Goal: Contribute content

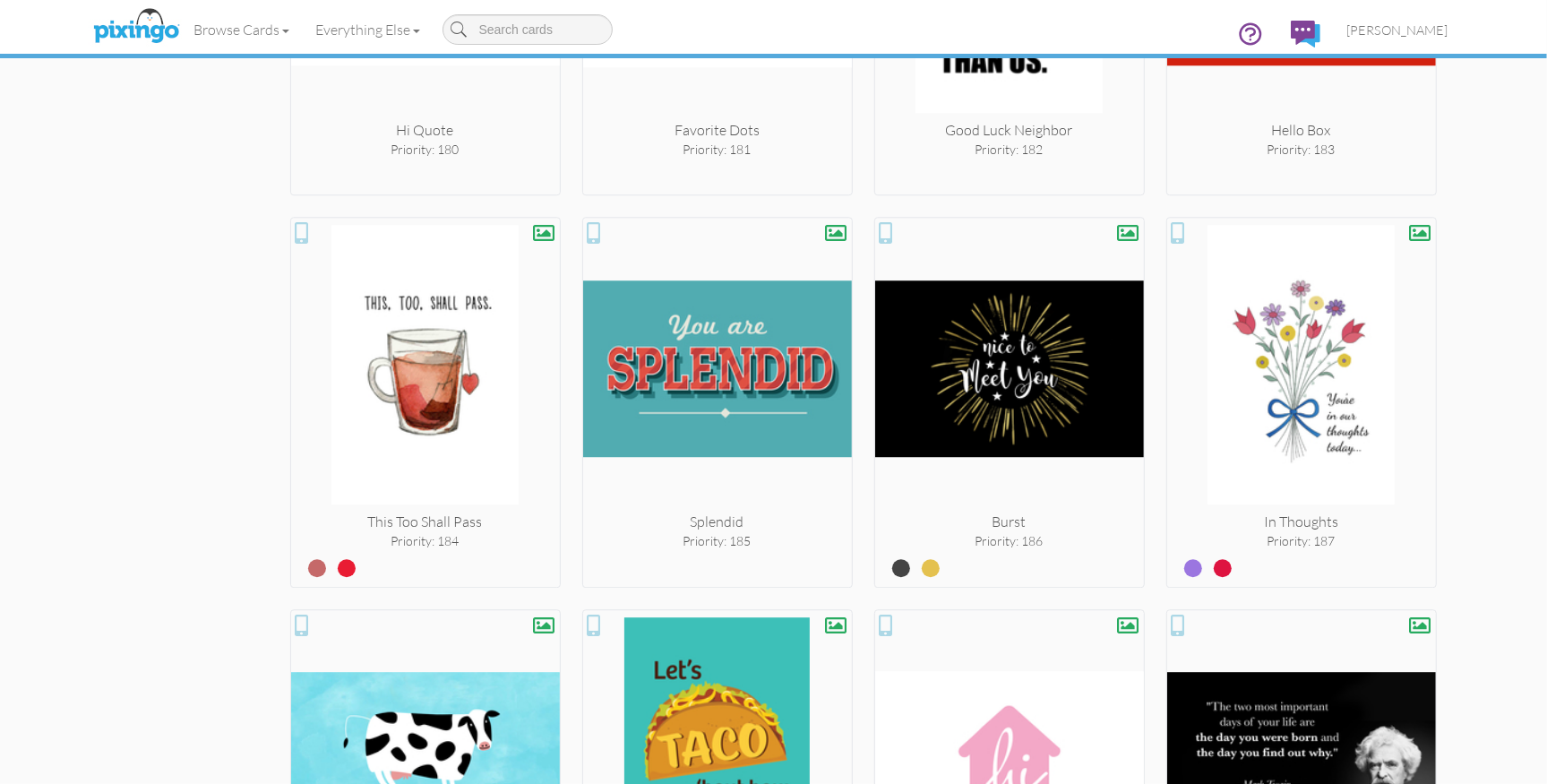
scroll to position [9636, 0]
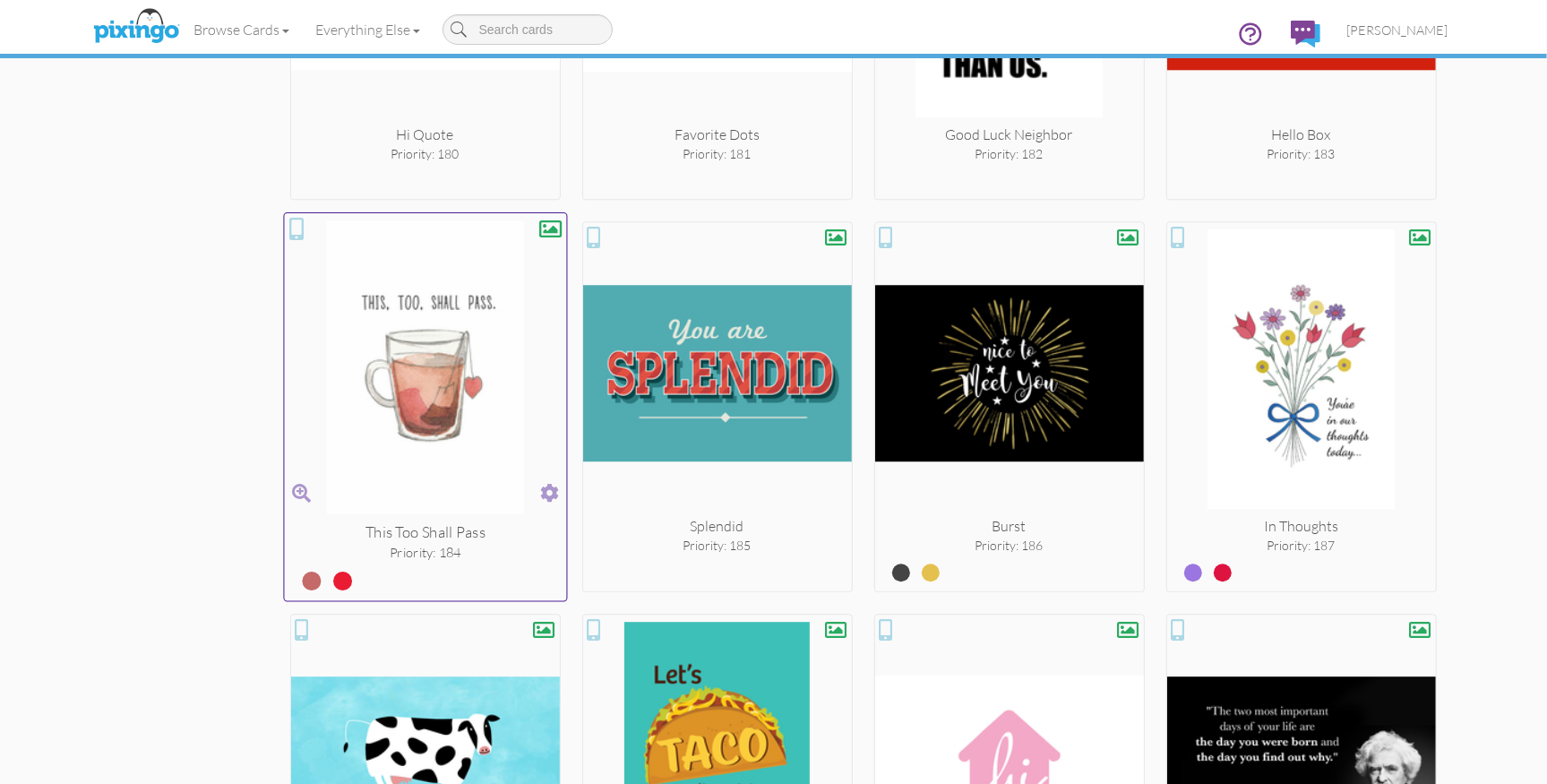
click at [554, 483] on span at bounding box center [549, 493] width 19 height 26
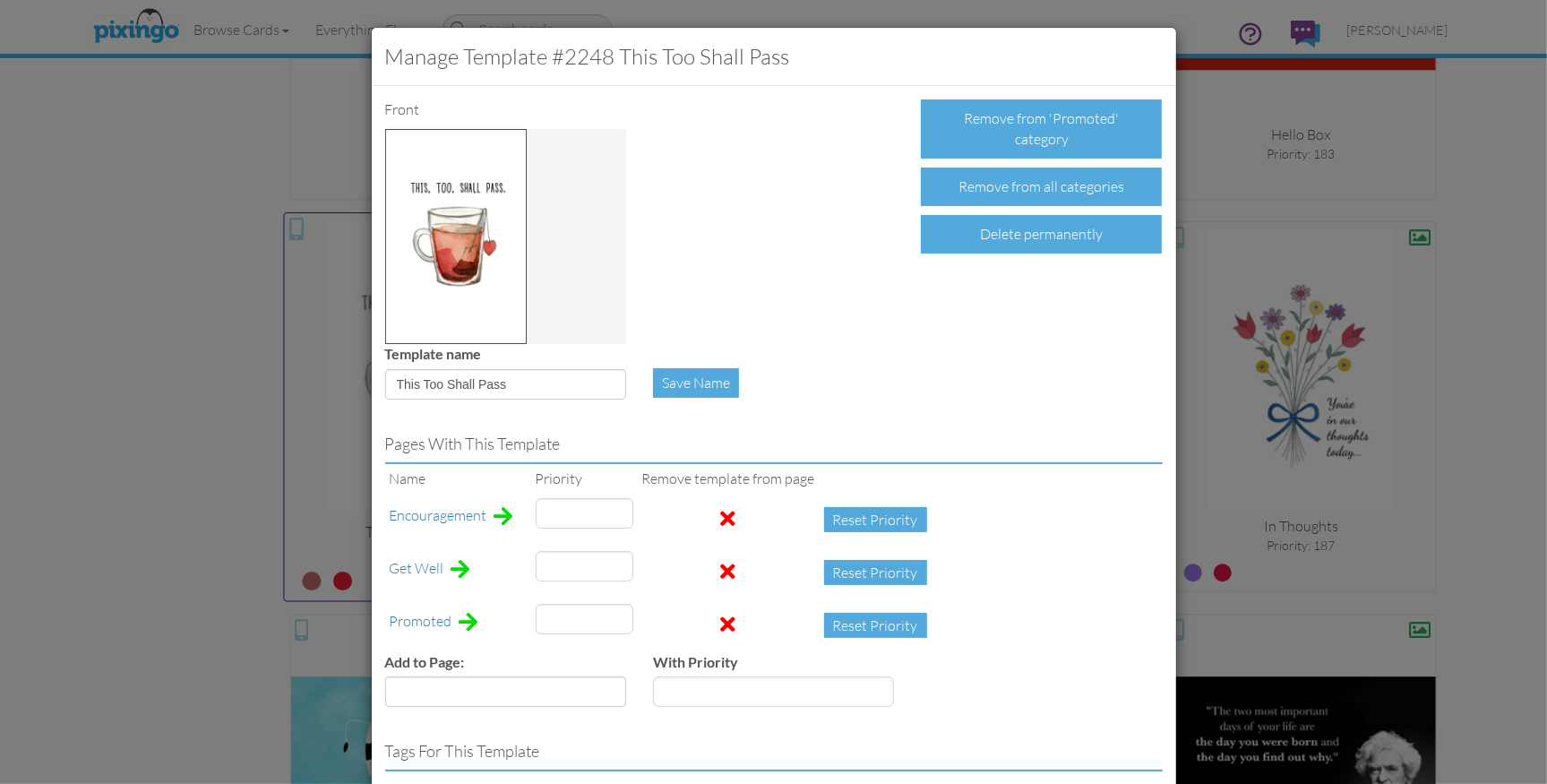
type input "184"
type input "23"
type input "22"
click at [721, 624] on span at bounding box center [728, 624] width 16 height 22
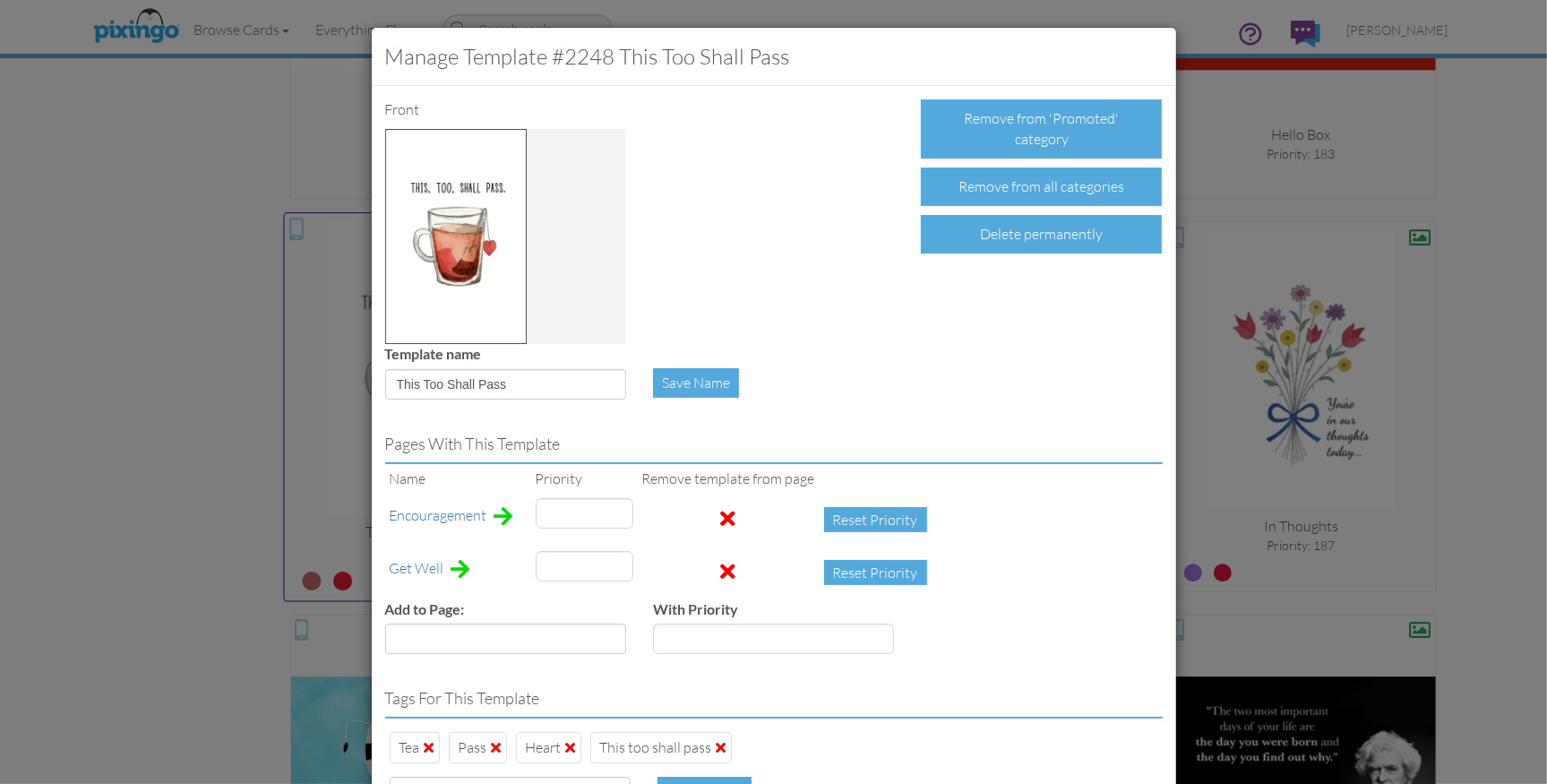
type input "22"
type input "23"
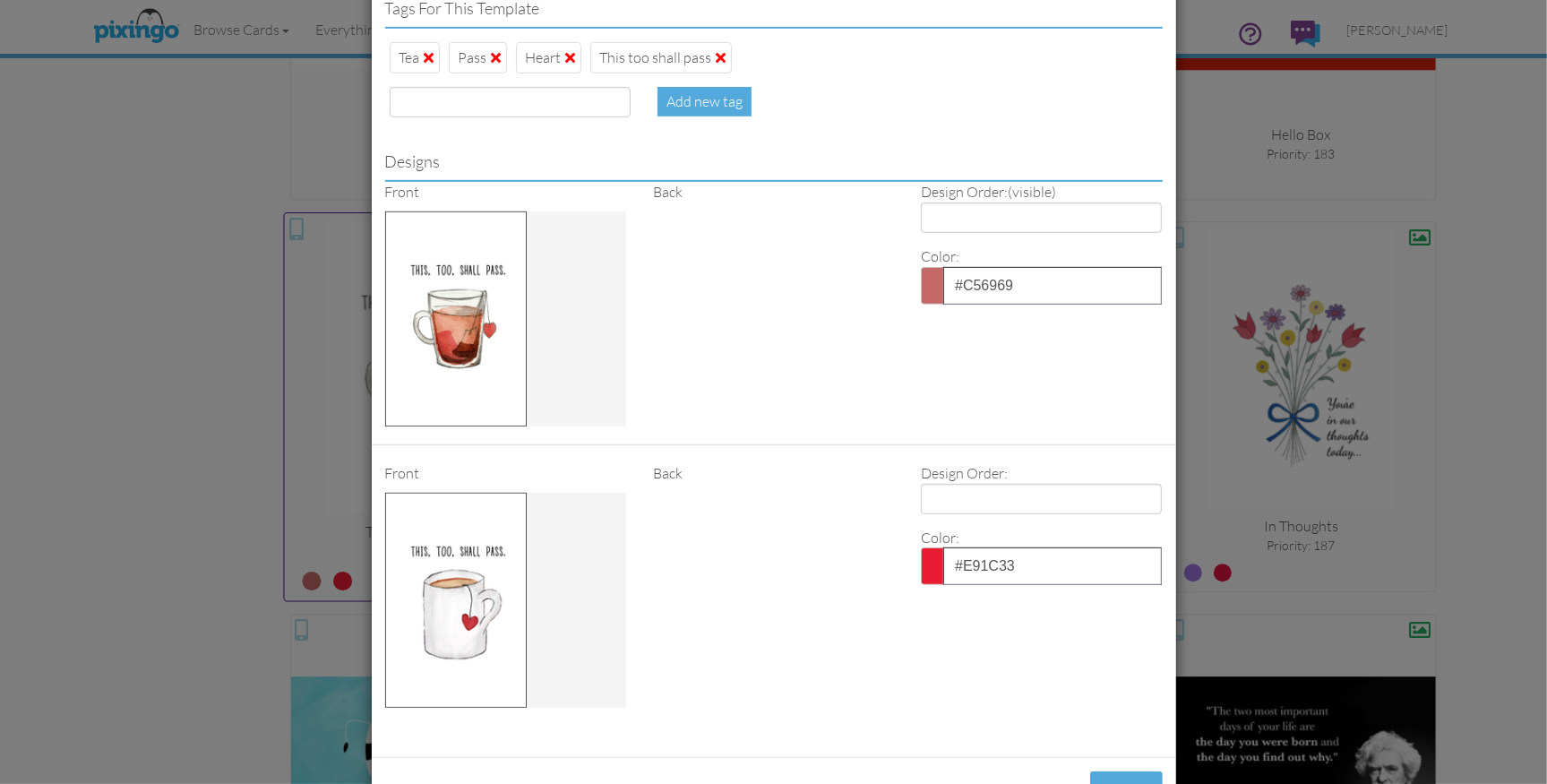
scroll to position [757, 0]
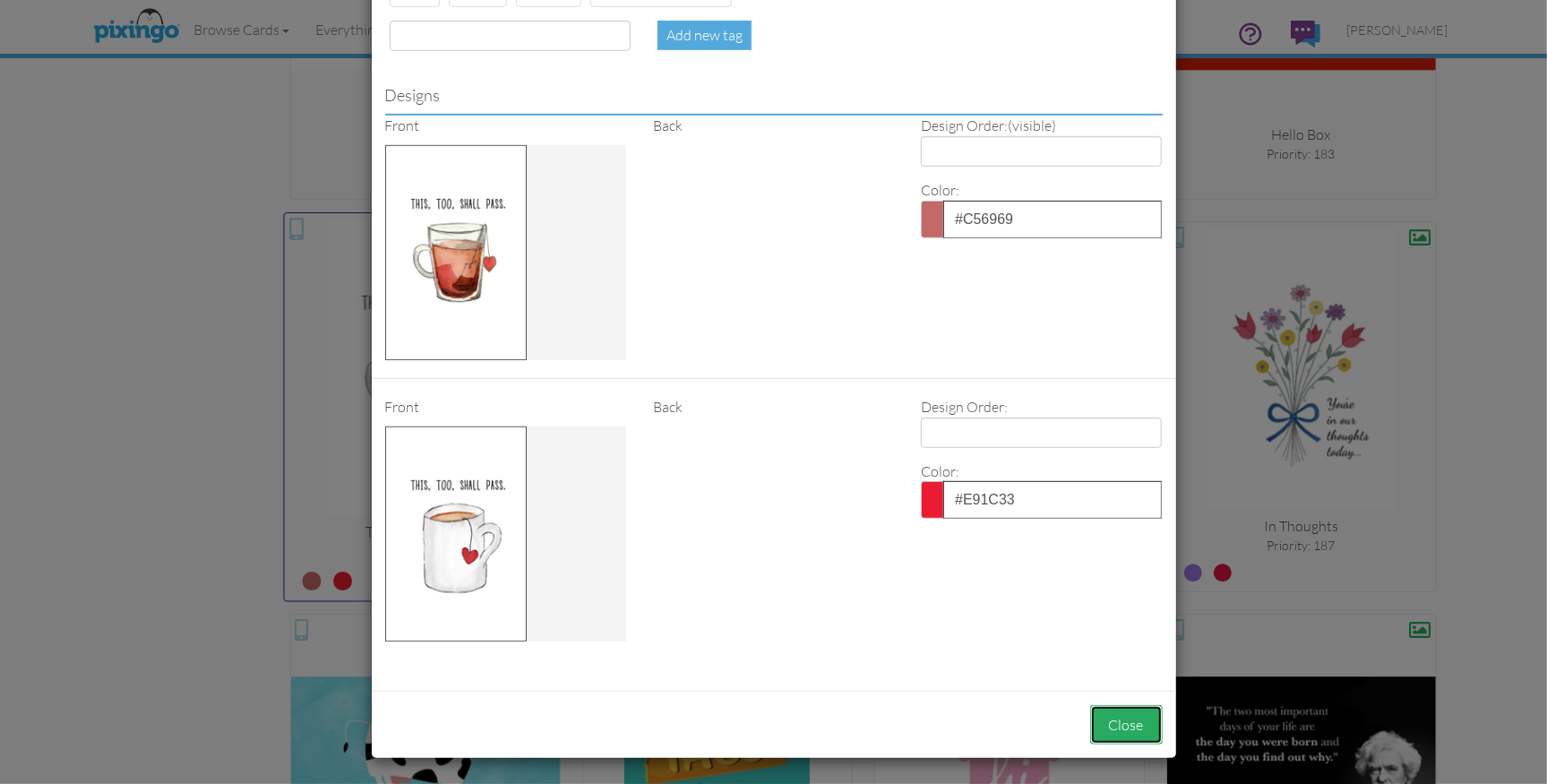
click at [1124, 715] on button "Close" at bounding box center [1127, 726] width 73 height 40
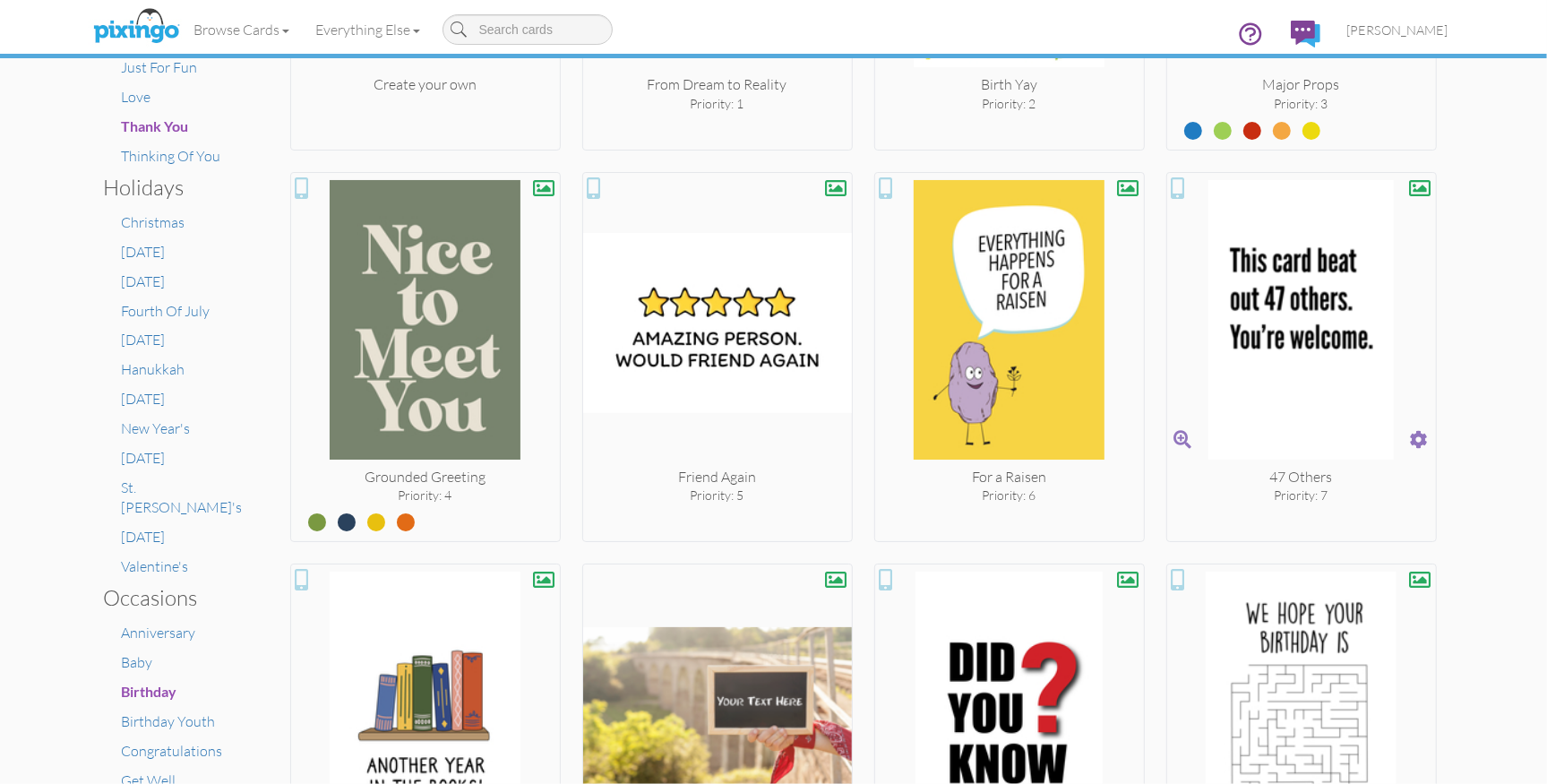
scroll to position [695, 0]
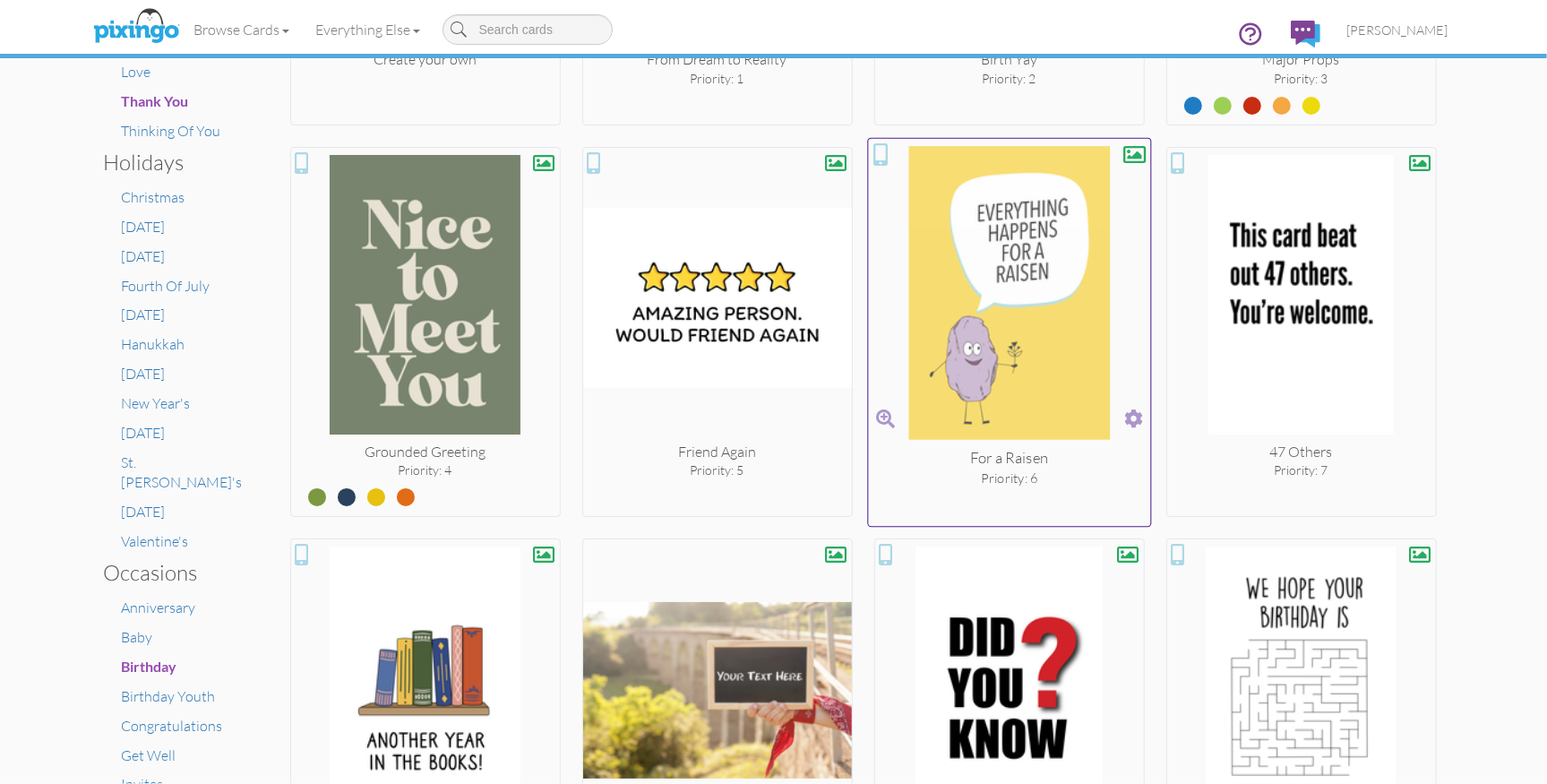
click at [1129, 414] on span at bounding box center [1134, 418] width 19 height 26
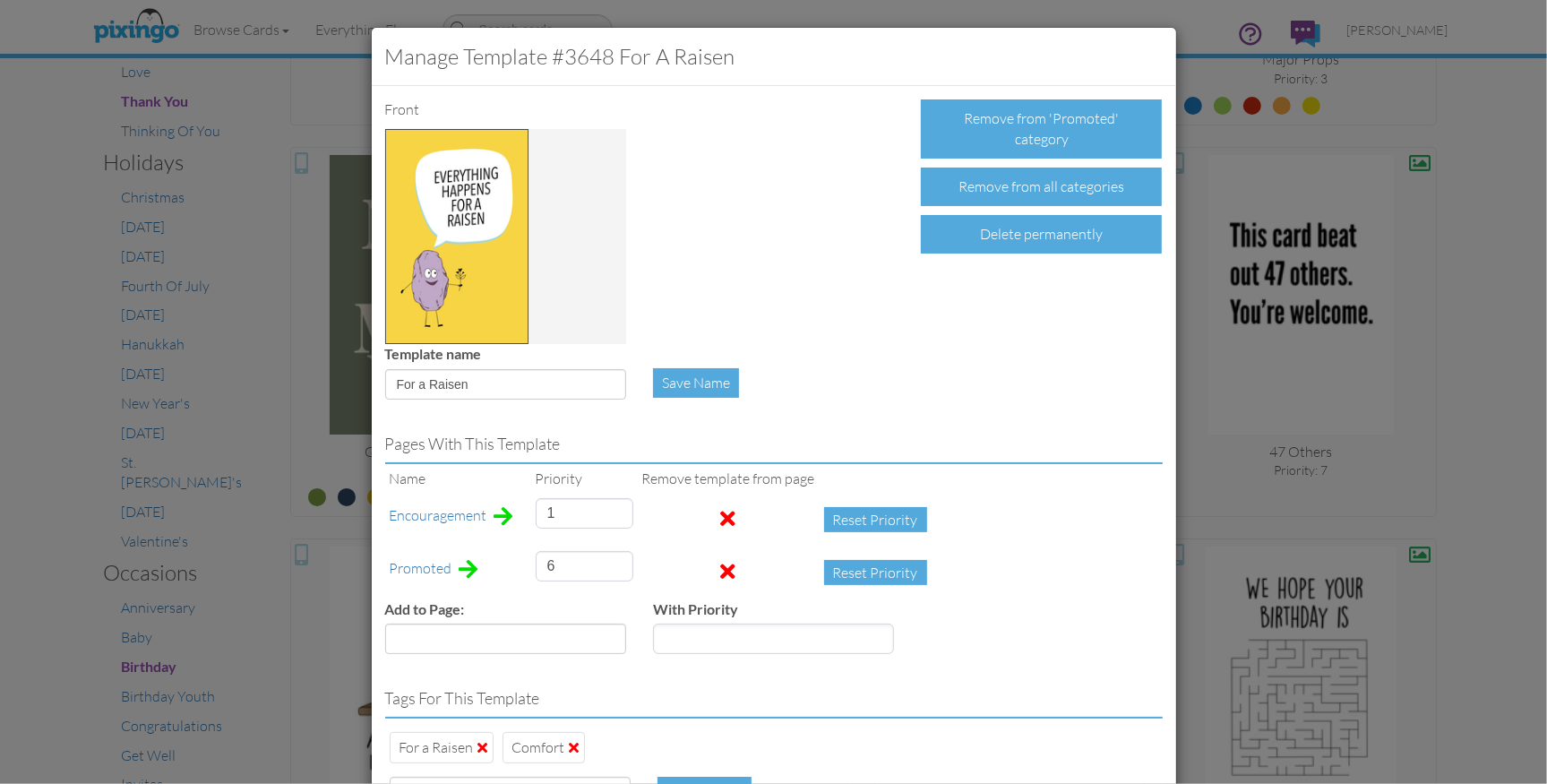
scroll to position [143, 0]
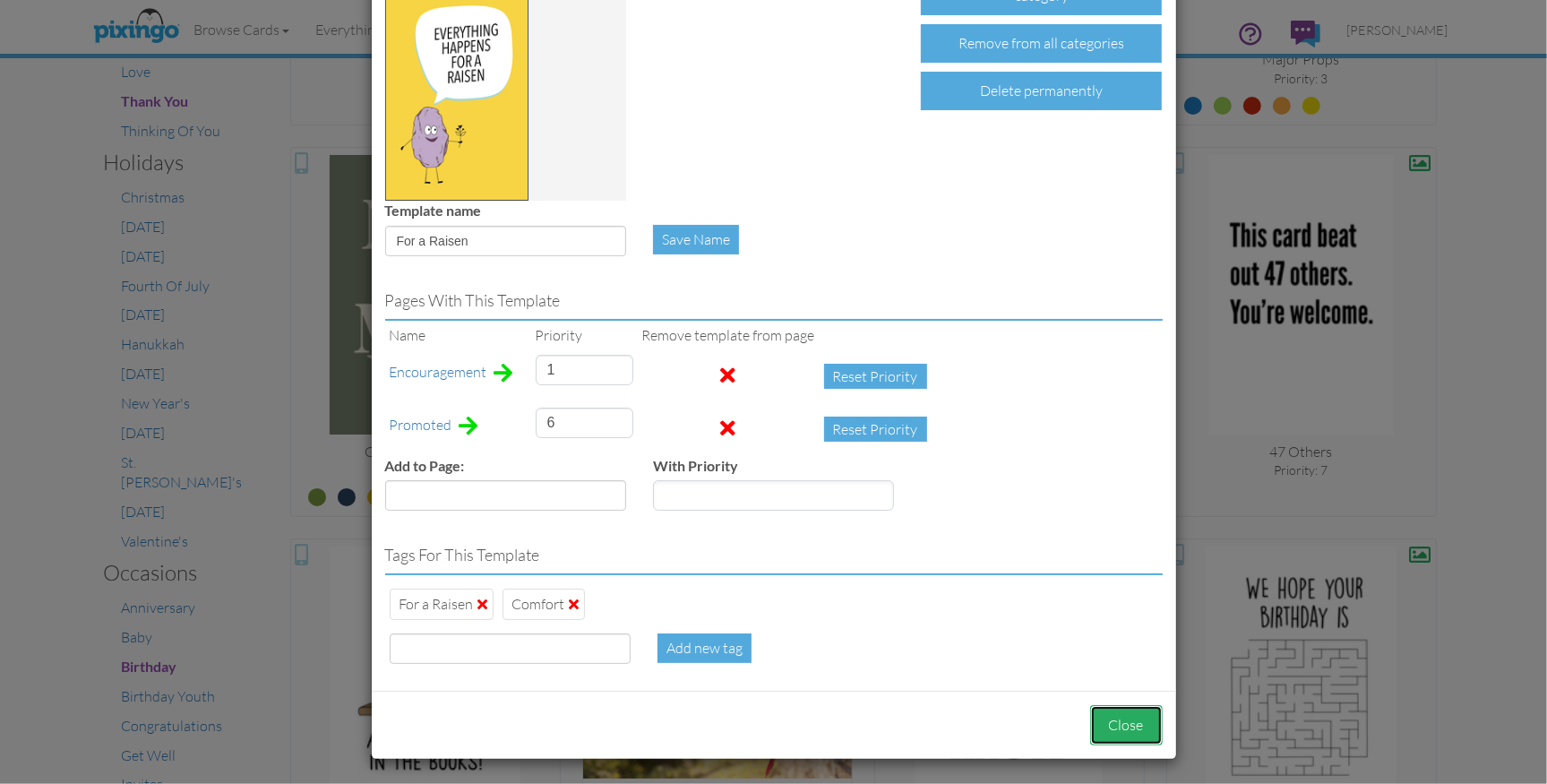
click at [1124, 727] on button "Close" at bounding box center [1127, 726] width 73 height 40
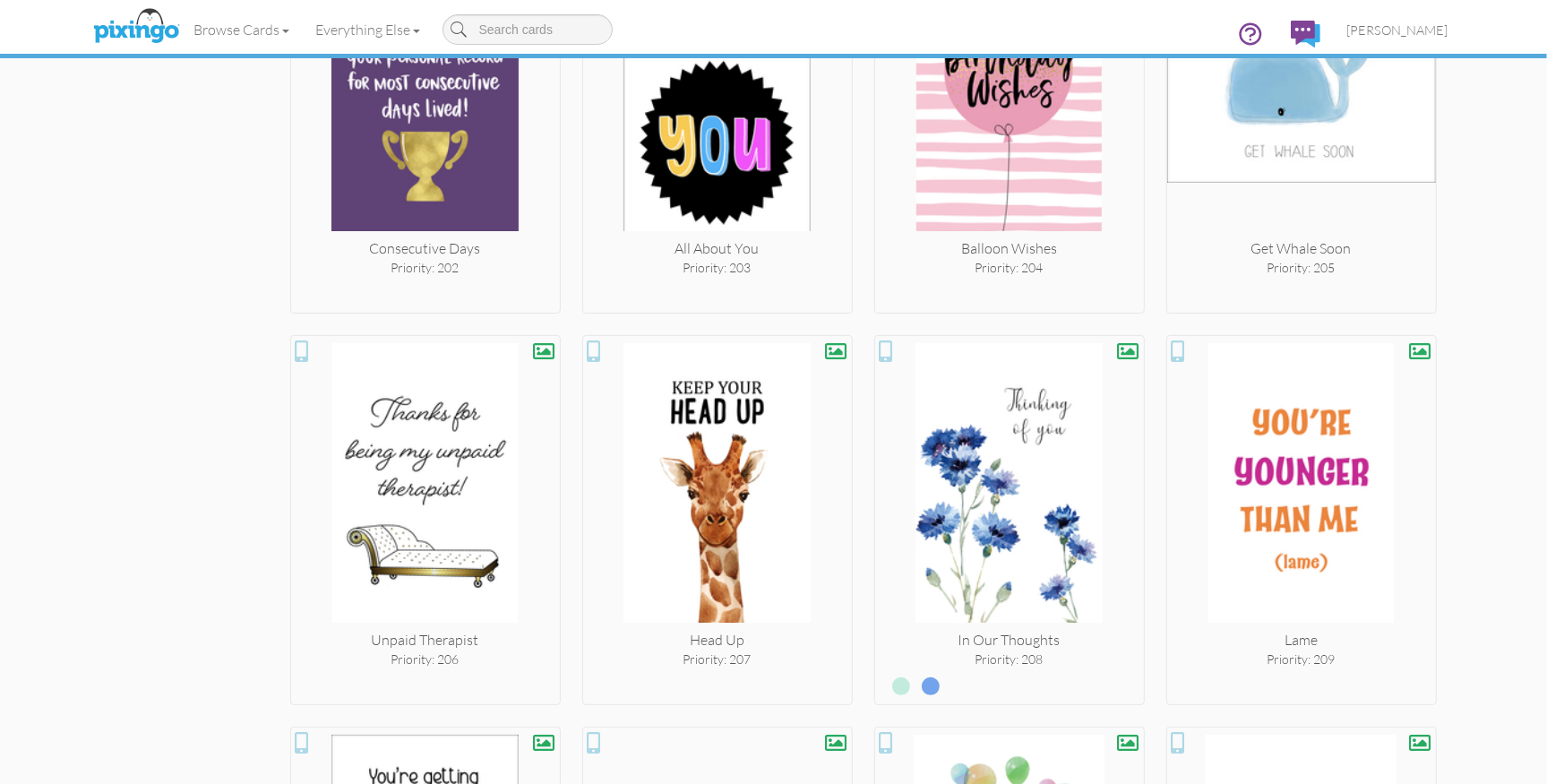
scroll to position [11349, 0]
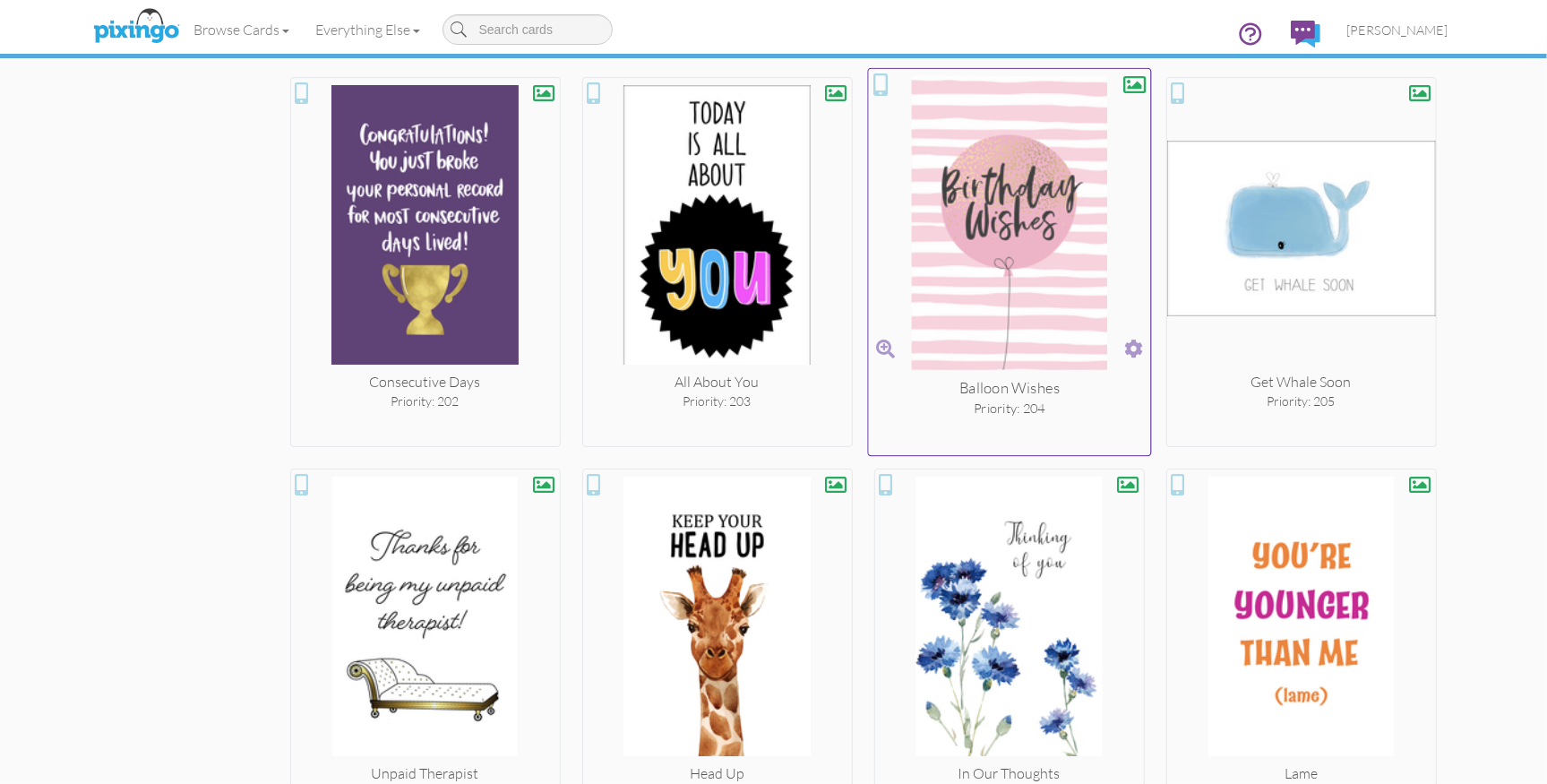
click at [1132, 336] on span at bounding box center [1134, 349] width 19 height 26
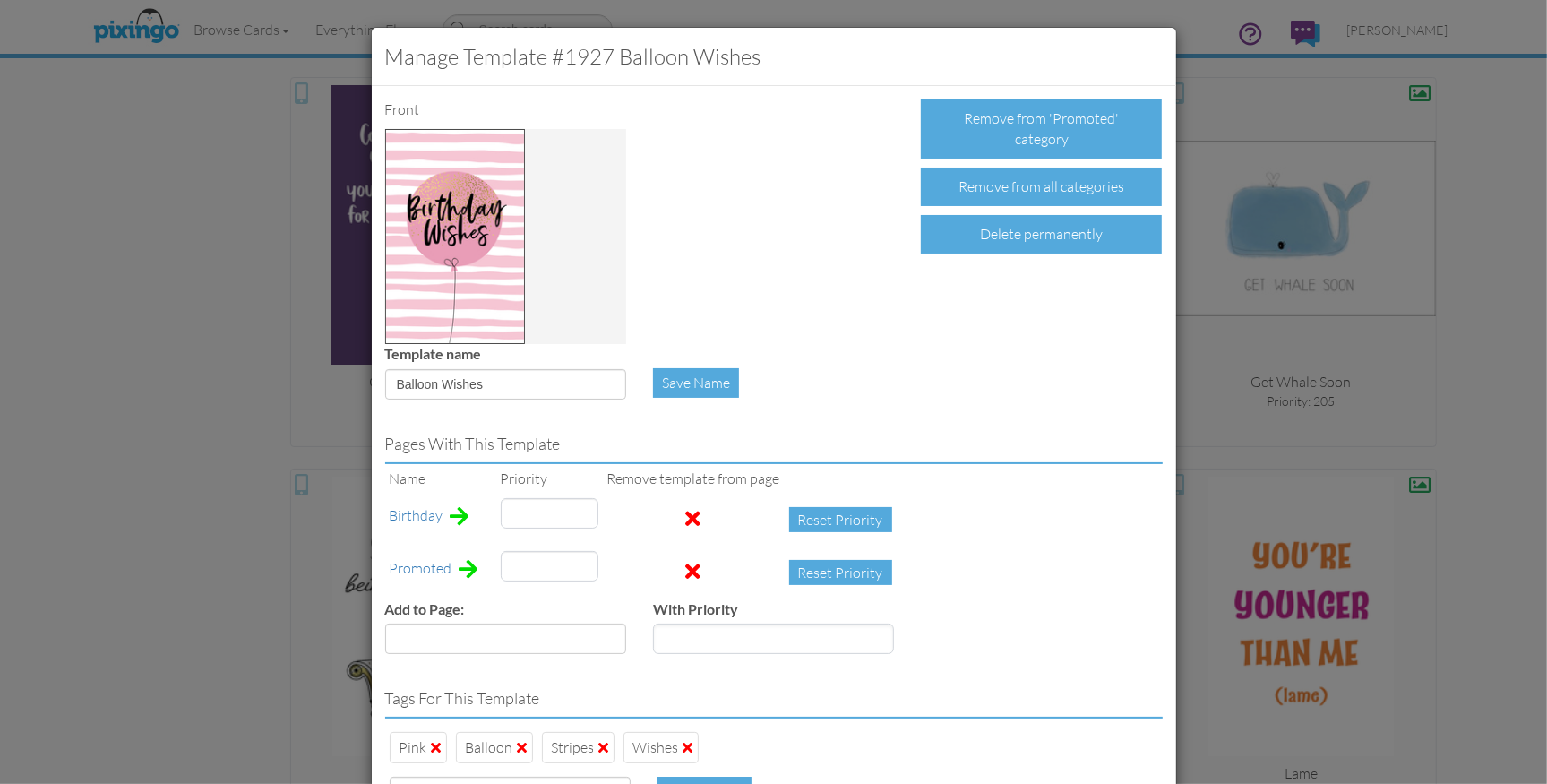
type input "204"
type input "95"
click at [686, 570] on span at bounding box center [694, 572] width 16 height 22
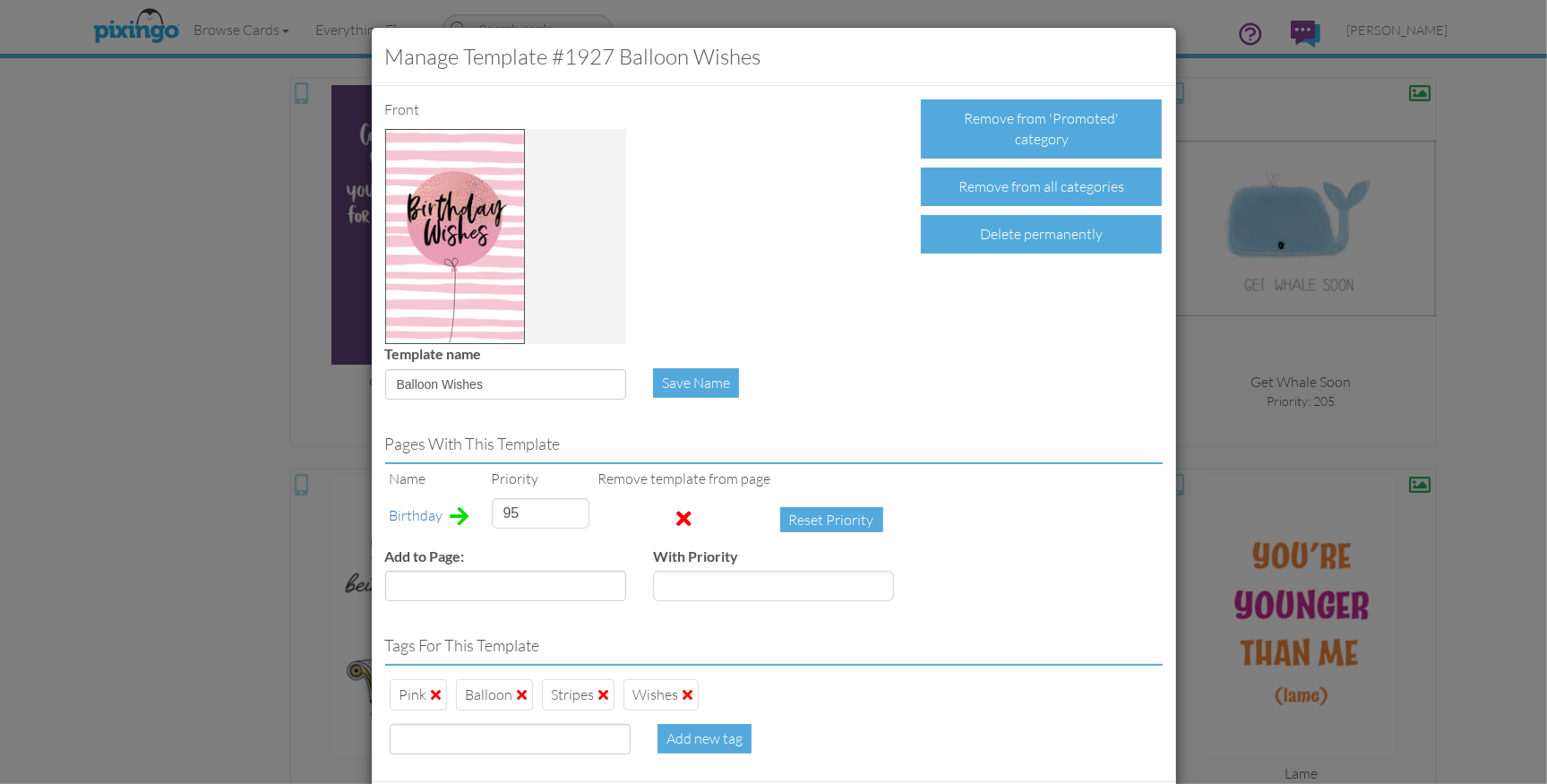
scroll to position [91, 0]
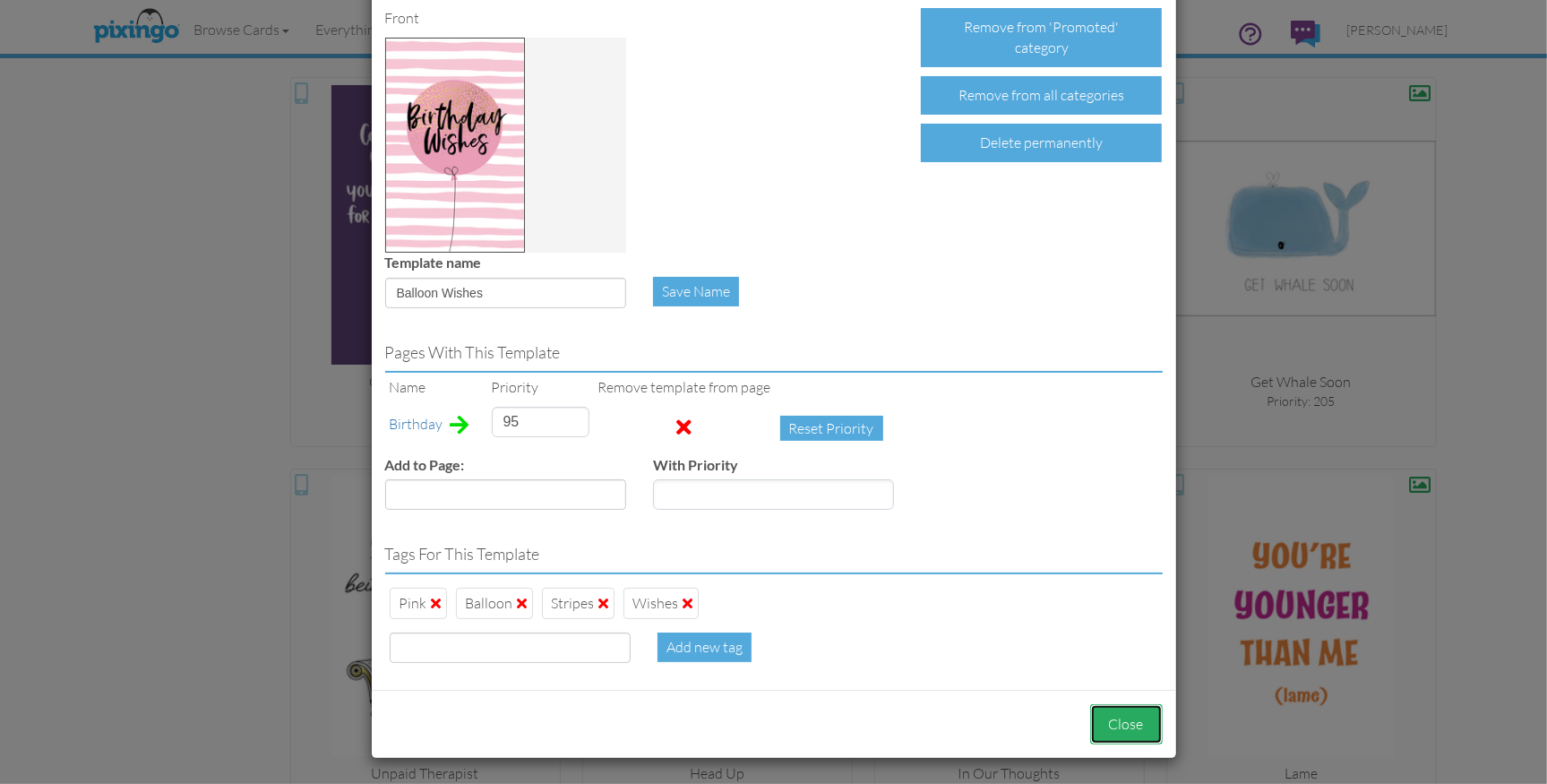
click at [1128, 706] on button "Close" at bounding box center [1127, 725] width 73 height 40
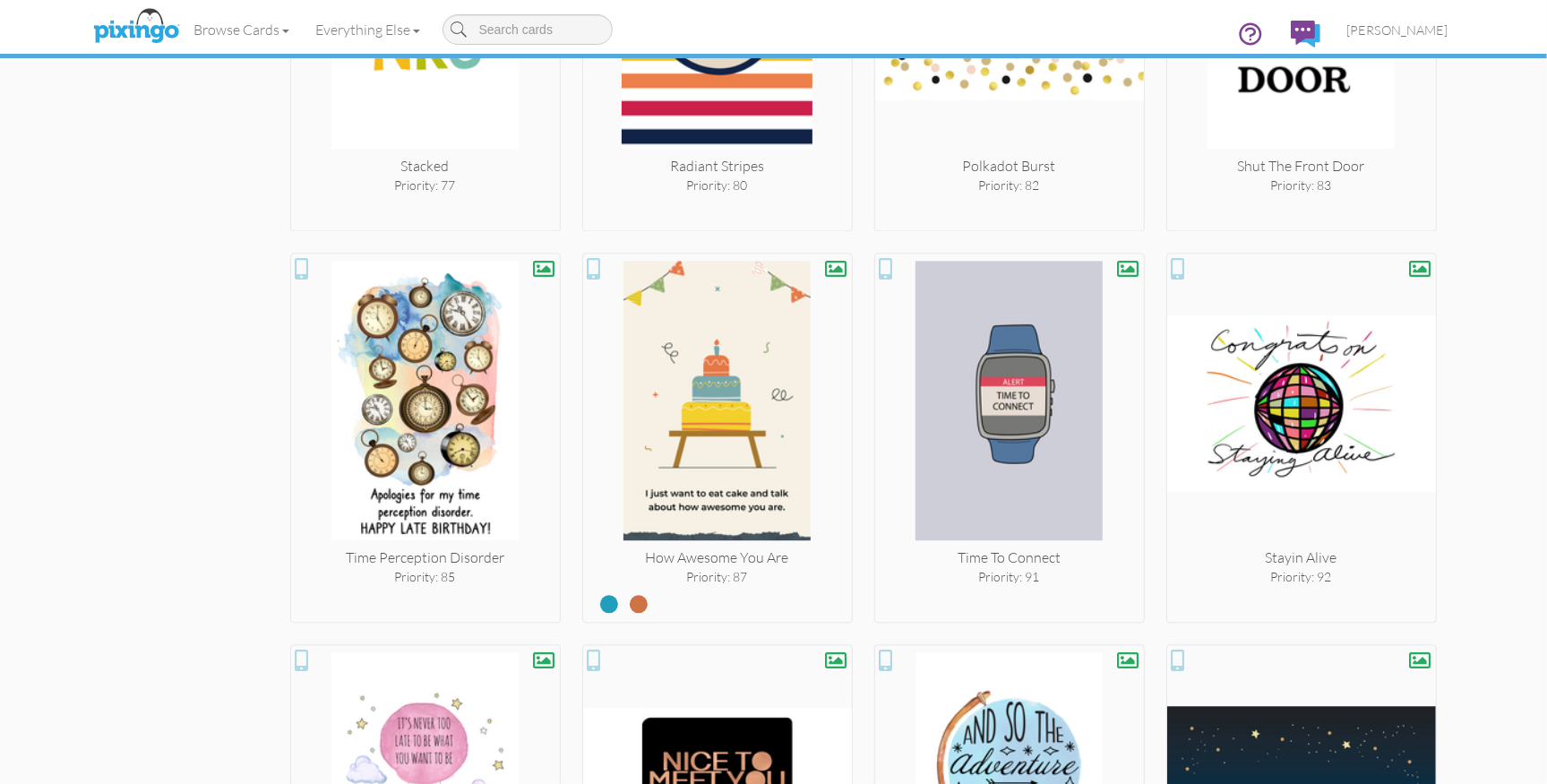
scroll to position [3324, 0]
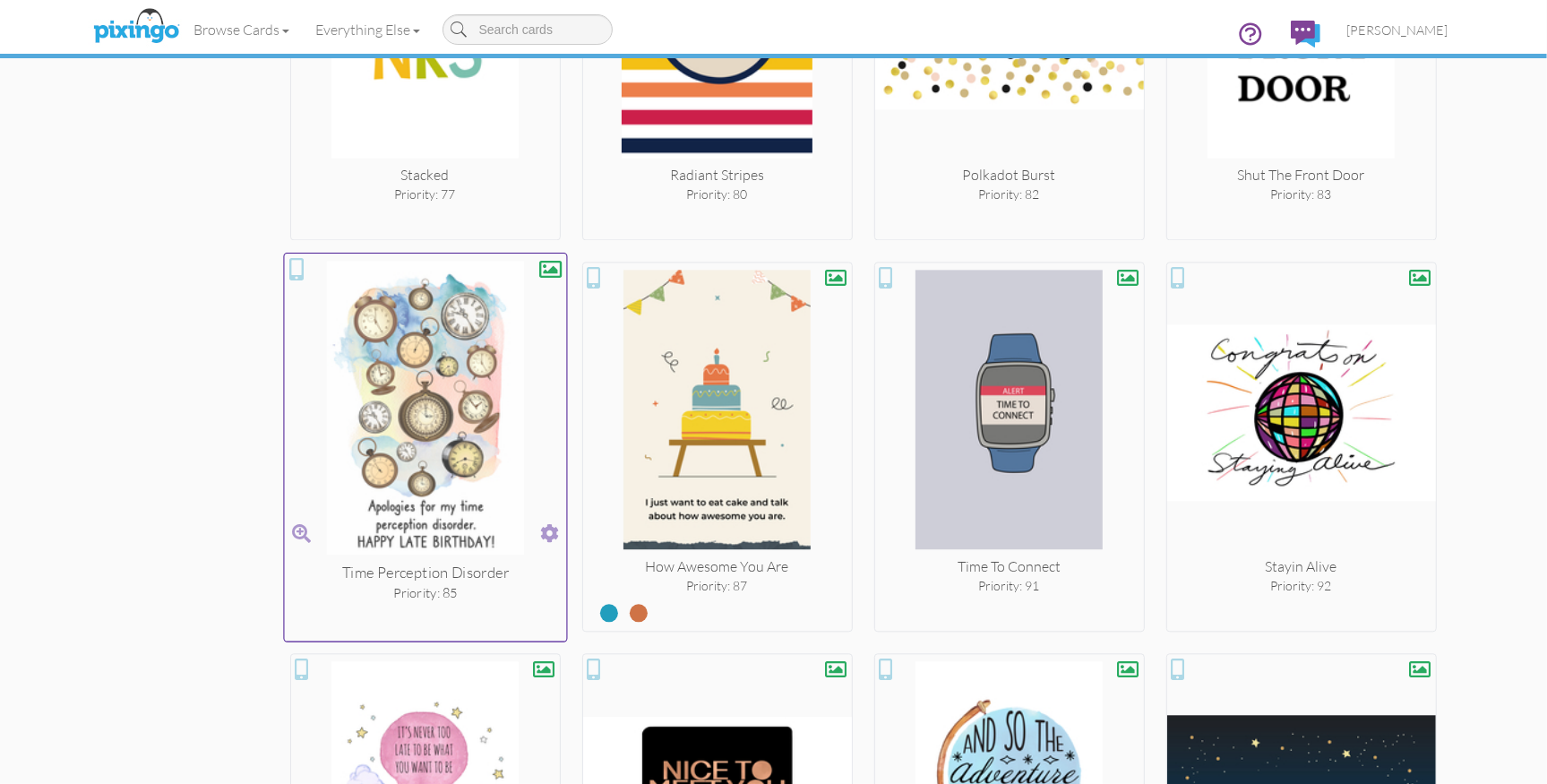
click at [548, 528] on span at bounding box center [549, 533] width 19 height 26
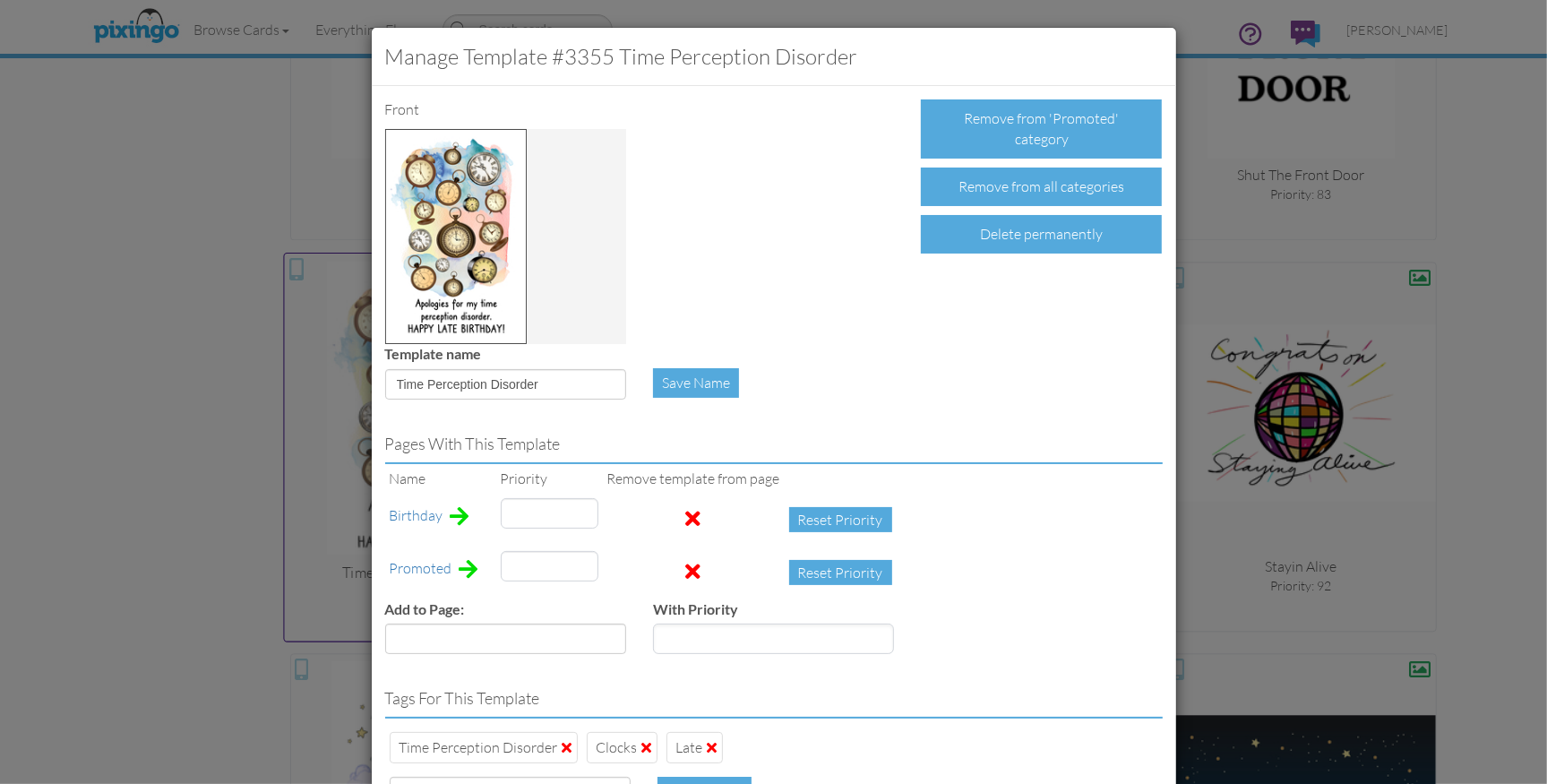
type input "85"
type input "32"
click at [686, 570] on span at bounding box center [694, 572] width 16 height 22
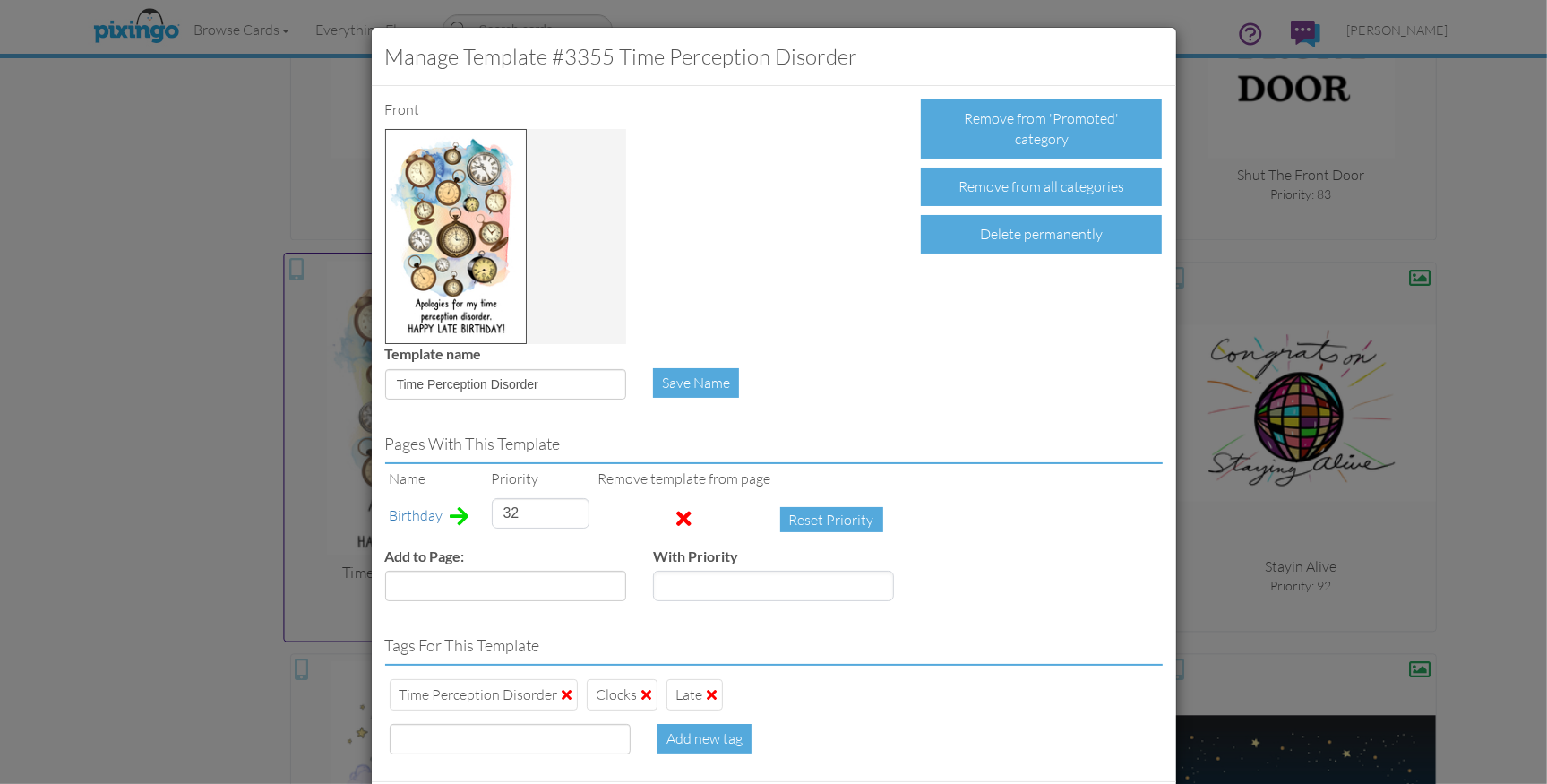
scroll to position [91, 0]
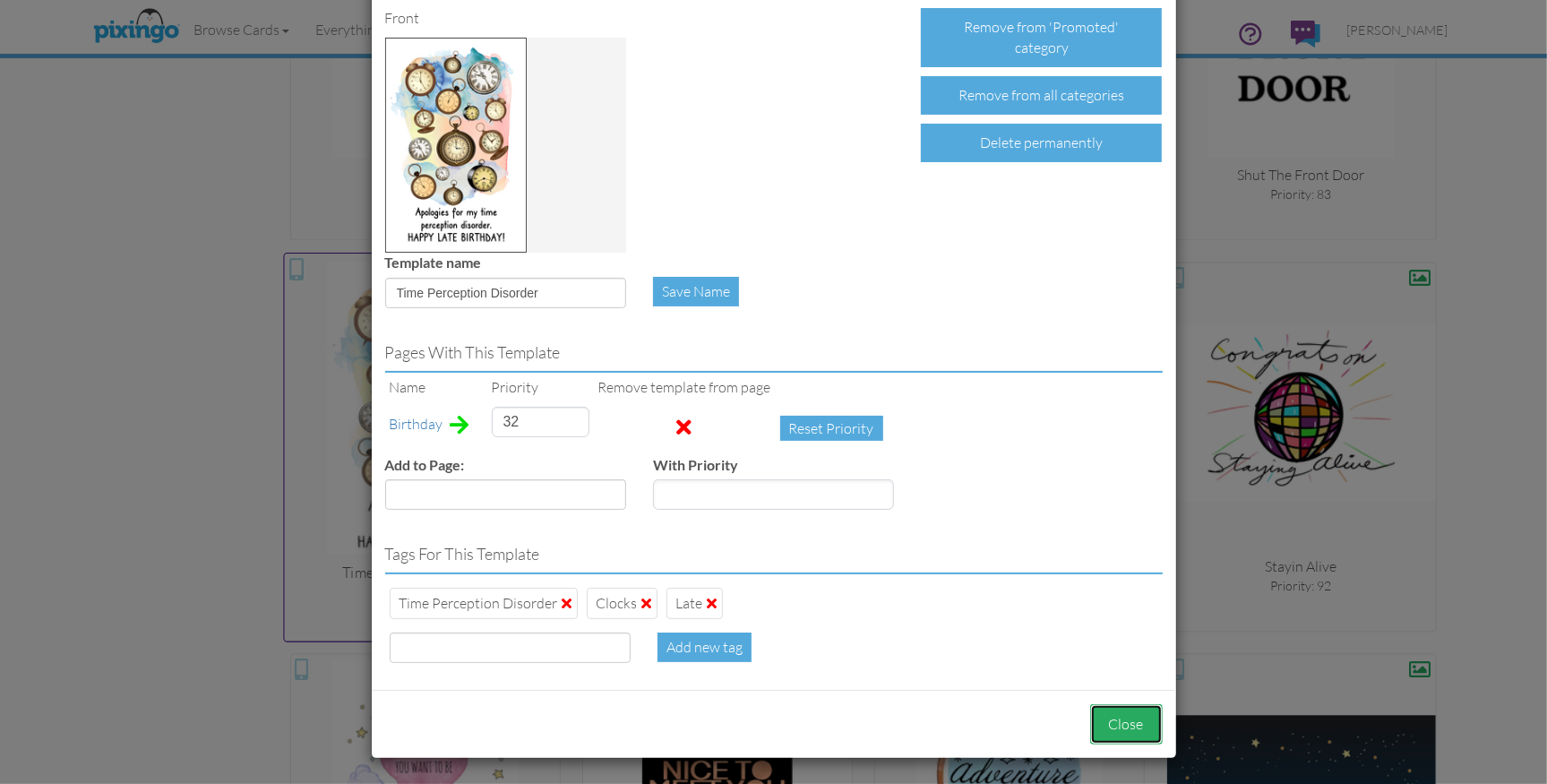
click at [1115, 715] on button "Close" at bounding box center [1127, 725] width 73 height 40
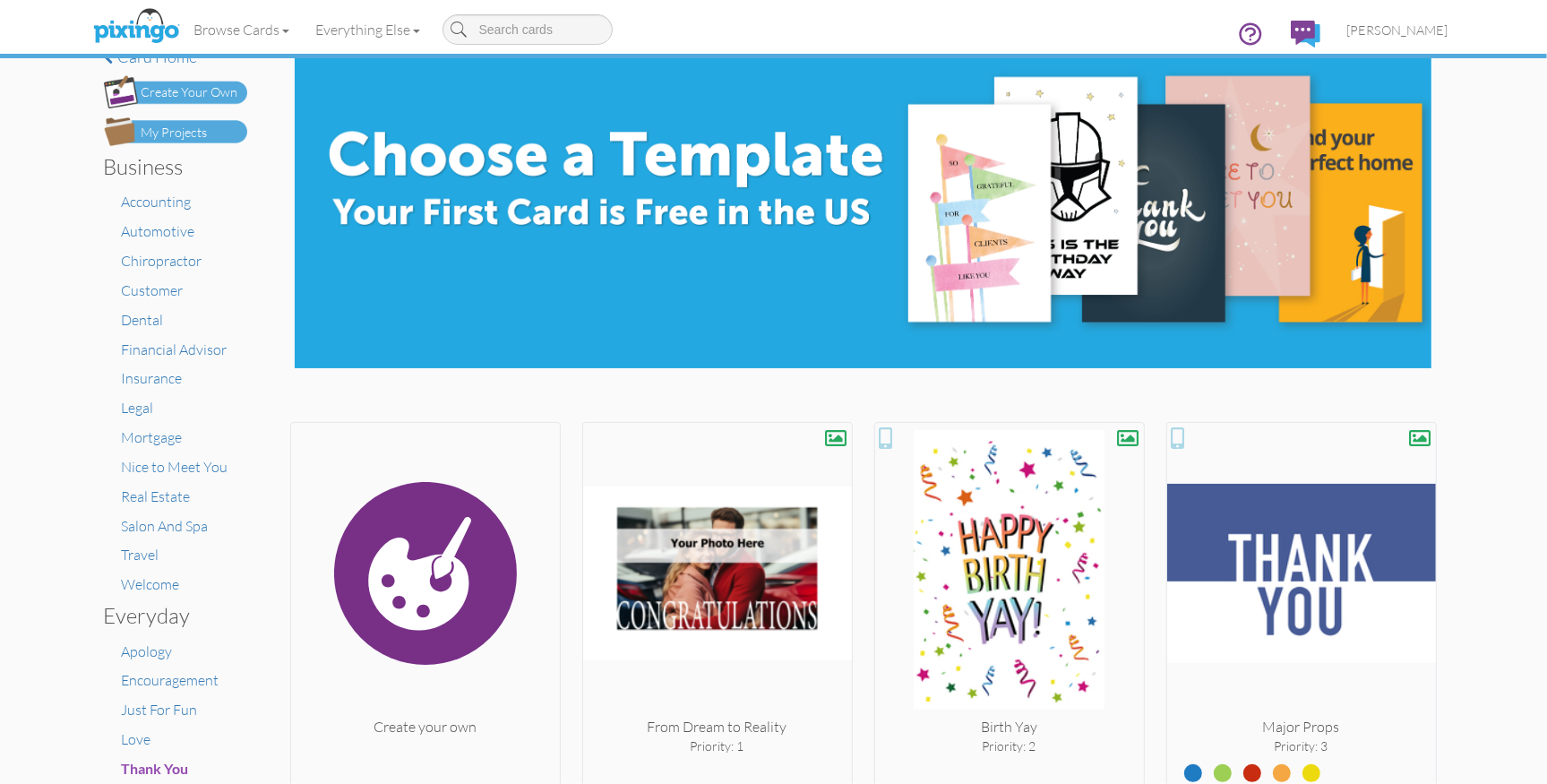
scroll to position [17, 0]
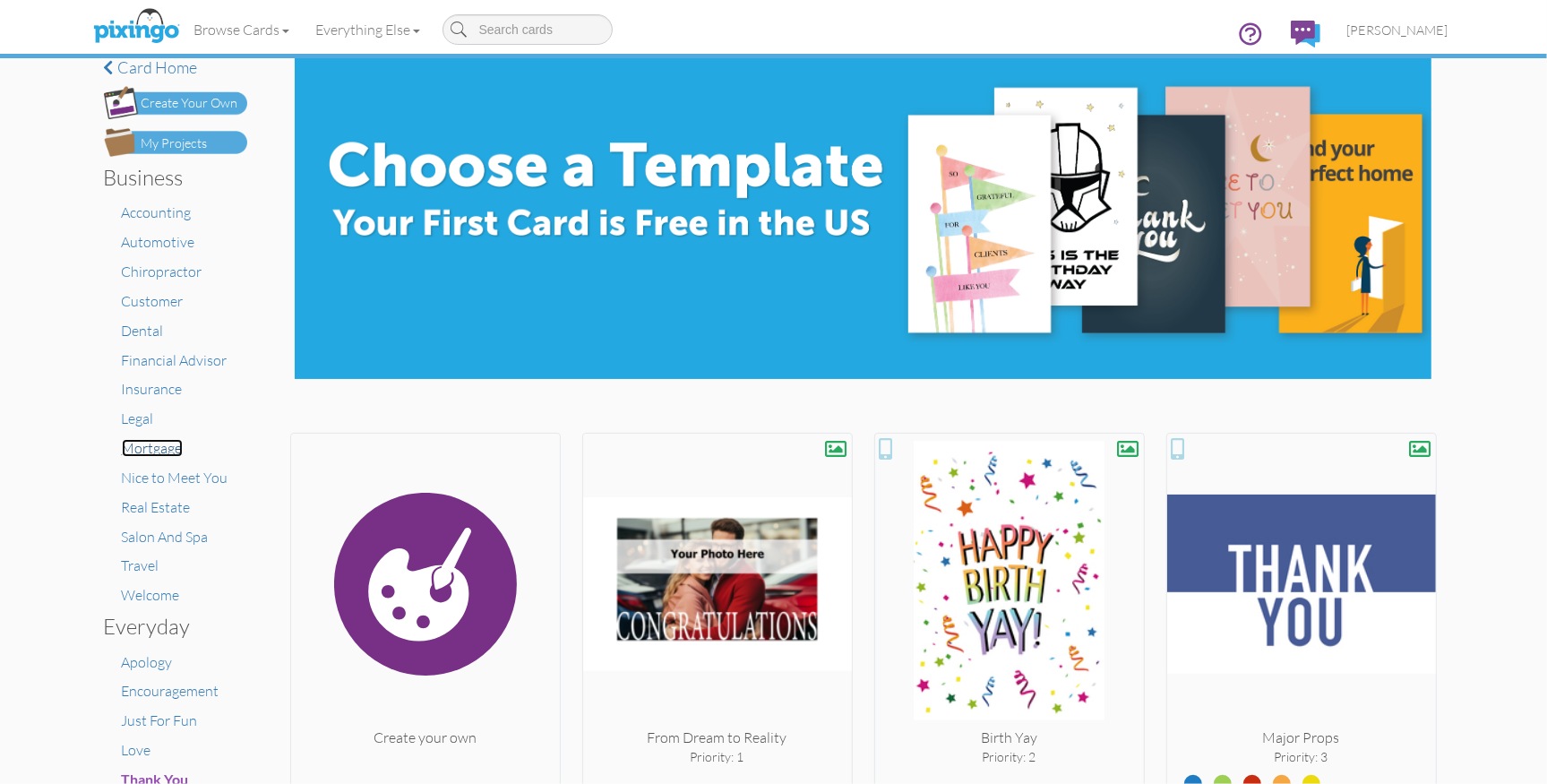
click at [139, 451] on span "Mortgage" at bounding box center [152, 448] width 61 height 18
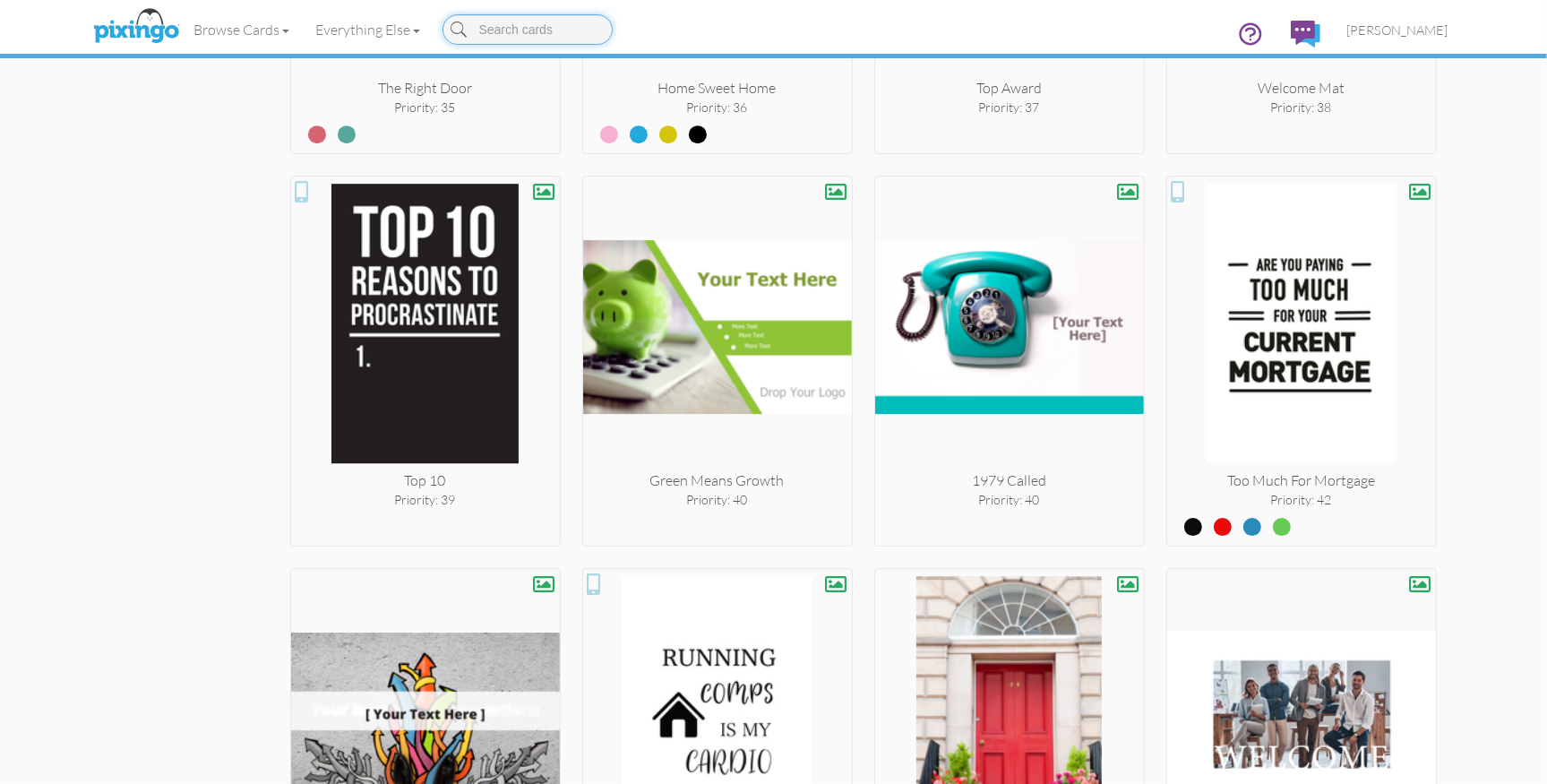
scroll to position [4542, 0]
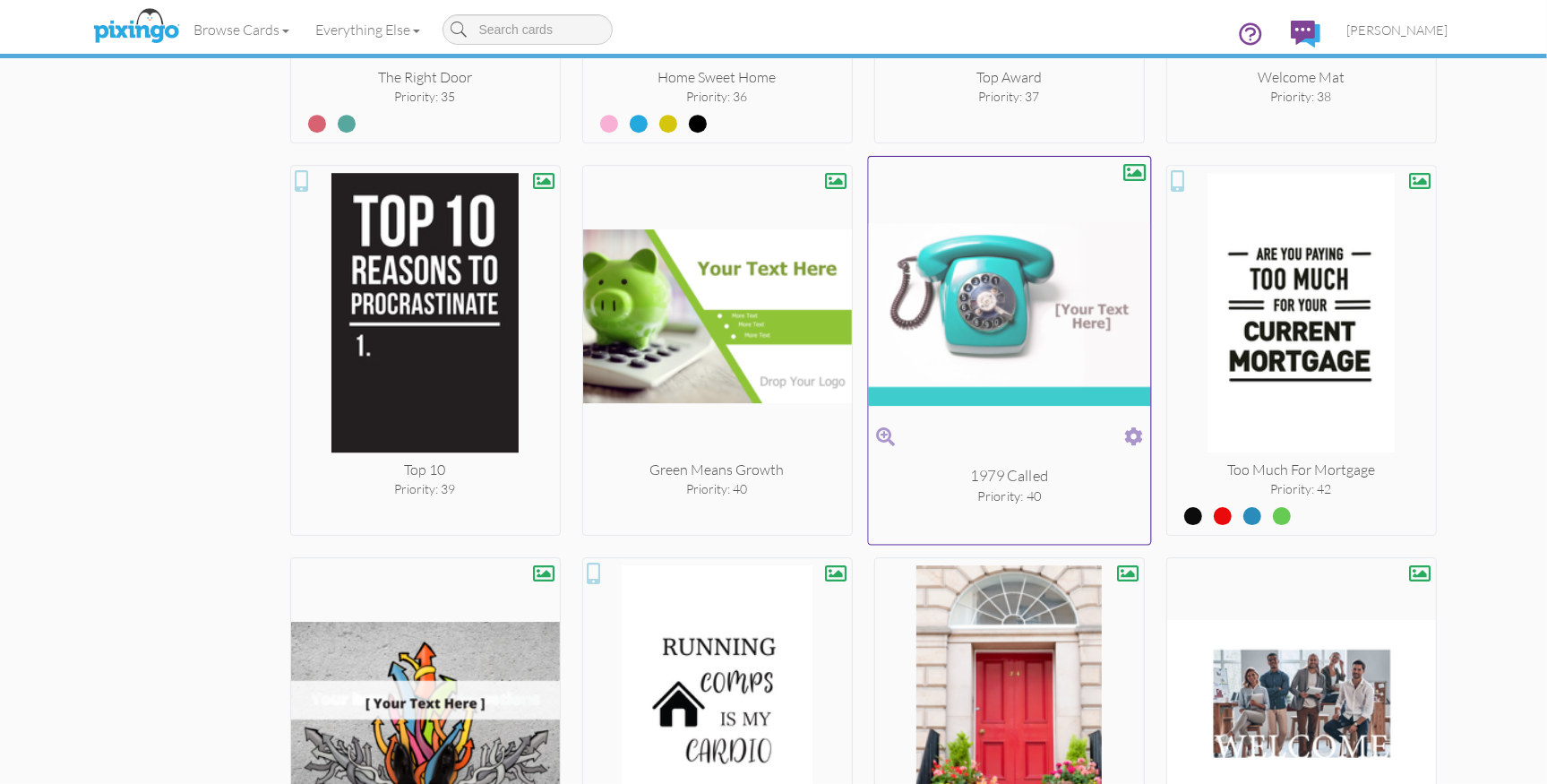
click at [1133, 423] on span at bounding box center [1134, 436] width 19 height 26
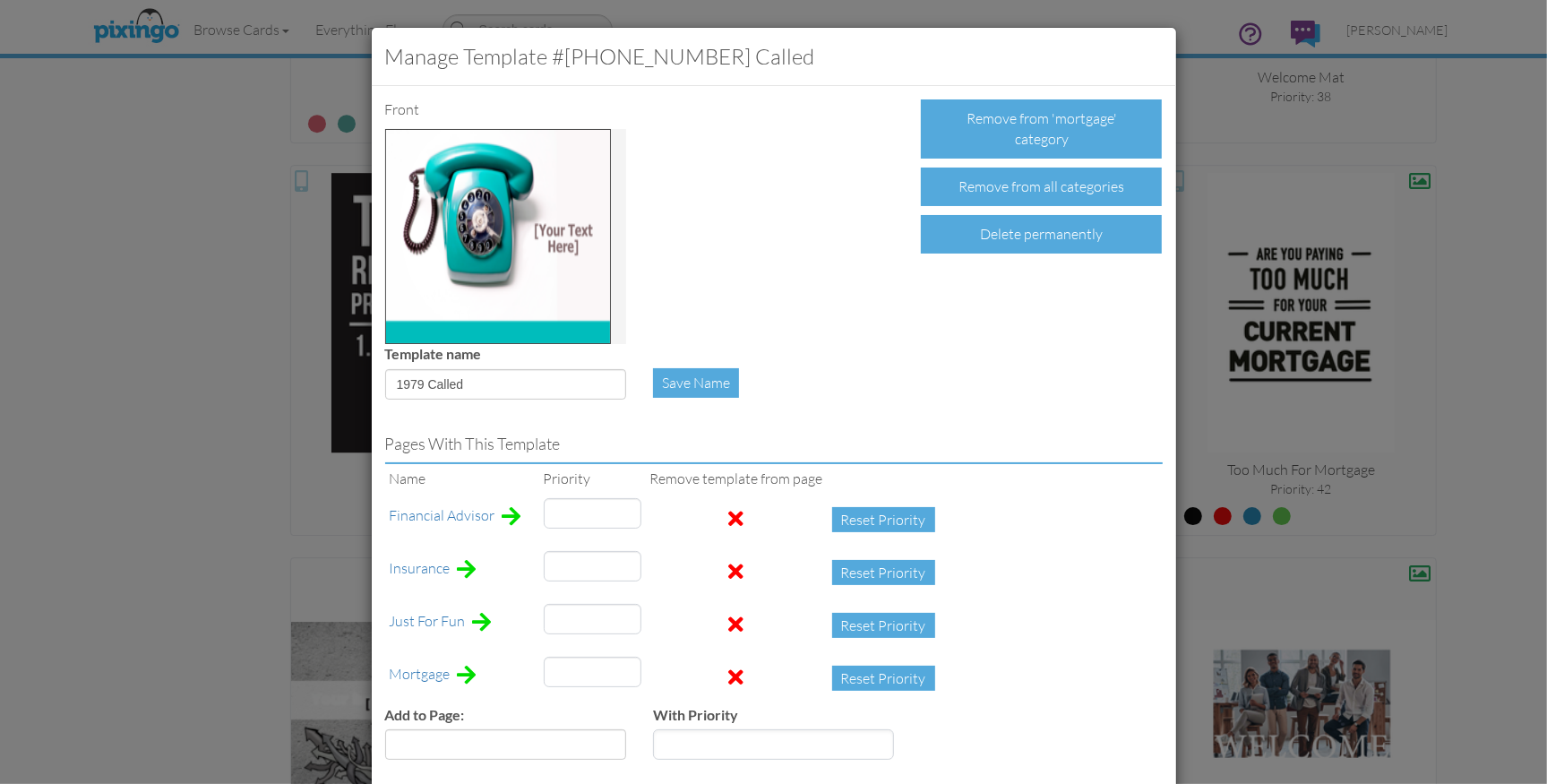
type input "13"
type input "3"
type input "40"
type input "12"
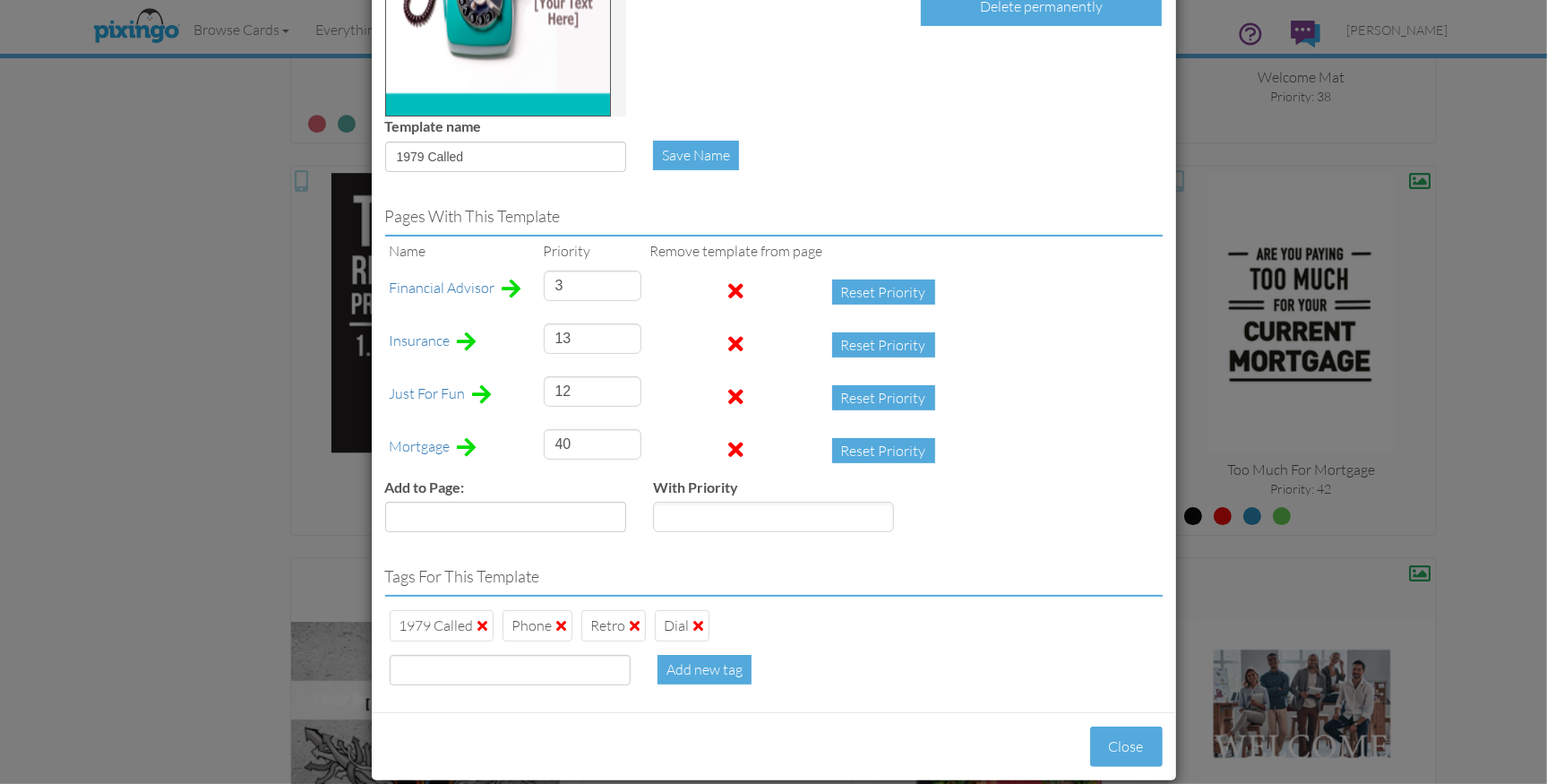
scroll to position [233, 0]
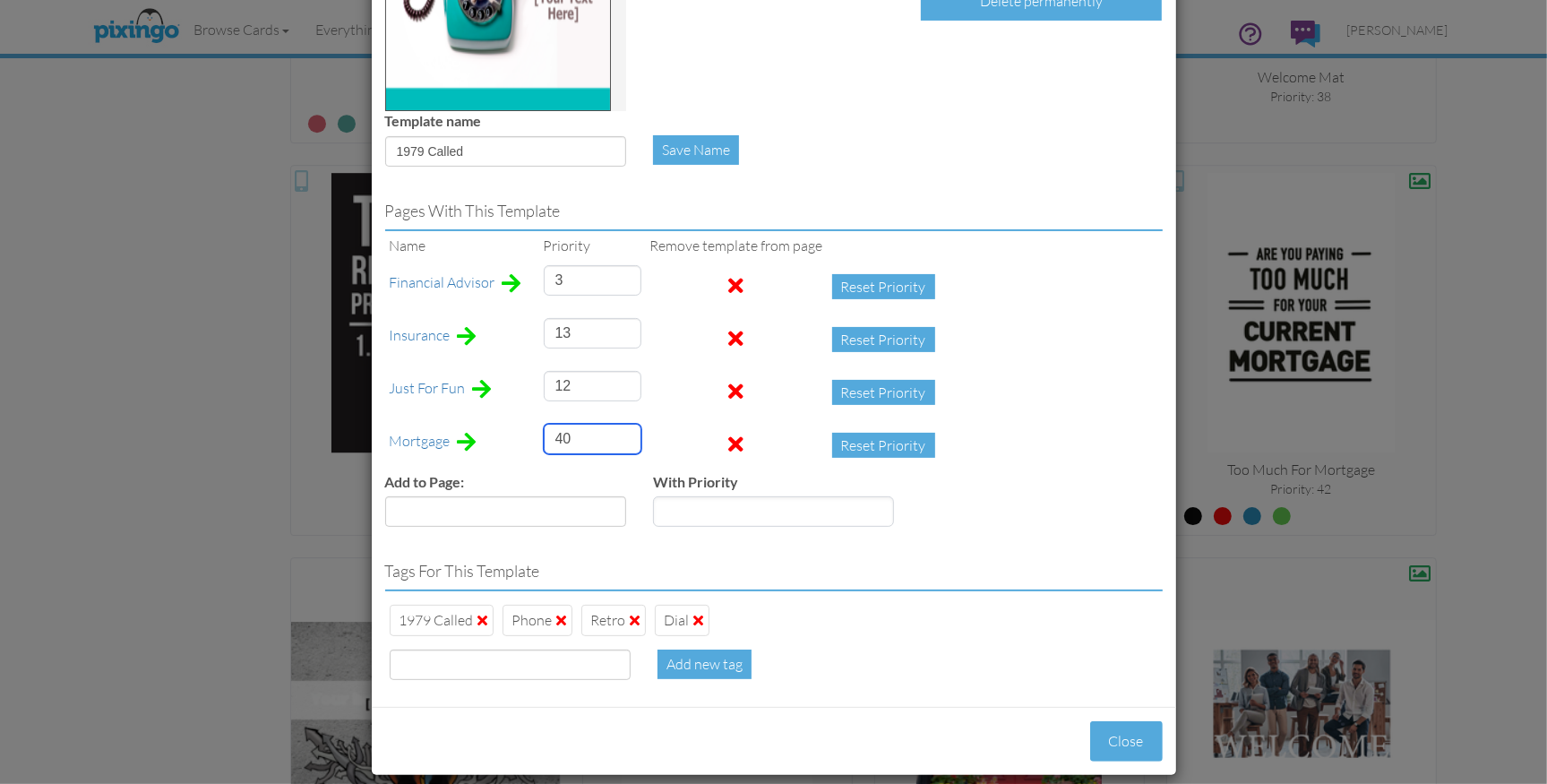
click at [532, 439] on tr "Mortgage 40 Reset Priority" at bounding box center [667, 445] width 564 height 53
type input "15"
click at [1134, 737] on button "Close" at bounding box center [1127, 741] width 73 height 40
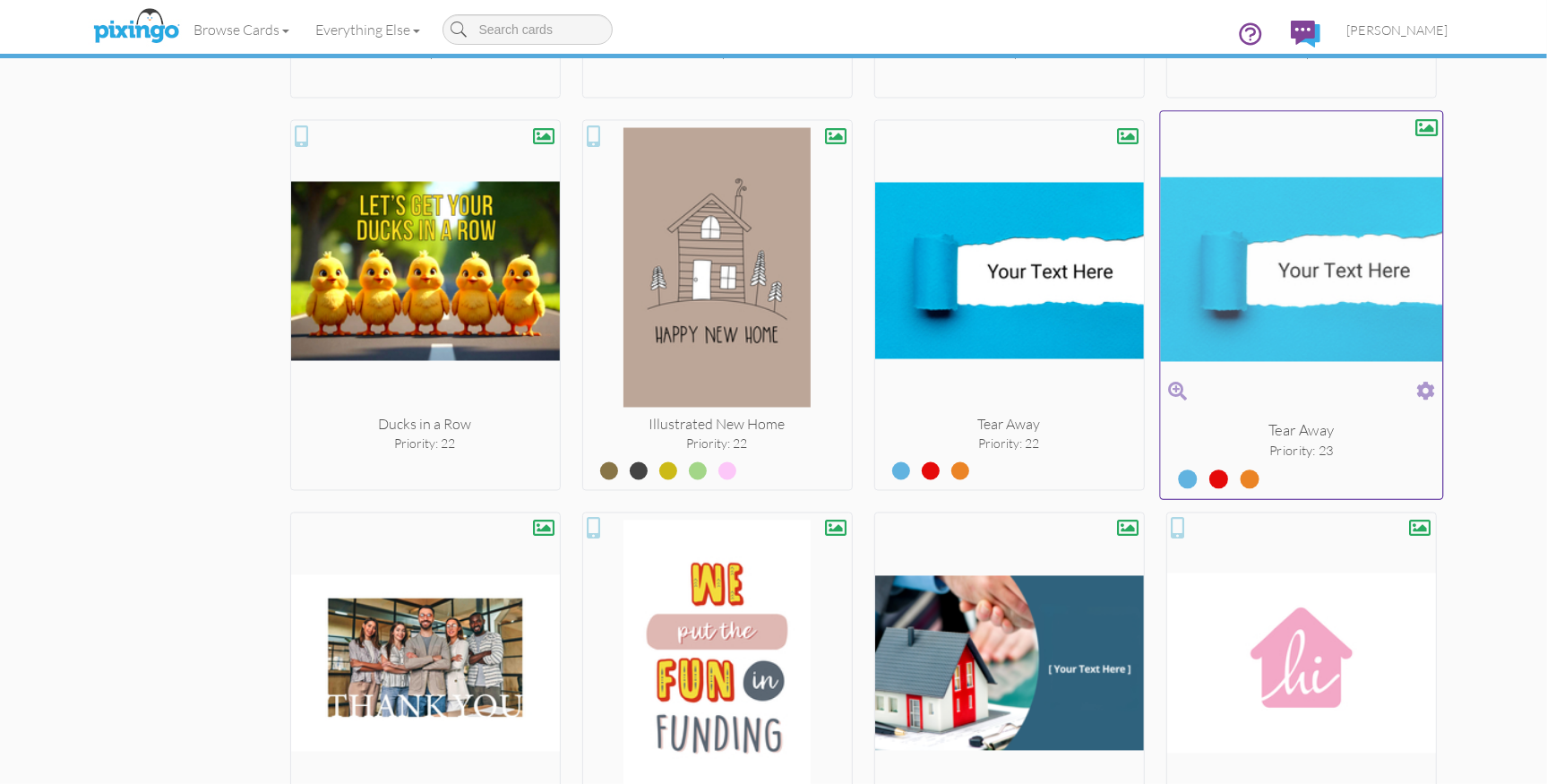
scroll to position [2625, 0]
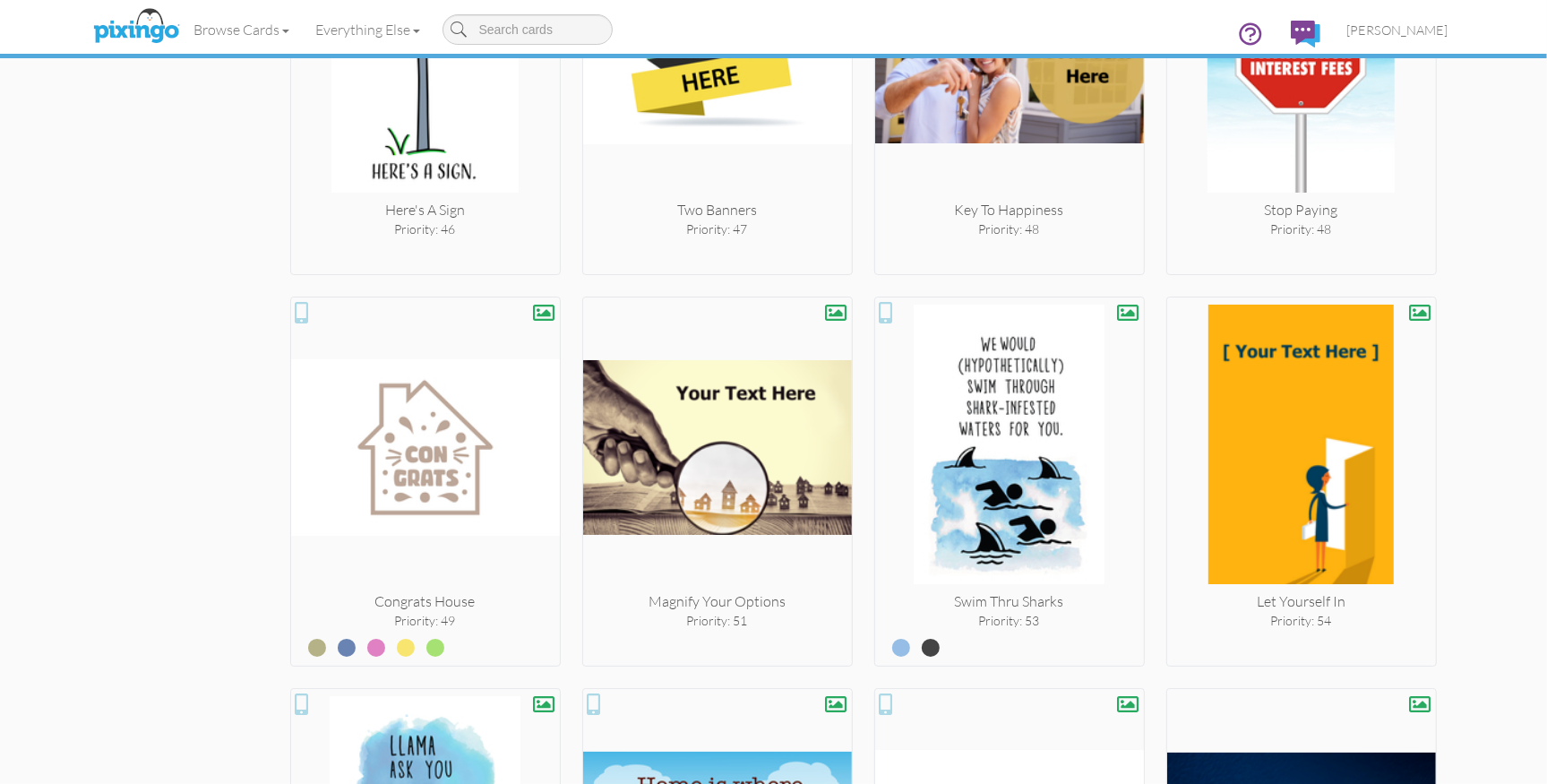
scroll to position [6315, 0]
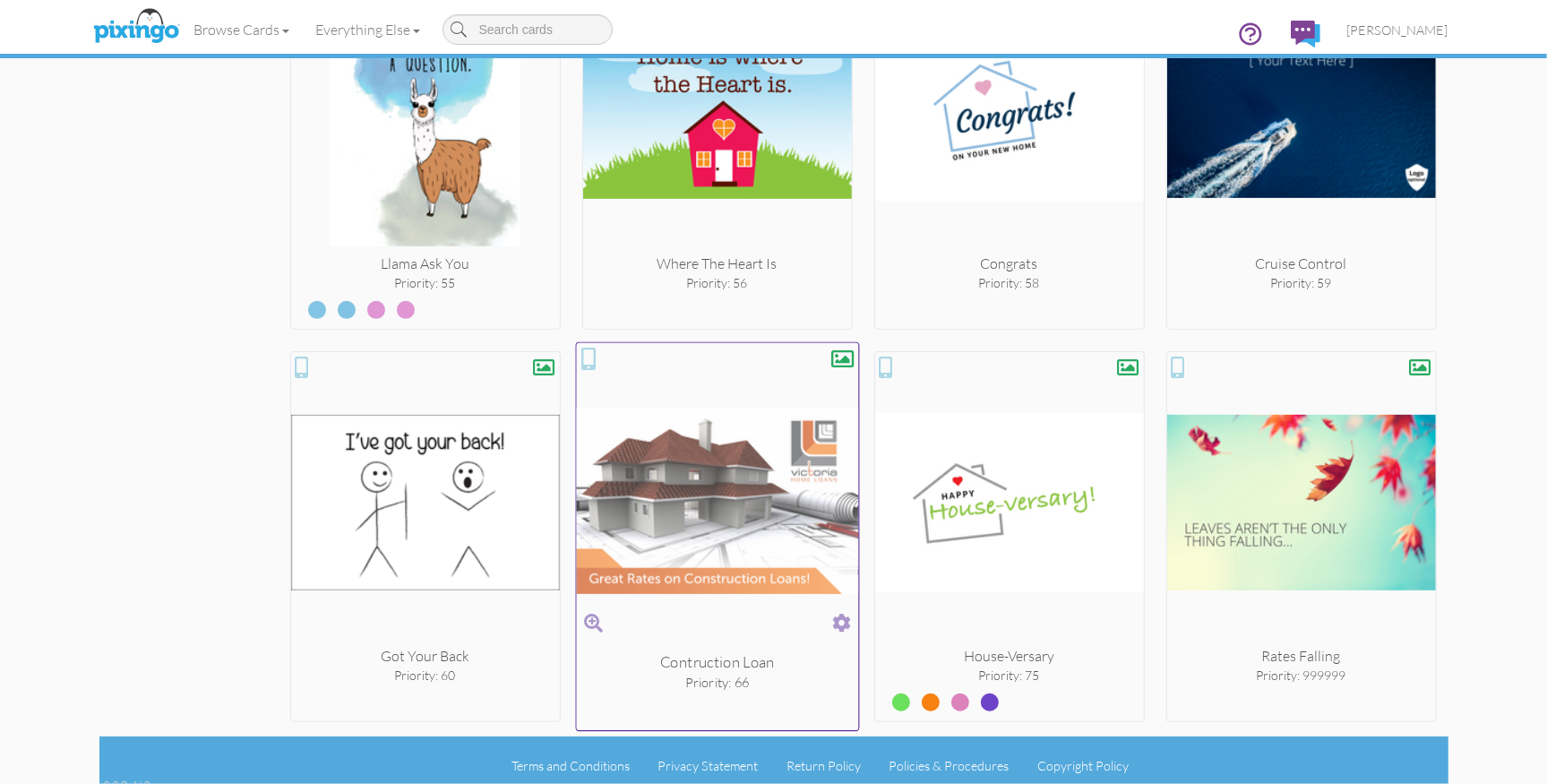
click at [844, 611] on span at bounding box center [841, 623] width 19 height 26
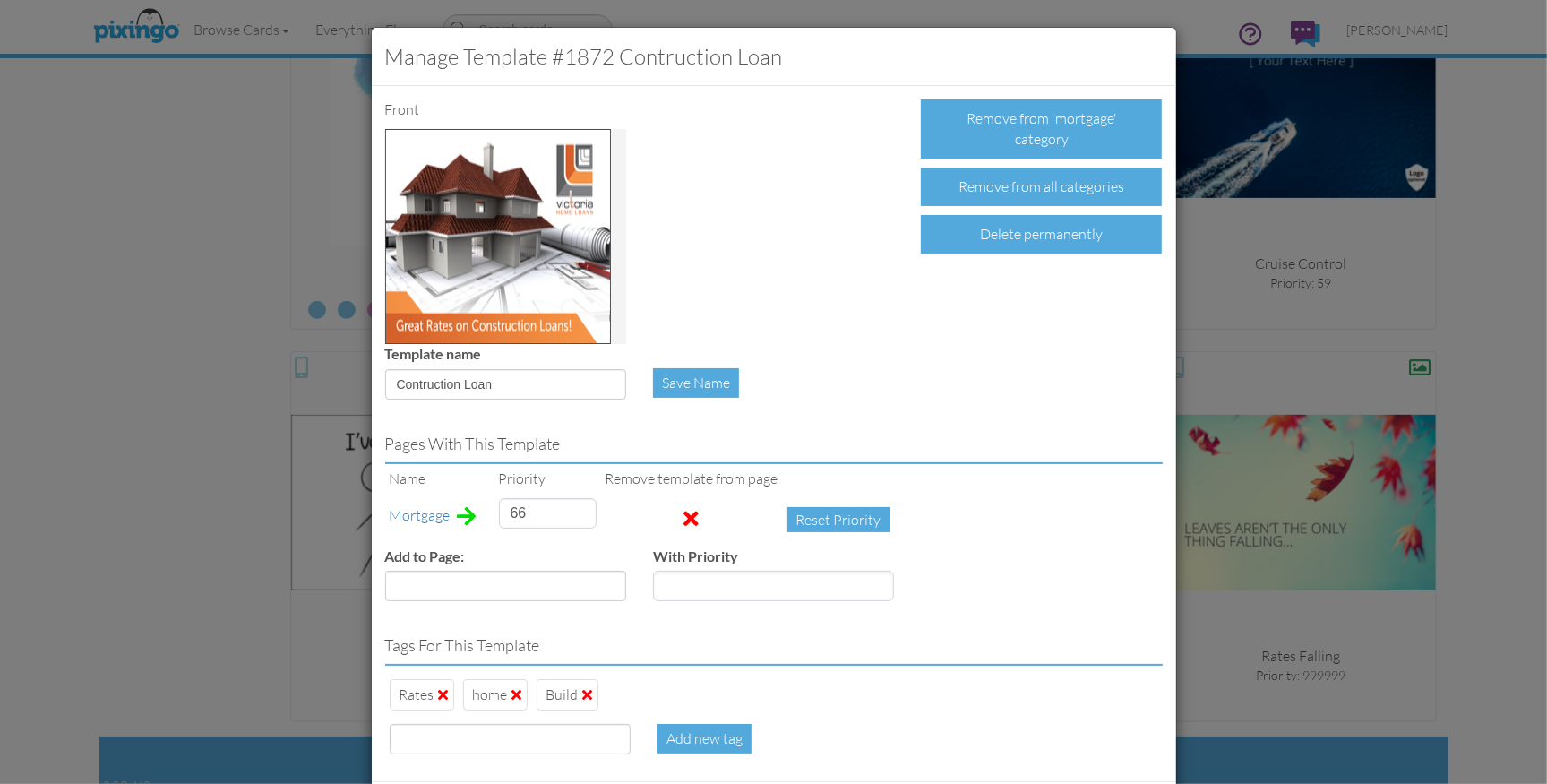
scroll to position [91, 0]
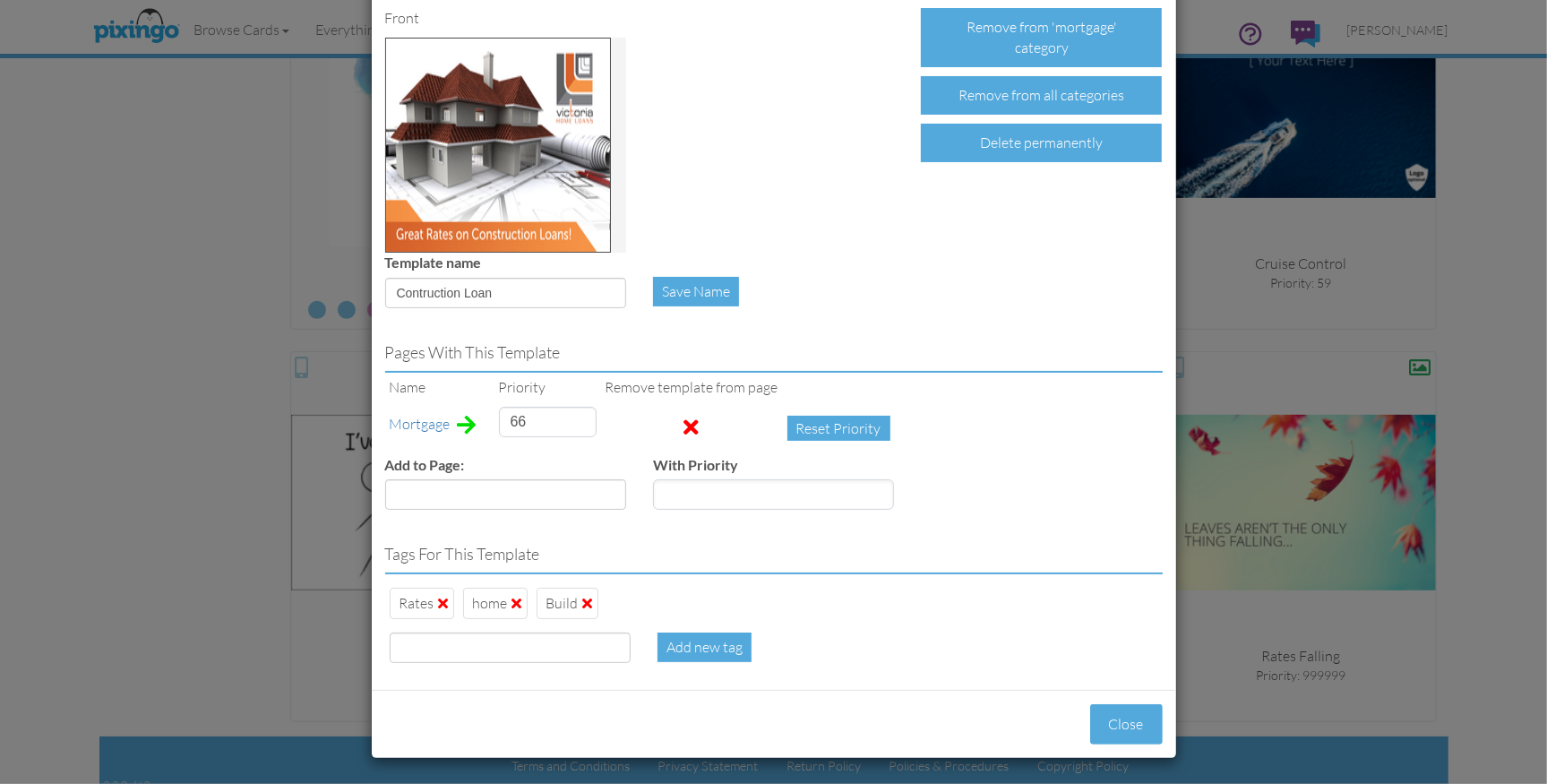
click at [952, 269] on div "Template name Contruction Loan Save Name" at bounding box center [774, 287] width 805 height 69
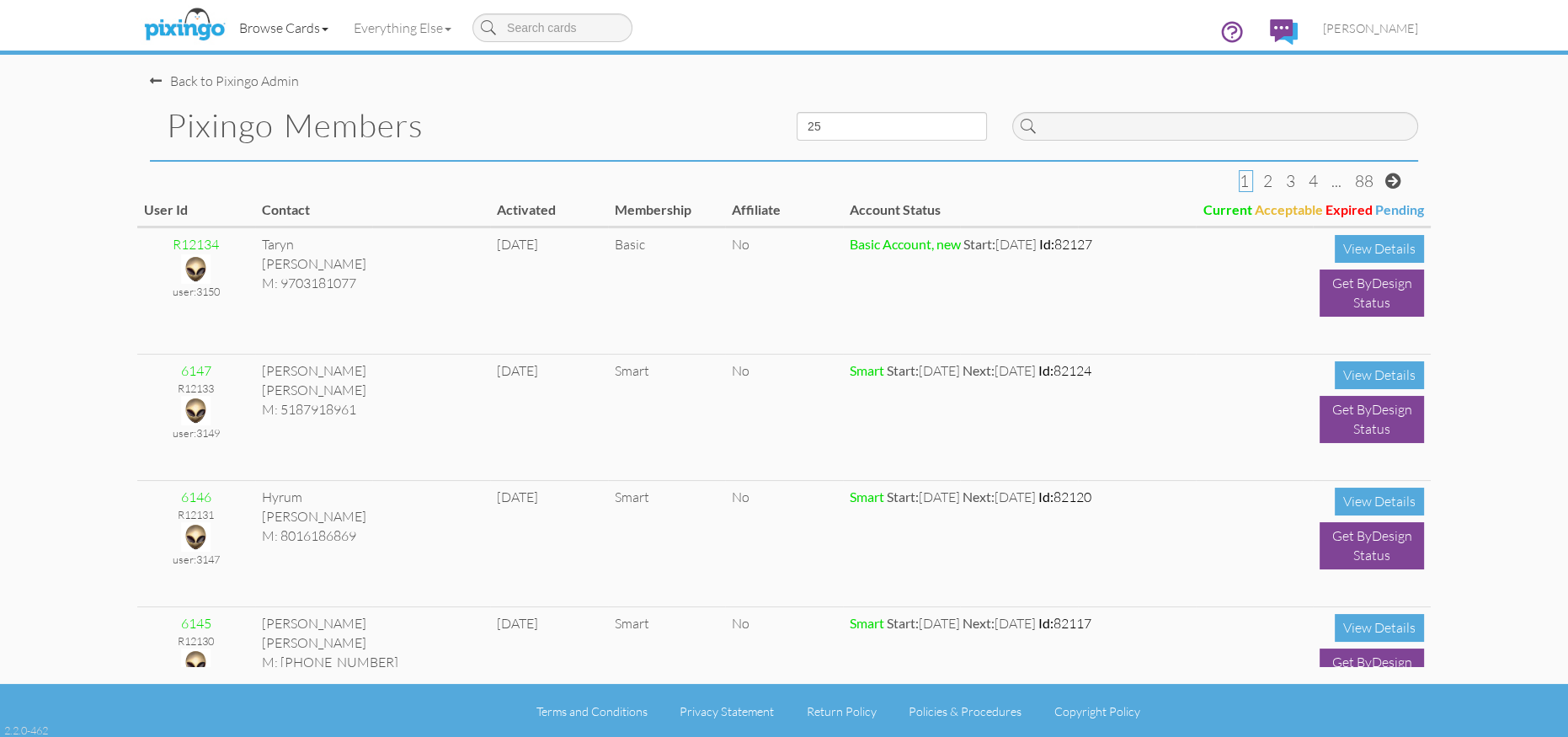
click at [276, 30] on link "Browse Cards" at bounding box center [284, 27] width 115 height 42
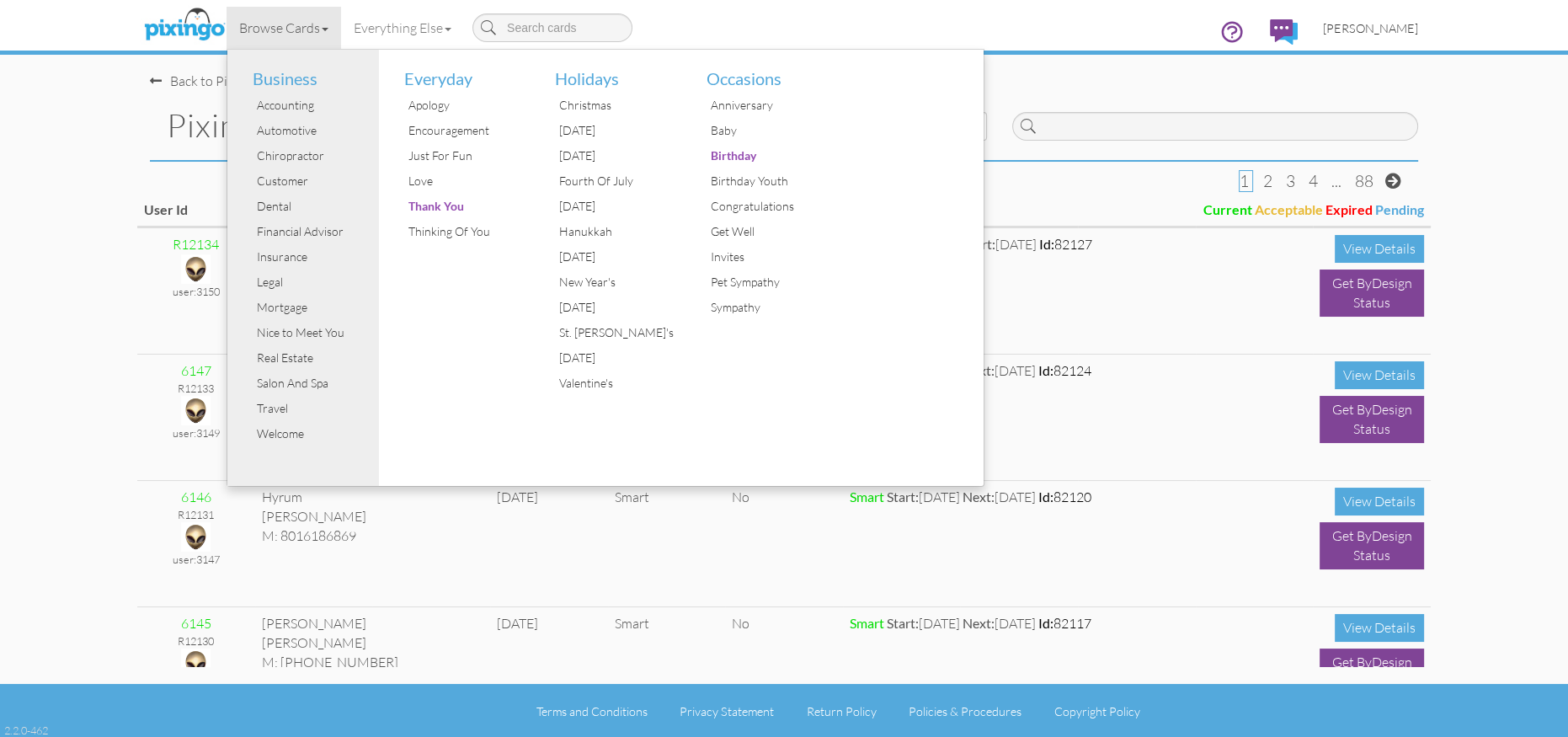
drag, startPoint x: 1396, startPoint y: 65, endPoint x: 1383, endPoint y: 47, distance: 22.2
click at [1396, 64] on div "Browse Cards Business Accounting Automotive Chiropractor Customer Dental Financ…" at bounding box center [784, 33] width 1268 height 67
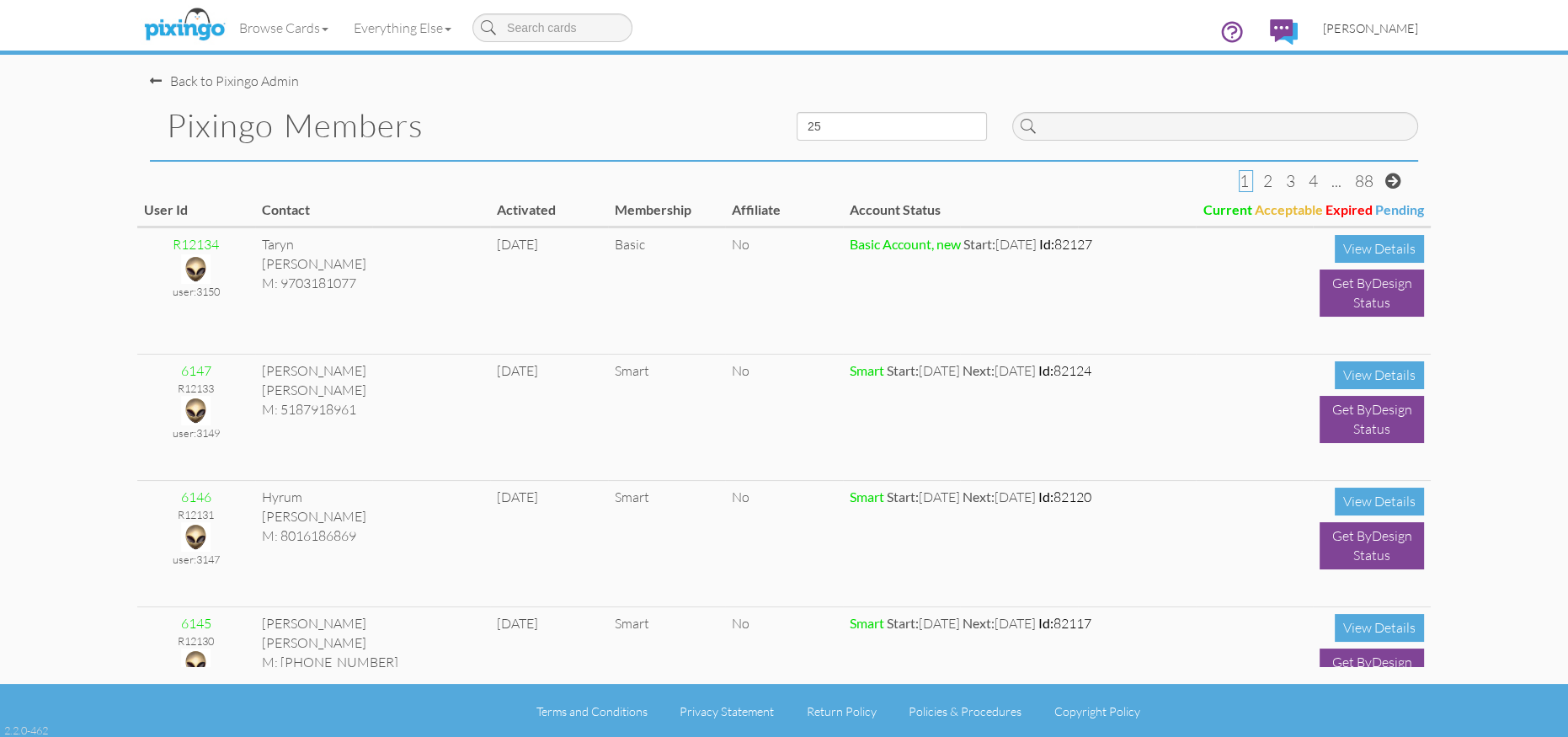
click at [1375, 30] on span "[PERSON_NAME]" at bounding box center [1370, 28] width 95 height 15
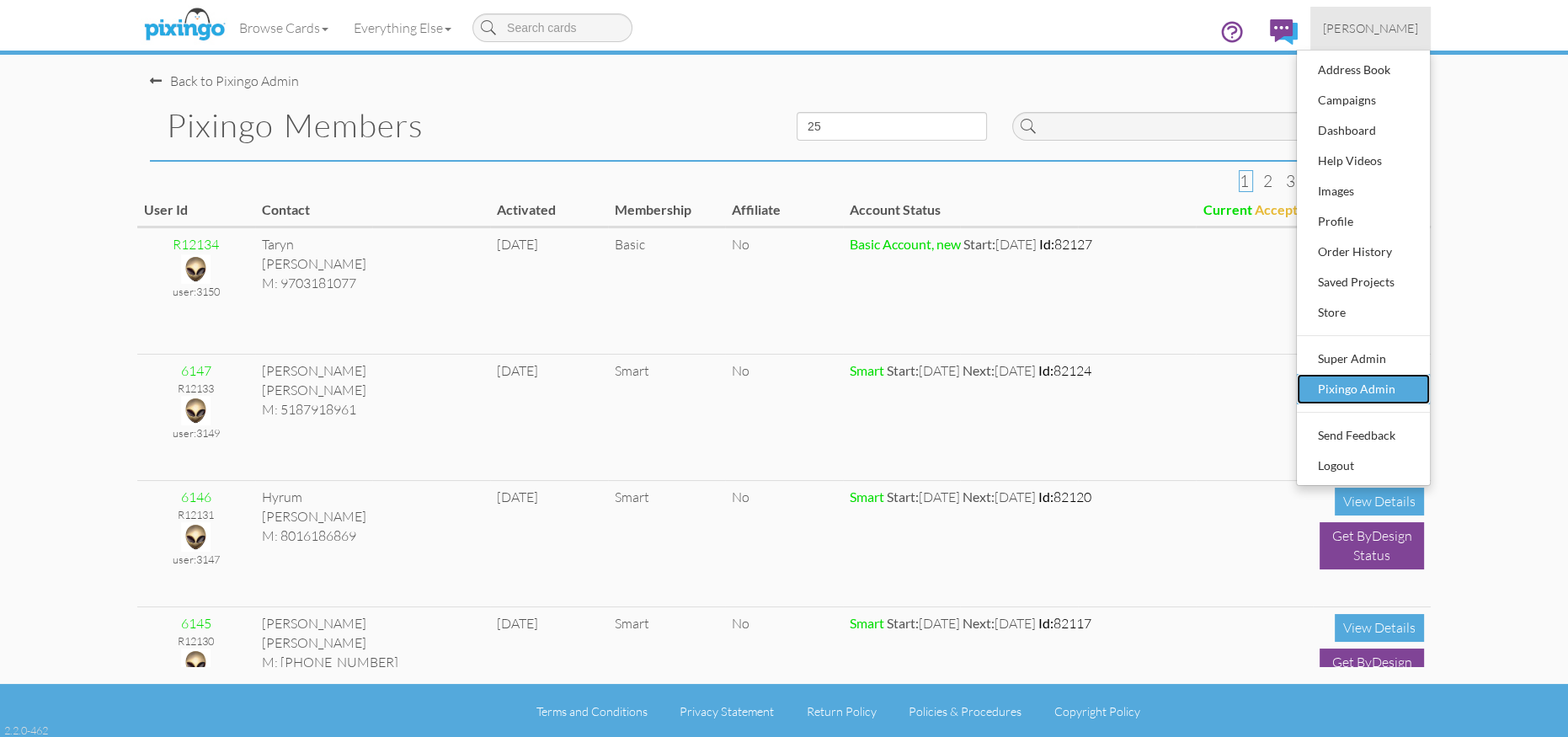
click at [1357, 384] on div "Pixingo Admin" at bounding box center [1363, 389] width 100 height 25
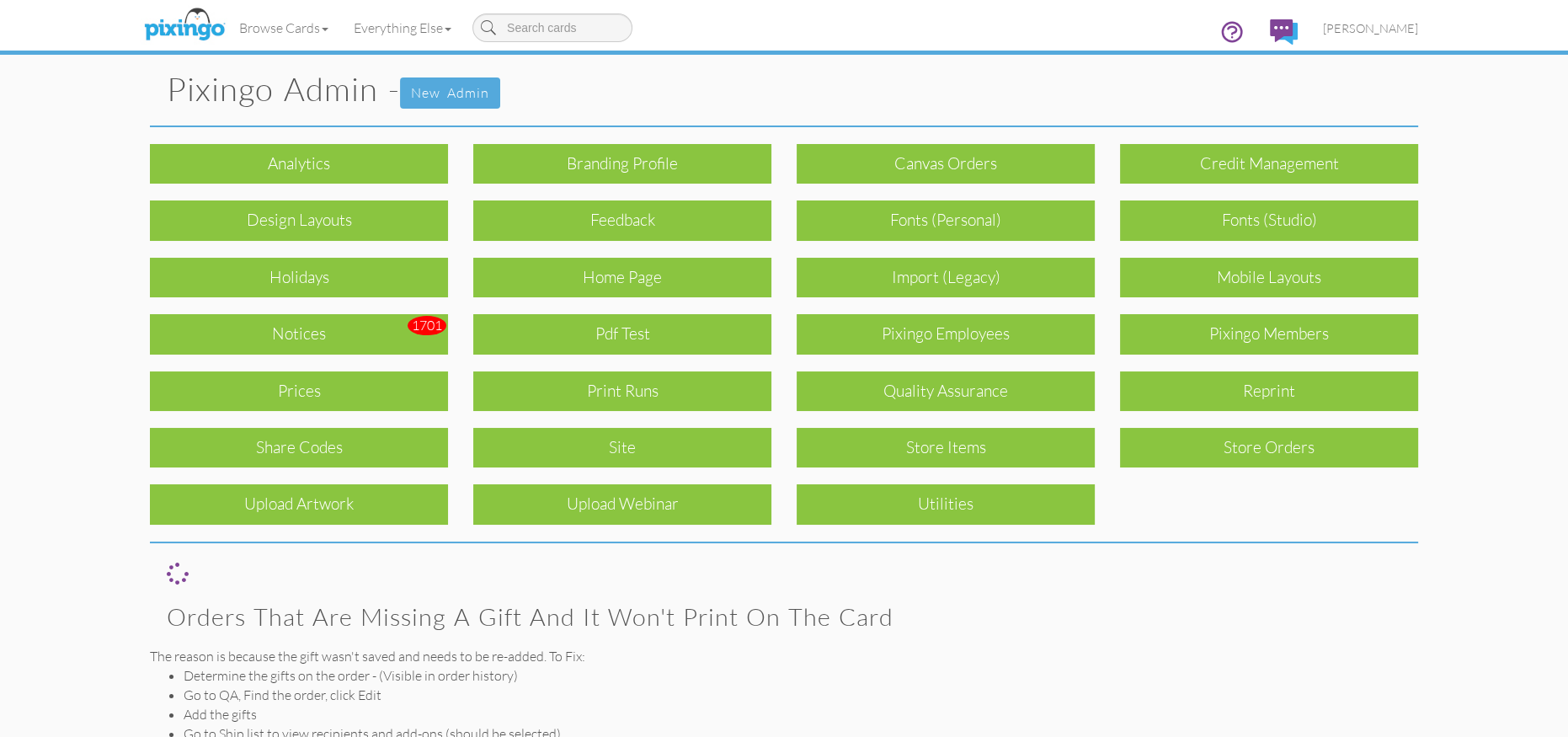
click at [381, 511] on div "Upload Artwork" at bounding box center [299, 504] width 299 height 39
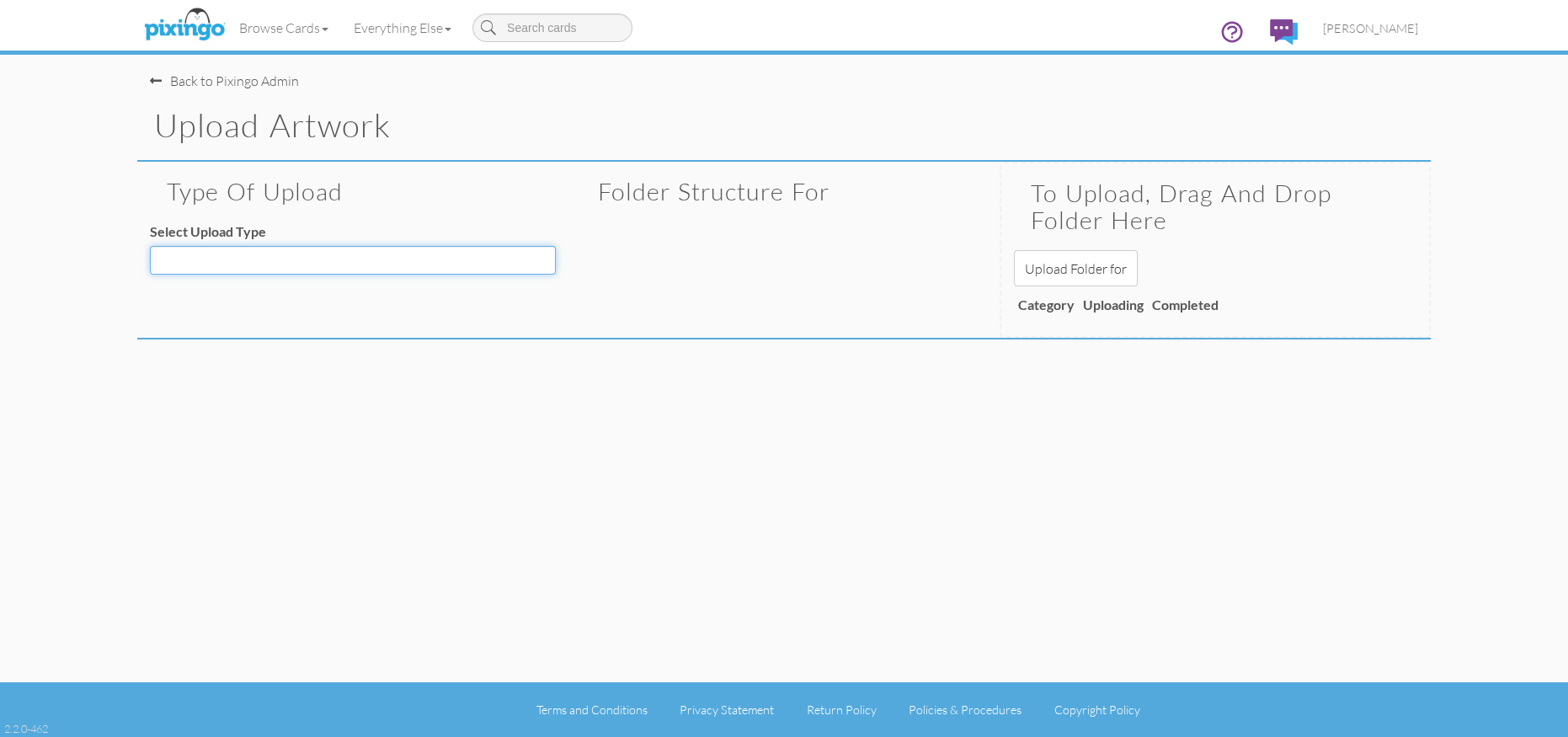
click at [401, 263] on select "Decoration - Backgrounds Decoration - Kits Decoration - Ready Texts Decoration …" at bounding box center [353, 260] width 406 height 28
select select "object:7723"
click at [150, 246] on select "Decoration - Backgrounds Decoration - Kits Decoration - Ready Texts Decoration …" at bounding box center [353, 260] width 406 height 28
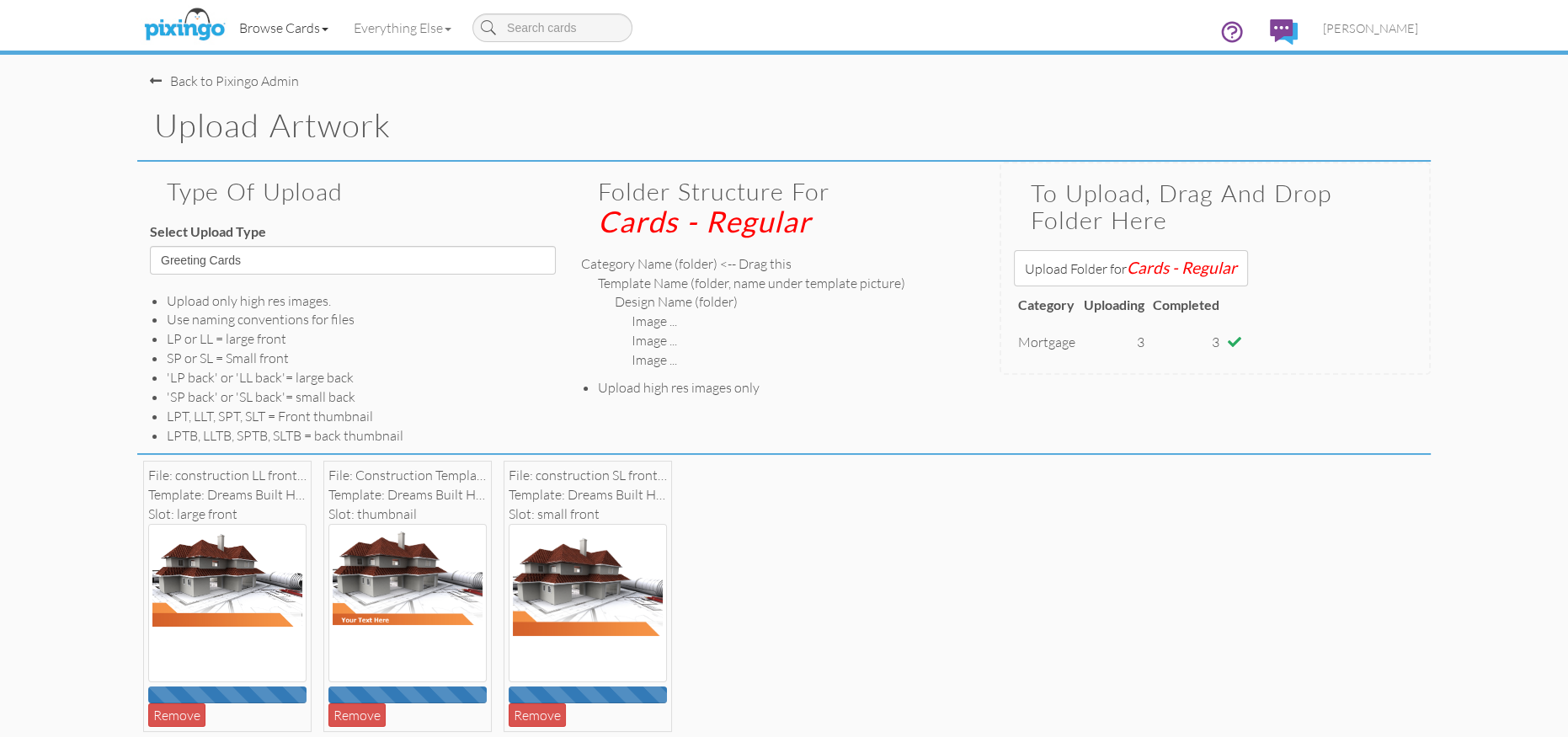
click at [280, 32] on link "Browse Cards" at bounding box center [284, 27] width 115 height 42
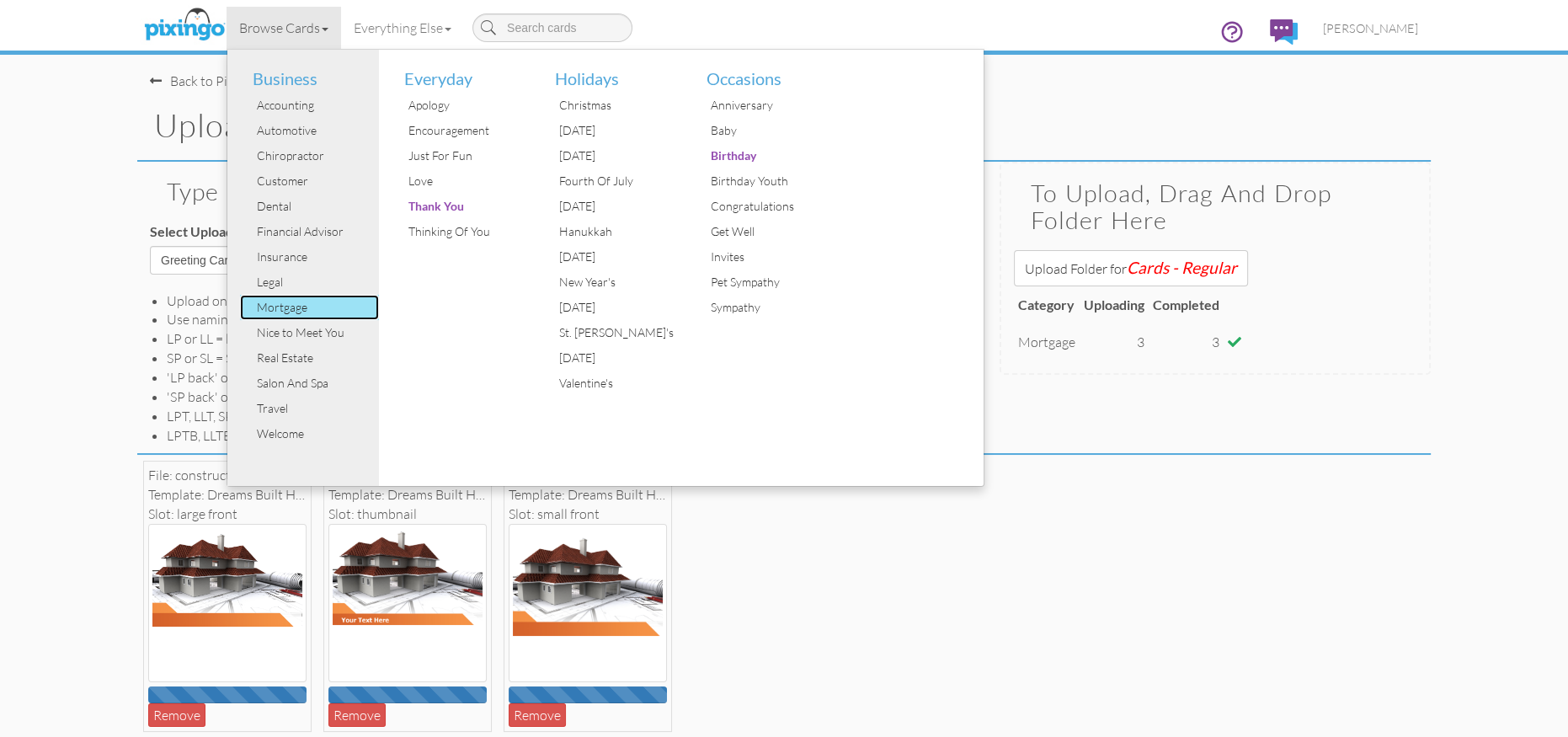
click at [270, 307] on div "Mortgage" at bounding box center [316, 307] width 126 height 25
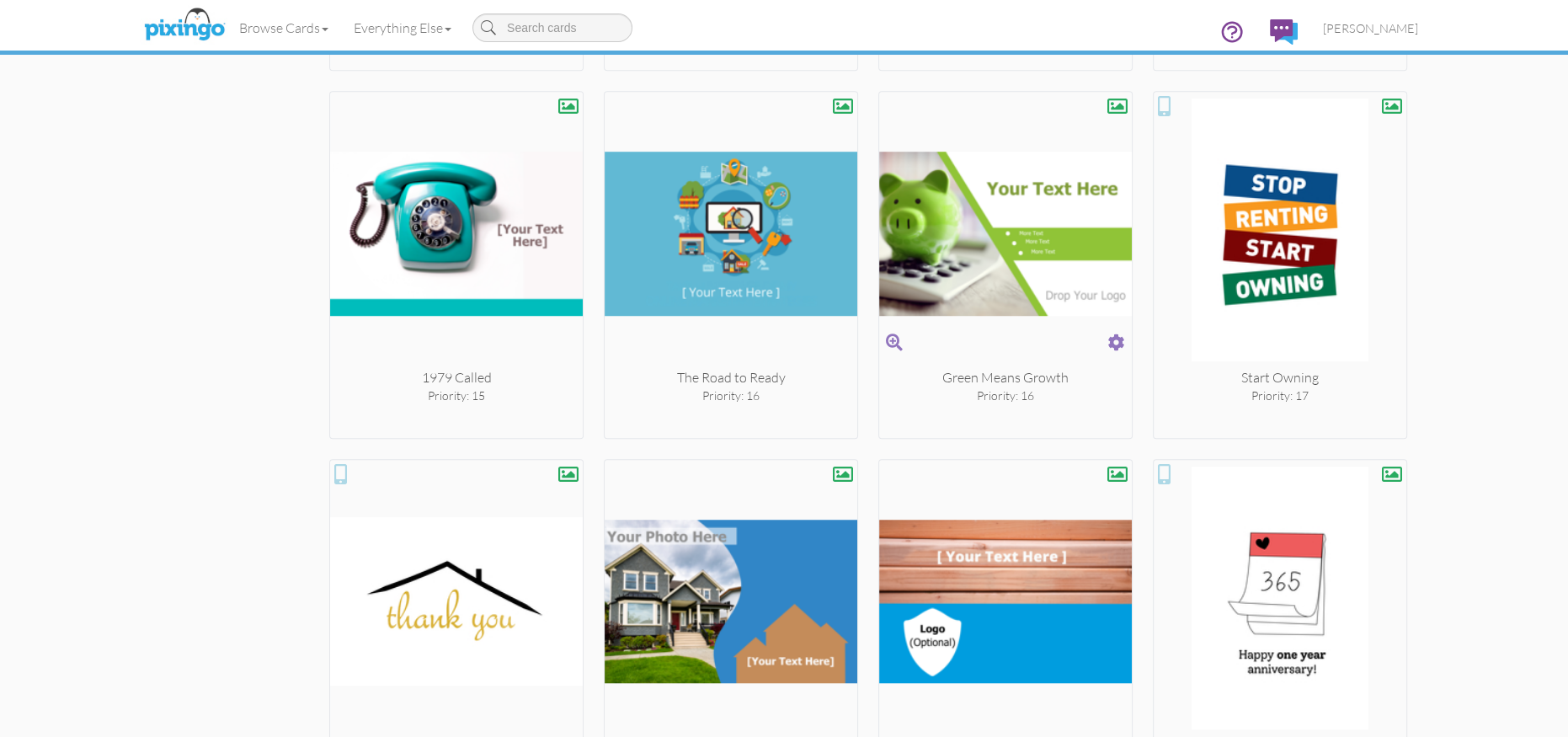
scroll to position [1848, 0]
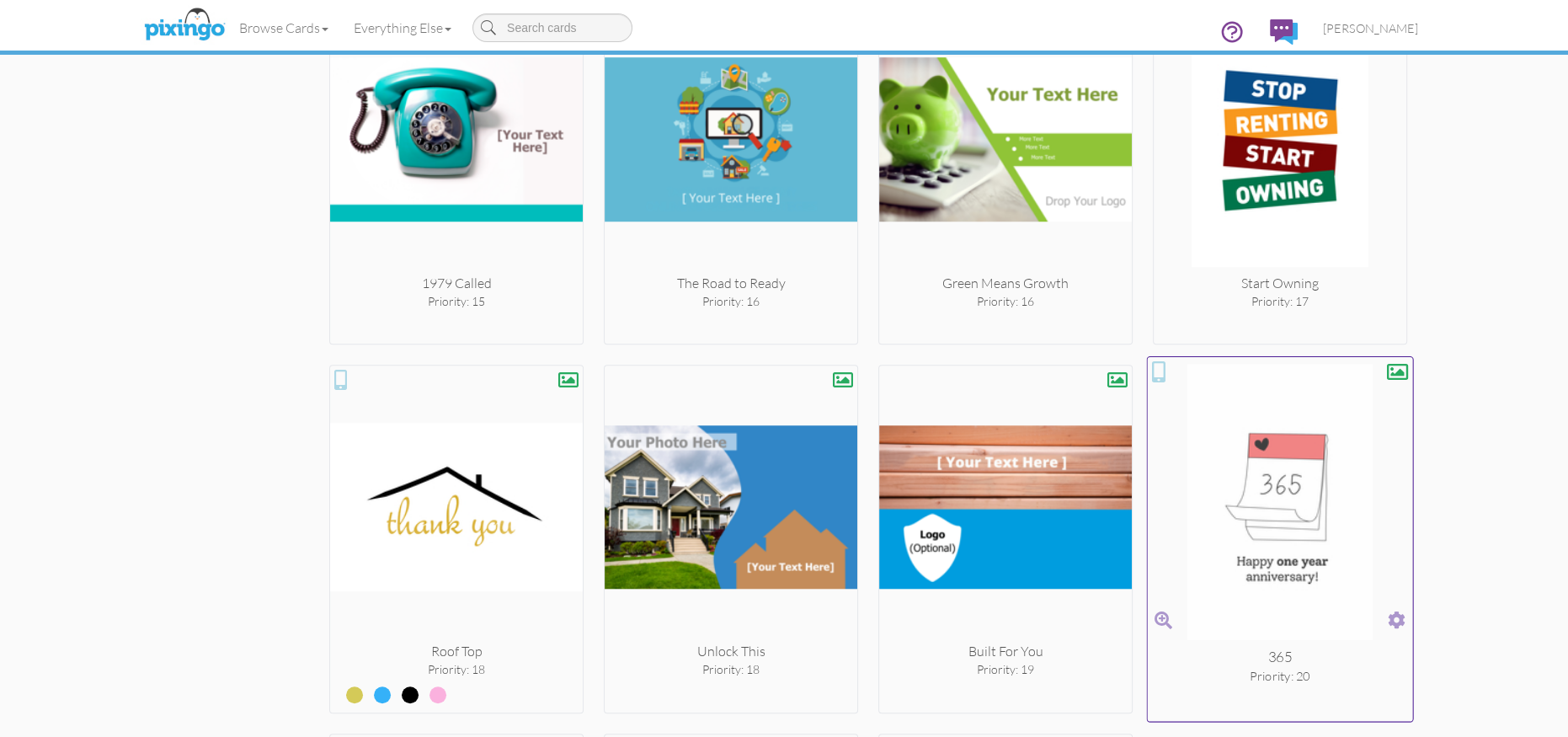
click at [1396, 612] on span at bounding box center [1396, 620] width 18 height 24
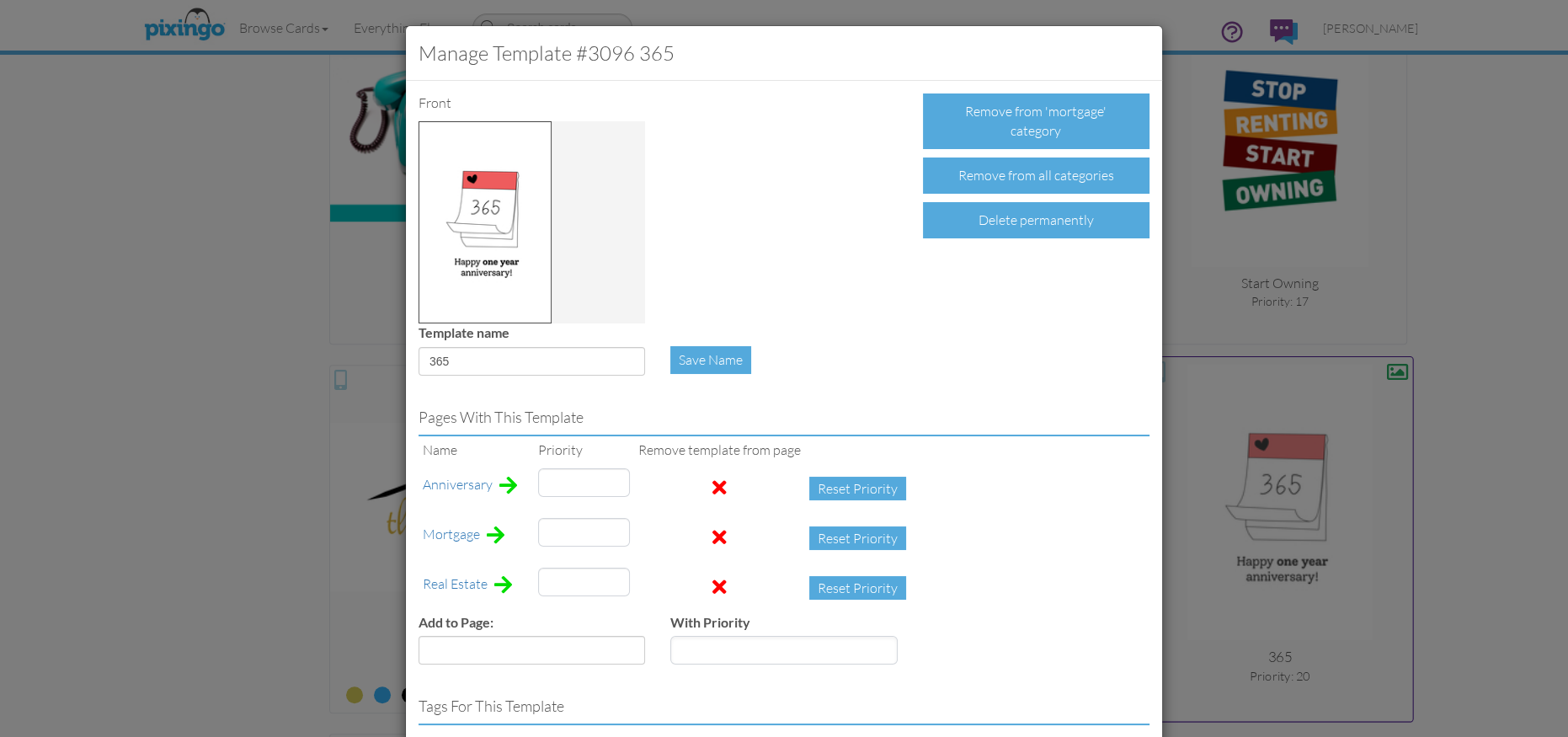
type input "14"
type input "17"
drag, startPoint x: 563, startPoint y: 535, endPoint x: 506, endPoint y: 529, distance: 57.3
click at [506, 529] on tr "Mortgage 20 Reset Priority" at bounding box center [668, 539] width 500 height 50
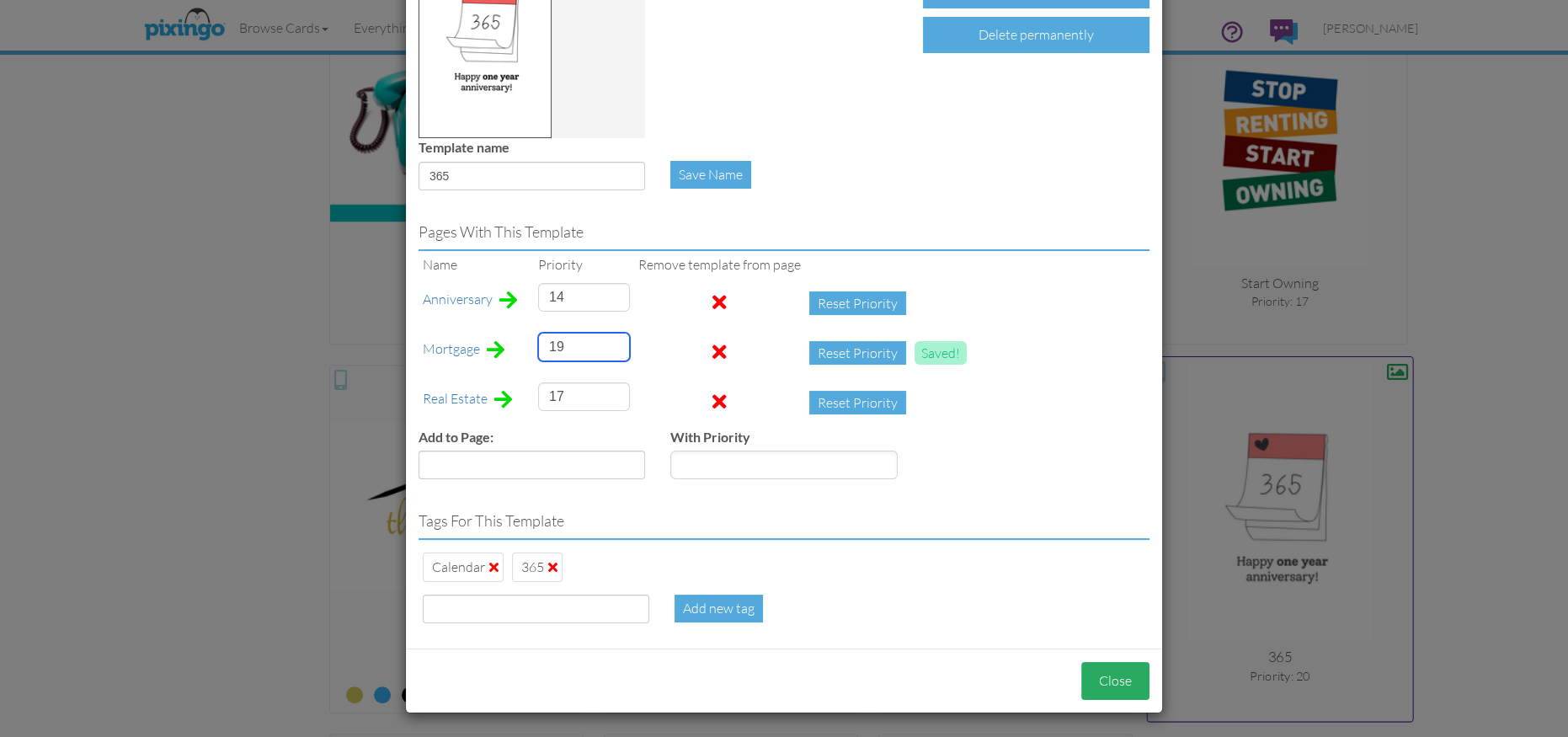
type input "19"
click at [1125, 688] on button "Close" at bounding box center [1116, 681] width 69 height 38
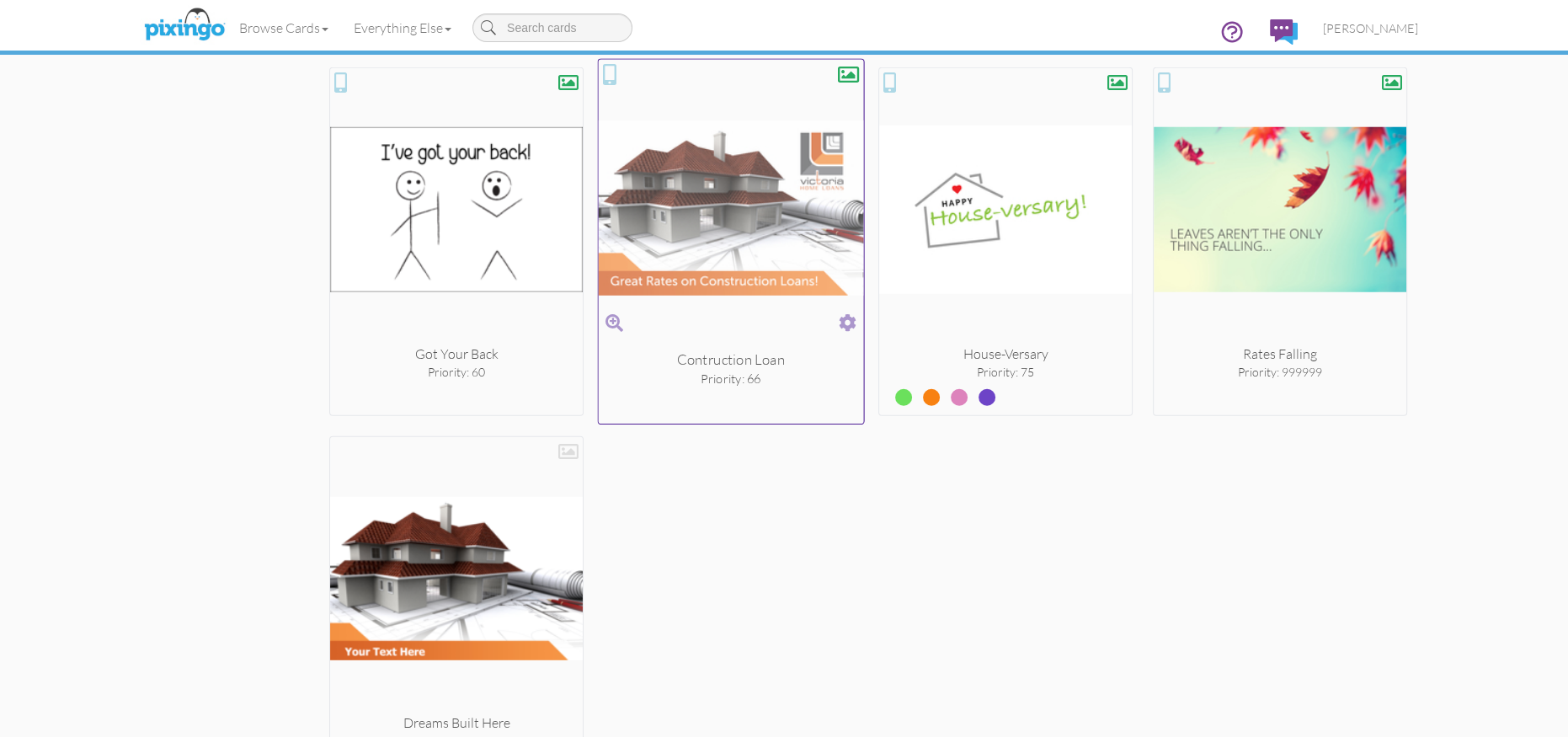
scroll to position [6293, 0]
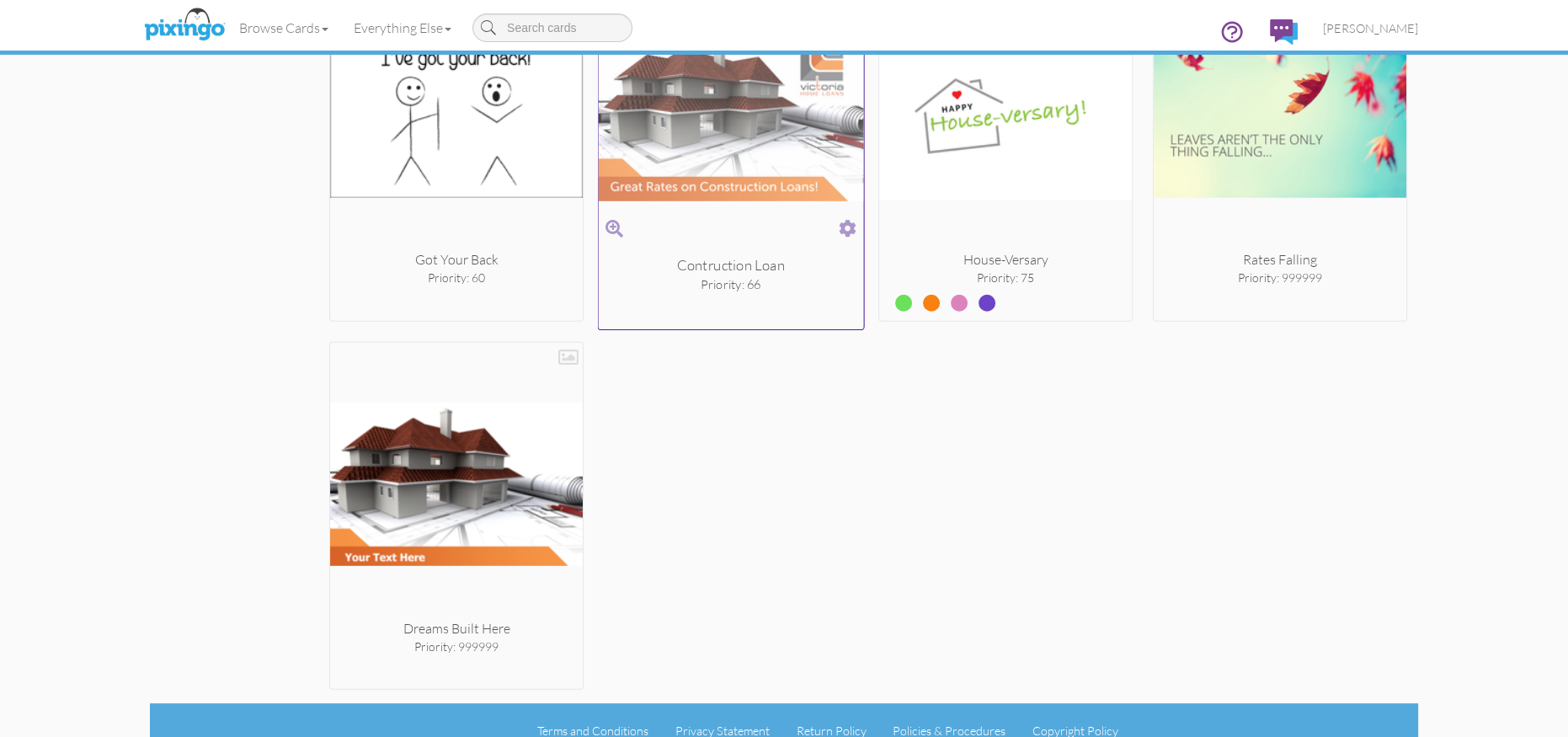
click at [847, 217] on span at bounding box center [847, 228] width 18 height 24
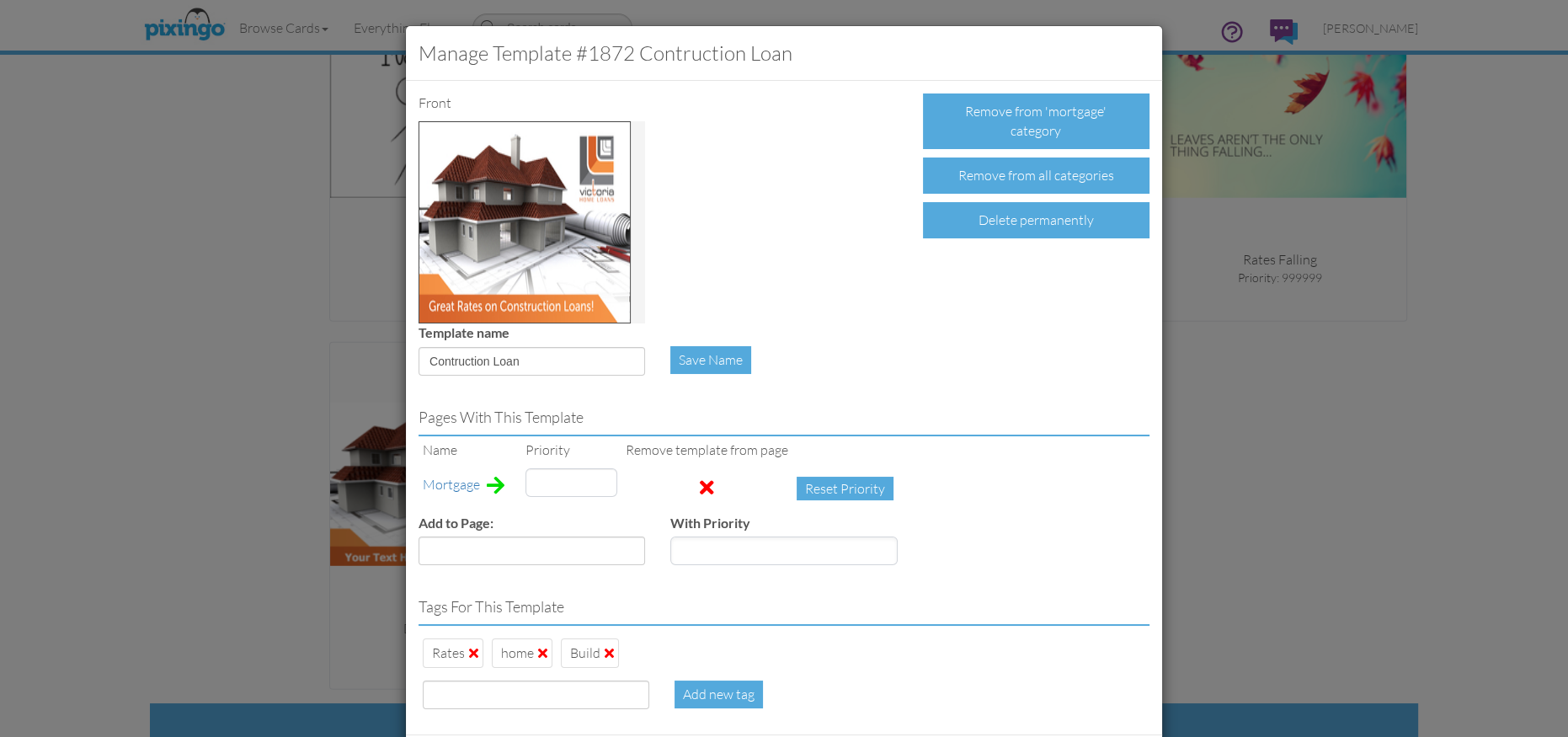
type input "66"
click at [963, 203] on div "Delete permanently" at bounding box center [1036, 220] width 226 height 36
click at [962, 206] on div "Confirm Delete" at bounding box center [988, 220] width 131 height 36
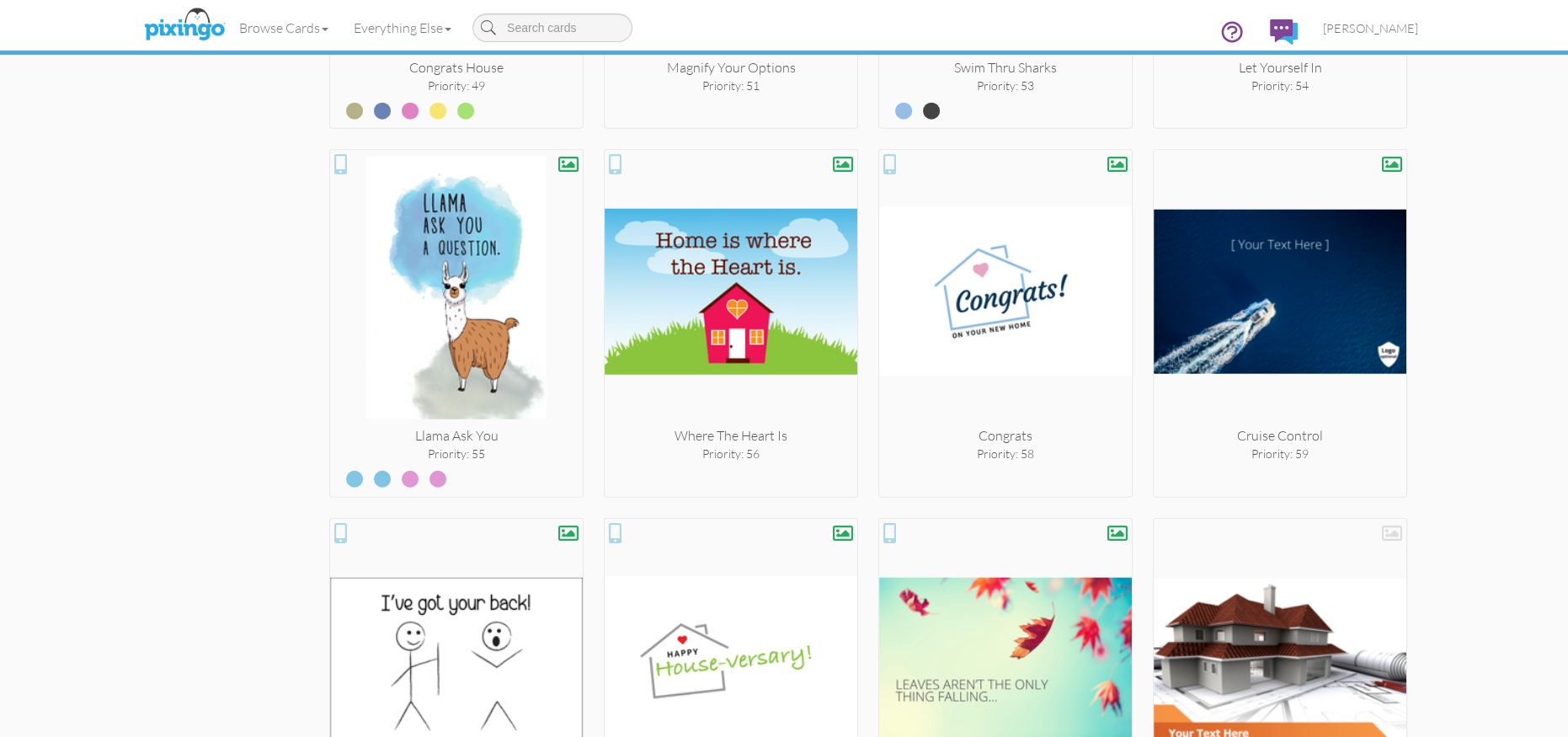
scroll to position [5936, 0]
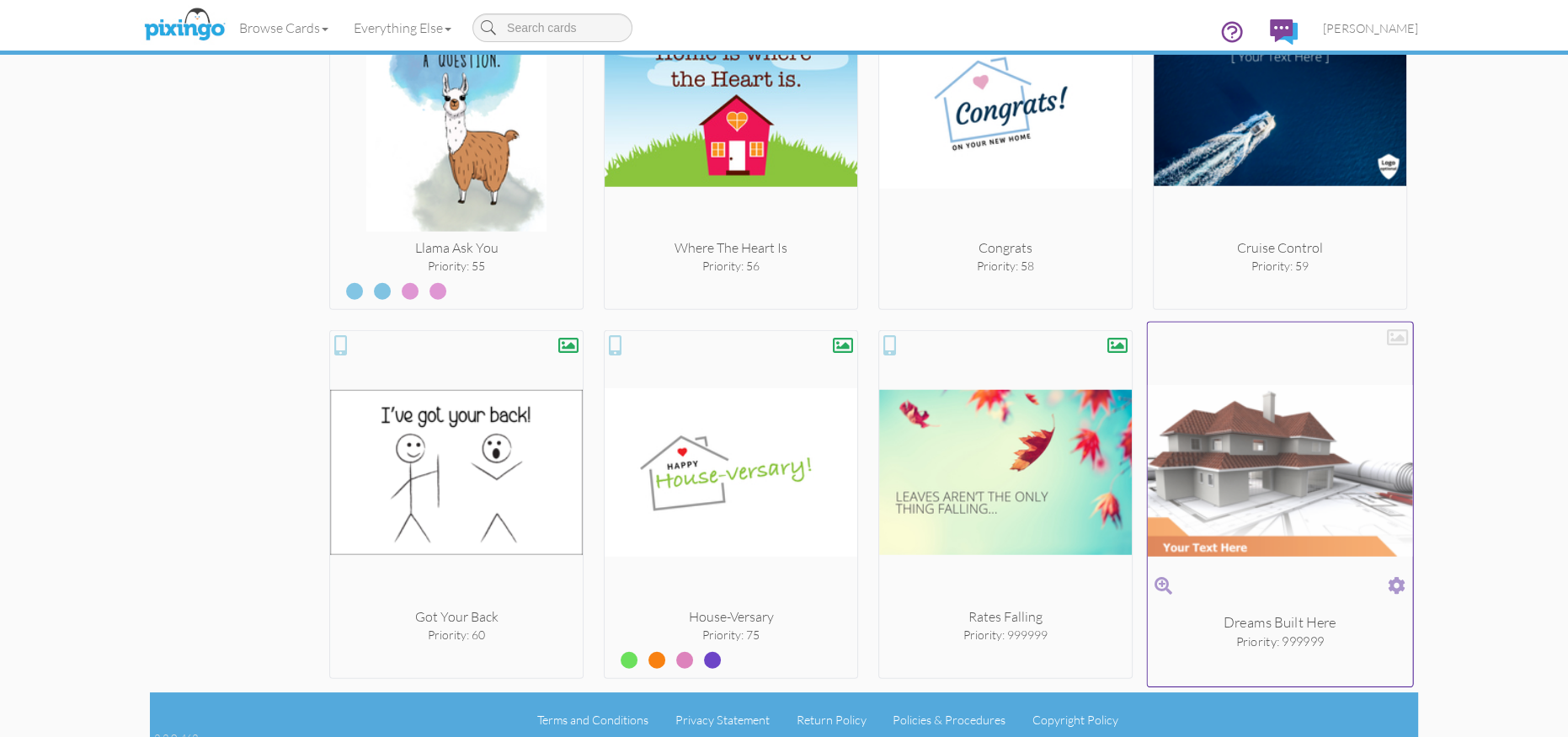
click at [1400, 574] on span at bounding box center [1396, 586] width 18 height 24
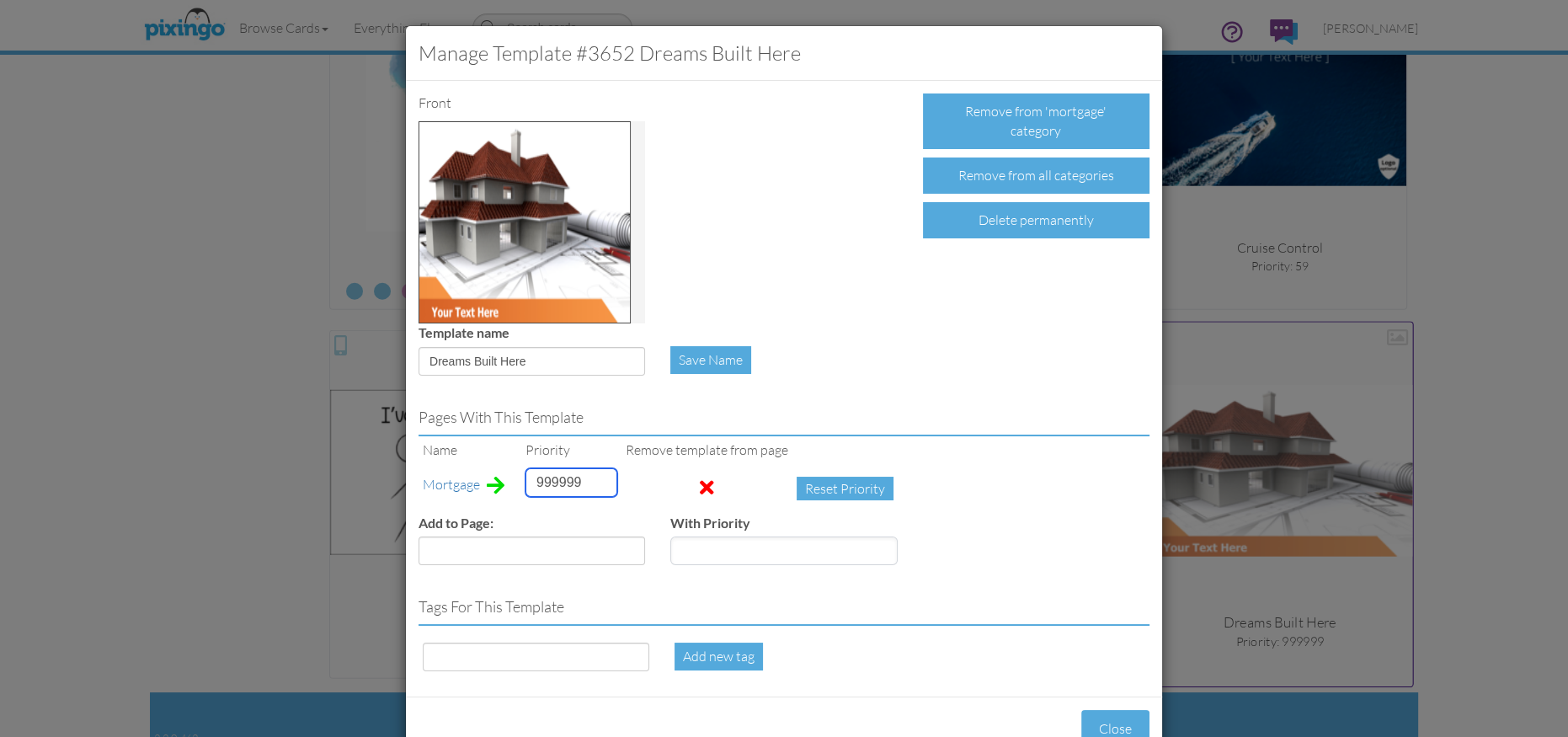
click at [542, 484] on input "999999" at bounding box center [571, 482] width 92 height 28
type input "61"
drag, startPoint x: 510, startPoint y: 359, endPoint x: 421, endPoint y: 359, distance: 89.0
click at [421, 359] on input "Dreams Built Here" at bounding box center [532, 360] width 226 height 28
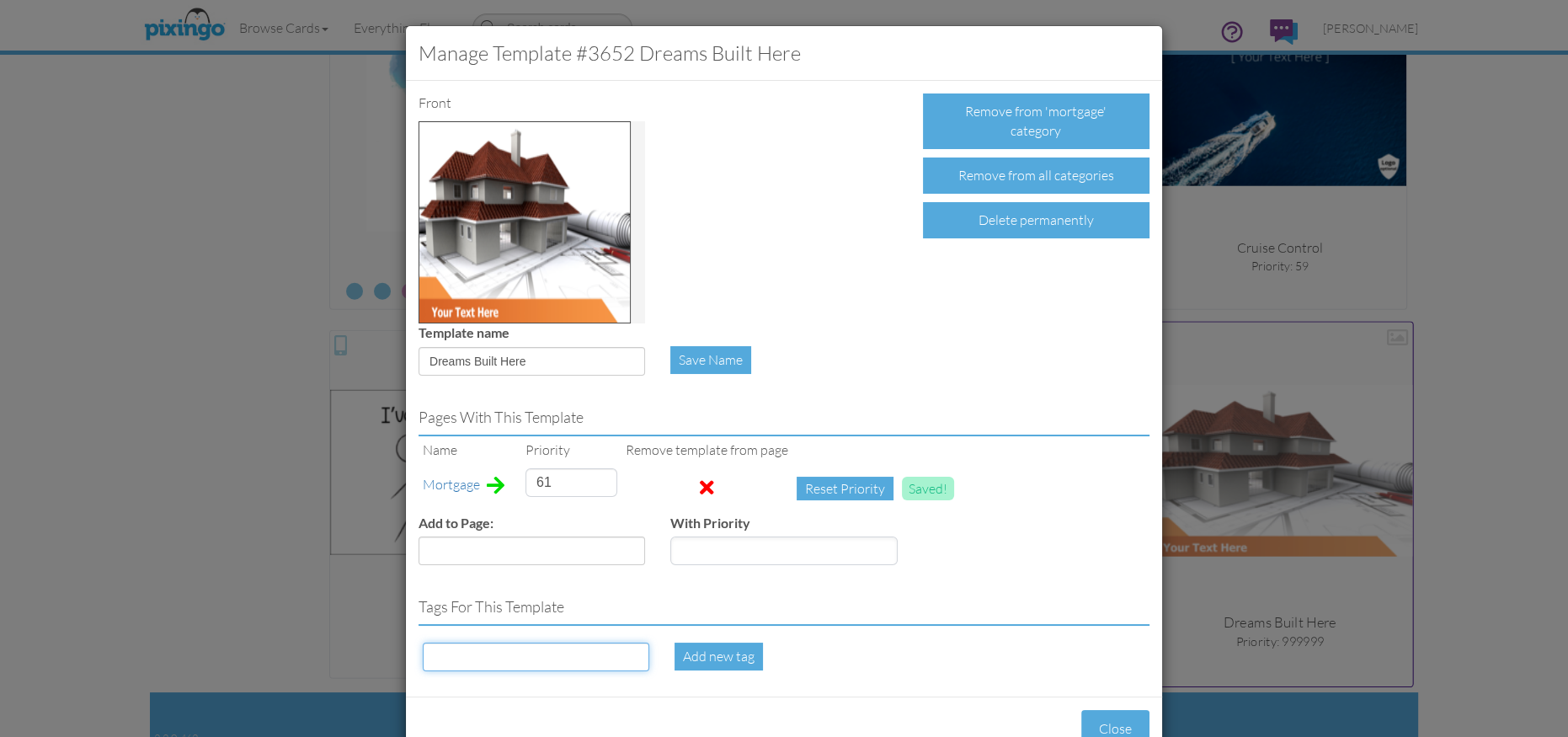
click at [471, 664] on input at bounding box center [536, 656] width 226 height 28
paste input "Dreams Built Here"
type input "Dreams Built Here"
click at [729, 649] on div "Add new tag" at bounding box center [718, 656] width 88 height 27
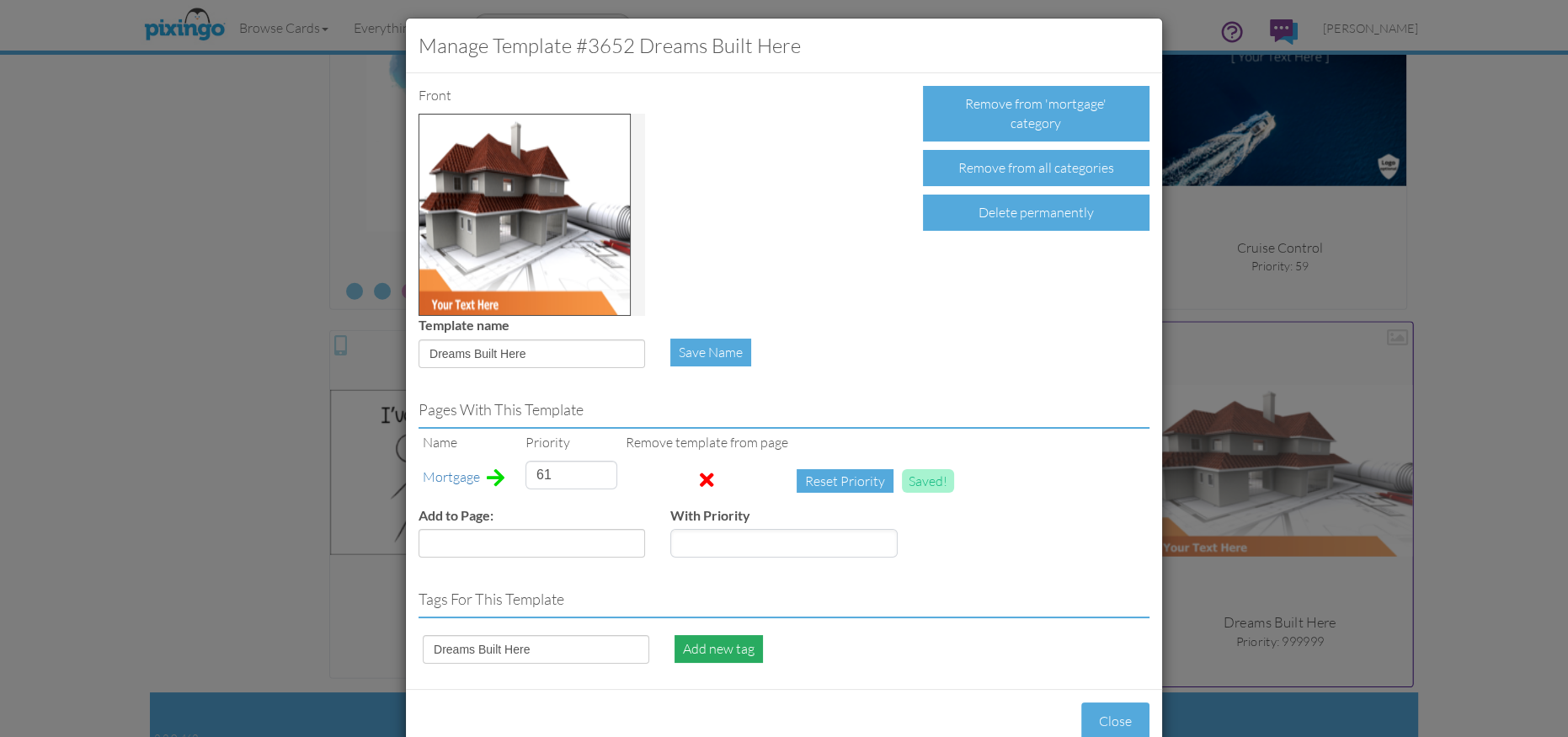
scroll to position [12, 0]
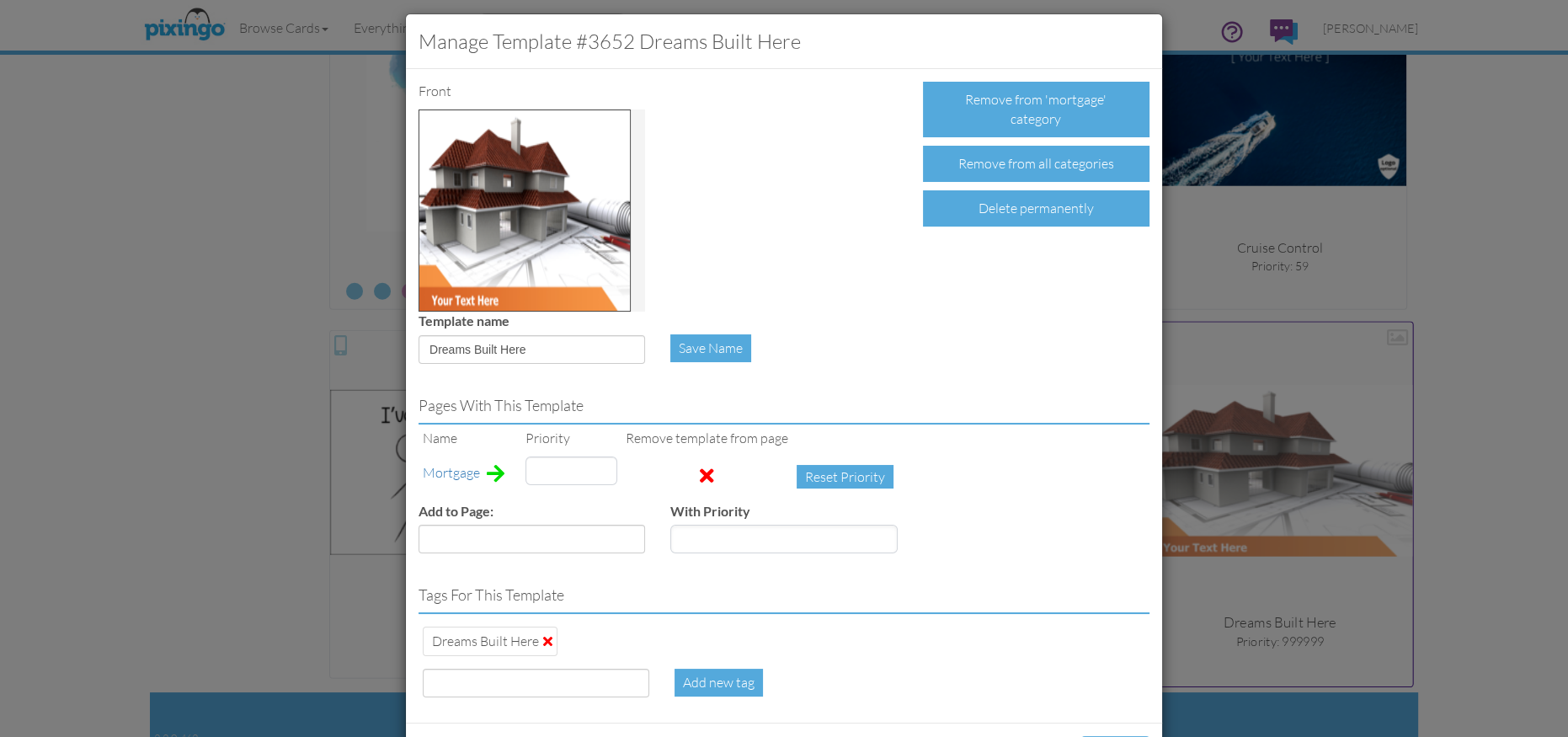
type input "61"
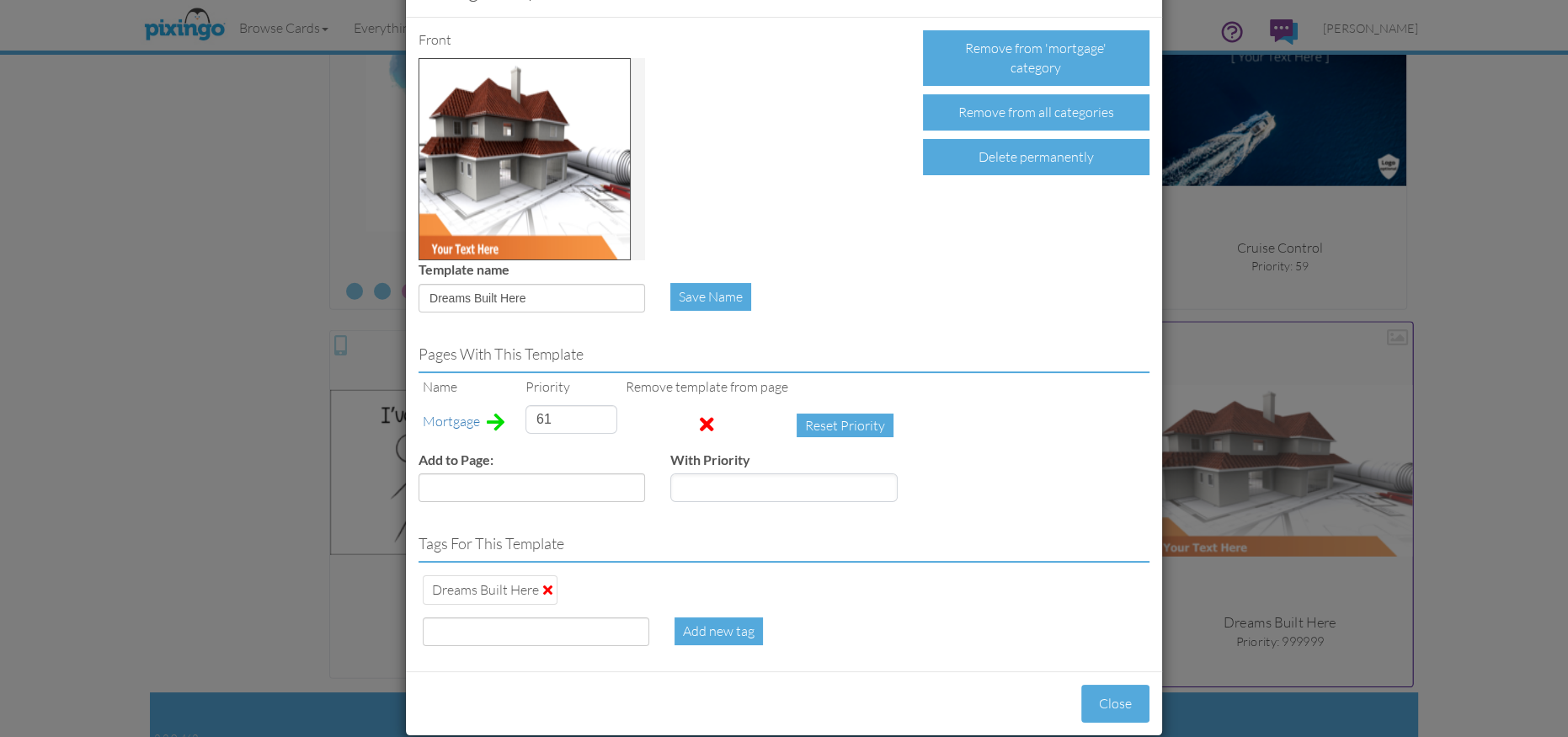
scroll to position [86, 0]
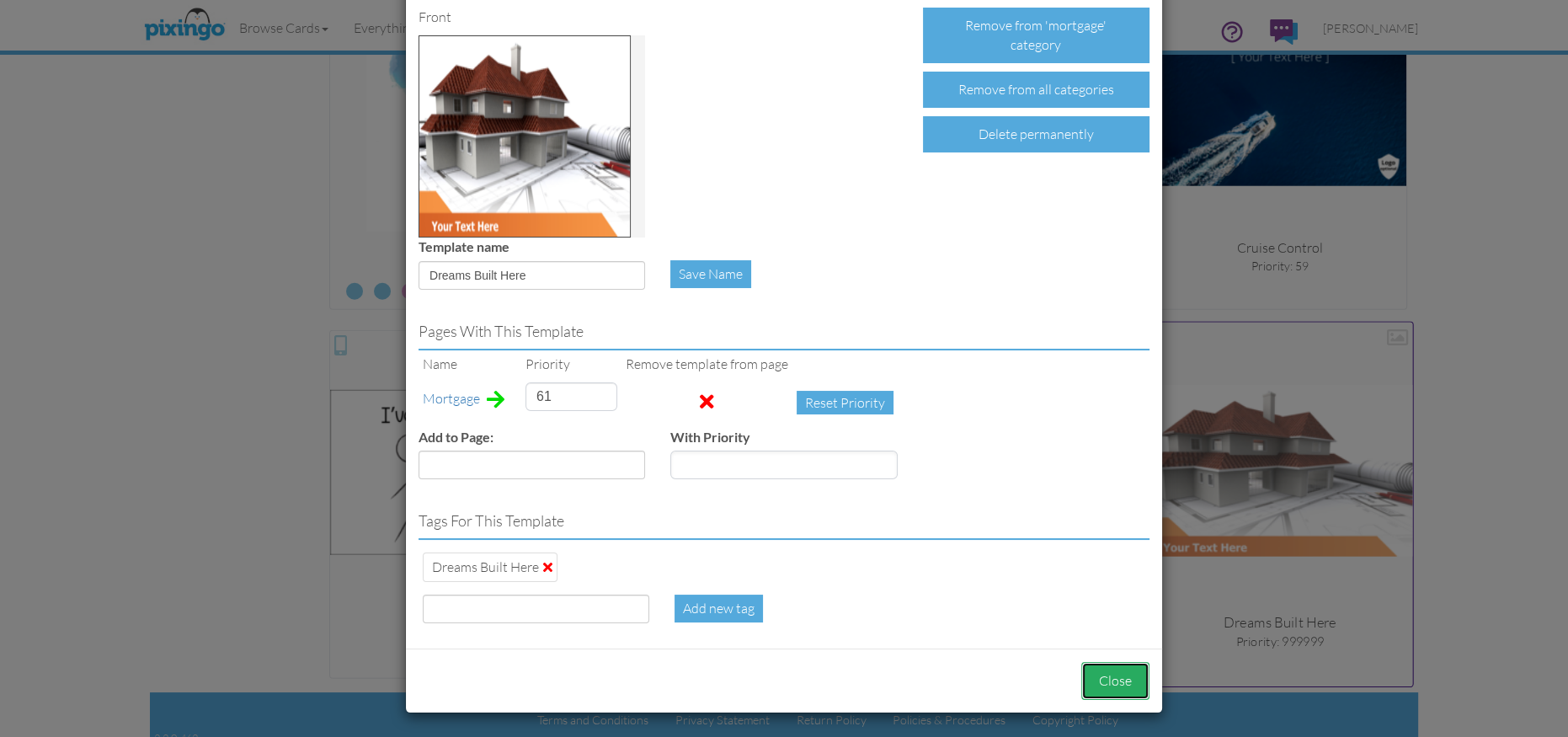
click at [1107, 682] on button "Close" at bounding box center [1116, 681] width 69 height 38
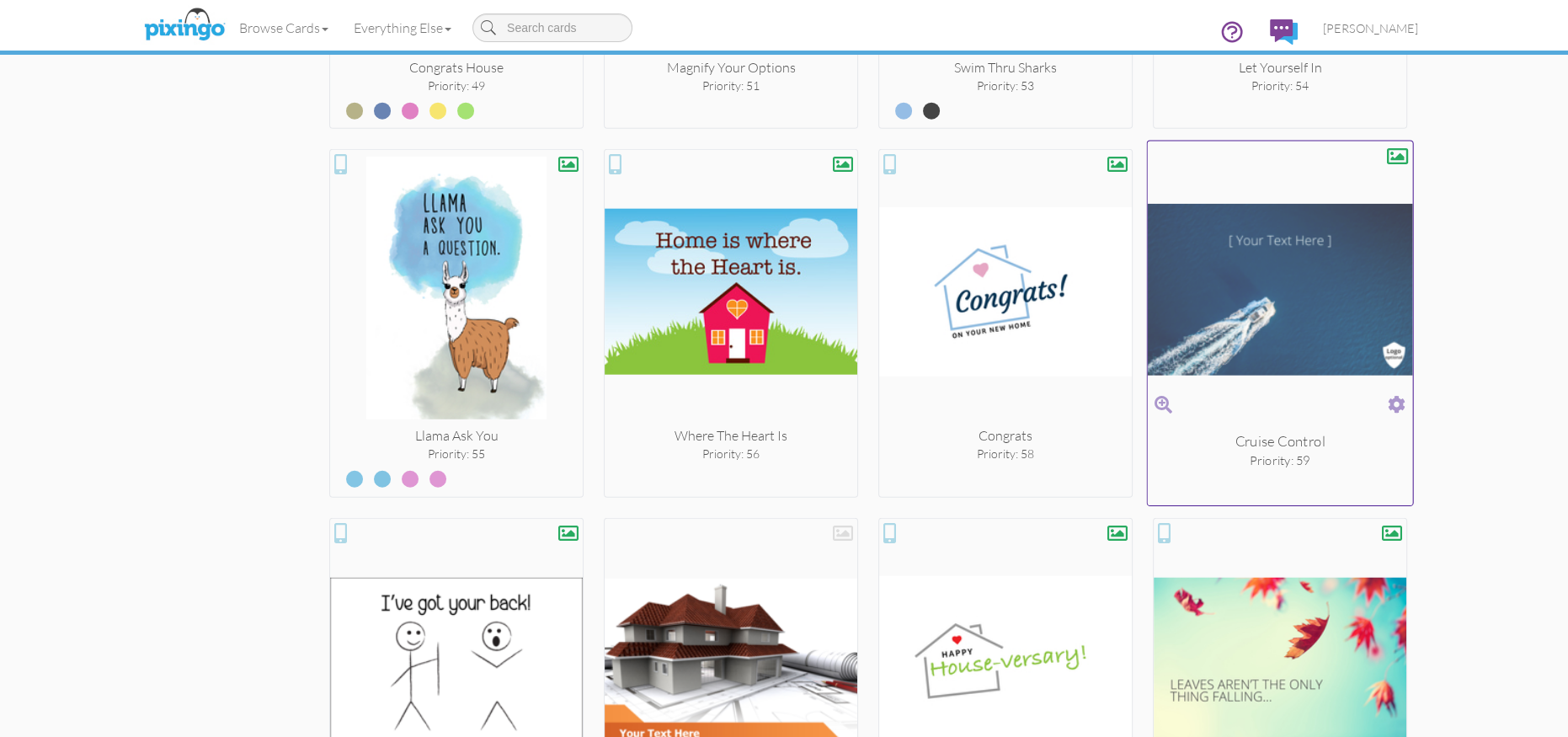
scroll to position [5936, 0]
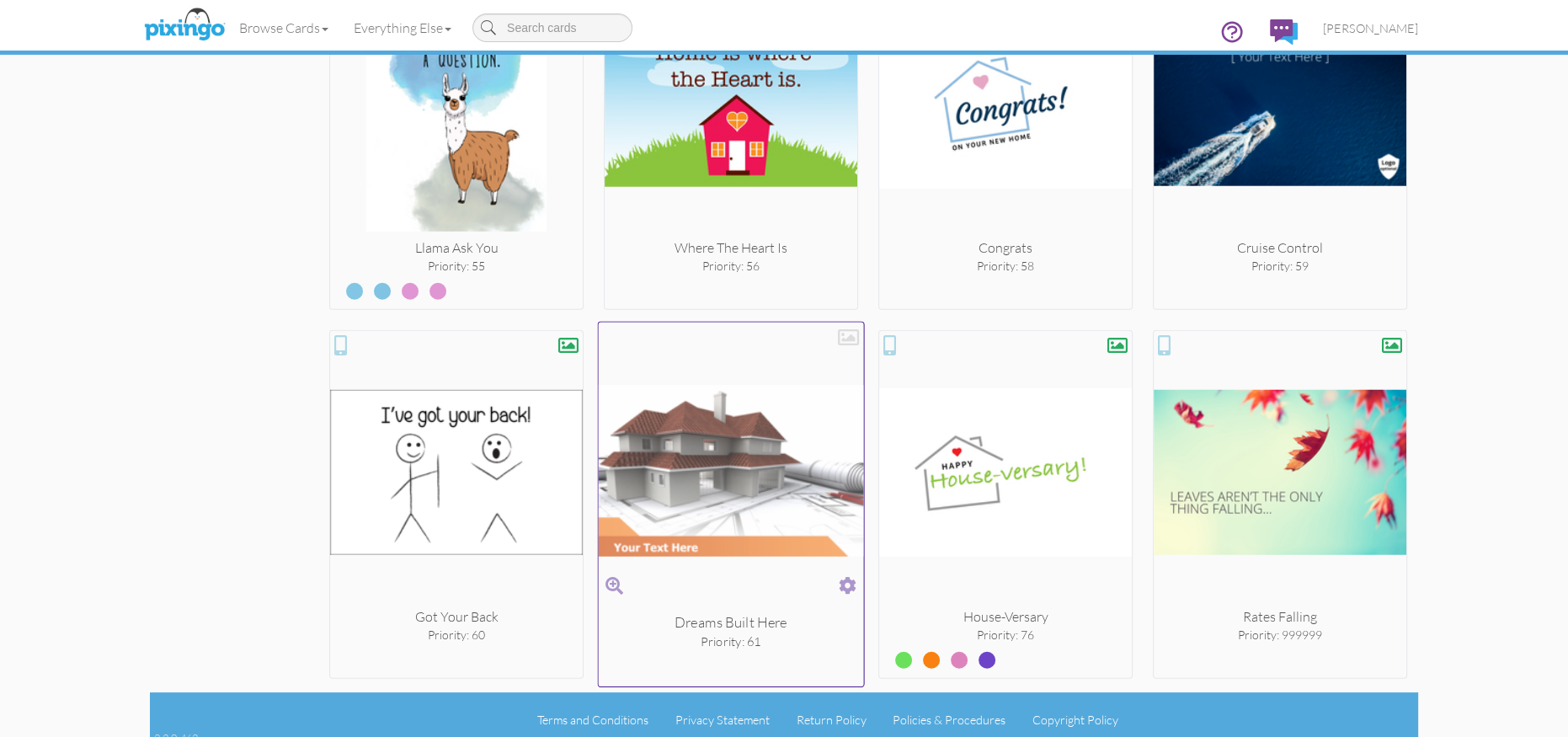
click at [846, 330] on div at bounding box center [848, 337] width 21 height 21
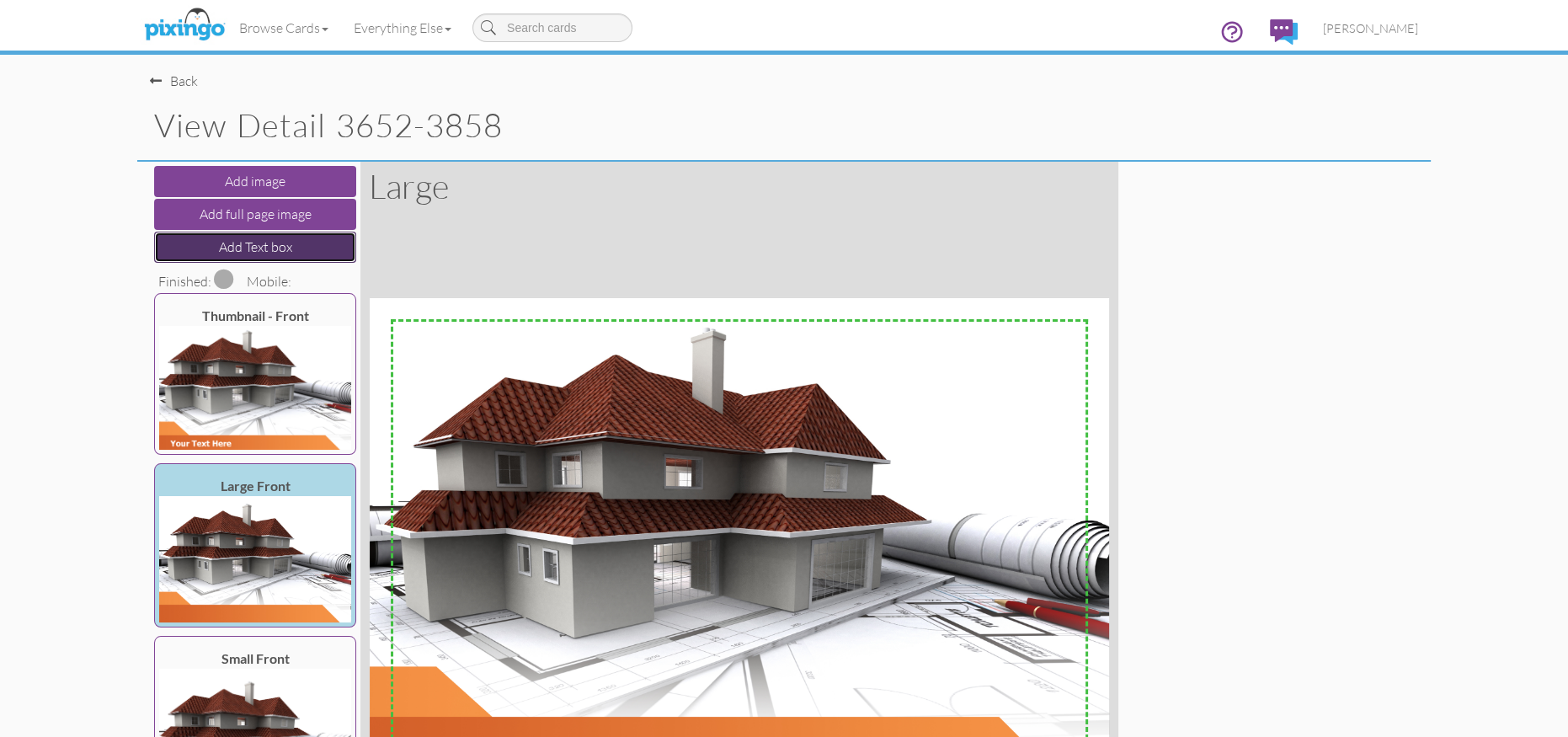
click at [286, 242] on button "Add Text box" at bounding box center [256, 247] width 202 height 31
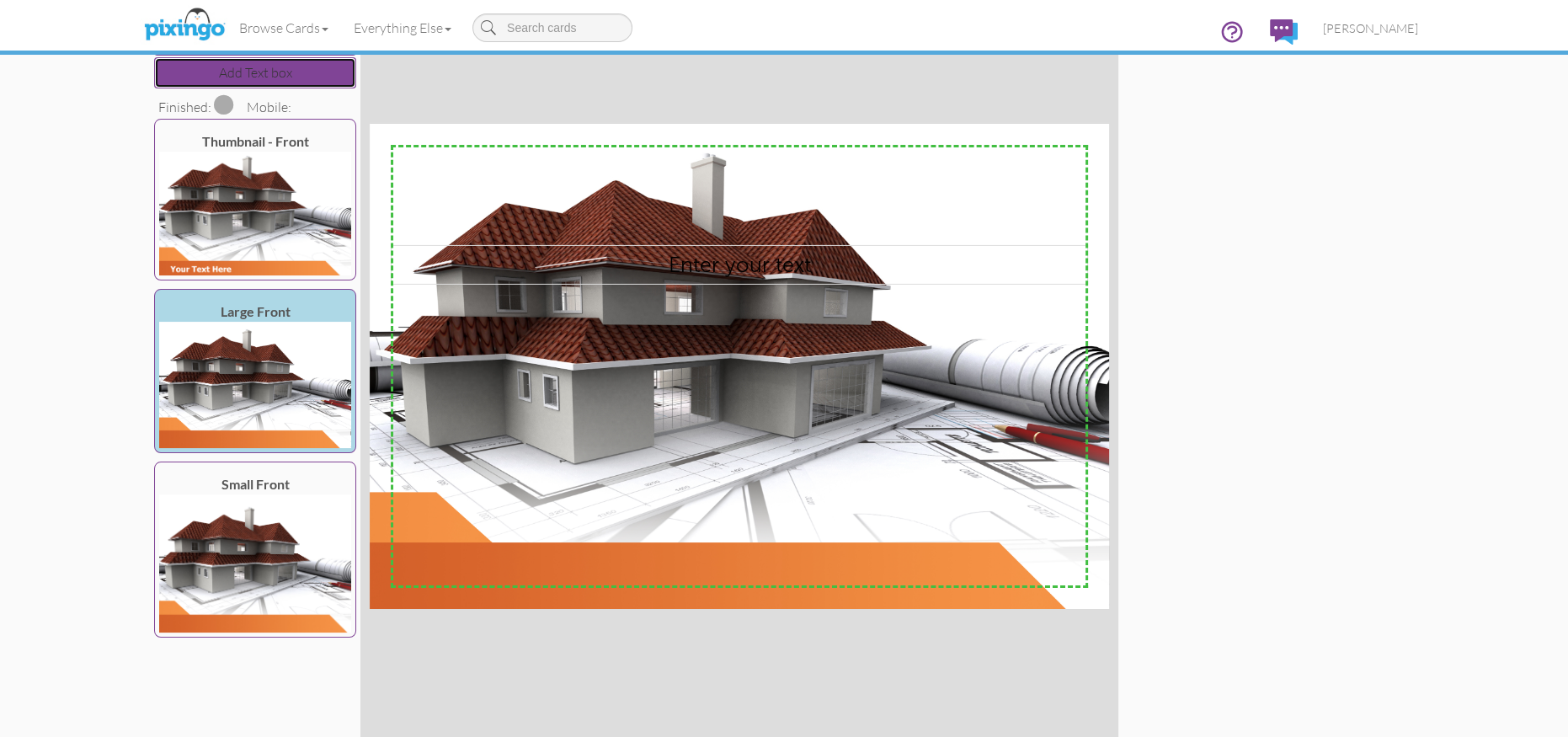
scroll to position [237, 0]
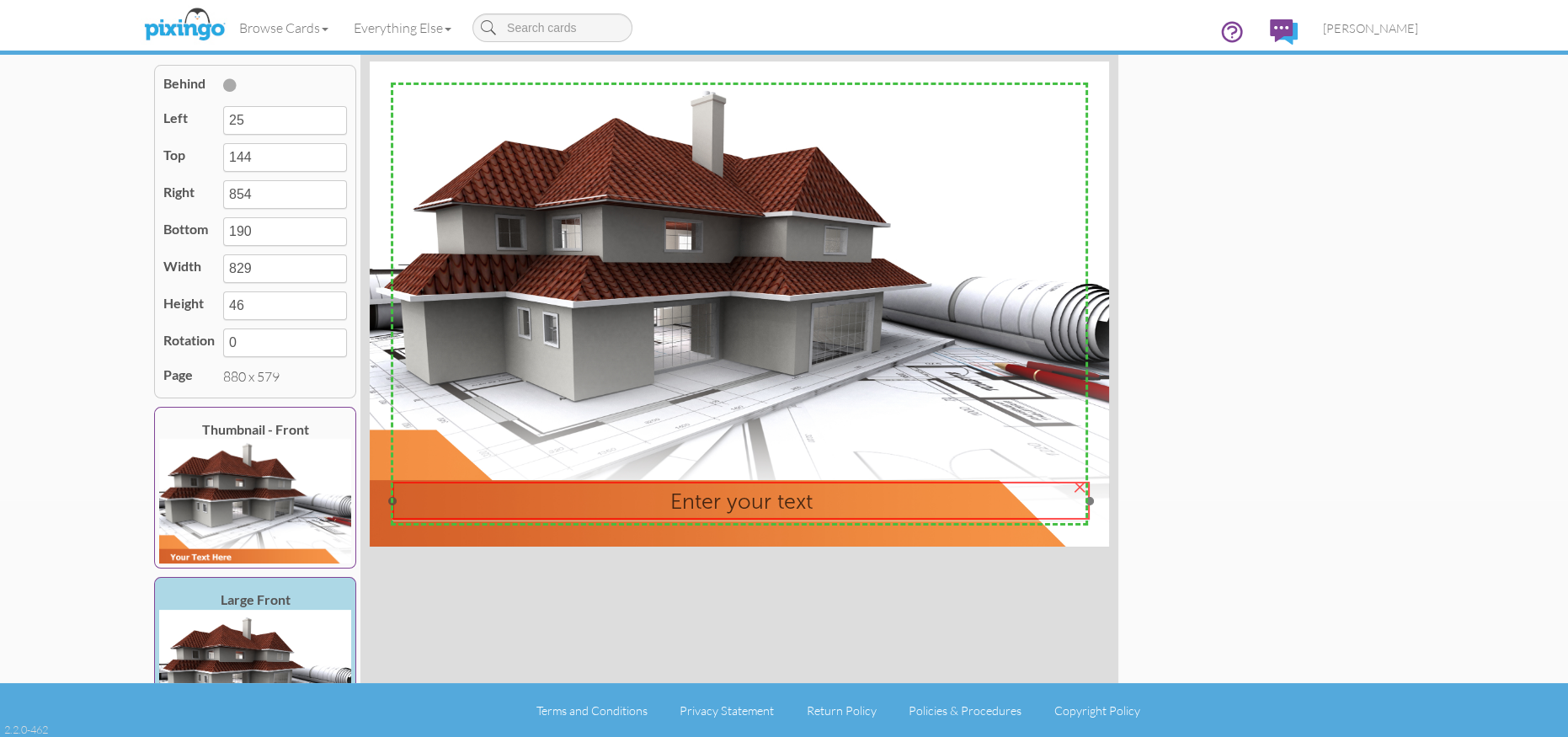
drag, startPoint x: 930, startPoint y: 216, endPoint x: 932, endPoint y: 516, distance: 300.0
click at [932, 516] on div "Enter your text" at bounding box center [740, 502] width 697 height 39
type input "27"
type input "499"
type input "856"
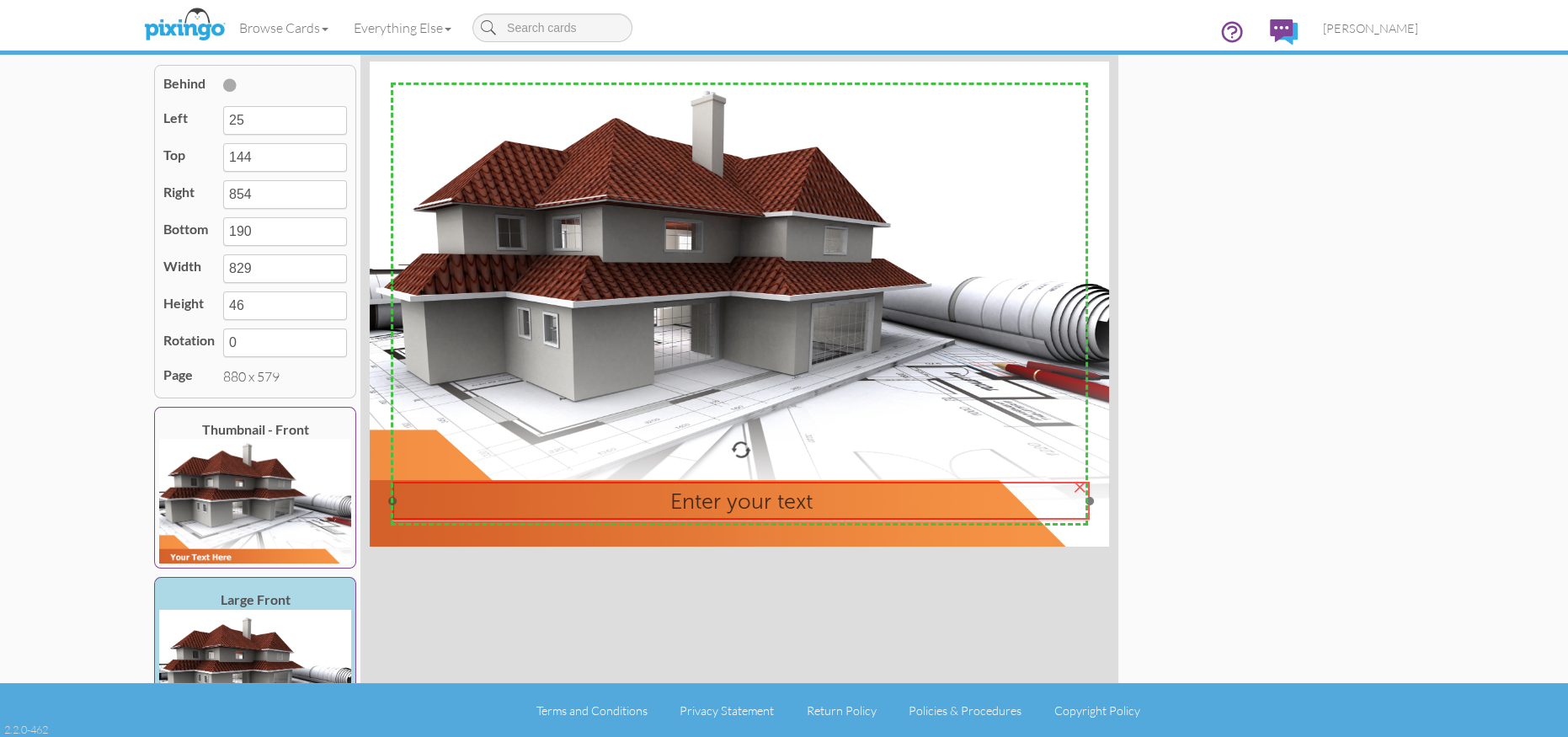
type input "545"
drag, startPoint x: 1087, startPoint y: 498, endPoint x: 959, endPoint y: 504, distance: 128.1
click at [959, 504] on div "Enter your text ×" at bounding box center [677, 501] width 570 height 39
type input "704"
type input "677"
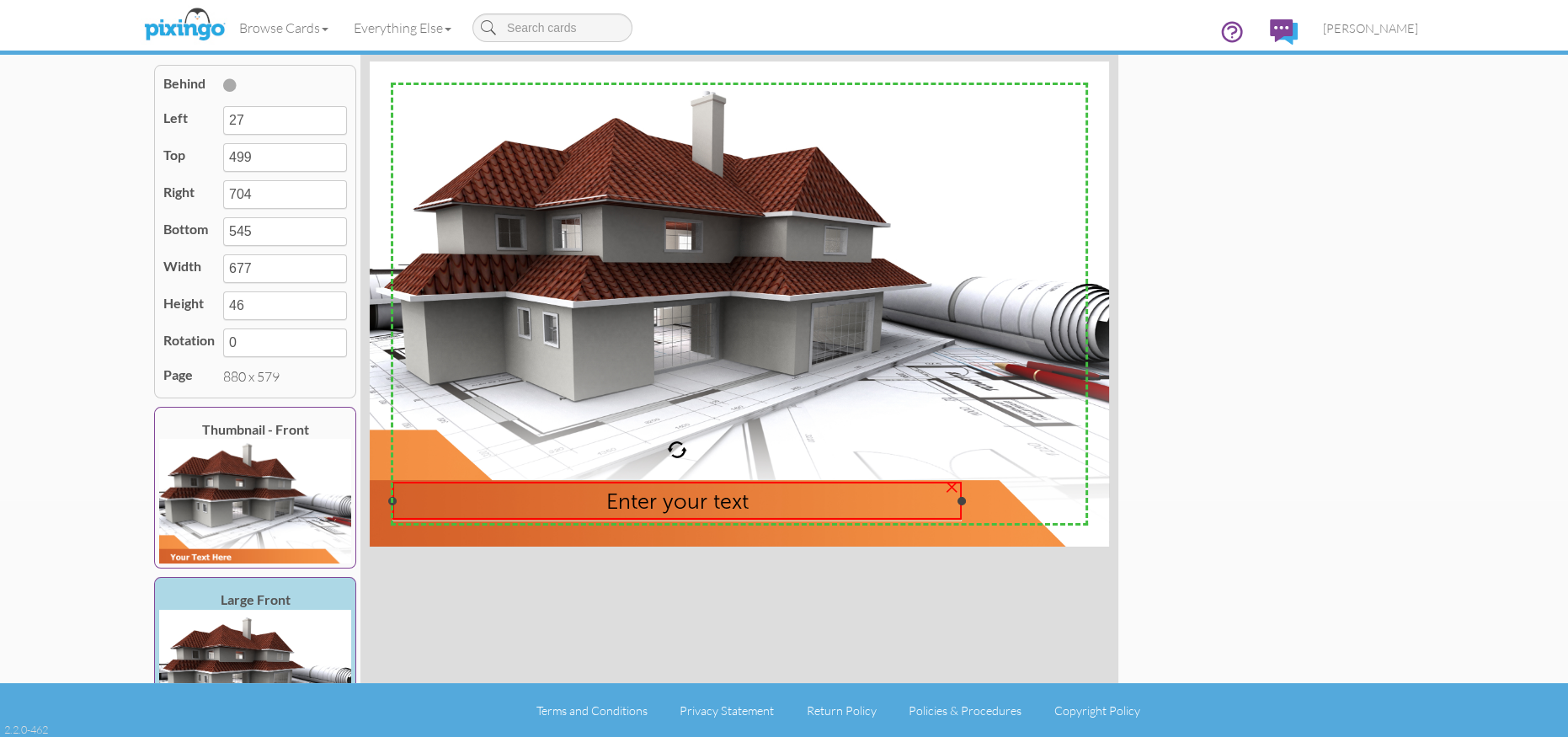
click at [714, 503] on span "Enter your text" at bounding box center [677, 500] width 142 height 26
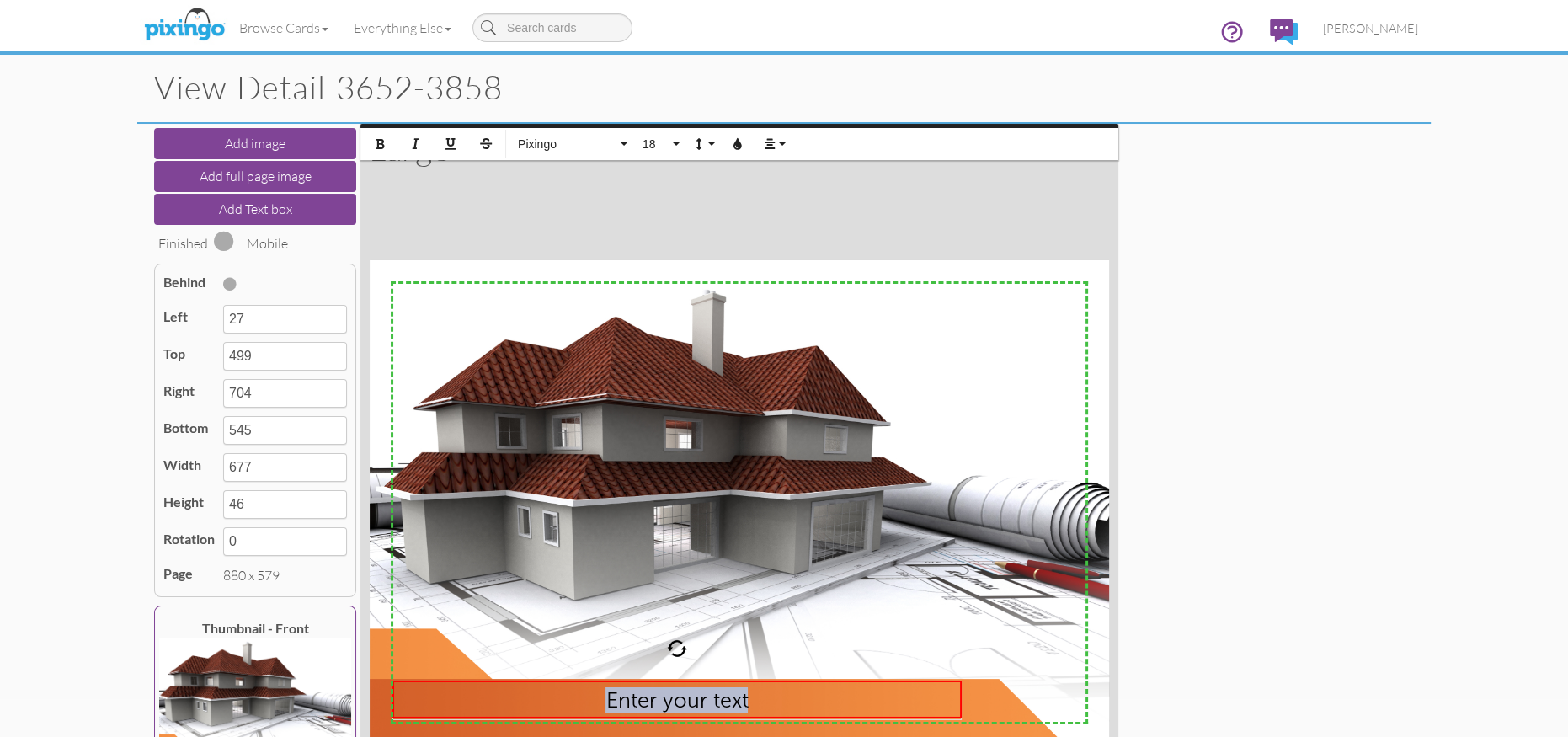
scroll to position [28, 0]
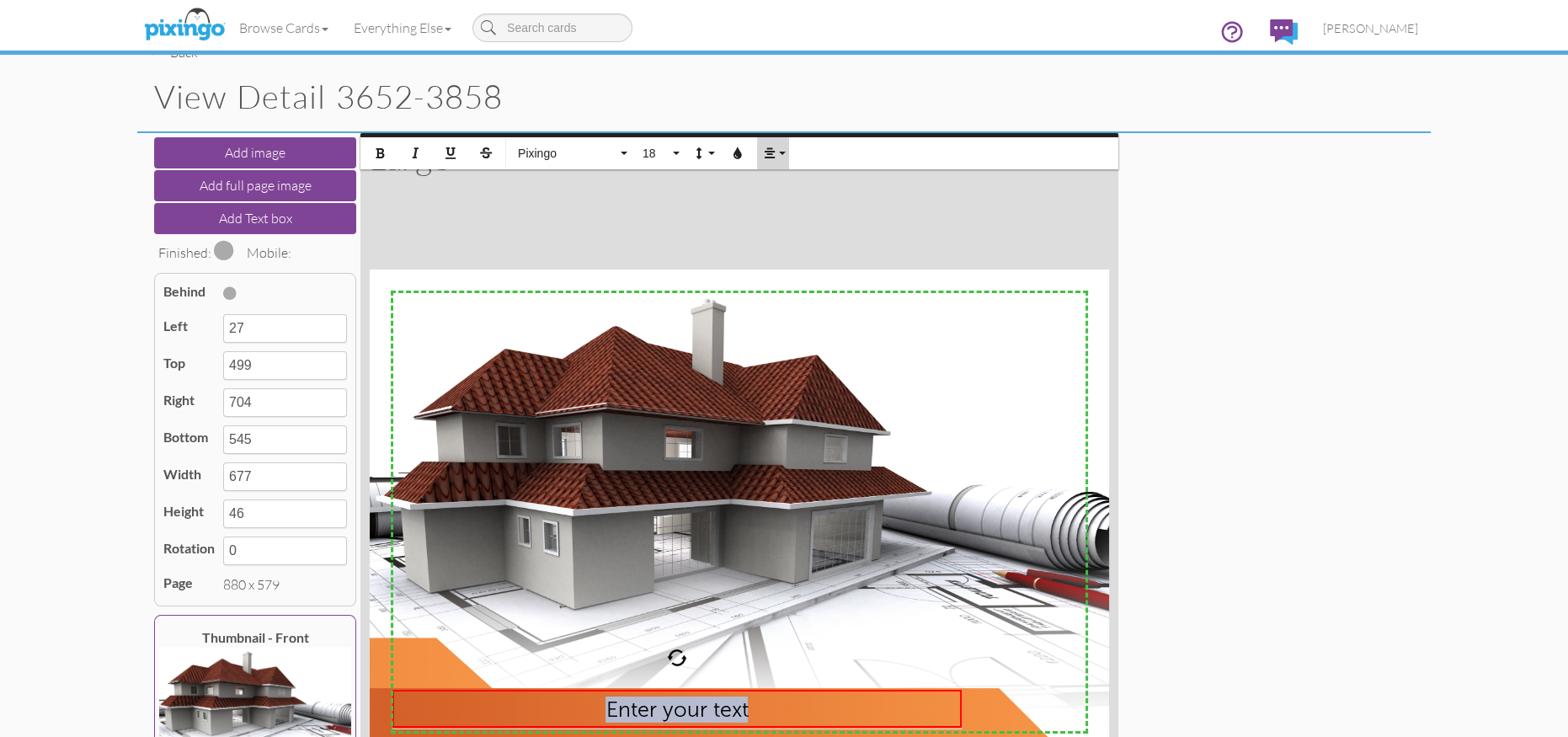
click at [767, 153] on icon "button" at bounding box center [769, 154] width 12 height 12
click at [775, 187] on link "Align Left" at bounding box center [783, 181] width 51 height 25
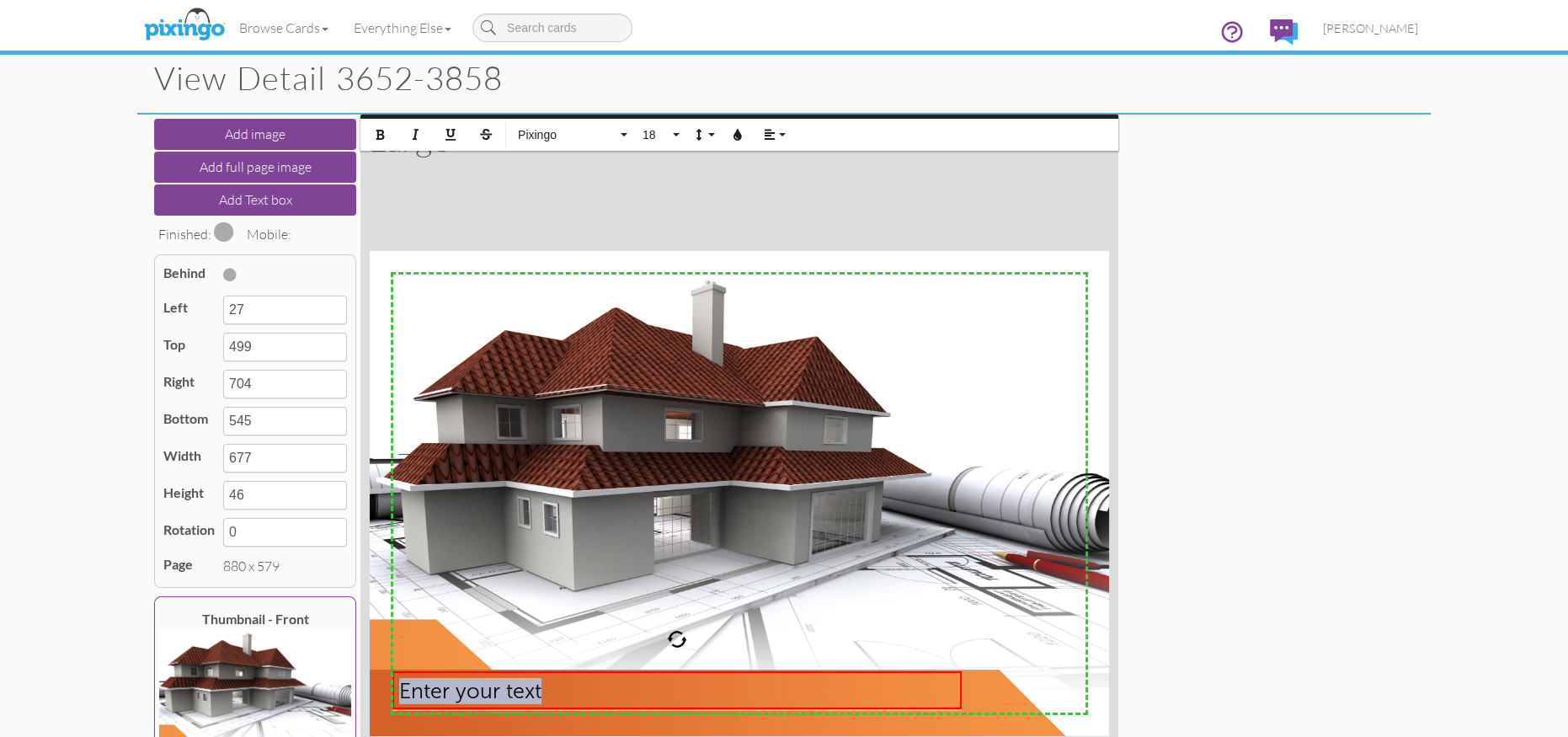
scroll to position [237, 0]
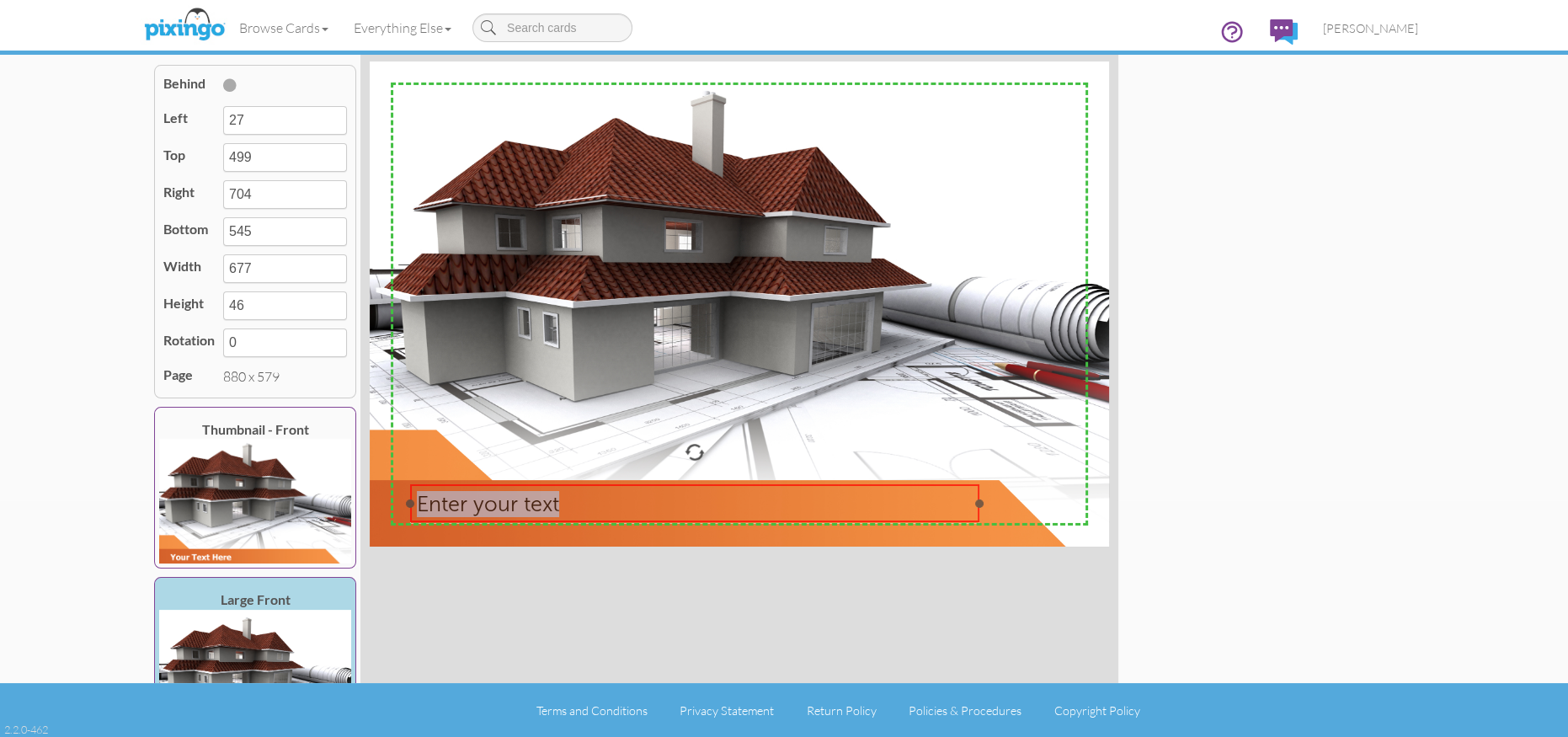
drag, startPoint x: 756, startPoint y: 517, endPoint x: 773, endPoint y: 520, distance: 17.3
click at [773, 520] on div "​ Enter your text ​" at bounding box center [695, 504] width 570 height 39
type input "48"
type input "502"
type input "725"
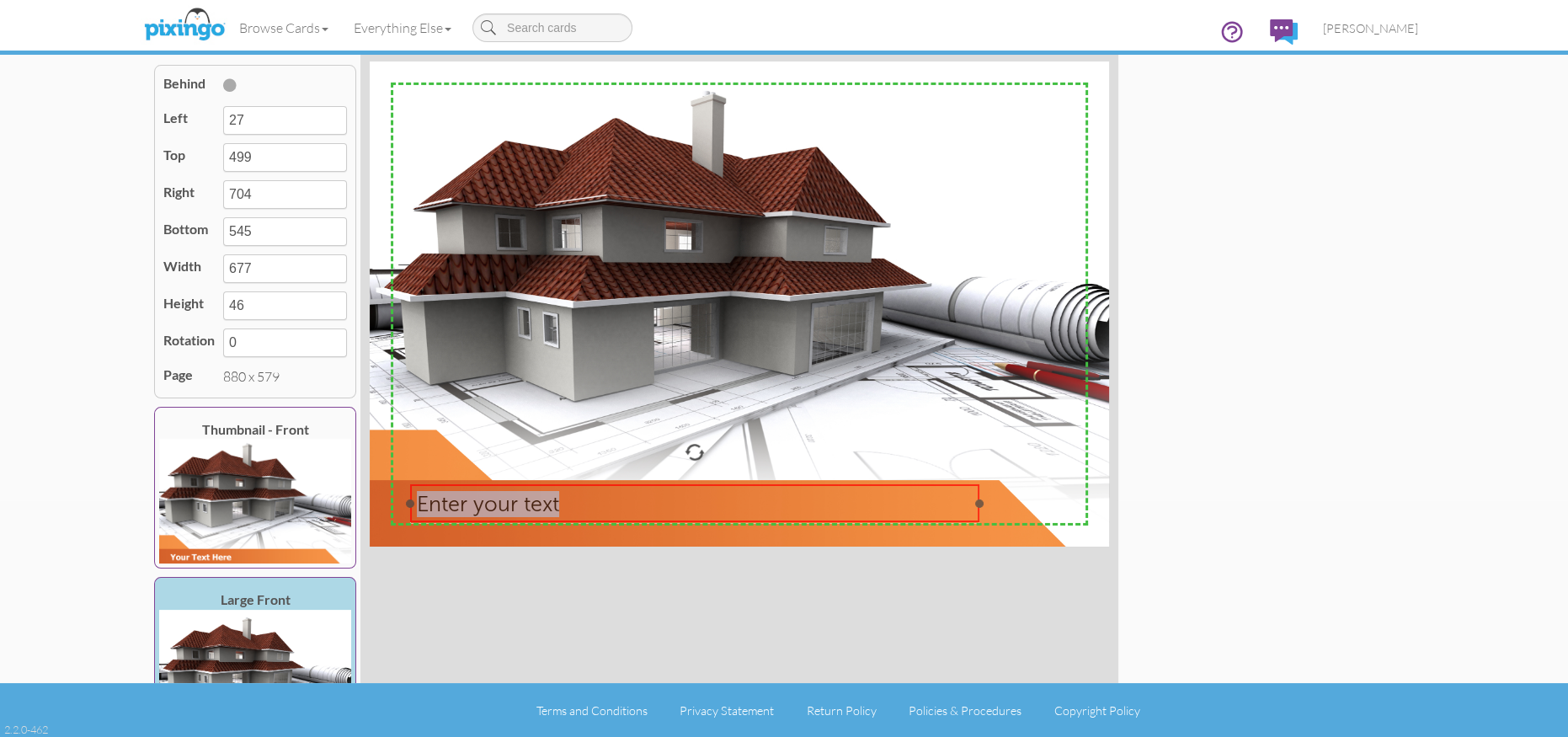
type input "548"
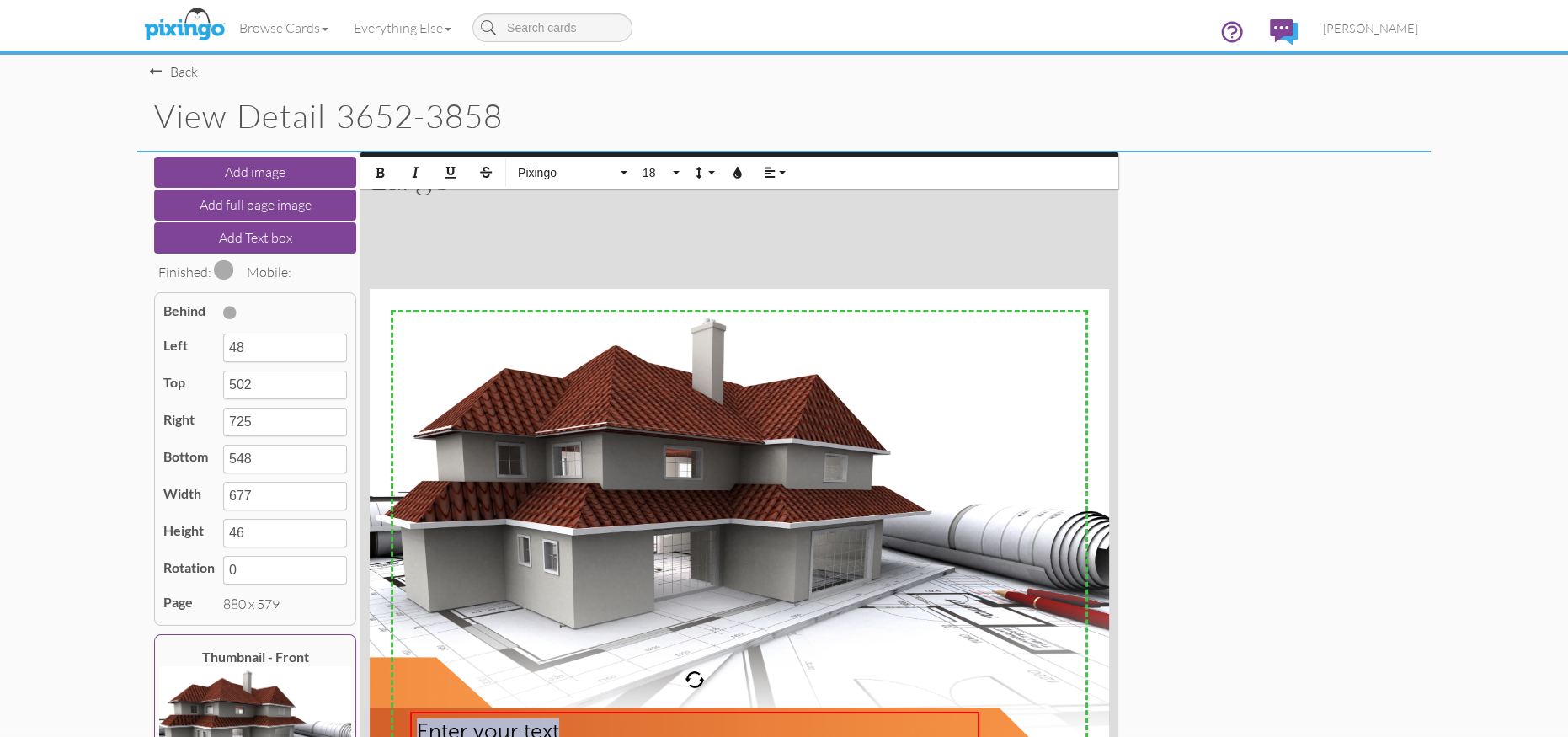
scroll to position [0, 0]
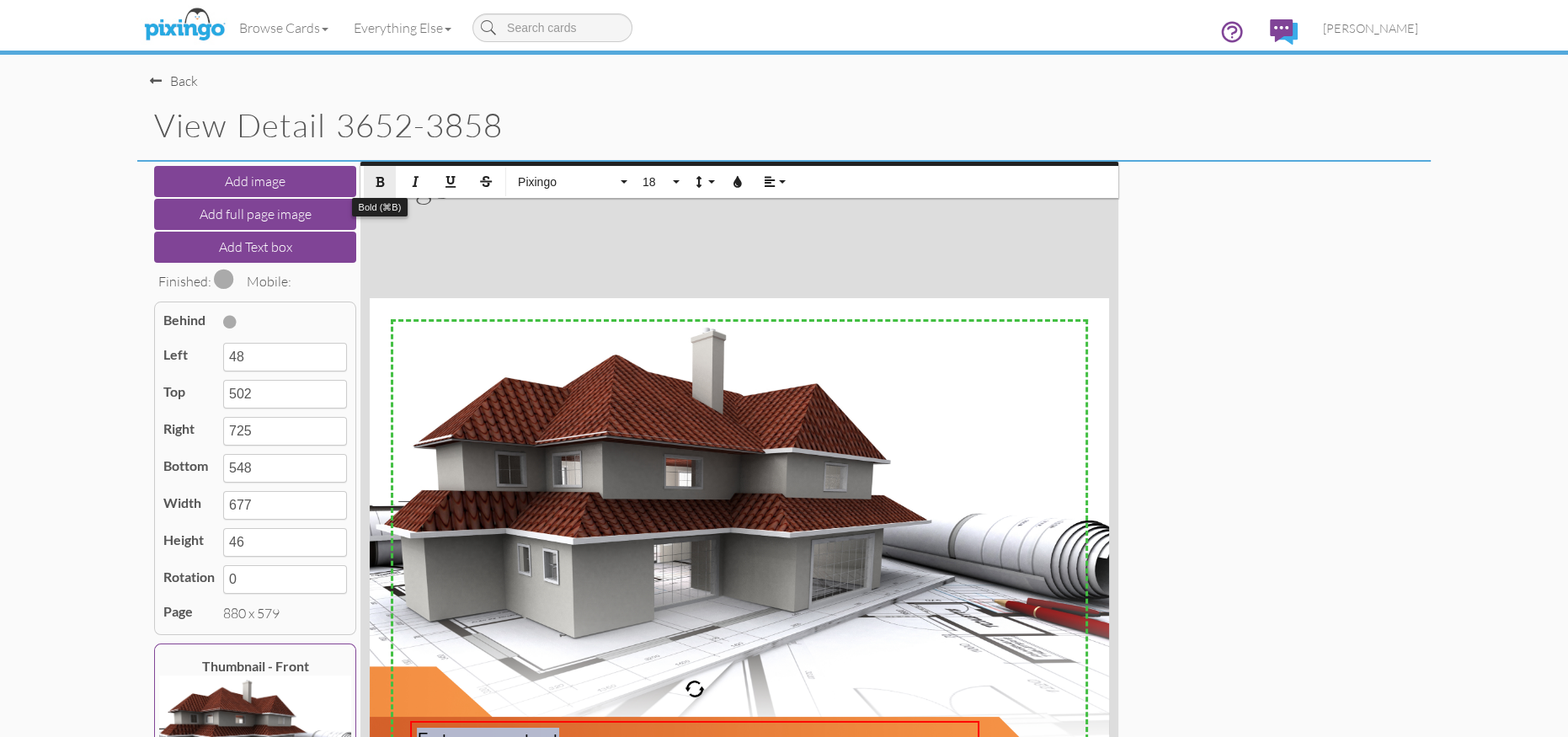
click at [381, 178] on icon "button" at bounding box center [380, 182] width 12 height 12
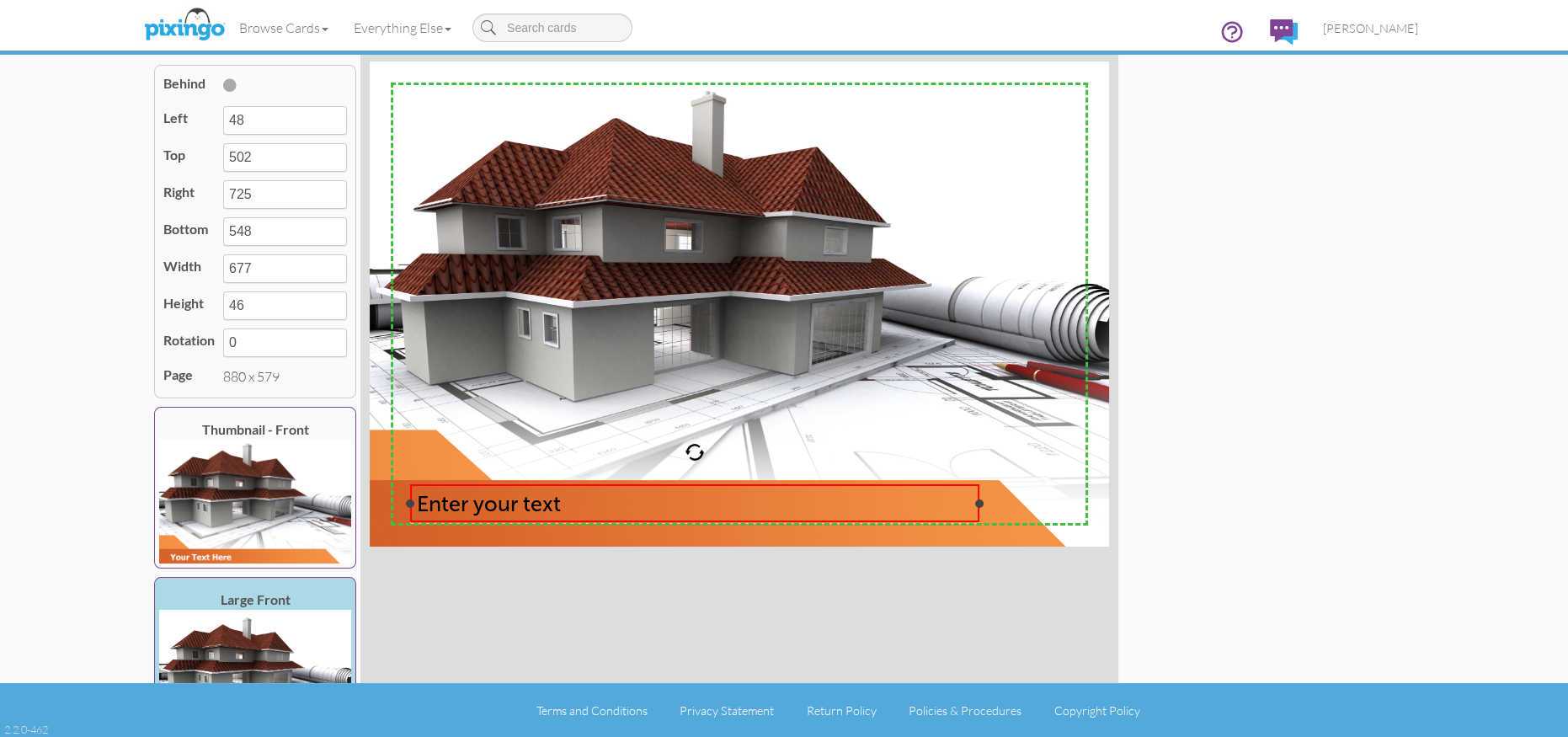
click at [469, 503] on span "Enter your text" at bounding box center [489, 503] width 144 height 26
click at [469, 504] on span "Enter your text" at bounding box center [489, 503] width 144 height 26
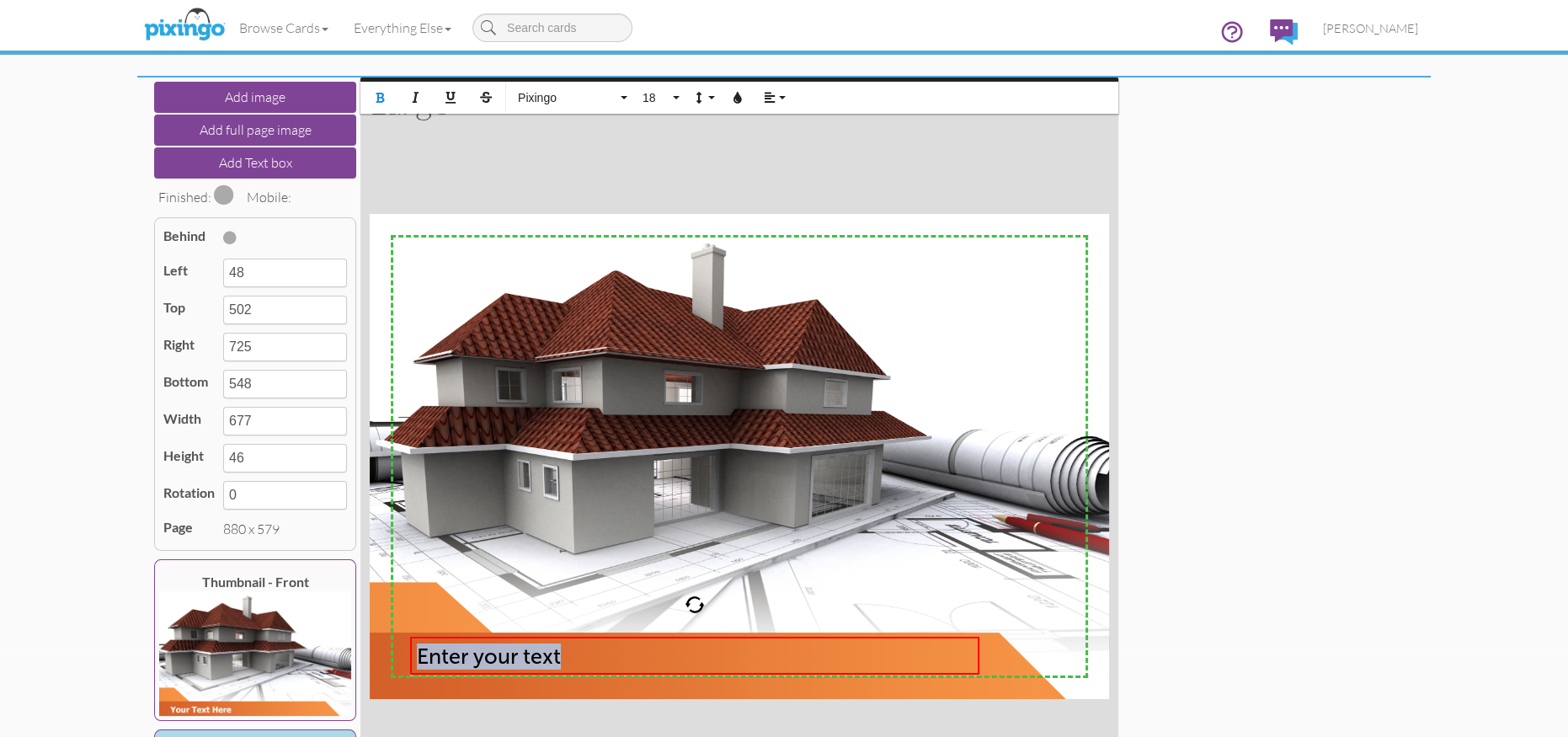
scroll to position [0, 0]
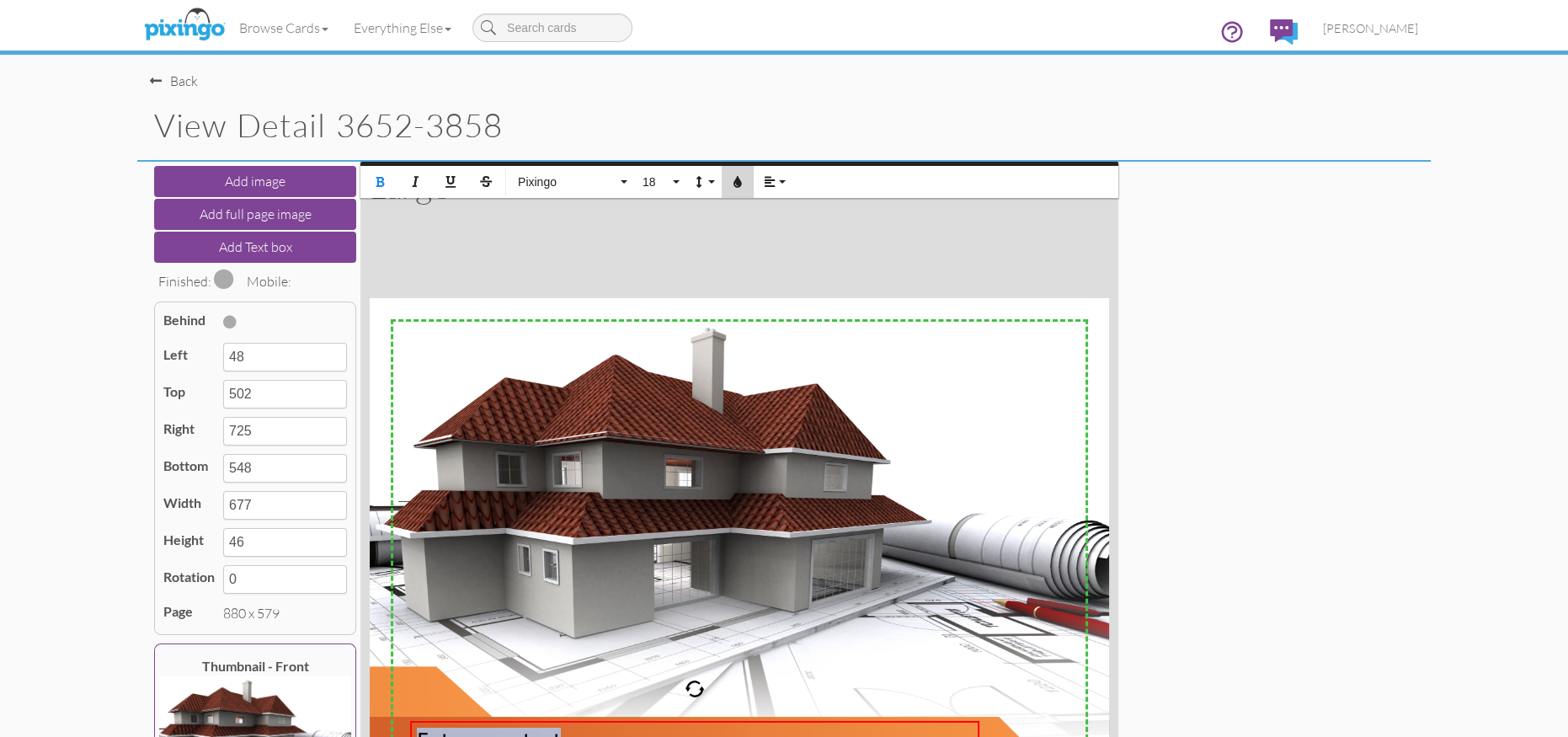
click at [742, 176] on icon "button" at bounding box center [738, 182] width 12 height 12
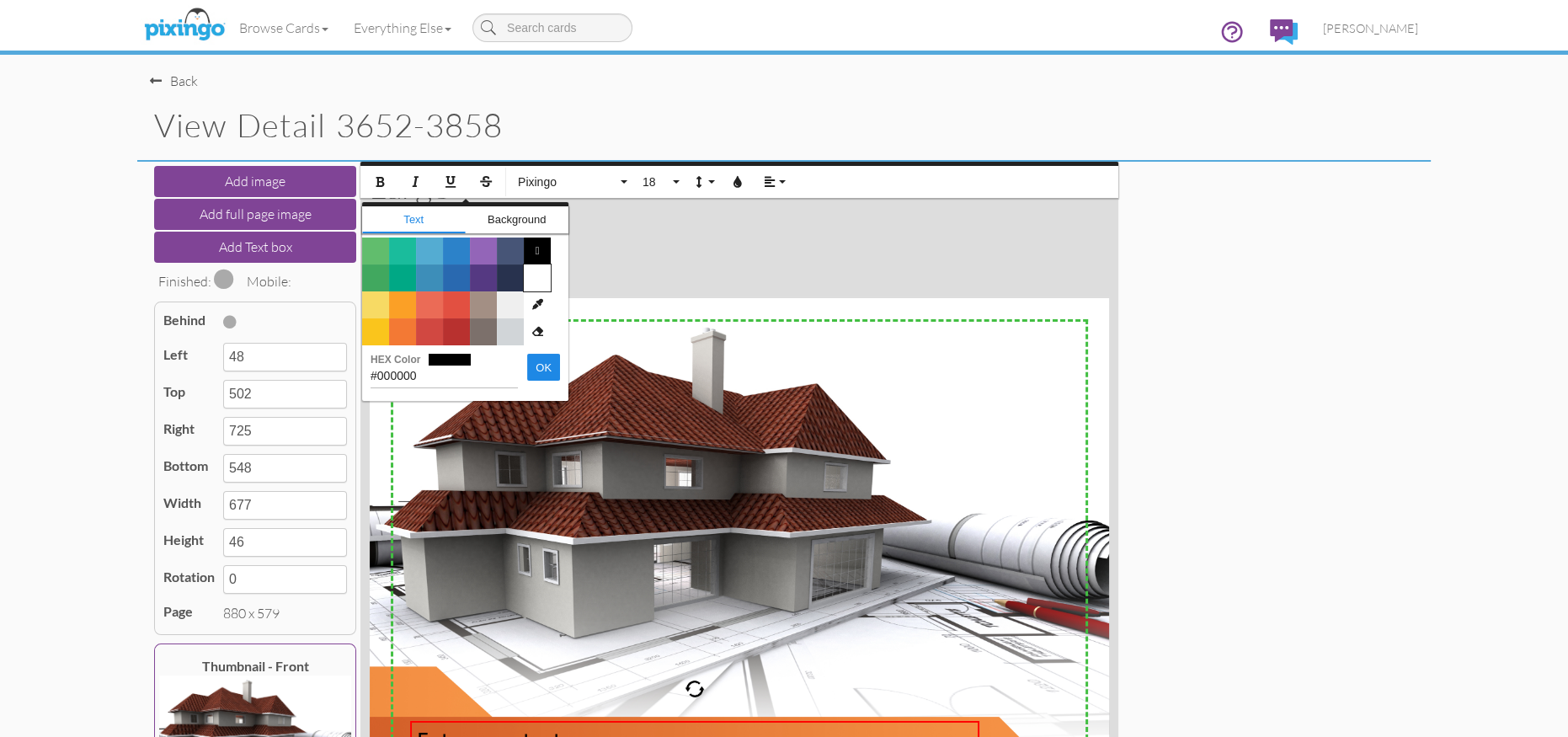
click at [535, 277] on span "Color #FFFFFF" at bounding box center [537, 277] width 27 height 27
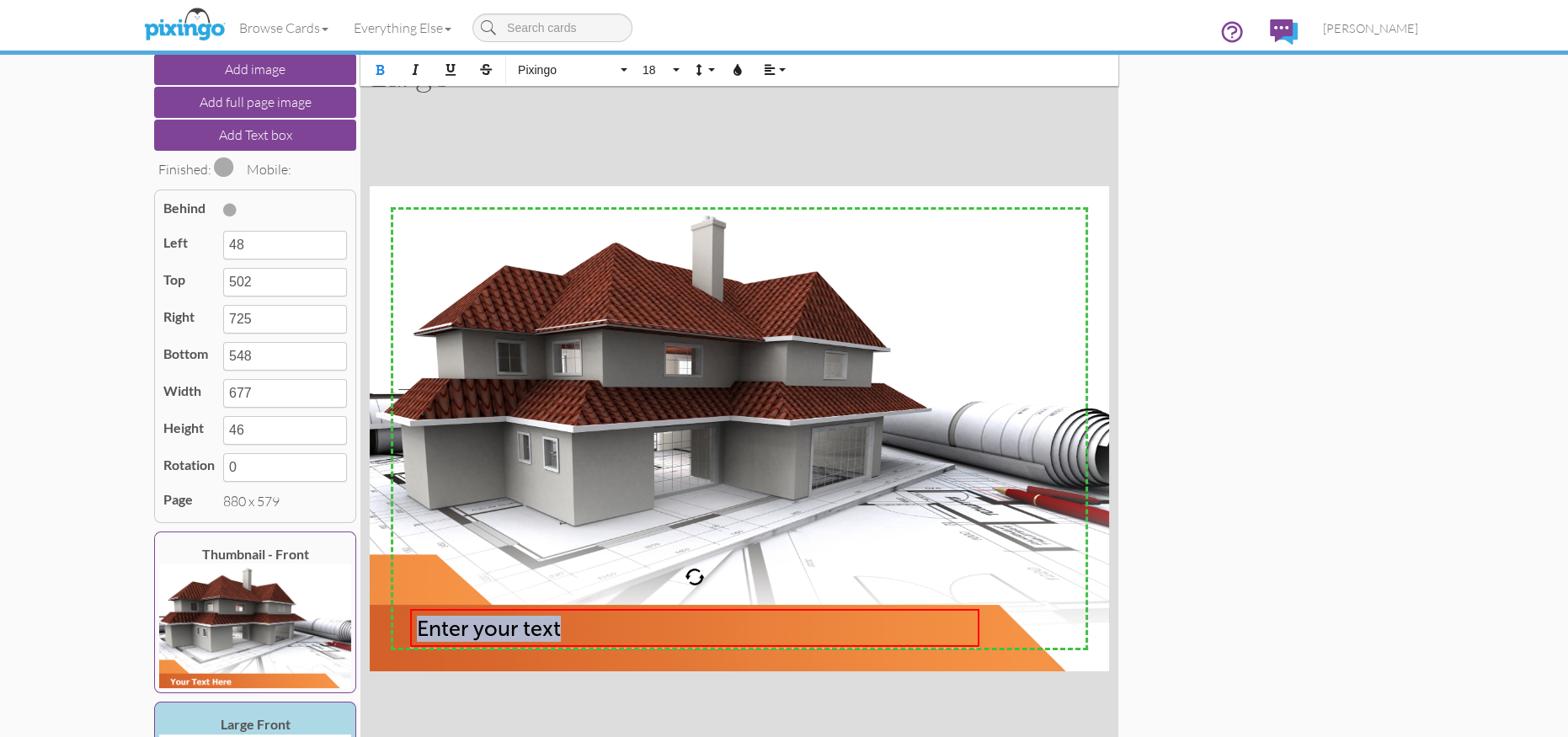
scroll to position [237, 0]
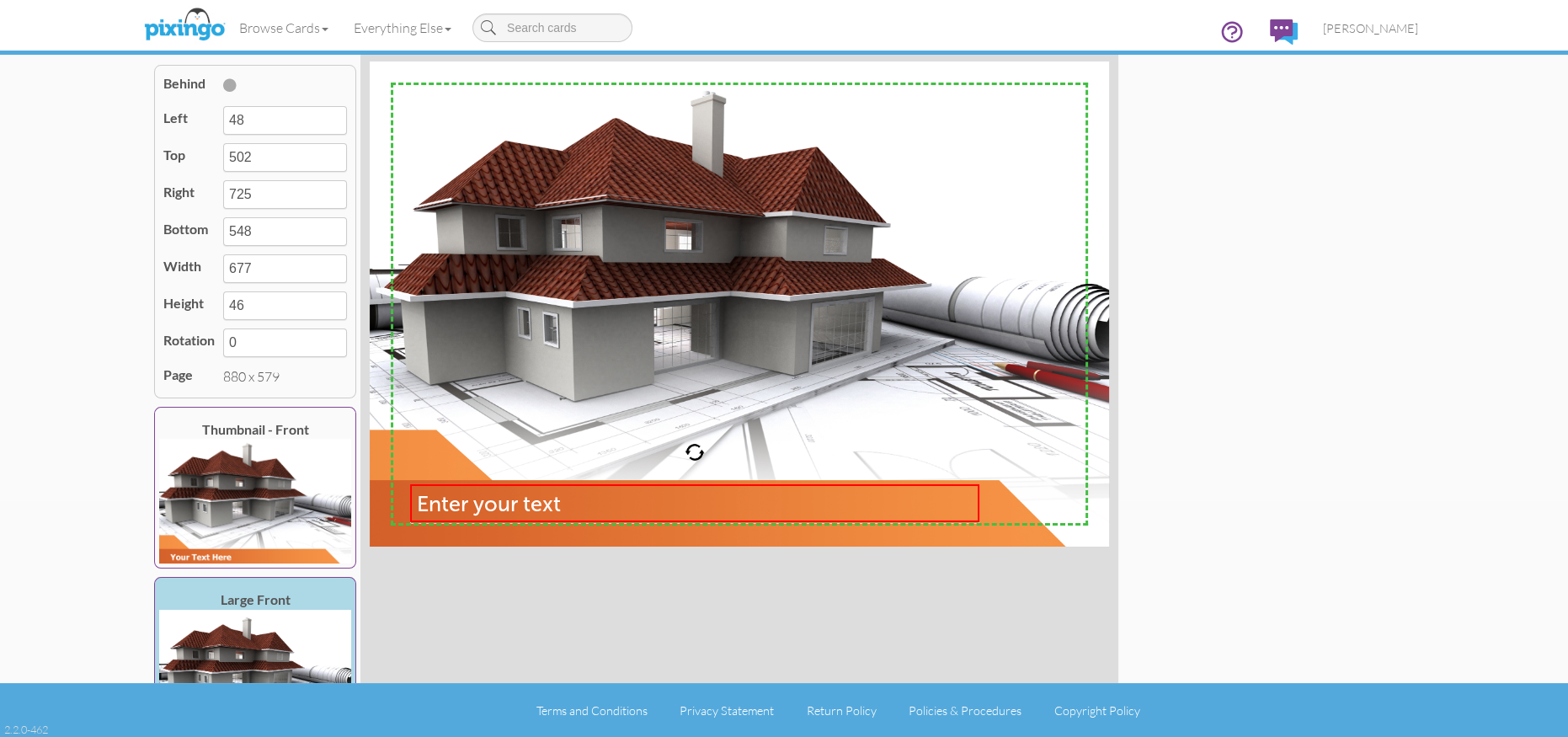
click at [716, 578] on div "X X X X X X X X X X X X X X X X X X X X X X X X X X X X X X X X X X X X X X X X…" at bounding box center [739, 305] width 758 height 758
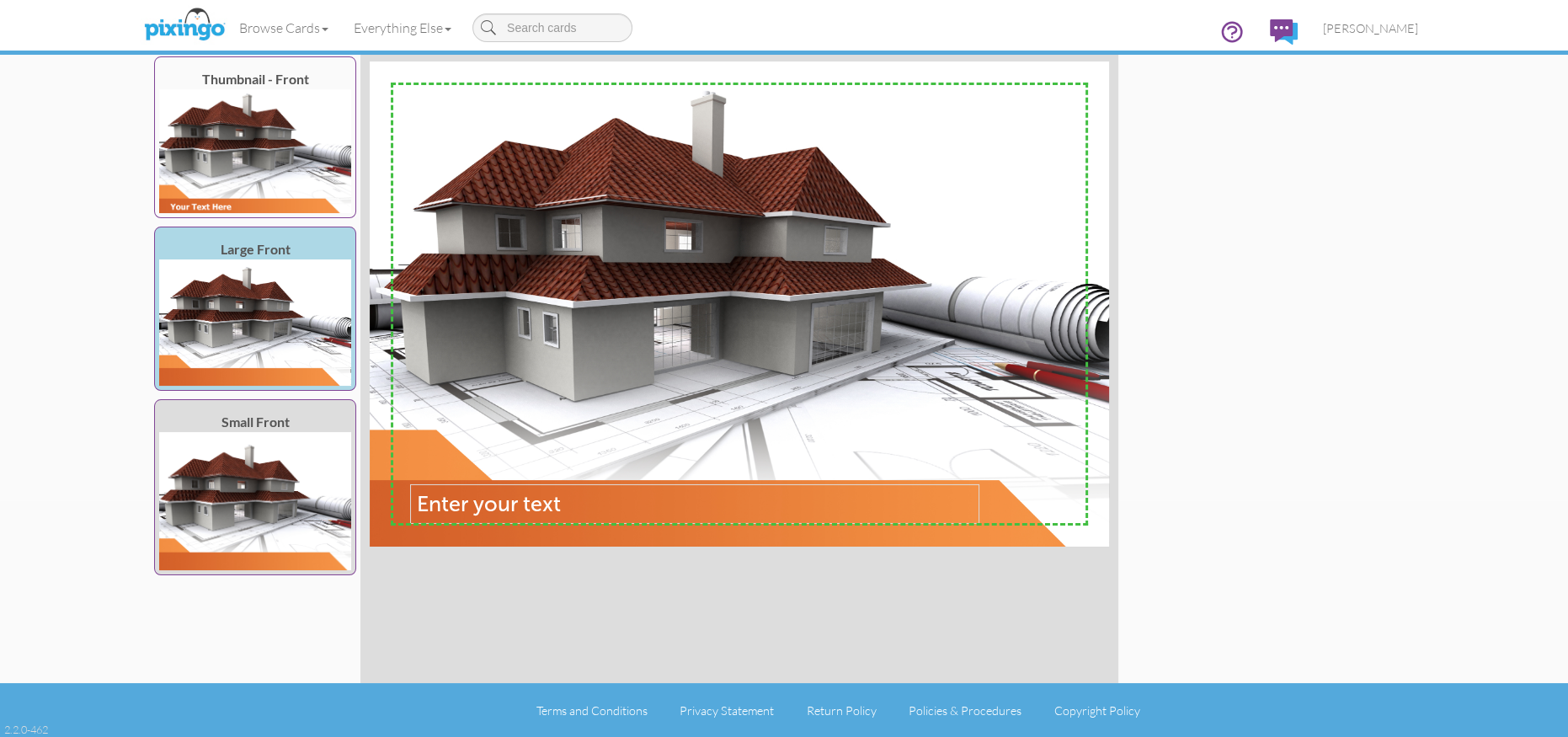
click at [254, 540] on img at bounding box center [256, 501] width 192 height 138
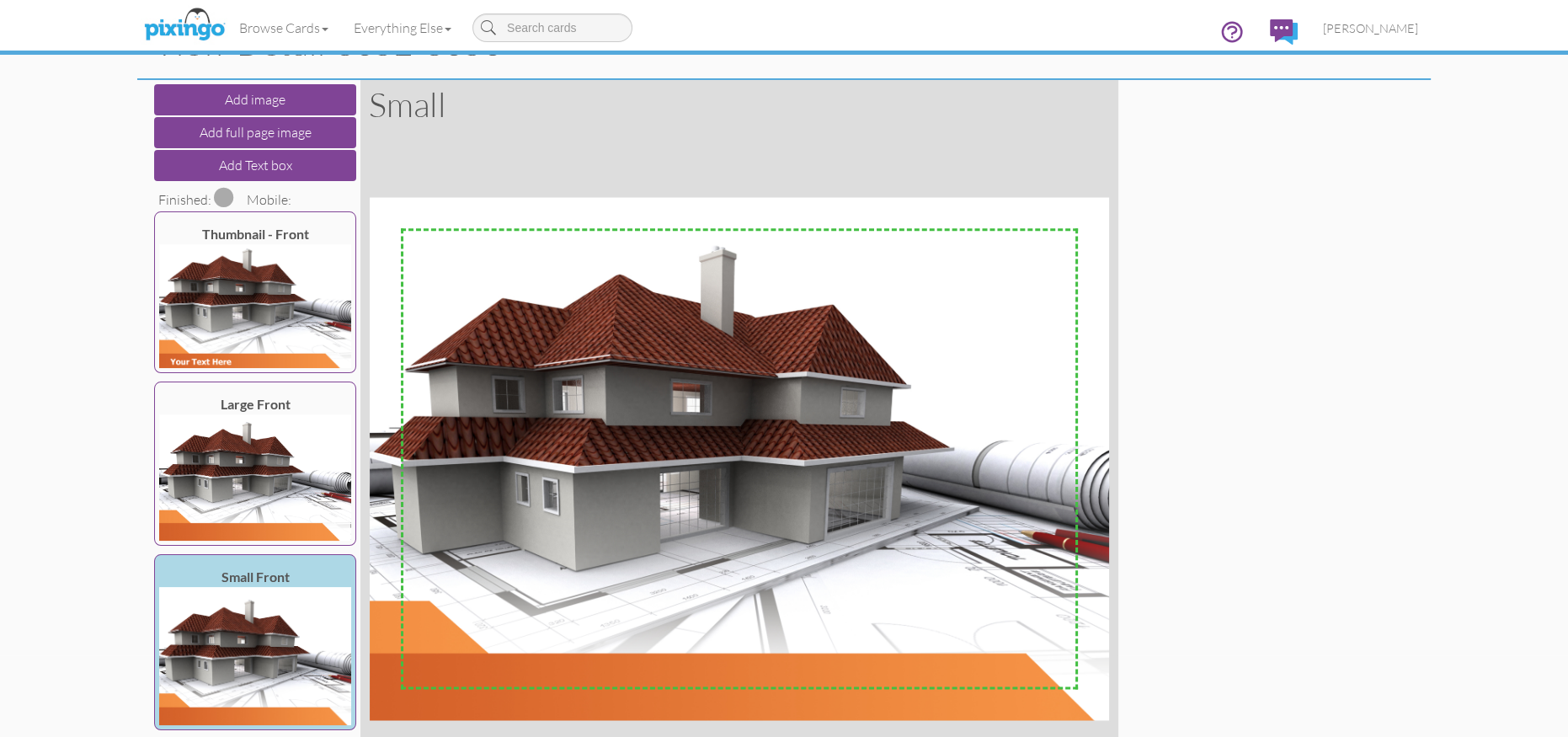
scroll to position [0, 0]
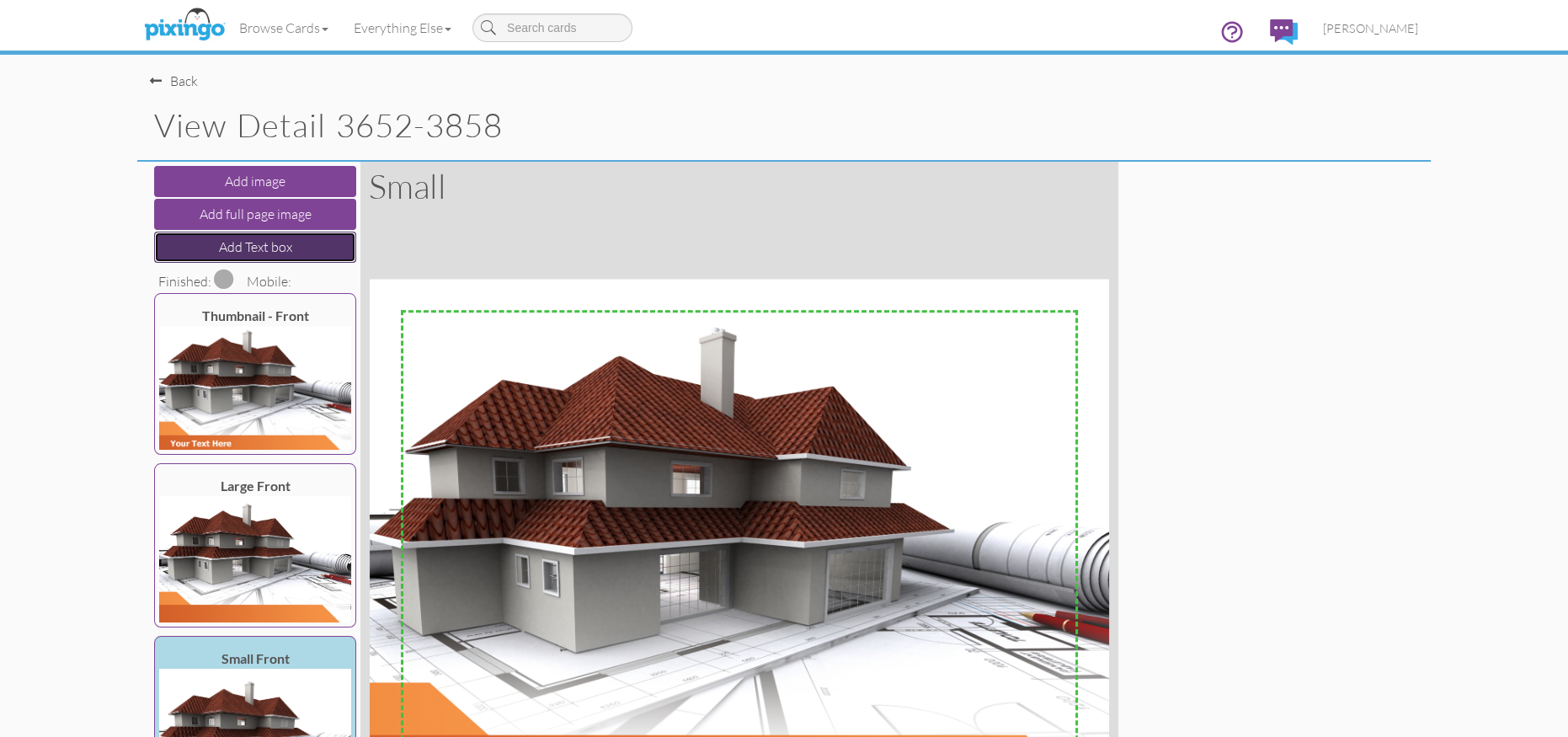
click at [259, 243] on button "Add Text box" at bounding box center [256, 247] width 202 height 31
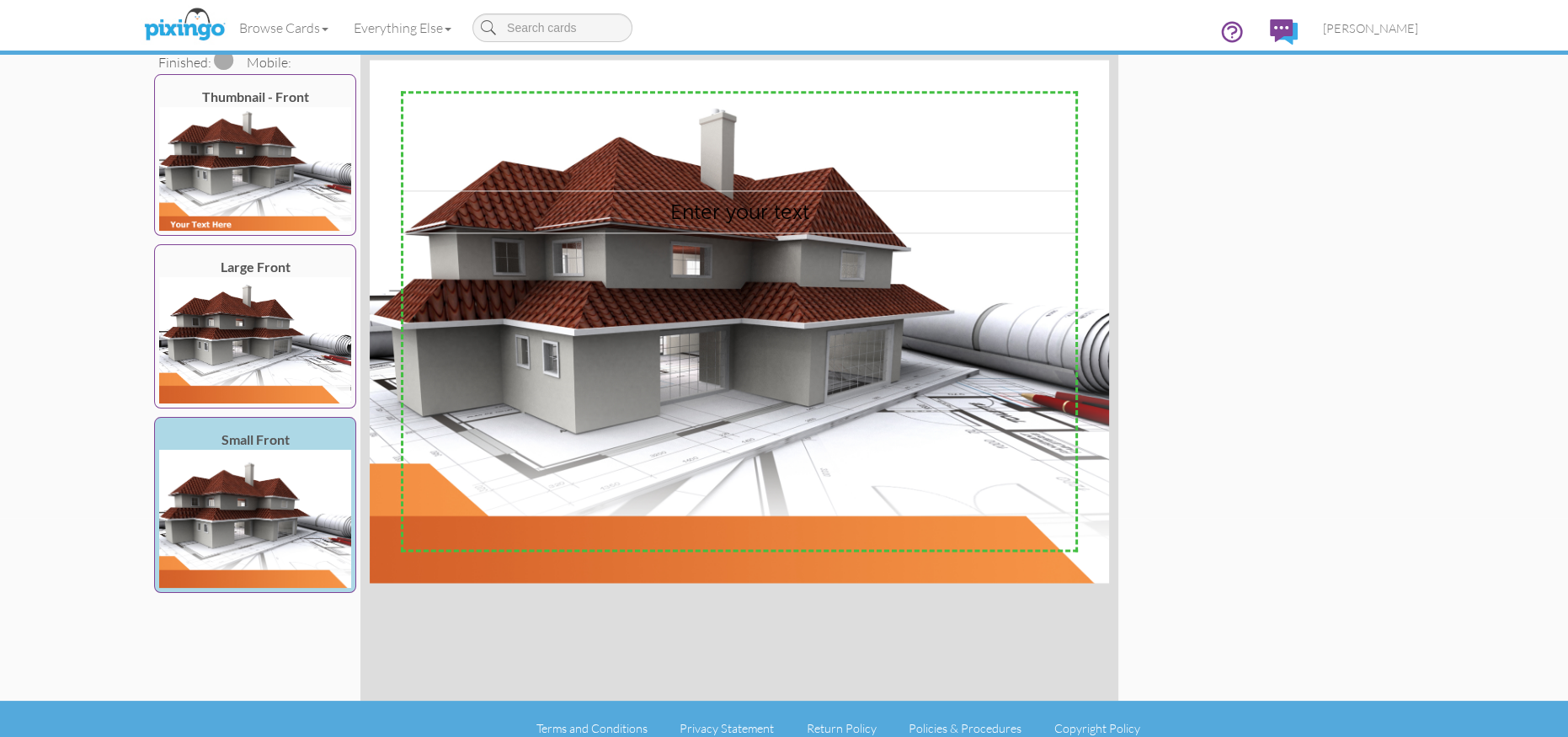
scroll to position [237, 0]
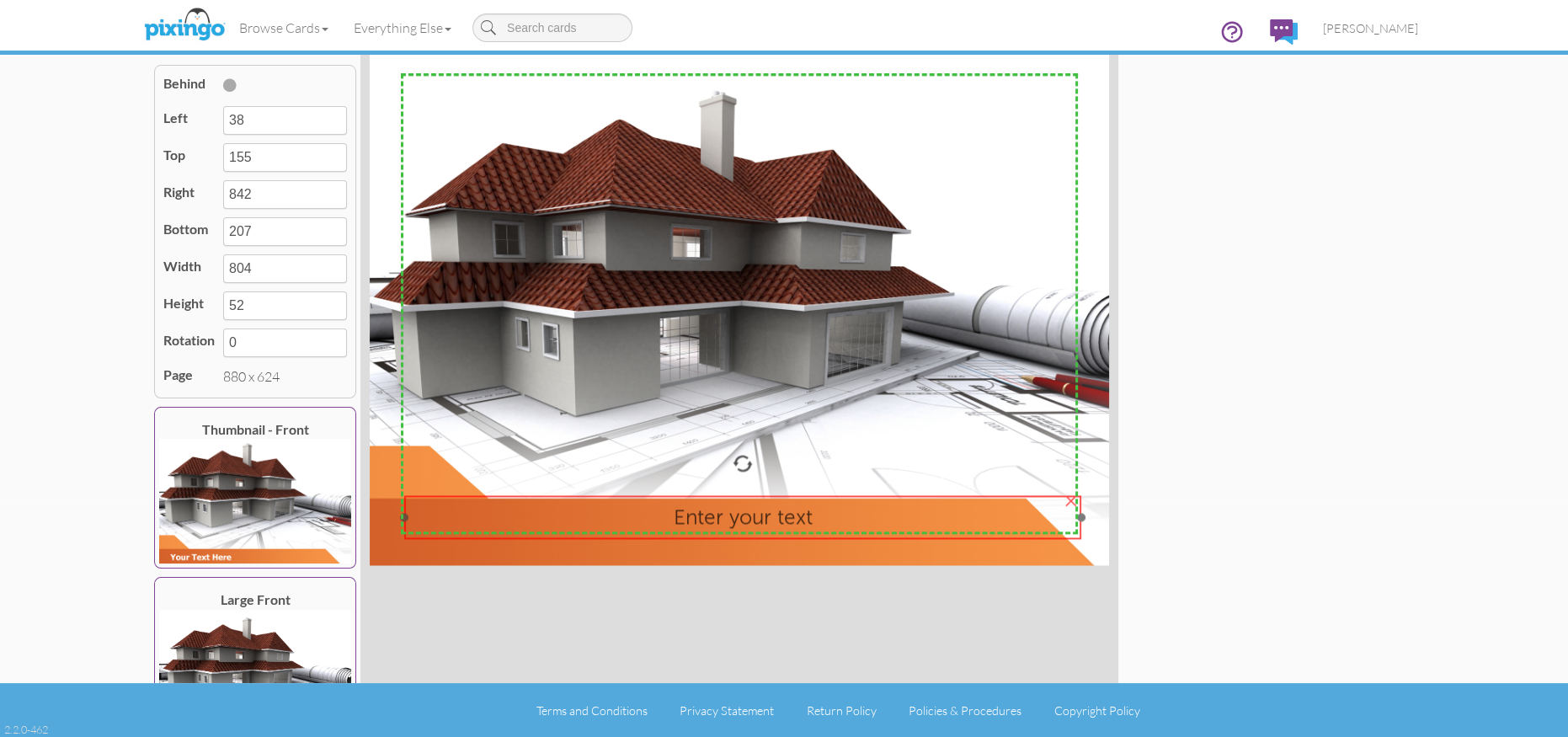
drag, startPoint x: 689, startPoint y: 233, endPoint x: 691, endPoint y: 538, distance: 305.0
click at [691, 538] on div "Enter your text" at bounding box center [742, 517] width 676 height 43
type input "42"
type input "538"
type input "846"
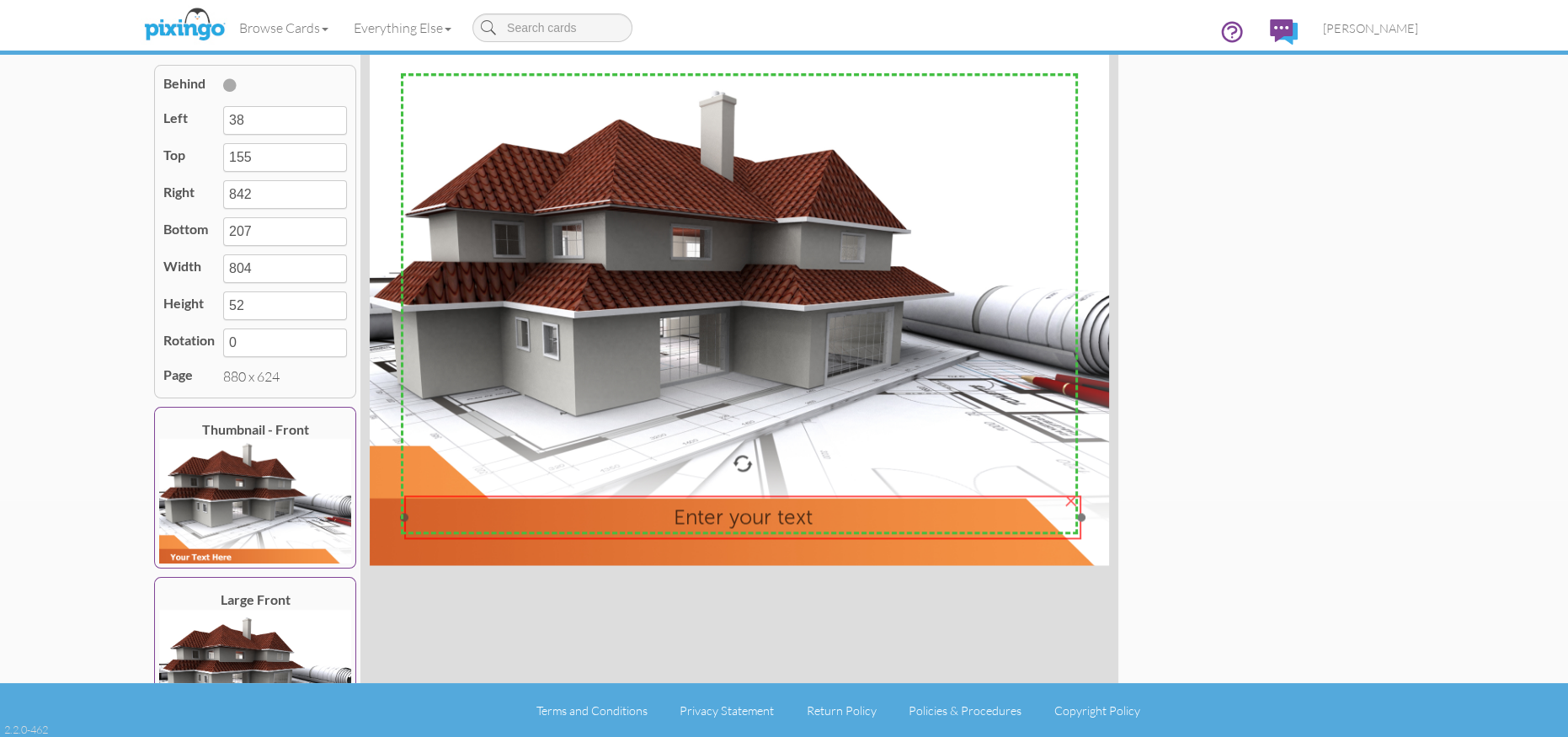
type input "590"
click at [736, 516] on span "Enter your text" at bounding box center [742, 517] width 139 height 24
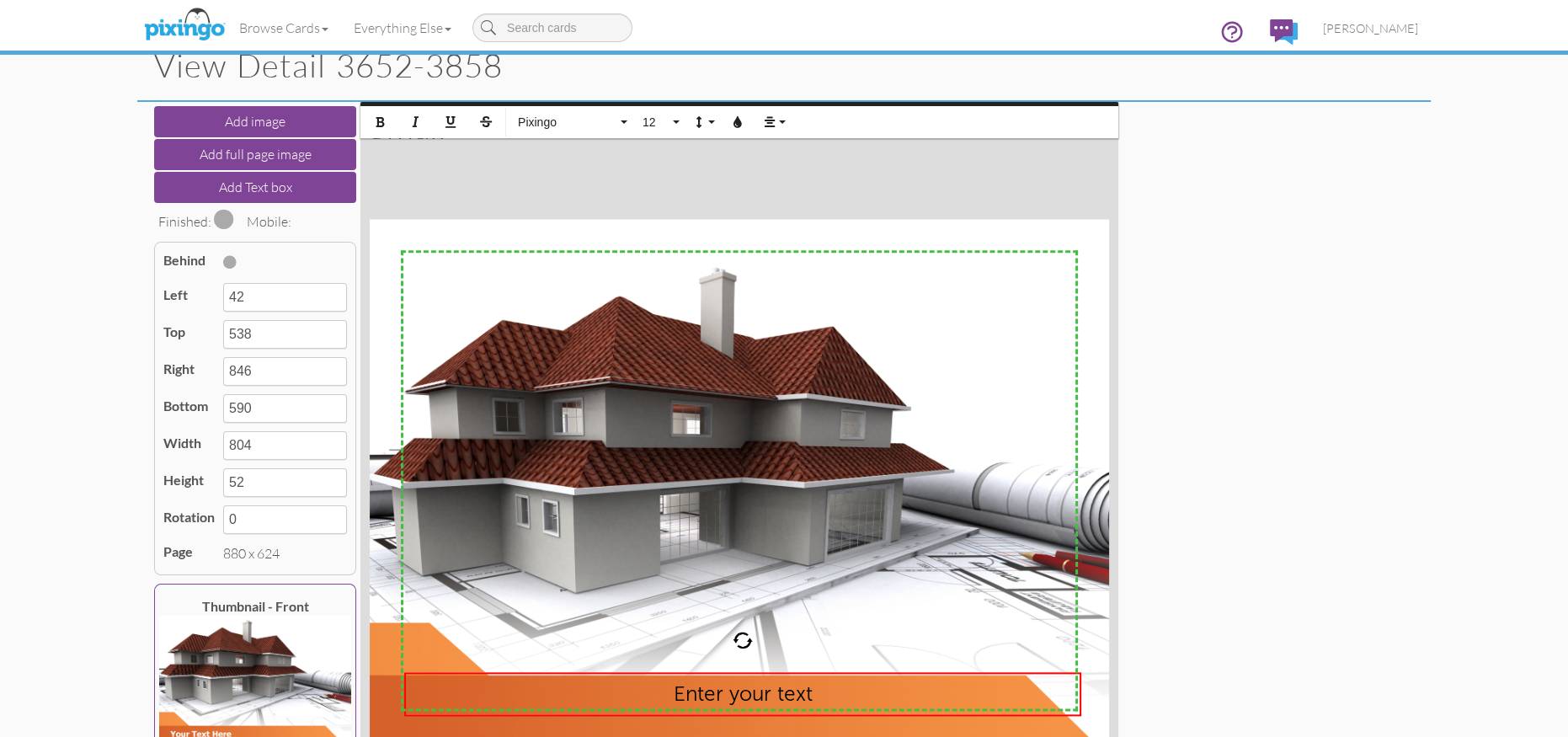
scroll to position [49, 0]
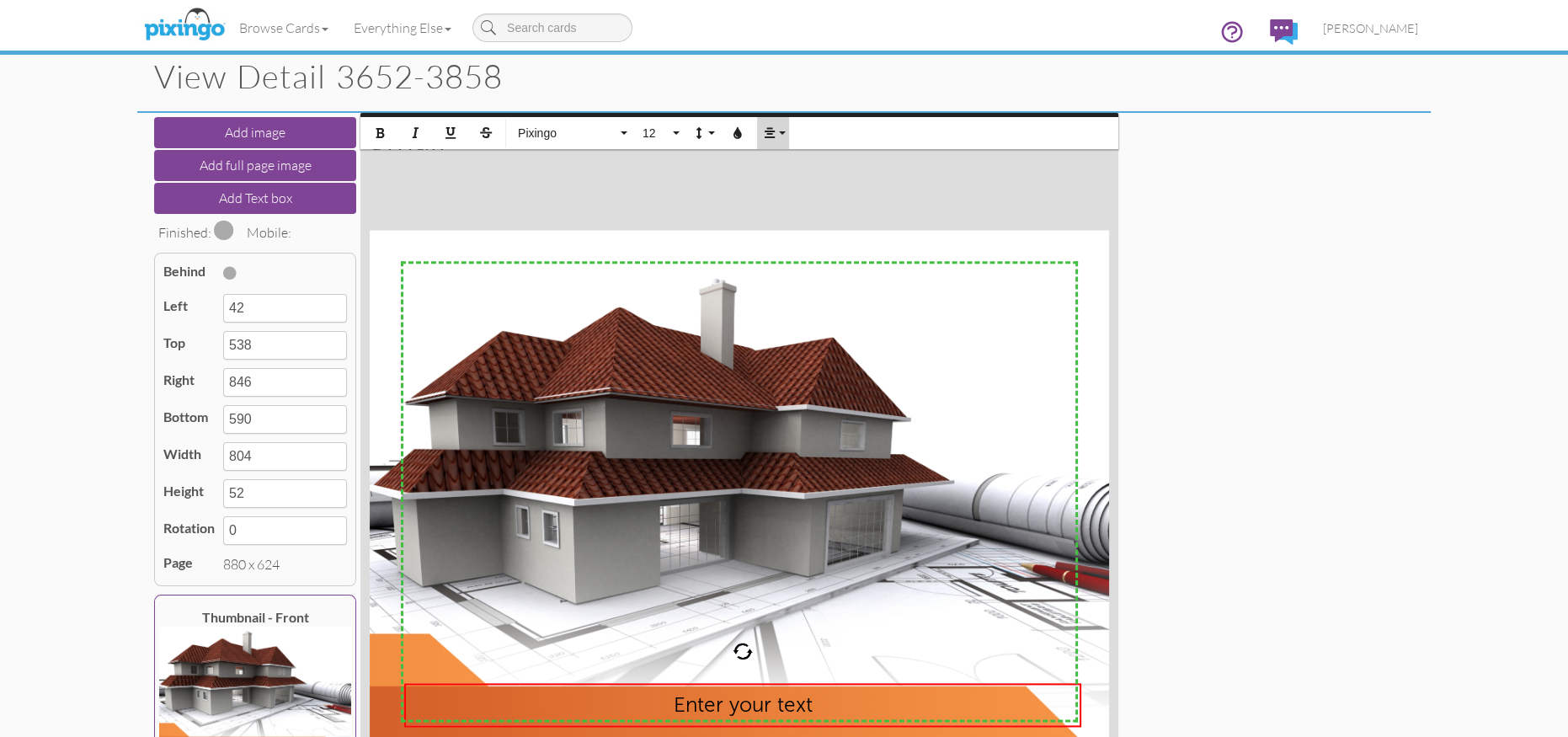
click at [766, 134] on icon "button" at bounding box center [769, 133] width 12 height 12
click at [786, 158] on icon at bounding box center [782, 161] width 11 height 13
click at [739, 130] on icon "button" at bounding box center [738, 133] width 12 height 12
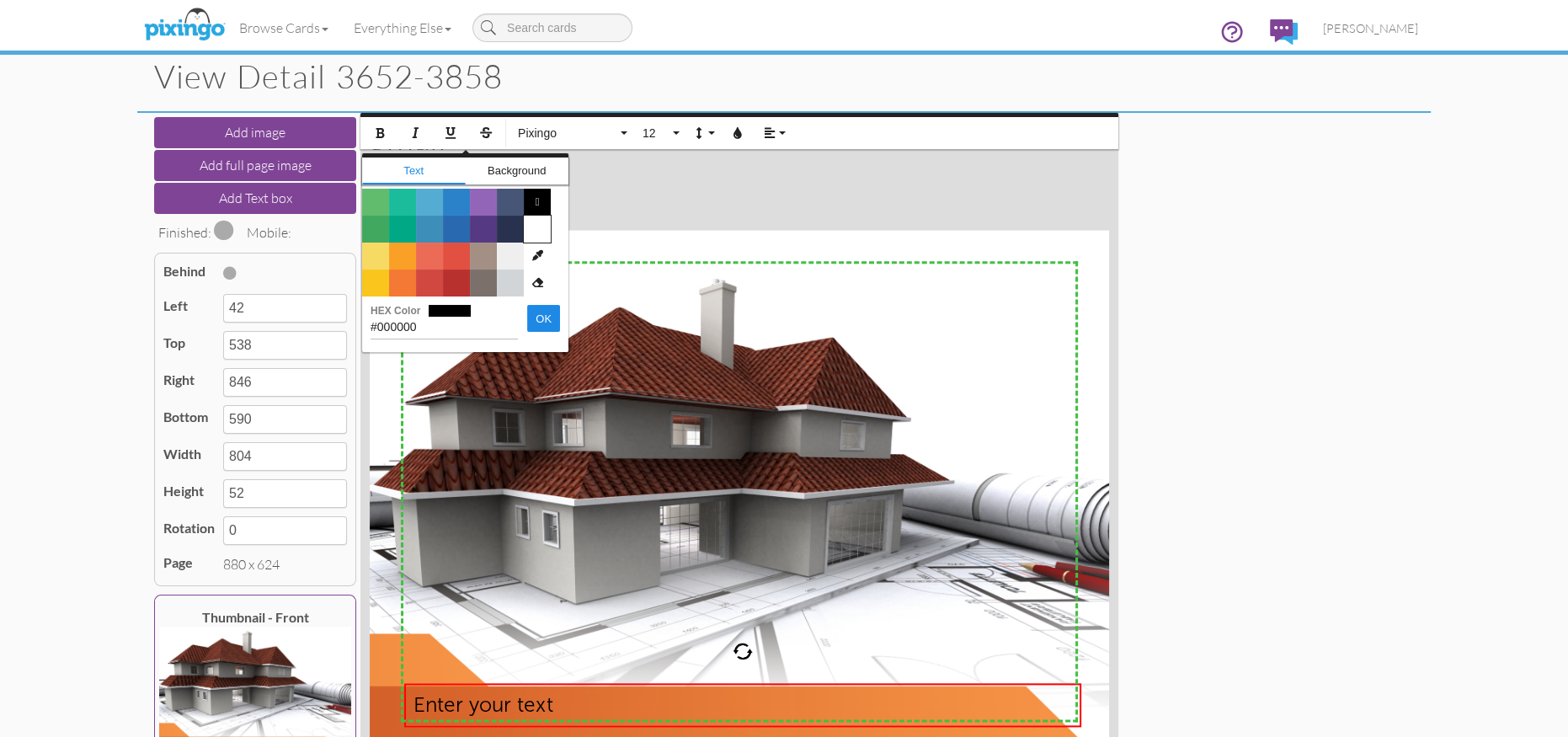
click at [540, 233] on span "Color #FFFFFF" at bounding box center [537, 228] width 27 height 27
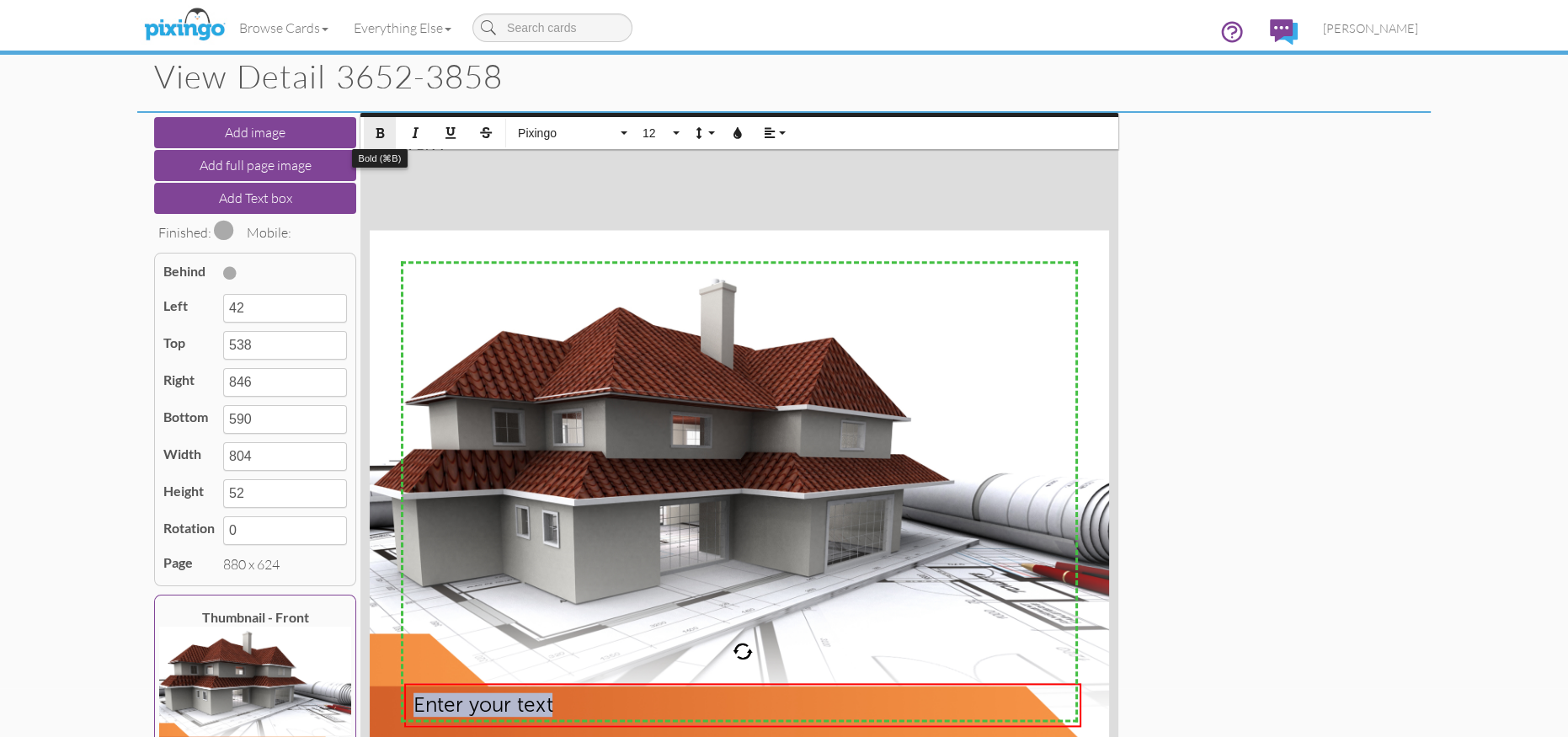
click at [379, 131] on icon "button" at bounding box center [380, 133] width 12 height 12
drag, startPoint x: 1396, startPoint y: 602, endPoint x: 1384, endPoint y: 602, distance: 12.0
click at [1396, 602] on div "Add image Add full page image Add Text box Finished: Mobile: Behind Left 42 Top…" at bounding box center [784, 492] width 1268 height 758
click at [1357, 597] on div "Add image Add full page image Add Text box Finished: Mobile: Behind Left 42 Top…" at bounding box center [784, 492] width 1268 height 758
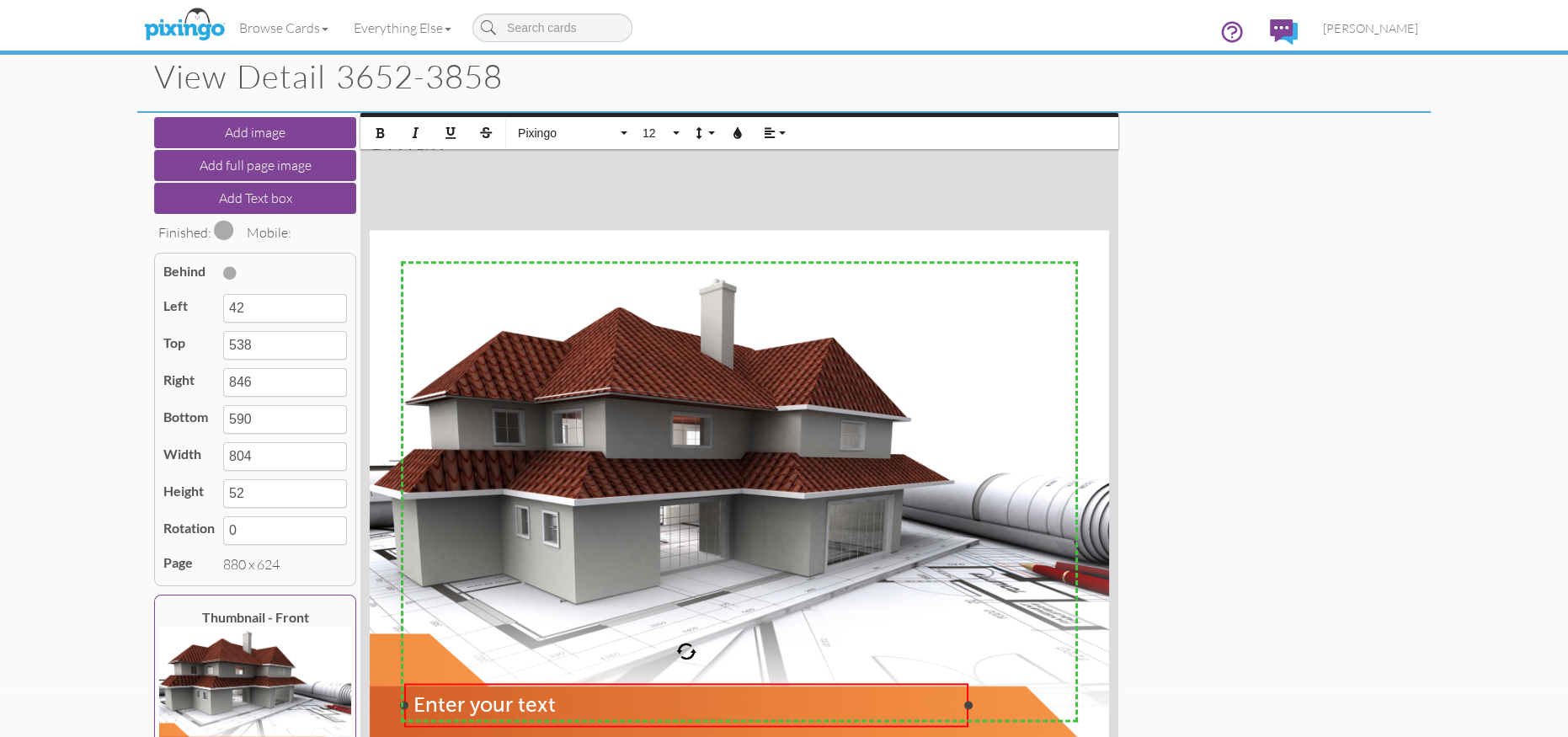
click at [967, 701] on div at bounding box center [968, 705] width 9 height 9
type input "712"
type input "670"
click at [1241, 701] on div "Add image Add full page image Add Text box Finished: Mobile: Behind Left 42 Top…" at bounding box center [784, 492] width 1268 height 758
click at [1192, 680] on div "Add image Add full page image Add Text box Finished: Mobile: Behind Left 42 Top…" at bounding box center [784, 492] width 1268 height 758
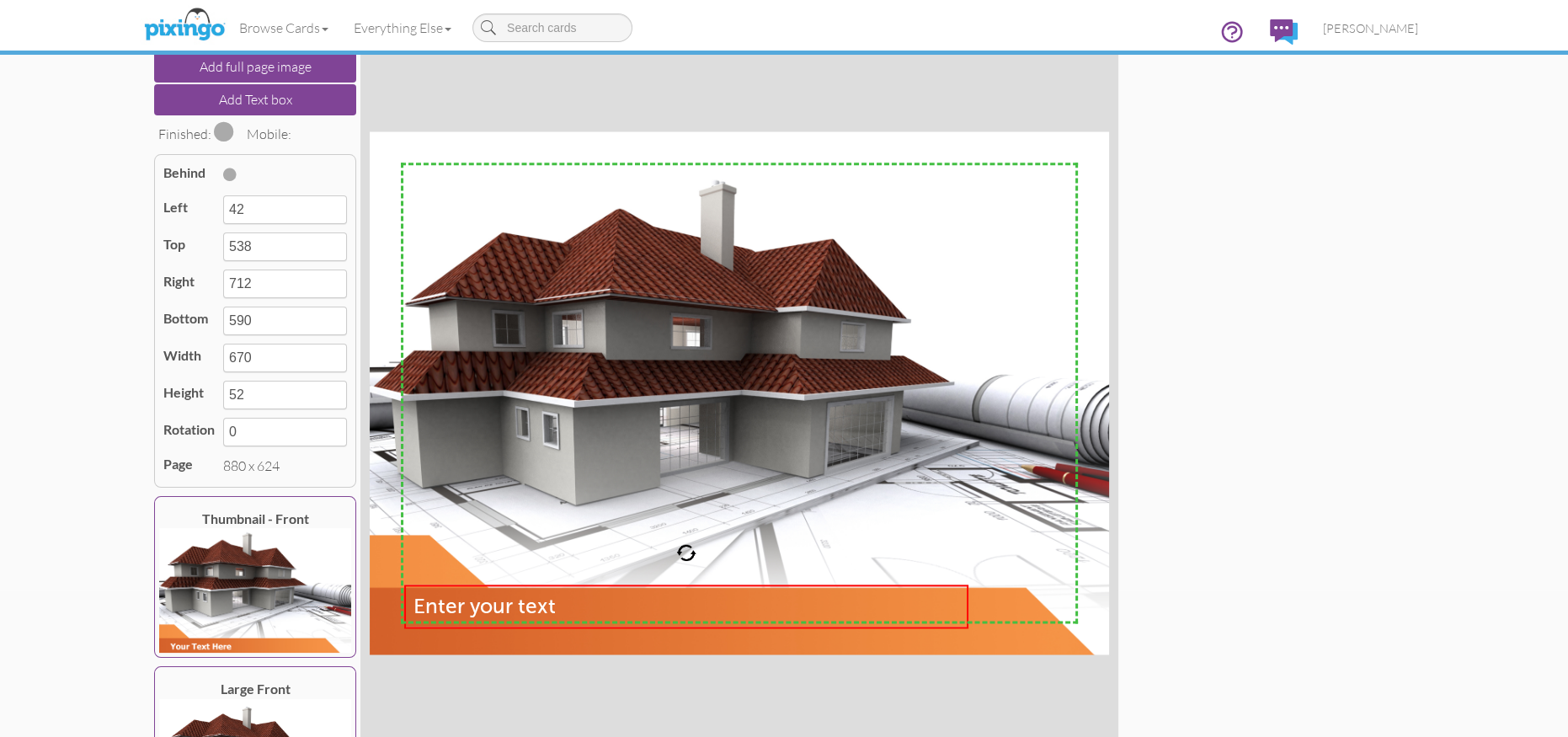
scroll to position [237, 0]
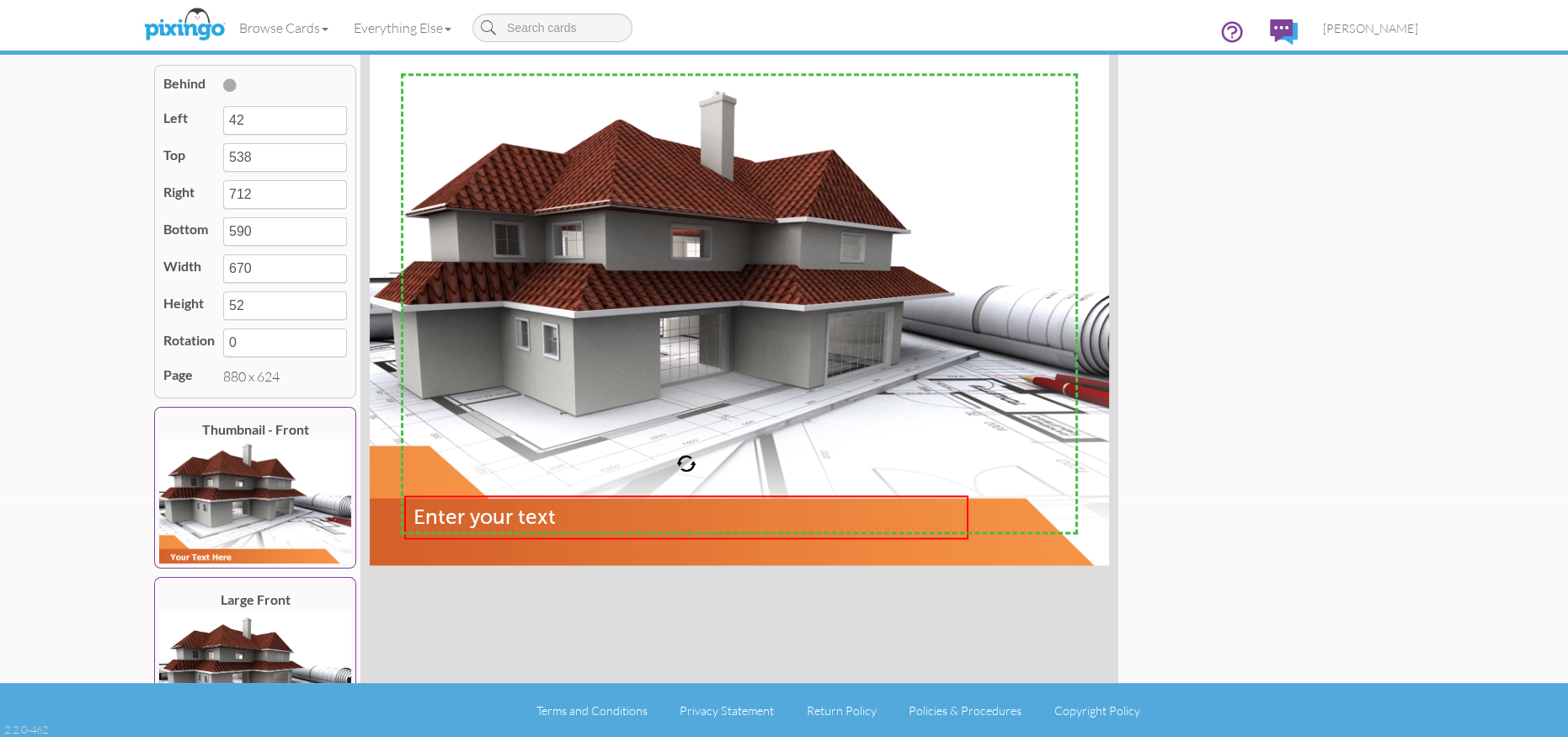
click at [794, 639] on div "X X X X X X X X X X X X X X X X X X X X X X X X X X X X X X X X X X X X X X X X…" at bounding box center [739, 305] width 758 height 758
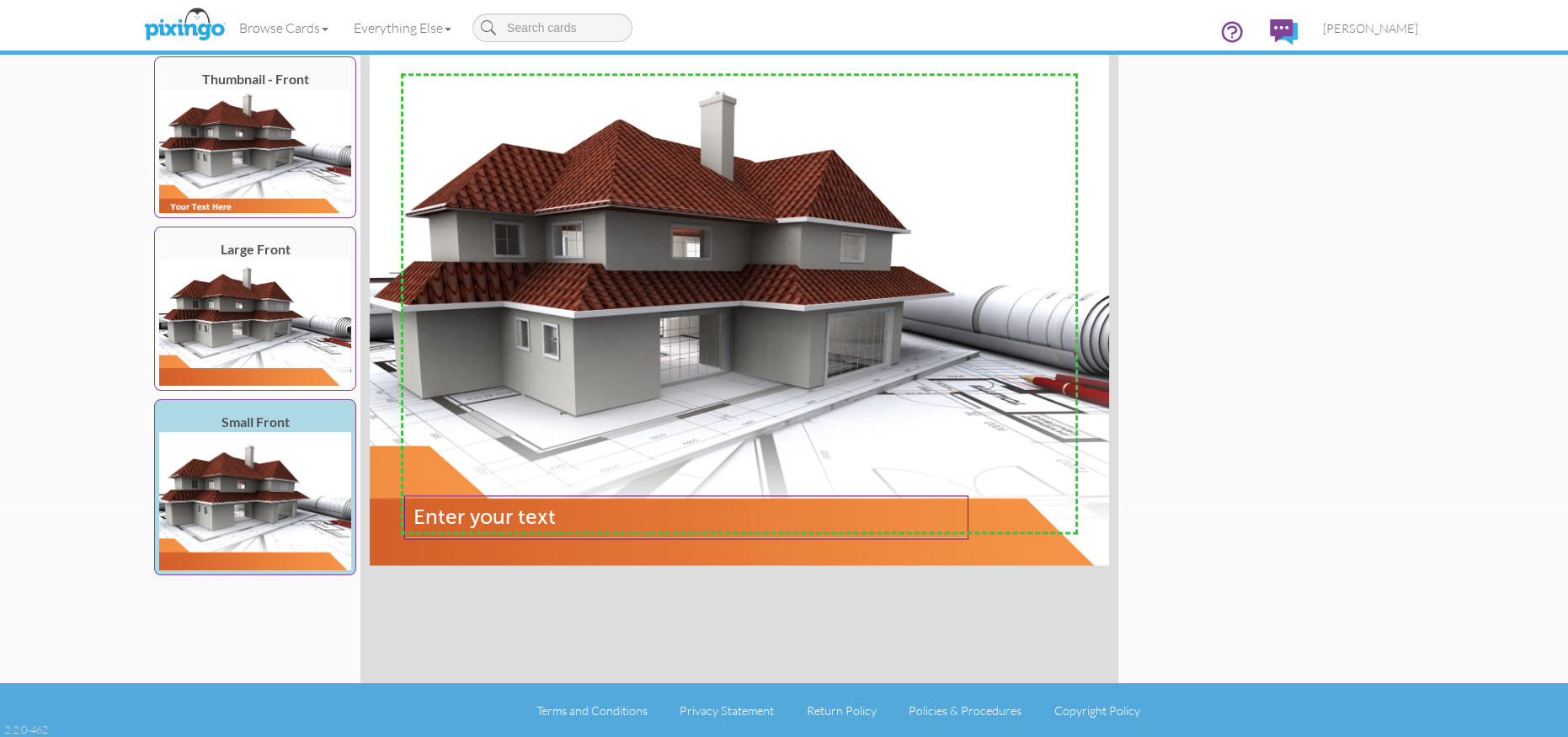
click at [794, 638] on div "X X X X X X X X X X X X X X X X X X X X X X X X X X X X X X X X X X X X X X X X…" at bounding box center [739, 305] width 758 height 758
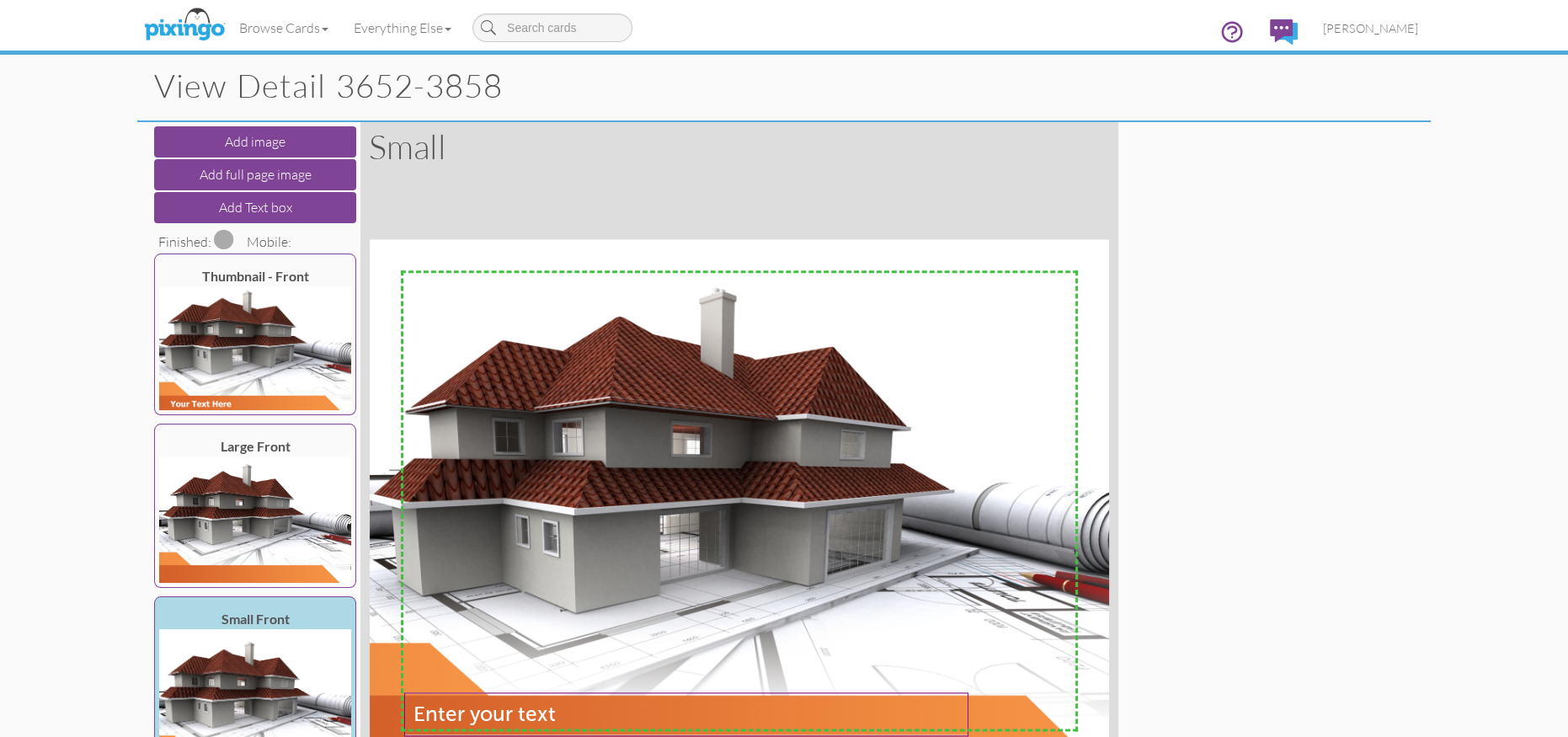
scroll to position [0, 0]
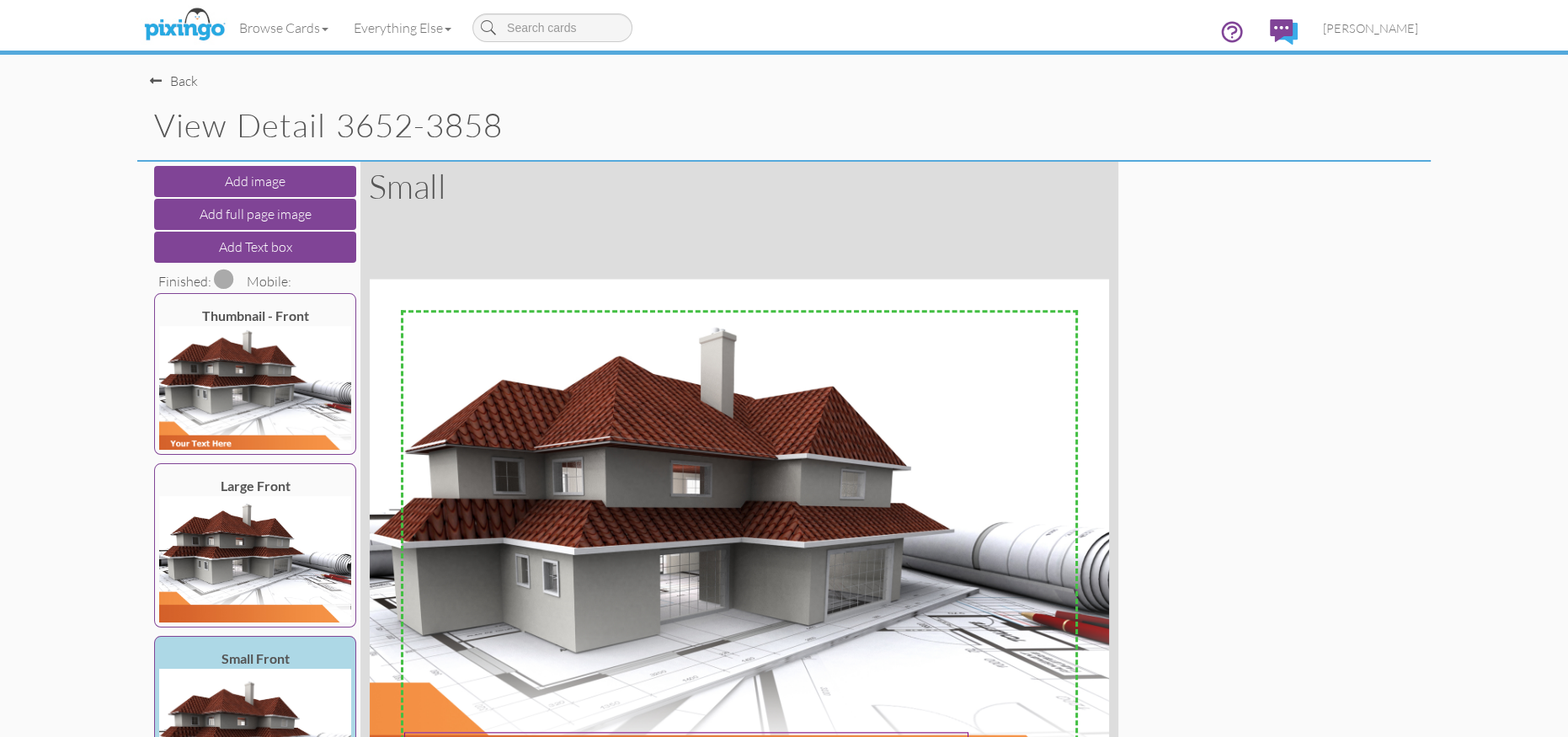
click at [227, 274] on span at bounding box center [224, 279] width 21 height 21
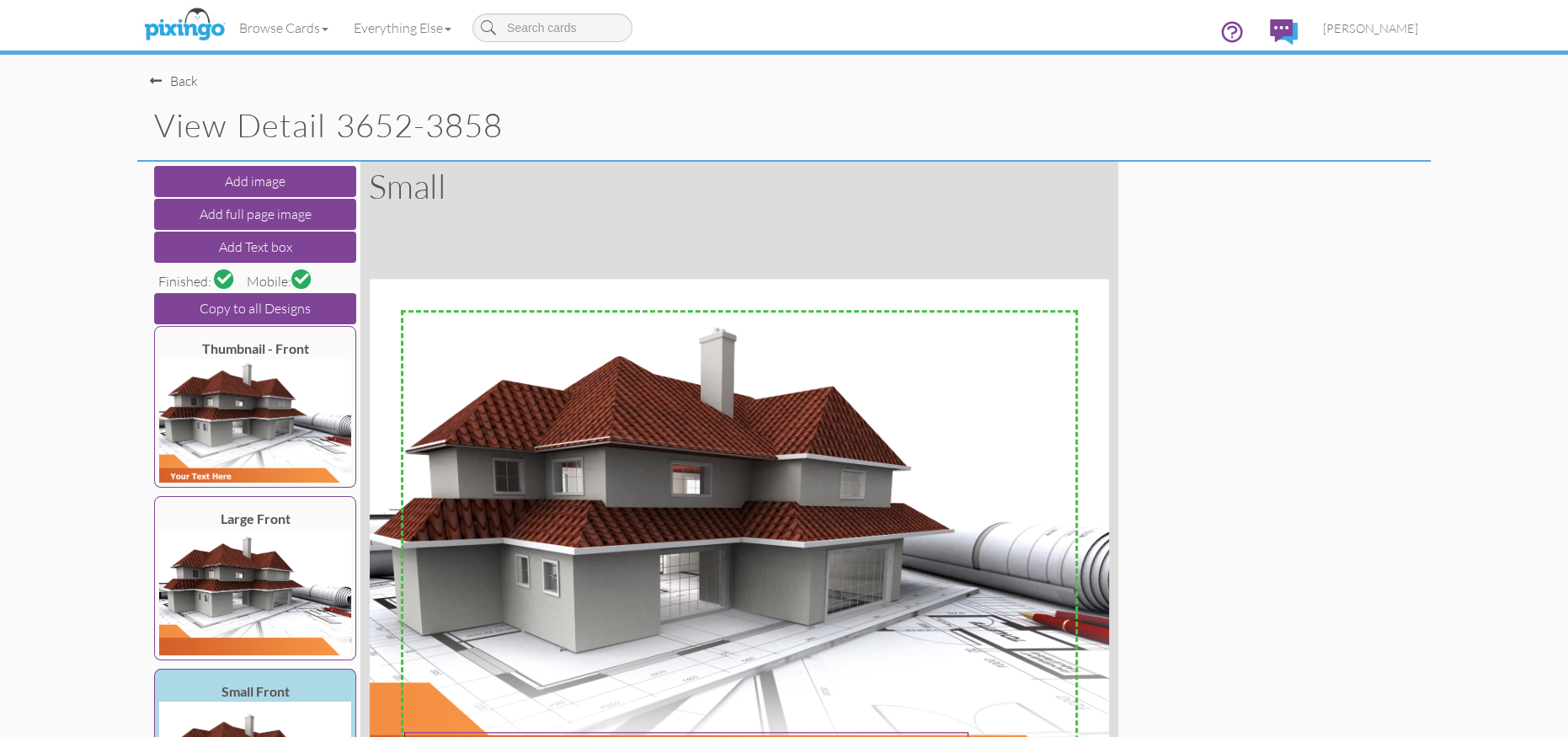
click at [298, 277] on span at bounding box center [302, 278] width 15 height 15
click at [184, 80] on div "Back" at bounding box center [174, 81] width 48 height 20
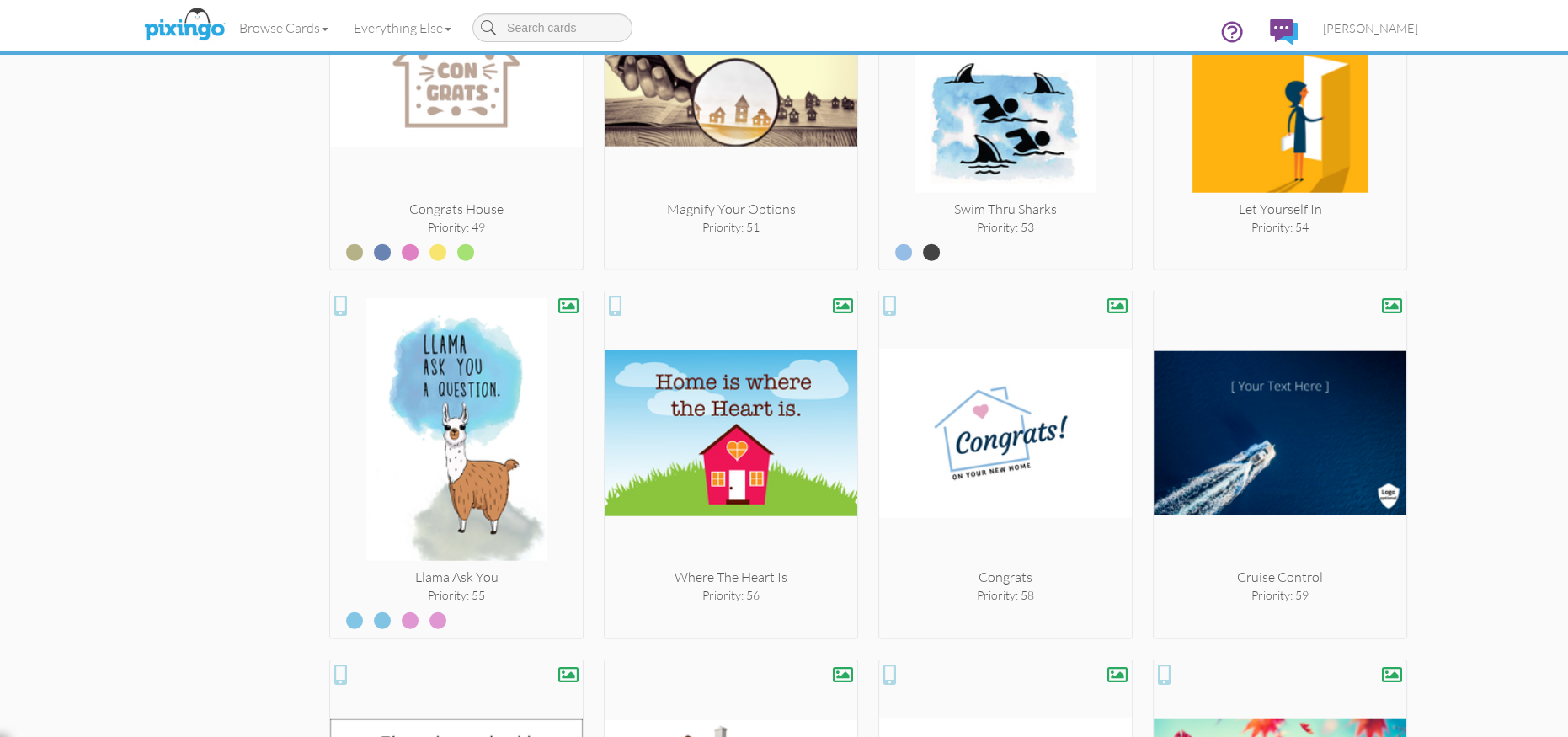
scroll to position [5936, 0]
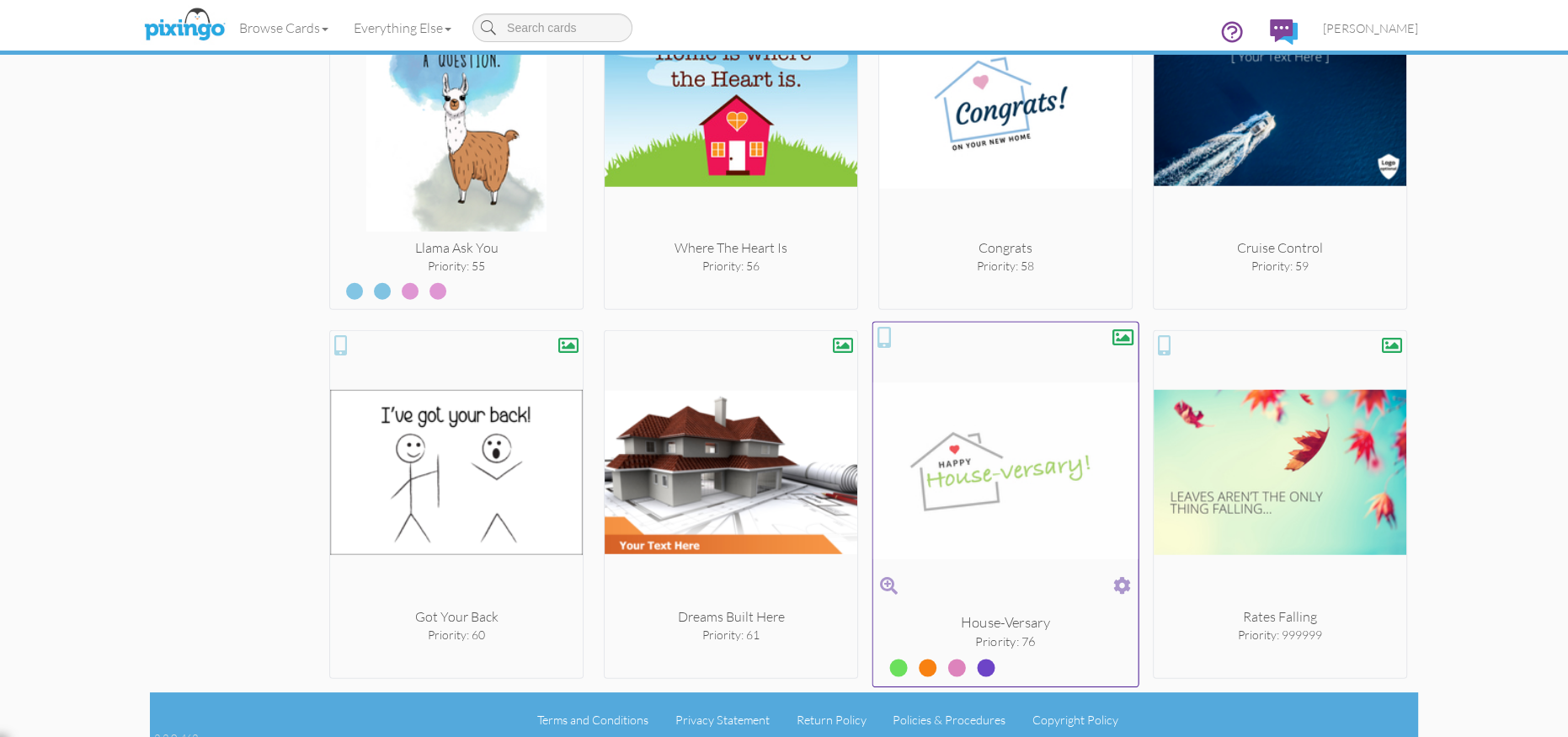
click at [915, 654] on label at bounding box center [915, 661] width 0 height 22
click at [0, 0] on input "radio" at bounding box center [0, 0] width 0 height 0
click at [944, 658] on label at bounding box center [944, 661] width 0 height 22
click at [0, 0] on input "radio" at bounding box center [0, 0] width 0 height 0
click at [974, 656] on label at bounding box center [974, 661] width 0 height 22
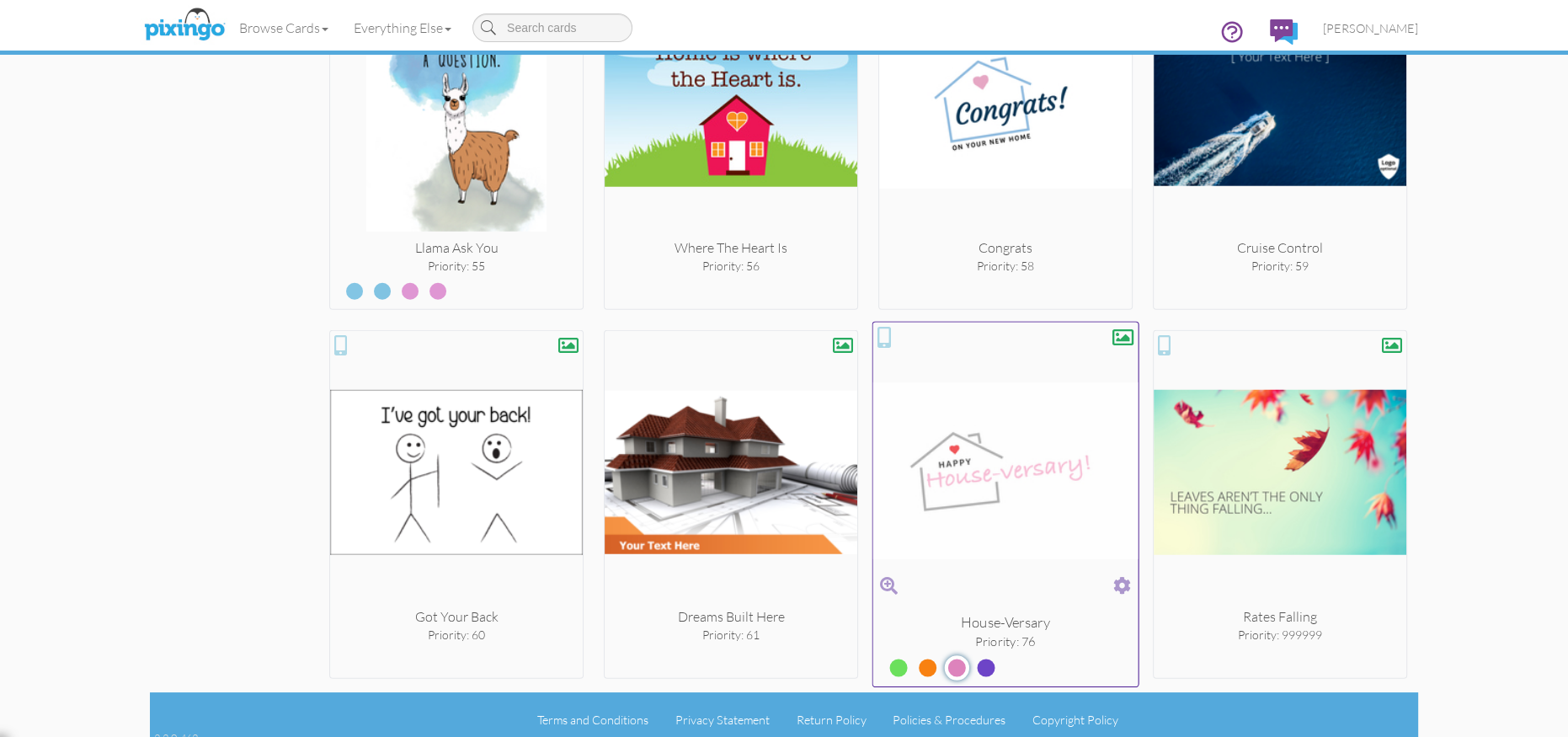
click at [0, 0] on input "radio" at bounding box center [0, 0] width 0 height 0
click at [886, 655] on label at bounding box center [886, 661] width 0 height 22
click at [0, 0] on input "radio" at bounding box center [0, 0] width 0 height 0
click at [974, 659] on label at bounding box center [974, 661] width 0 height 22
click at [0, 0] on input "radio" at bounding box center [0, 0] width 0 height 0
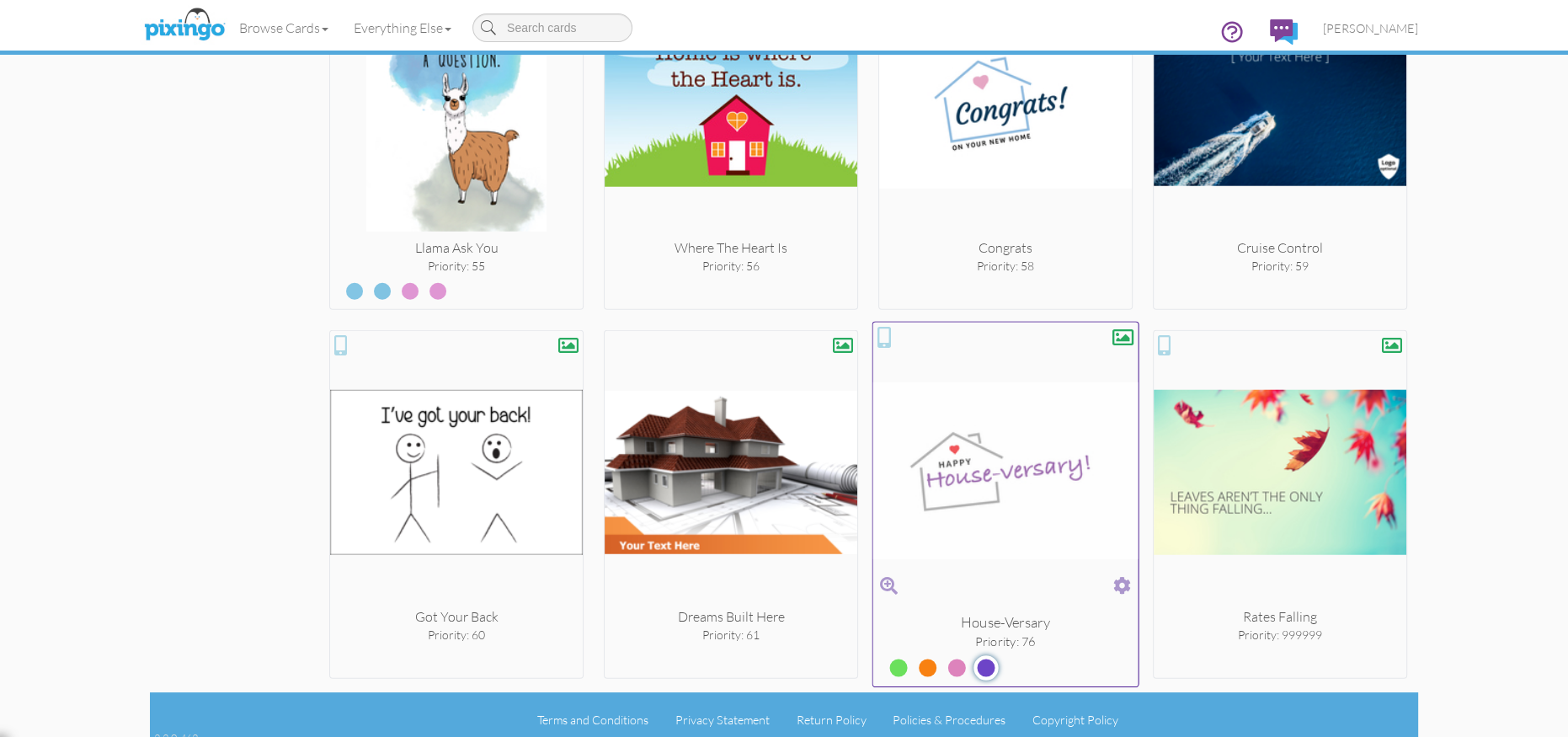
click at [1126, 574] on span at bounding box center [1122, 586] width 18 height 24
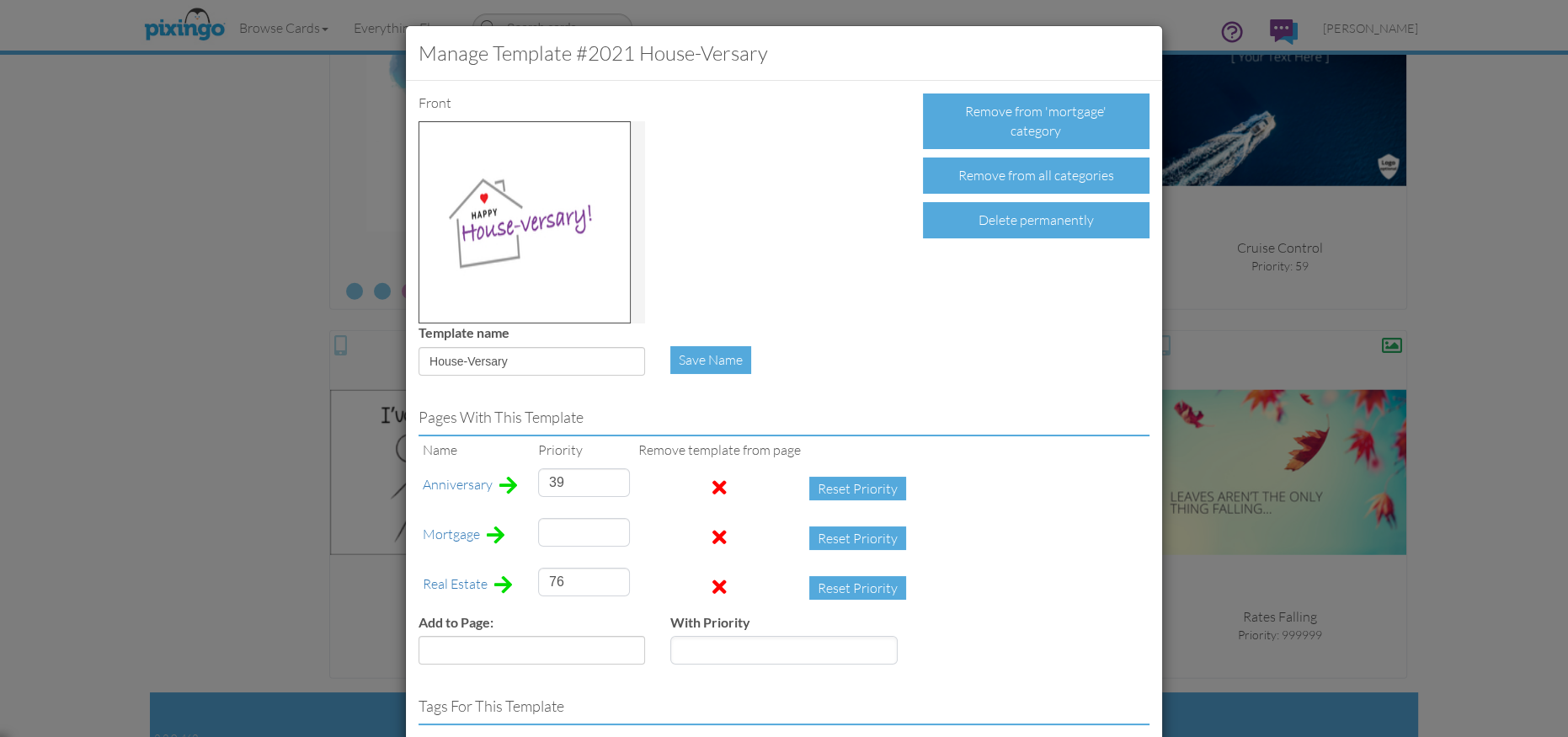
type input "76"
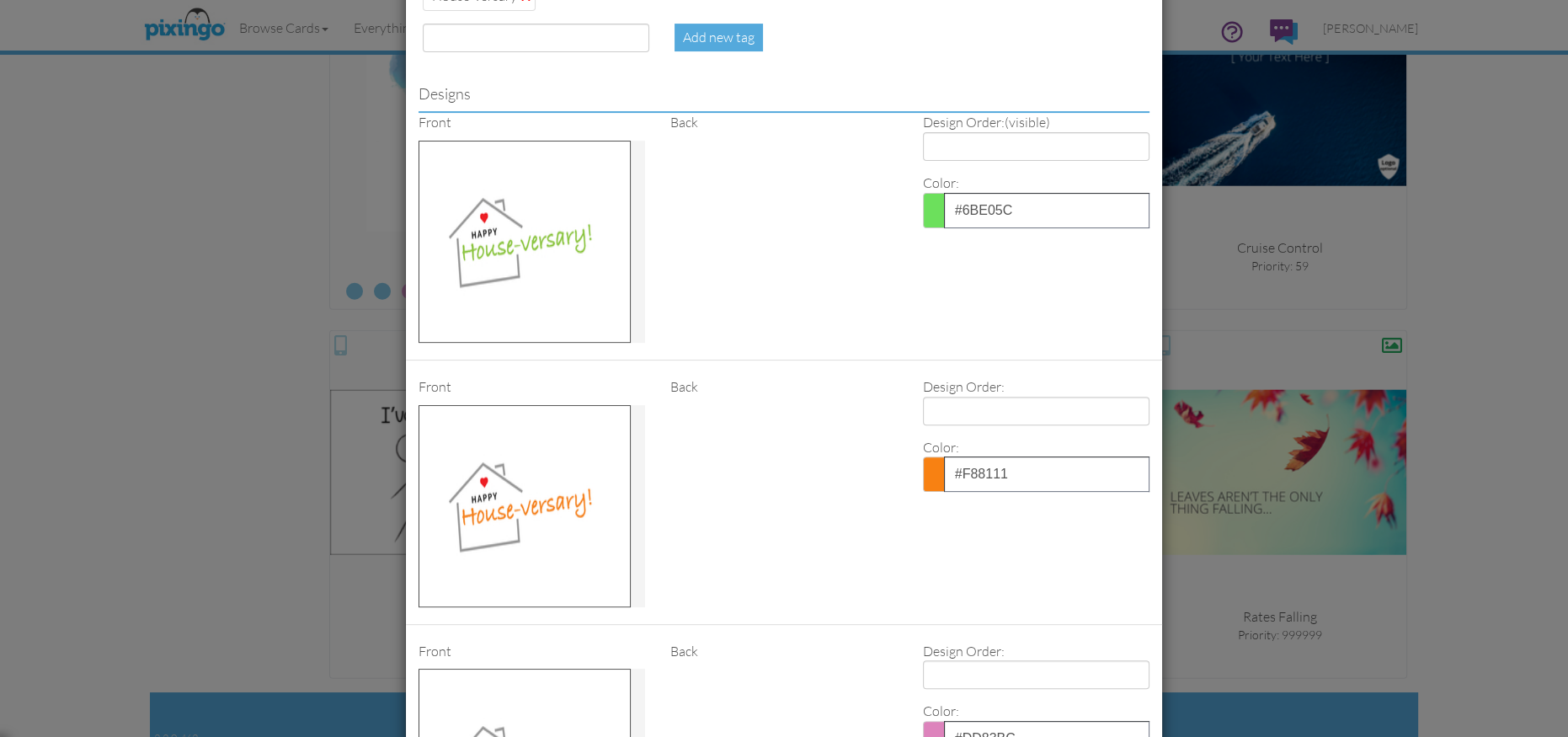
scroll to position [1290, 0]
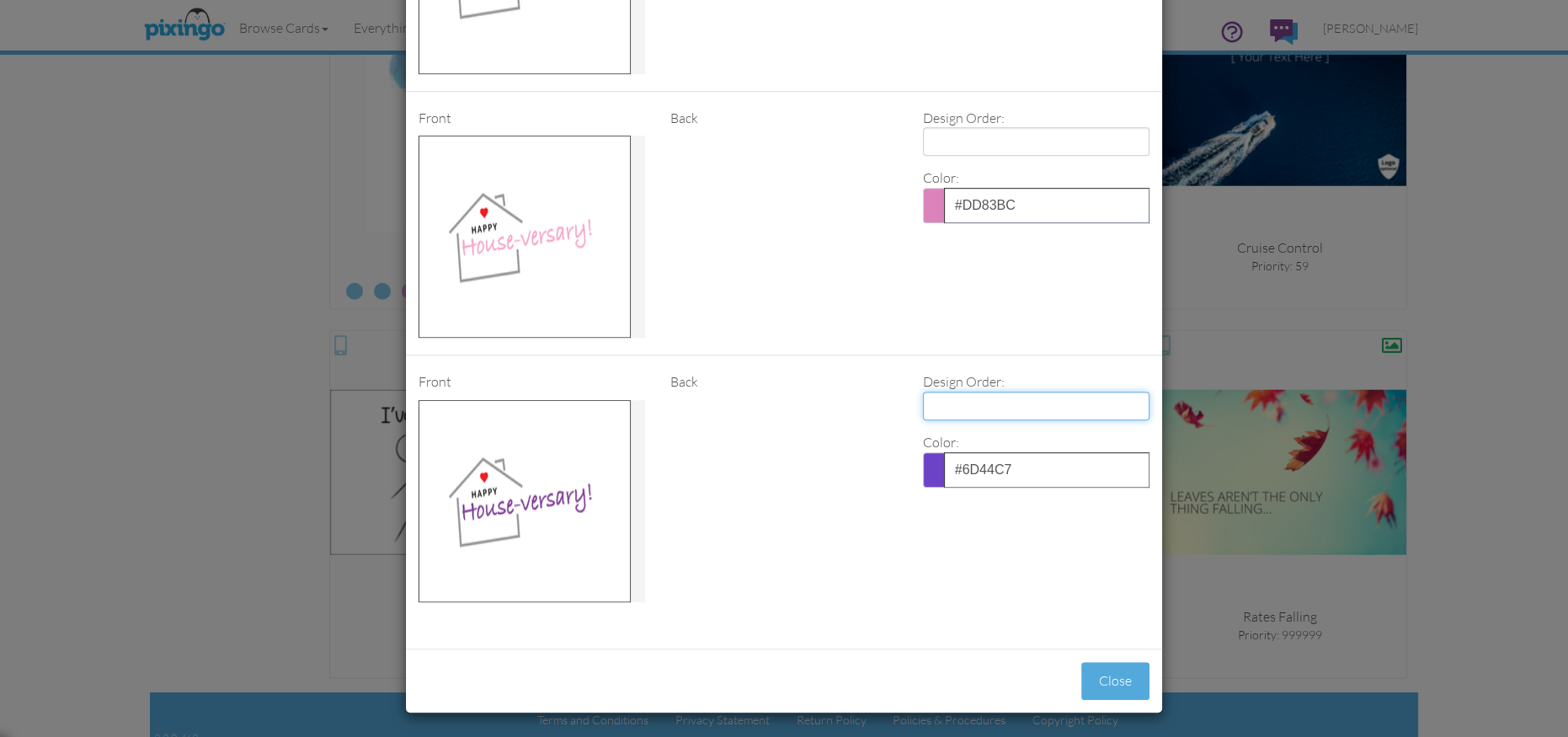
click at [958, 404] on select "1 2 3 4" at bounding box center [1036, 405] width 226 height 28
select select "number:1"
click at [923, 391] on select "1 2 3 4" at bounding box center [1036, 405] width 226 height 28
click at [1108, 676] on button "Close" at bounding box center [1116, 681] width 69 height 38
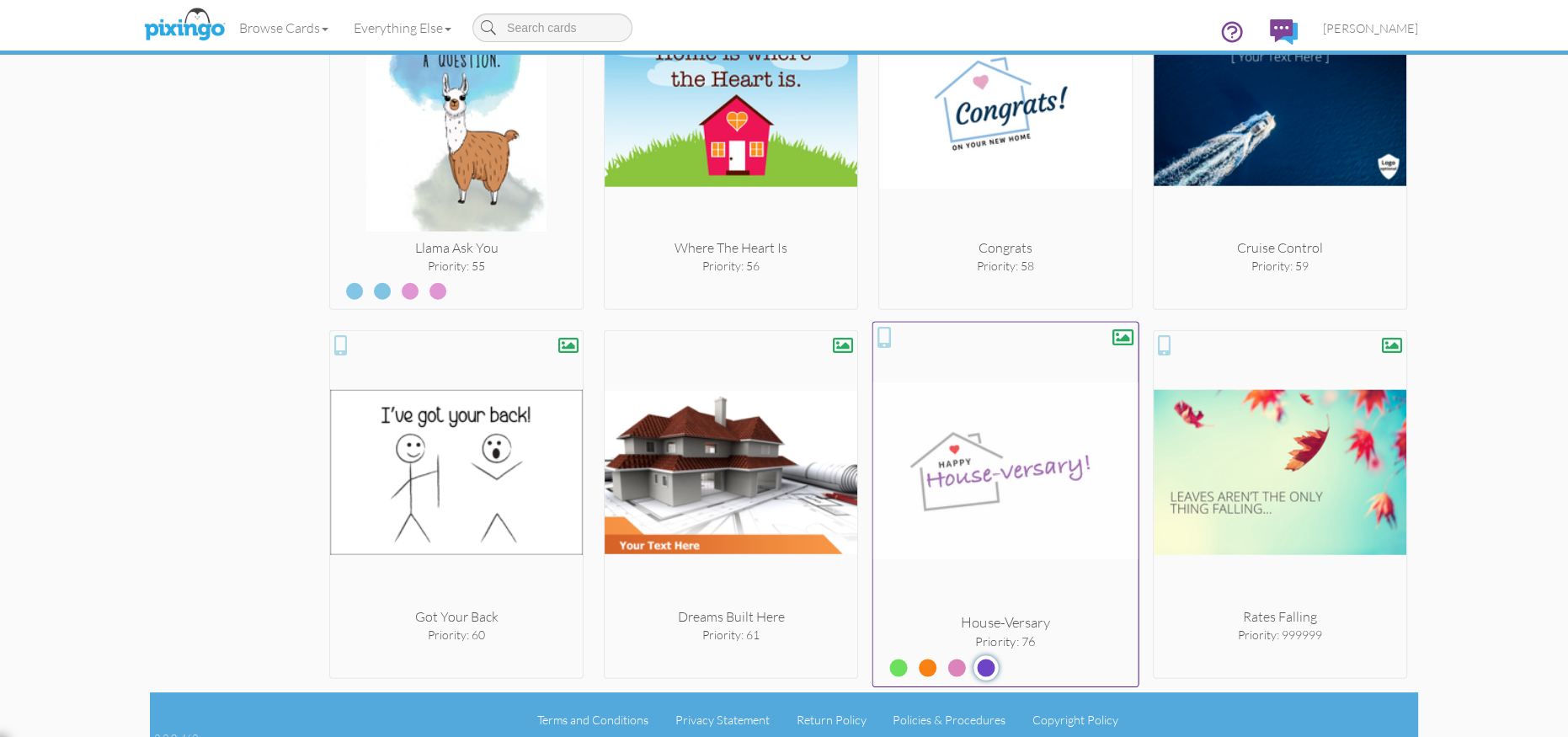
type input "39"
type input "76"
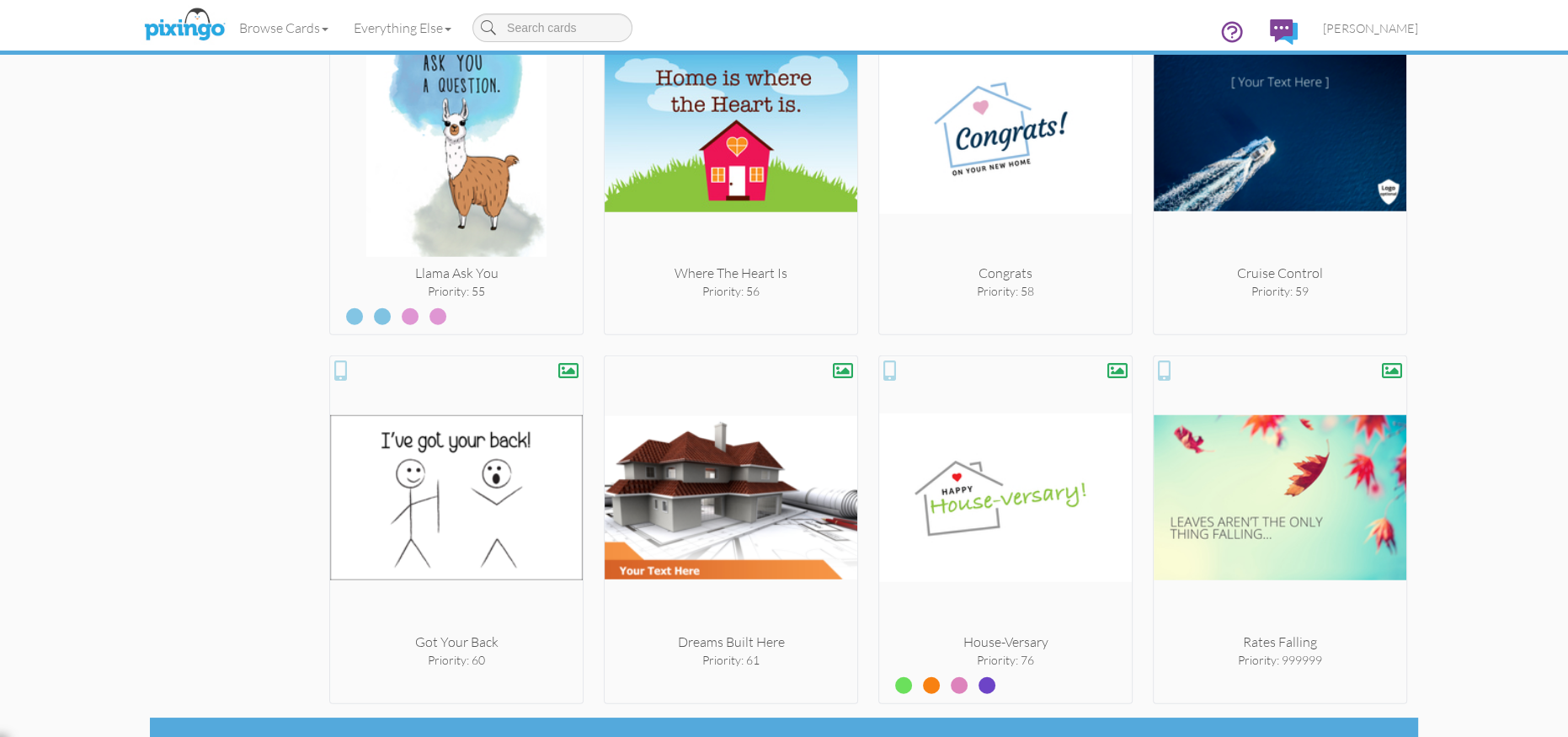
scroll to position [5936, 0]
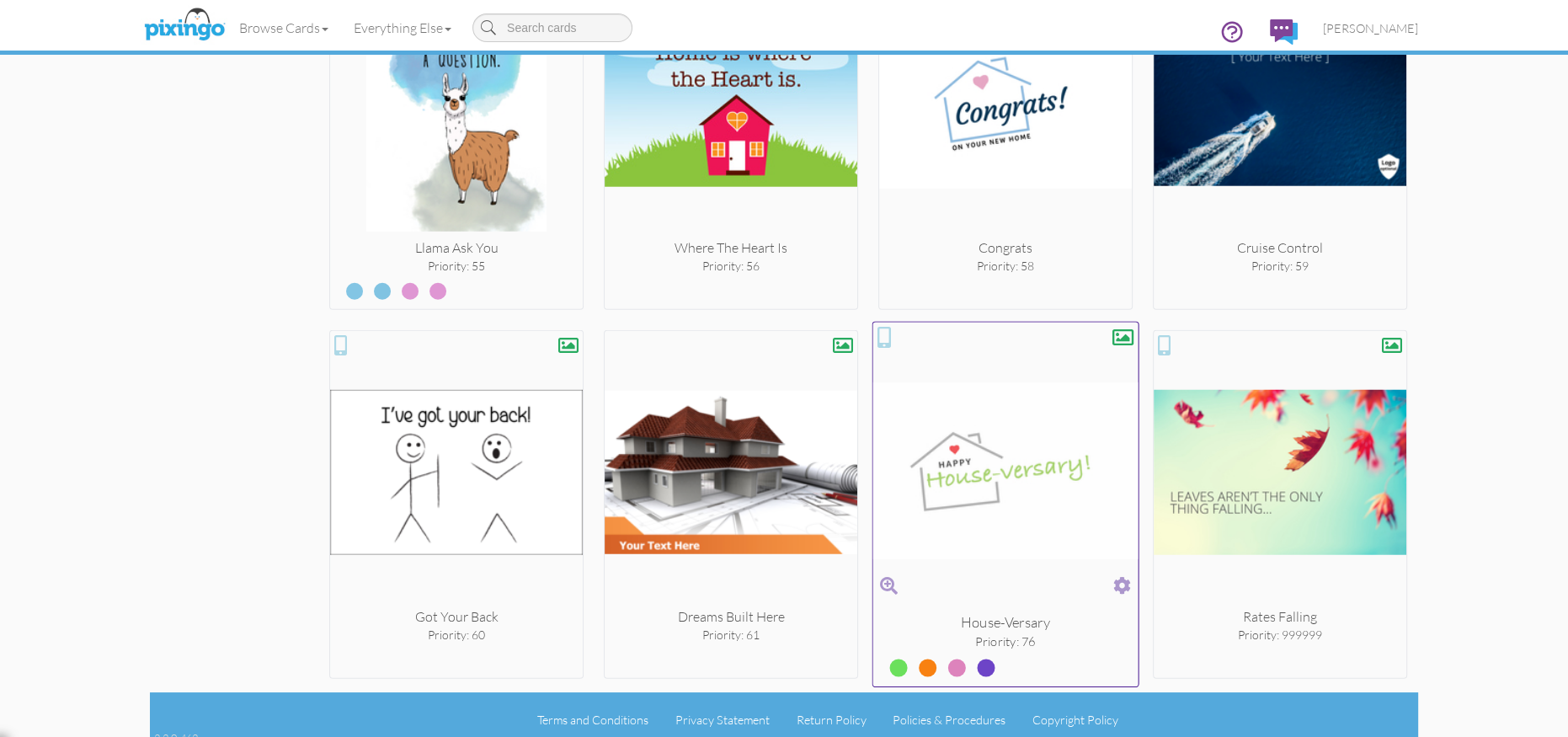
click at [1124, 575] on span at bounding box center [1122, 586] width 18 height 24
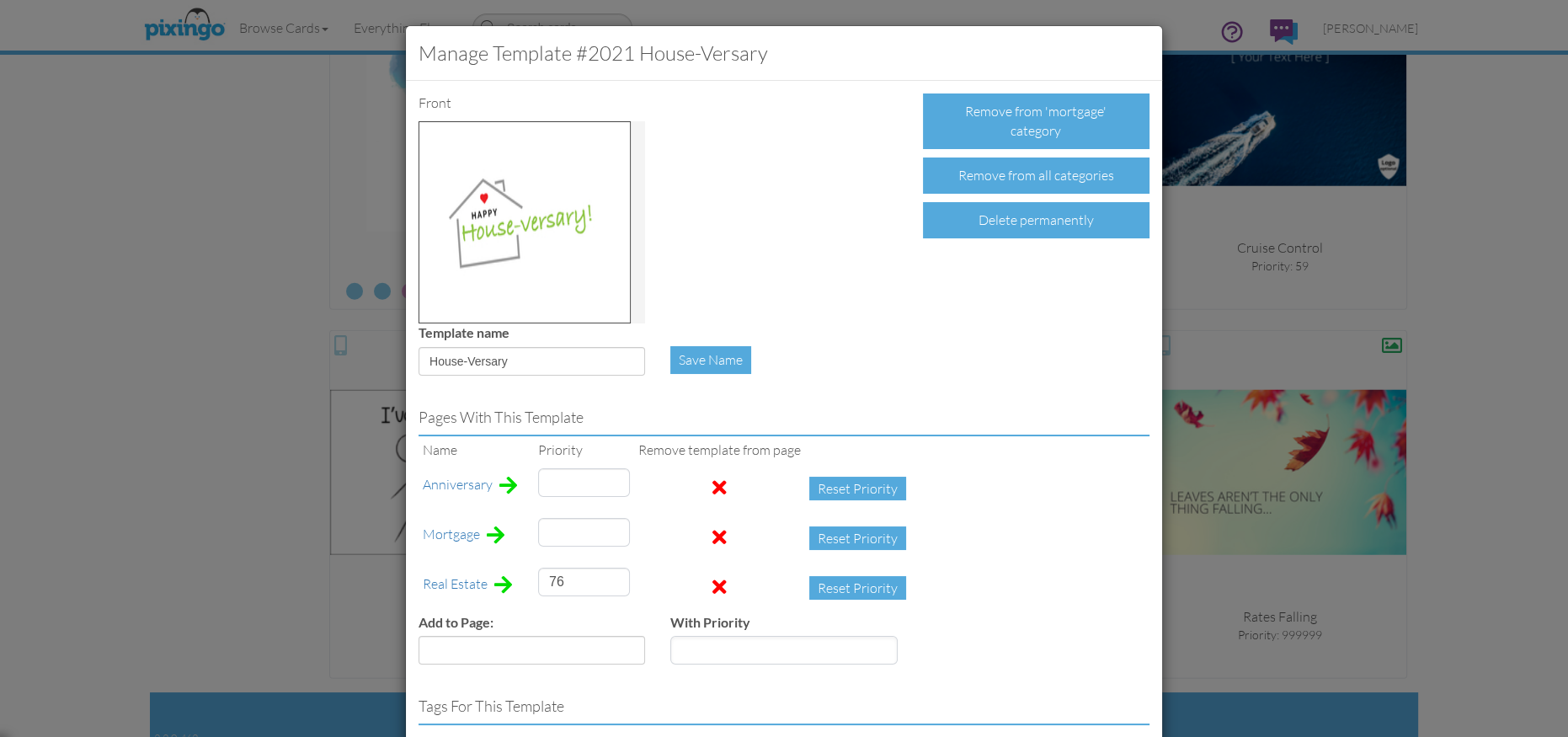
type input "76"
type input "39"
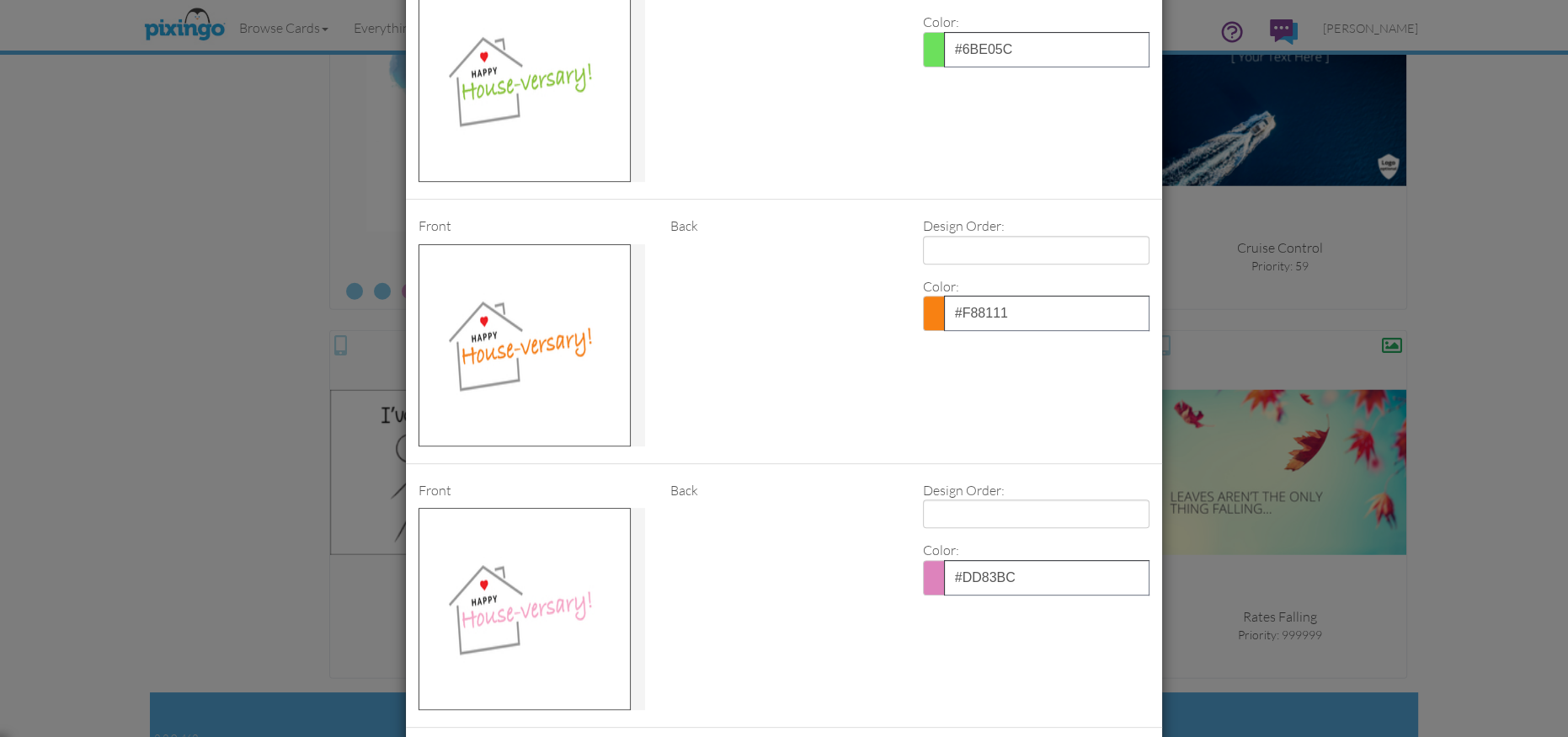
scroll to position [900, 0]
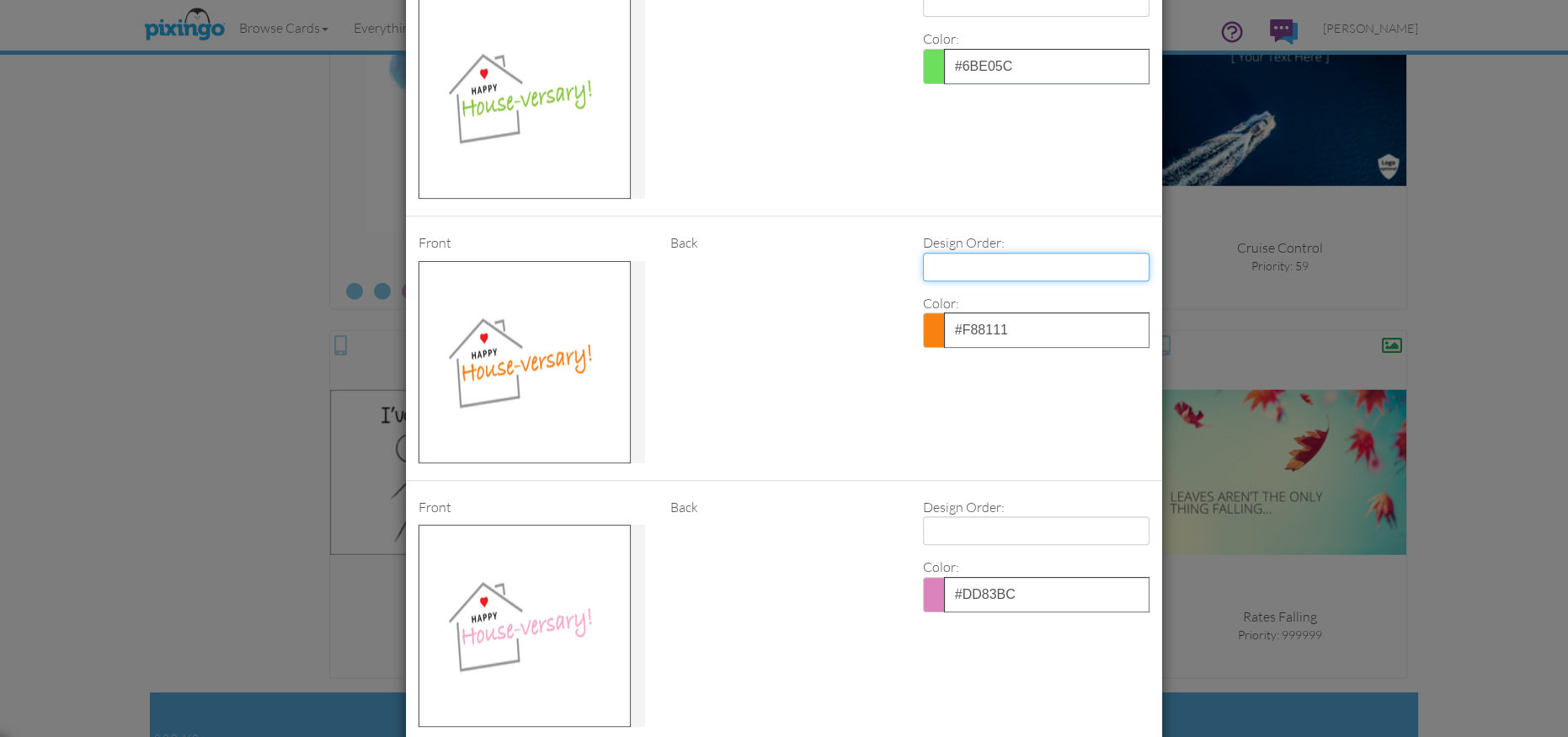
click at [963, 271] on select "1 2 3 4" at bounding box center [1036, 267] width 226 height 28
select select "number:2"
click at [923, 253] on select "1 2 3 4" at bounding box center [1036, 267] width 226 height 28
select select "?"
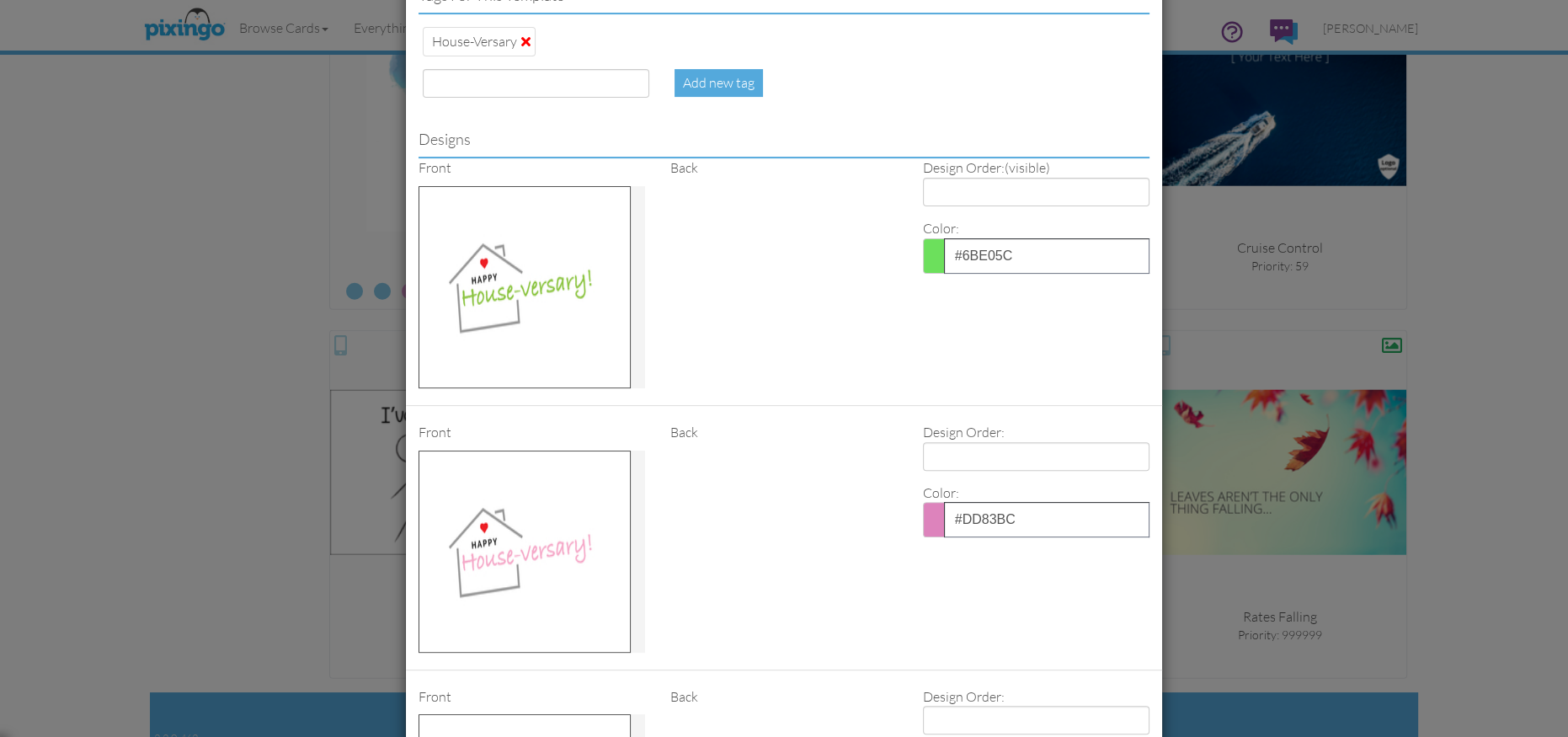
scroll to position [708, 0]
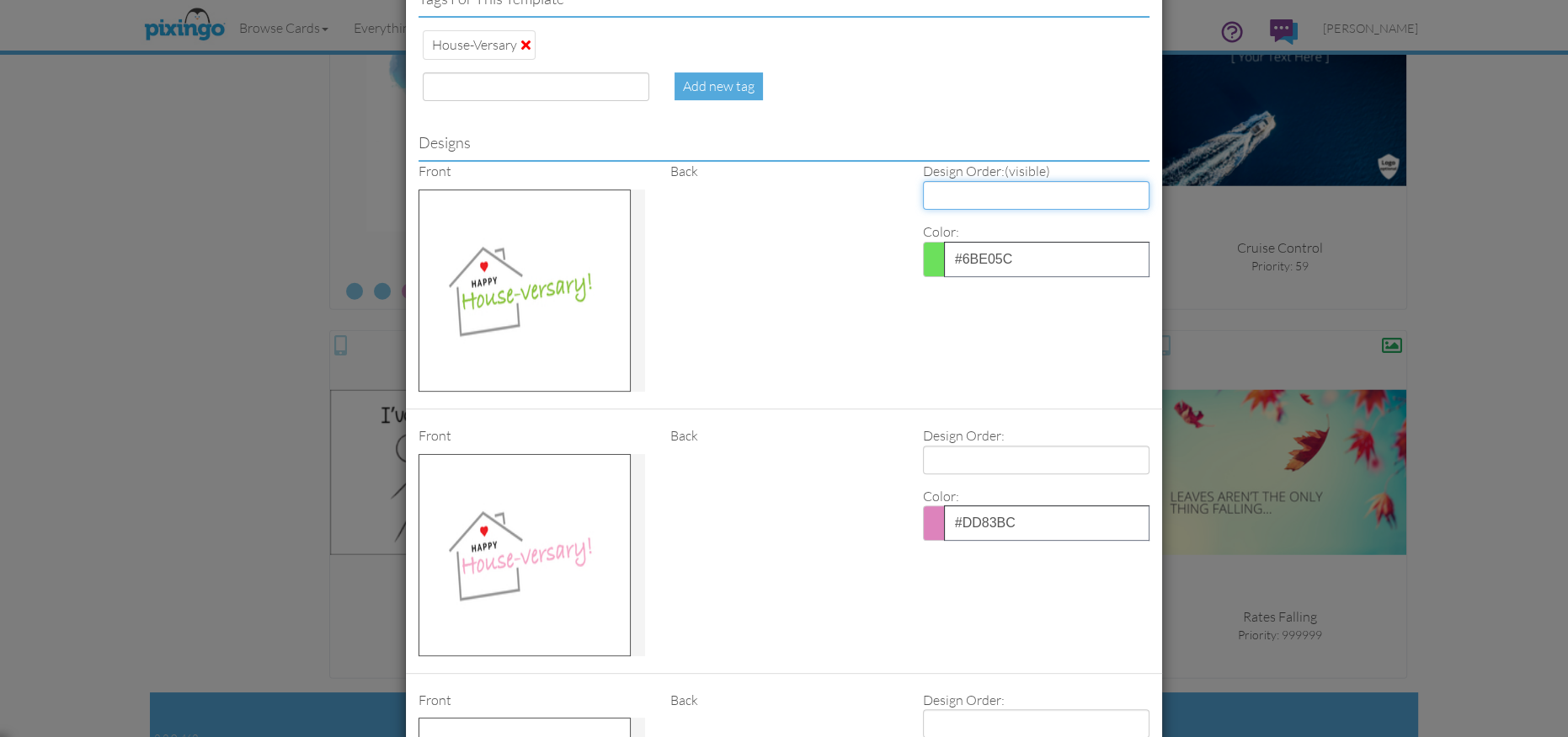
click at [940, 196] on select "1 2 3 4" at bounding box center [1036, 195] width 226 height 28
select select "number:3"
click at [923, 181] on select "1 2 3 4" at bounding box center [1036, 195] width 226 height 28
select select "number:1"
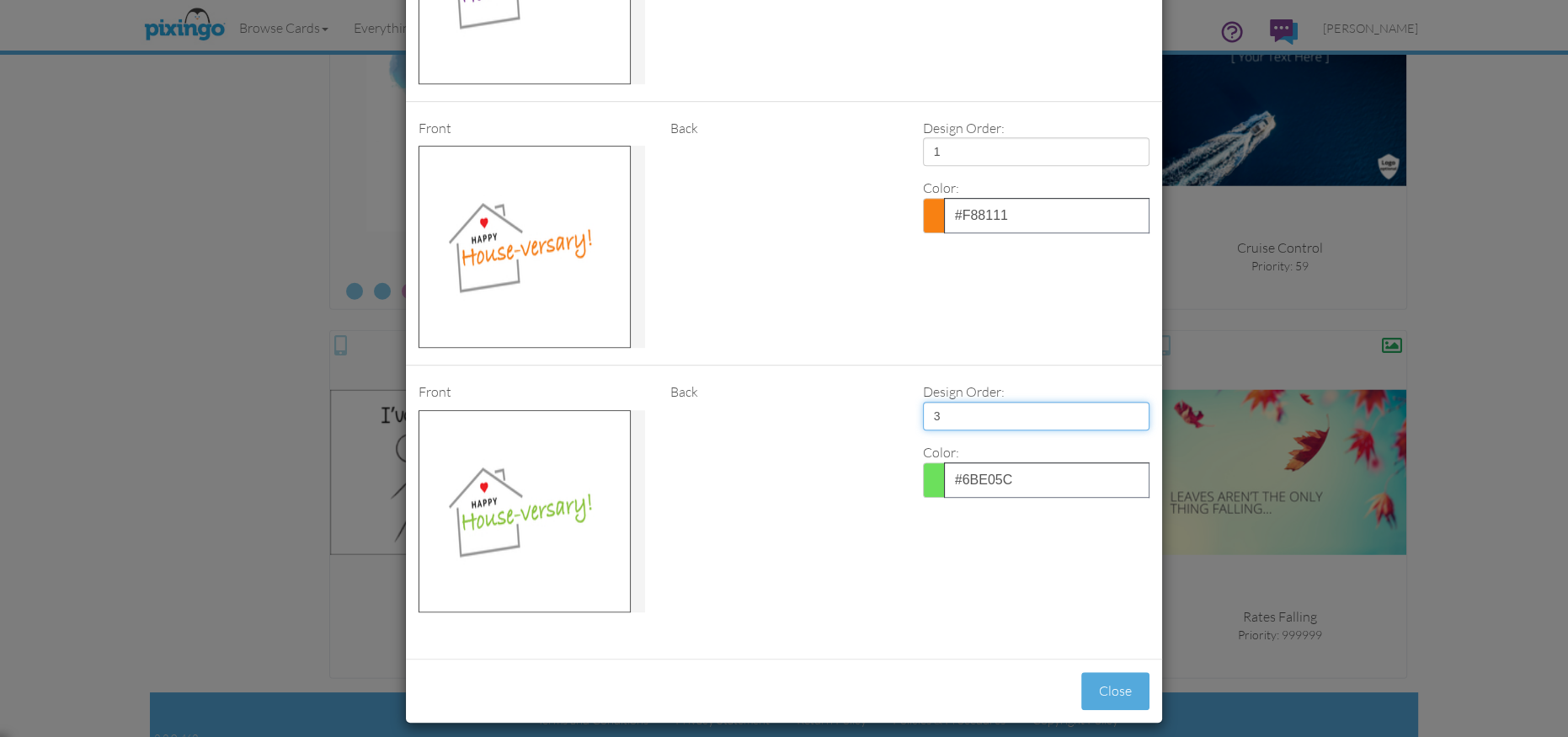
scroll to position [1290, 0]
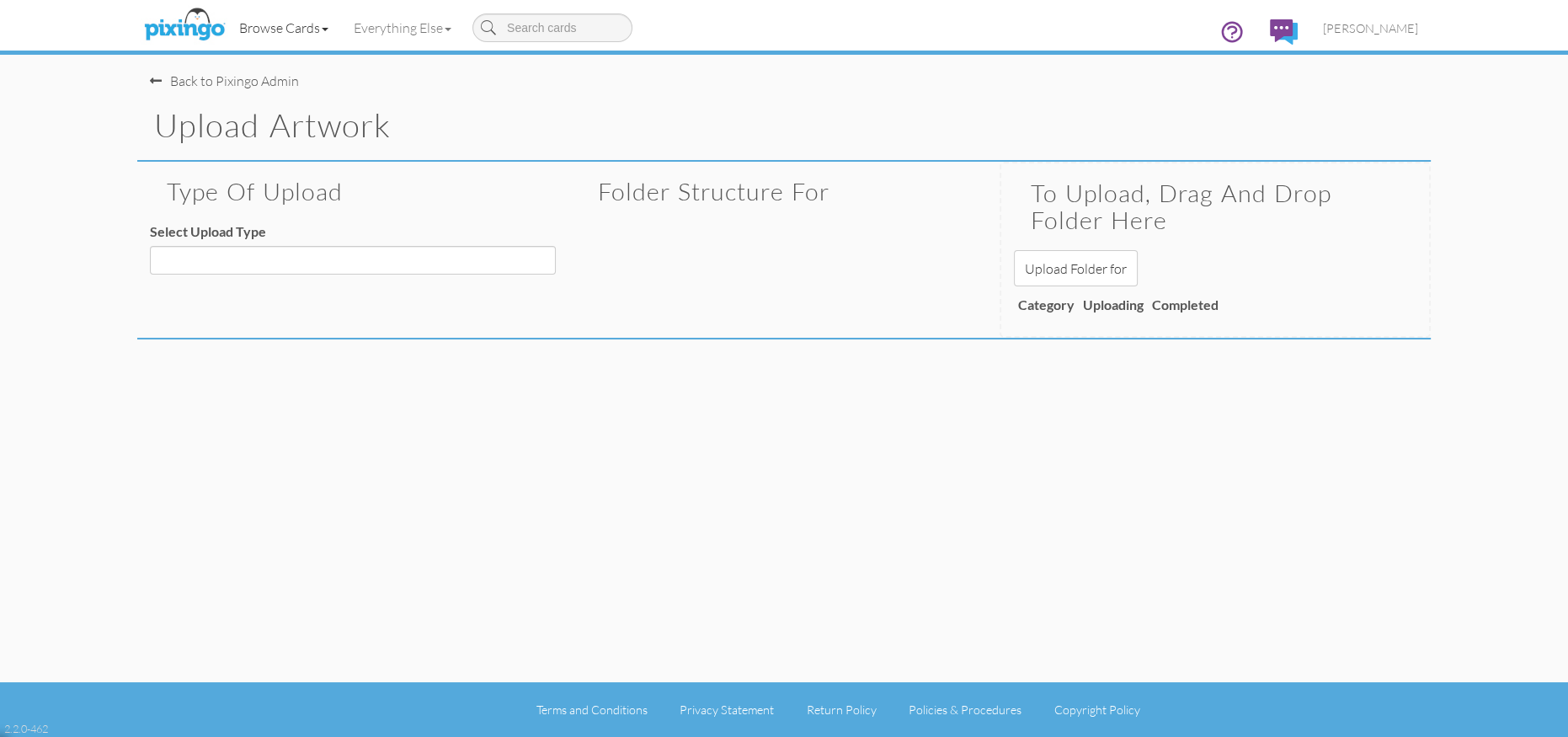
click at [272, 27] on link "Browse Cards" at bounding box center [284, 27] width 115 height 42
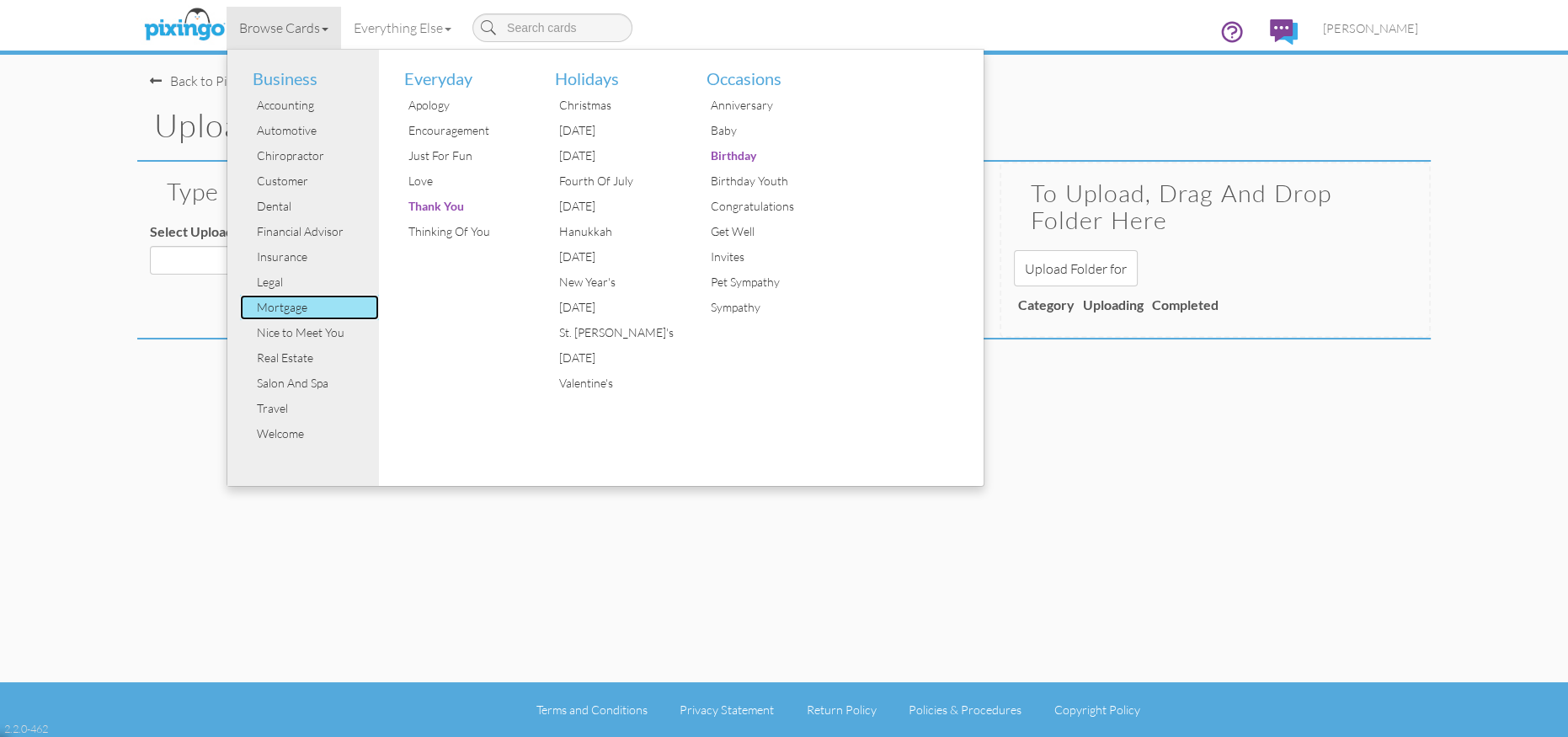
click at [289, 305] on div "Mortgage" at bounding box center [316, 307] width 126 height 25
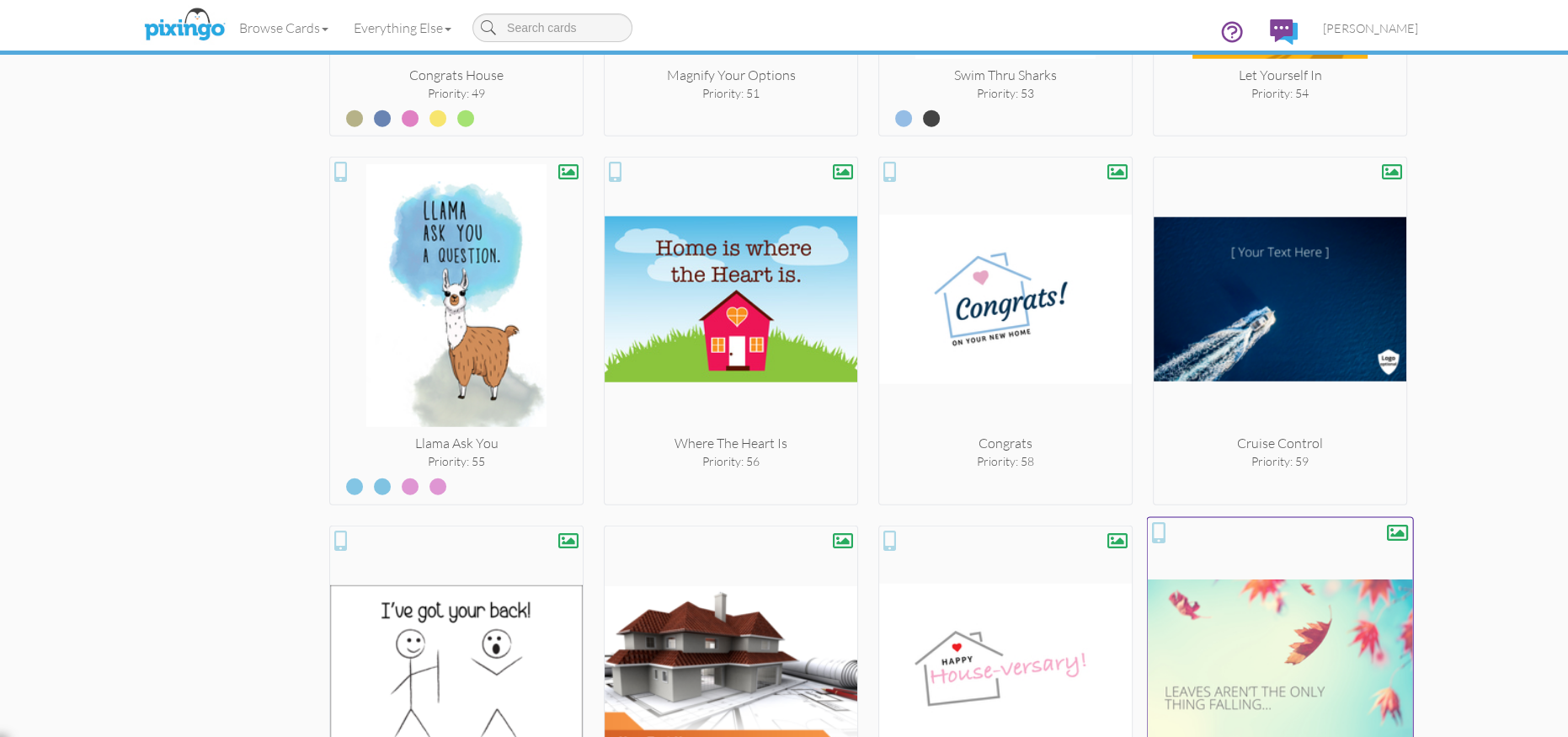
scroll to position [5936, 0]
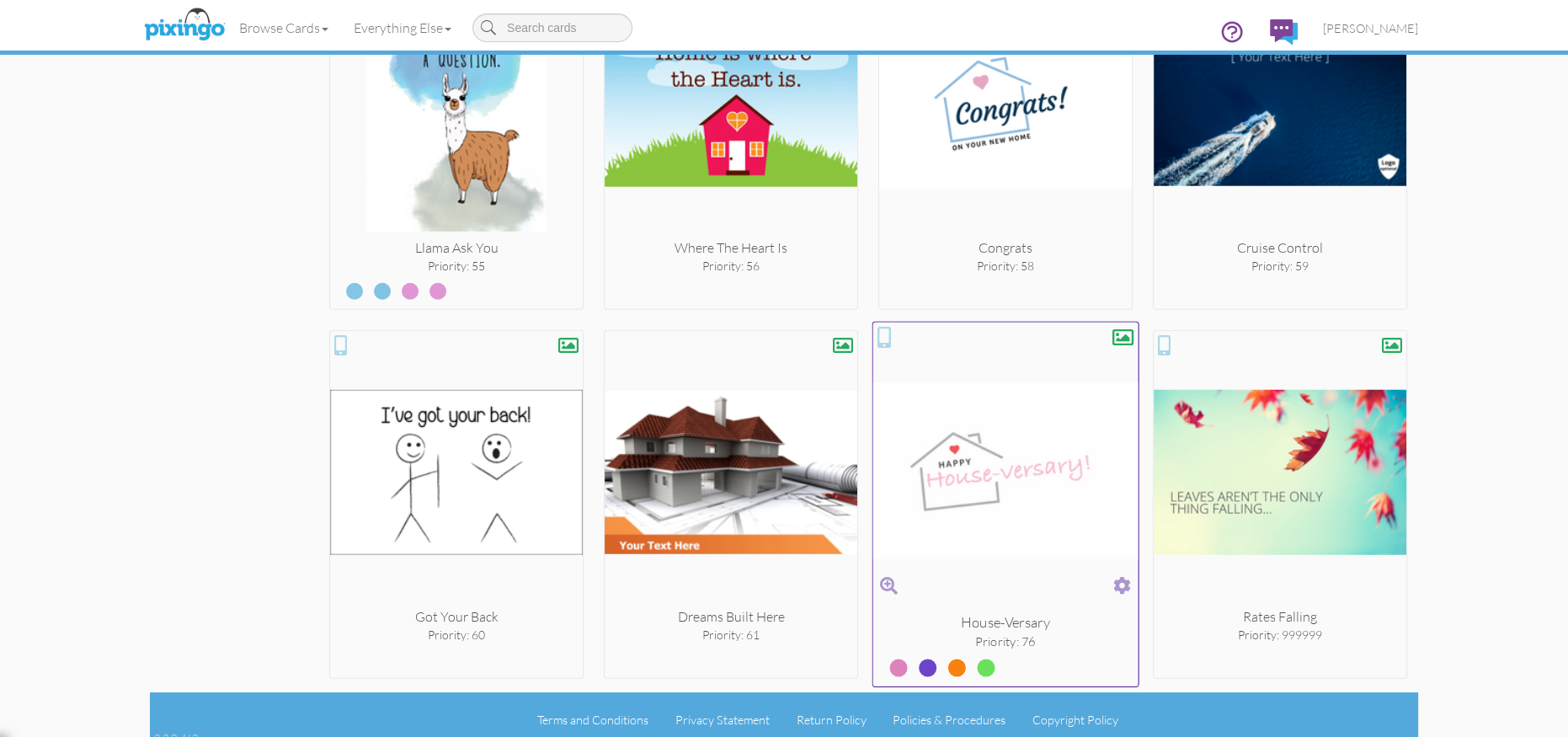
click at [1122, 574] on span at bounding box center [1122, 586] width 18 height 24
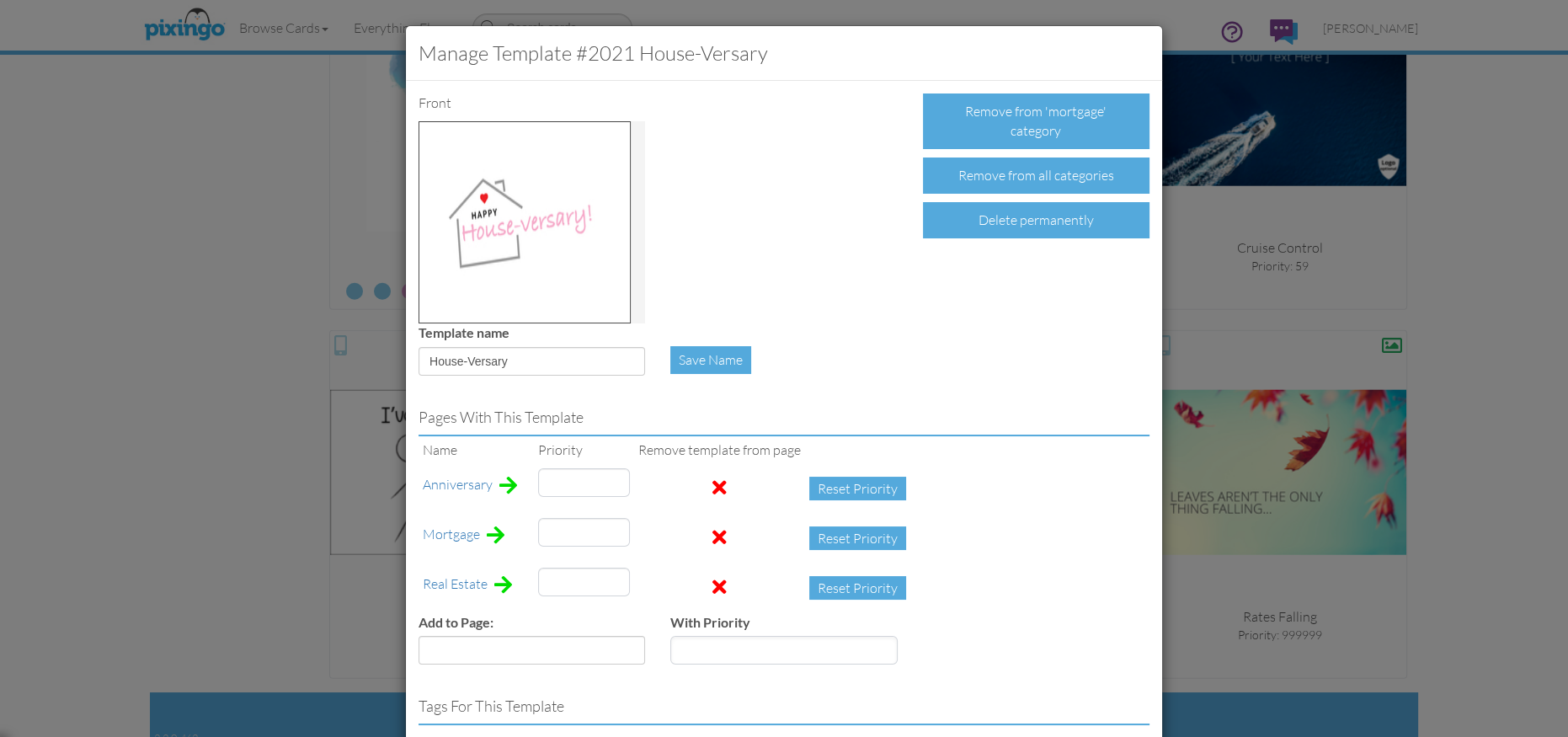
type input "39"
type input "76"
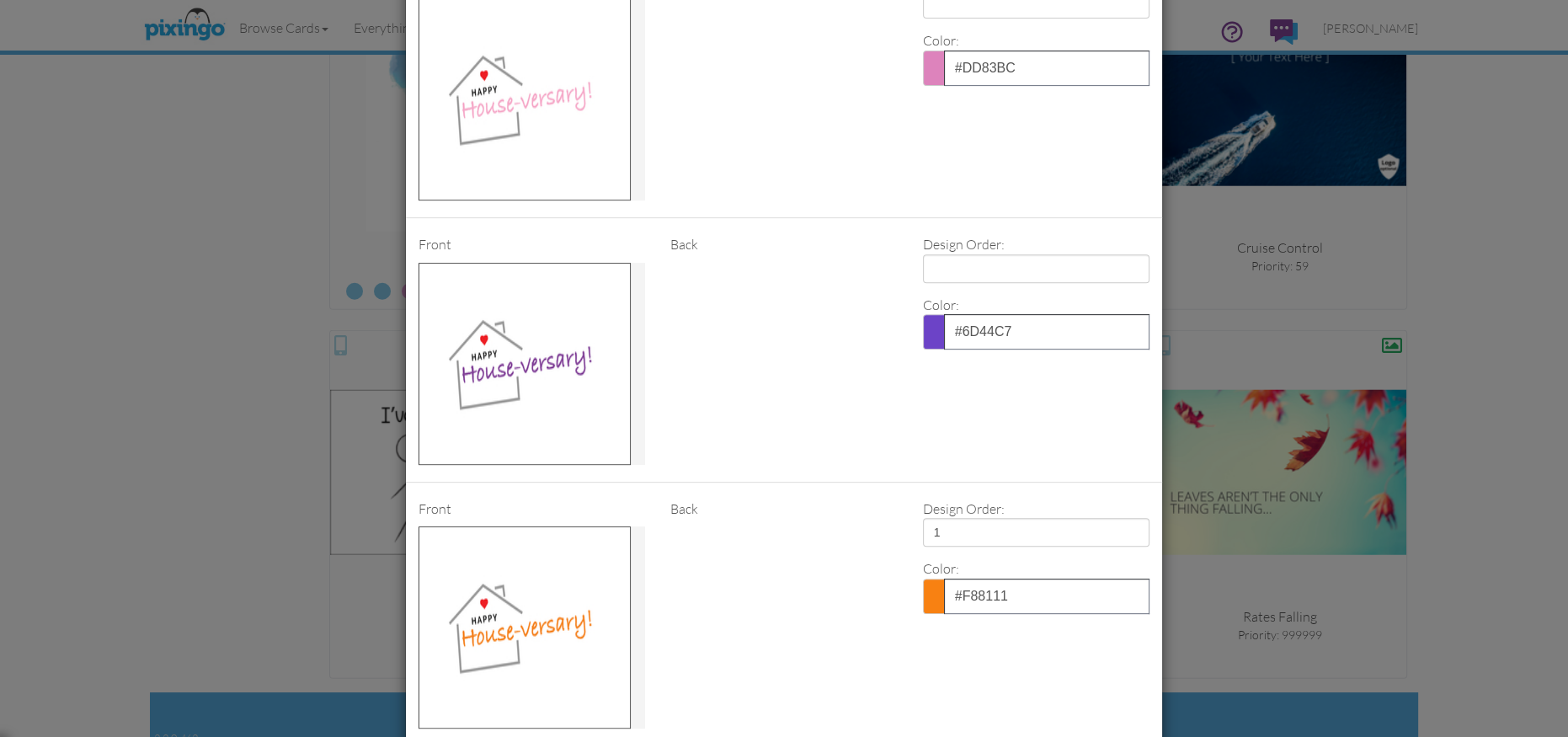
scroll to position [901, 0]
click at [948, 267] on select "1 2 3 4" at bounding box center [1036, 266] width 226 height 28
select select "number:1"
click at [923, 252] on select "1 2 3 4" at bounding box center [1036, 266] width 226 height 28
select select "?"
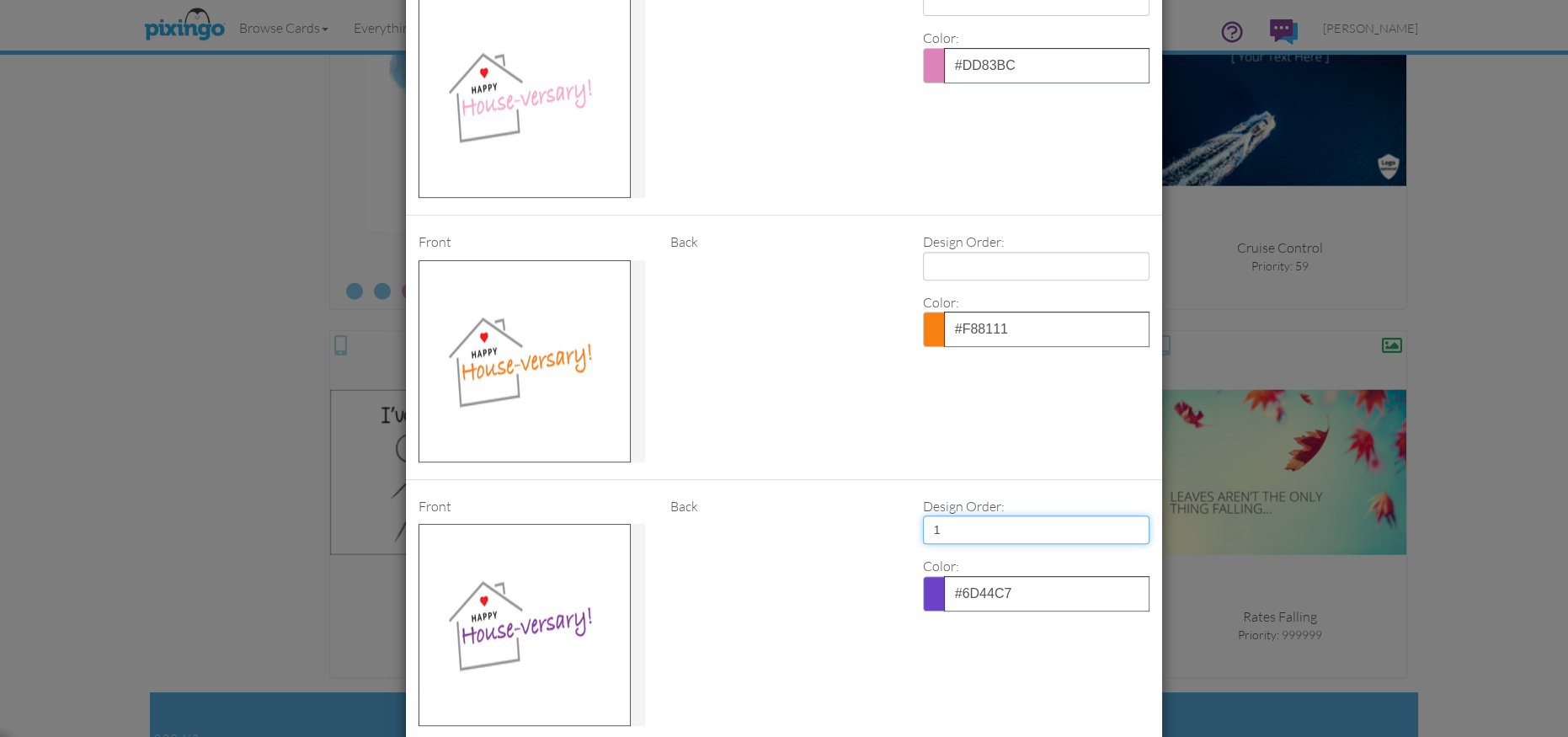
type input "76"
type input "39"
type input "76"
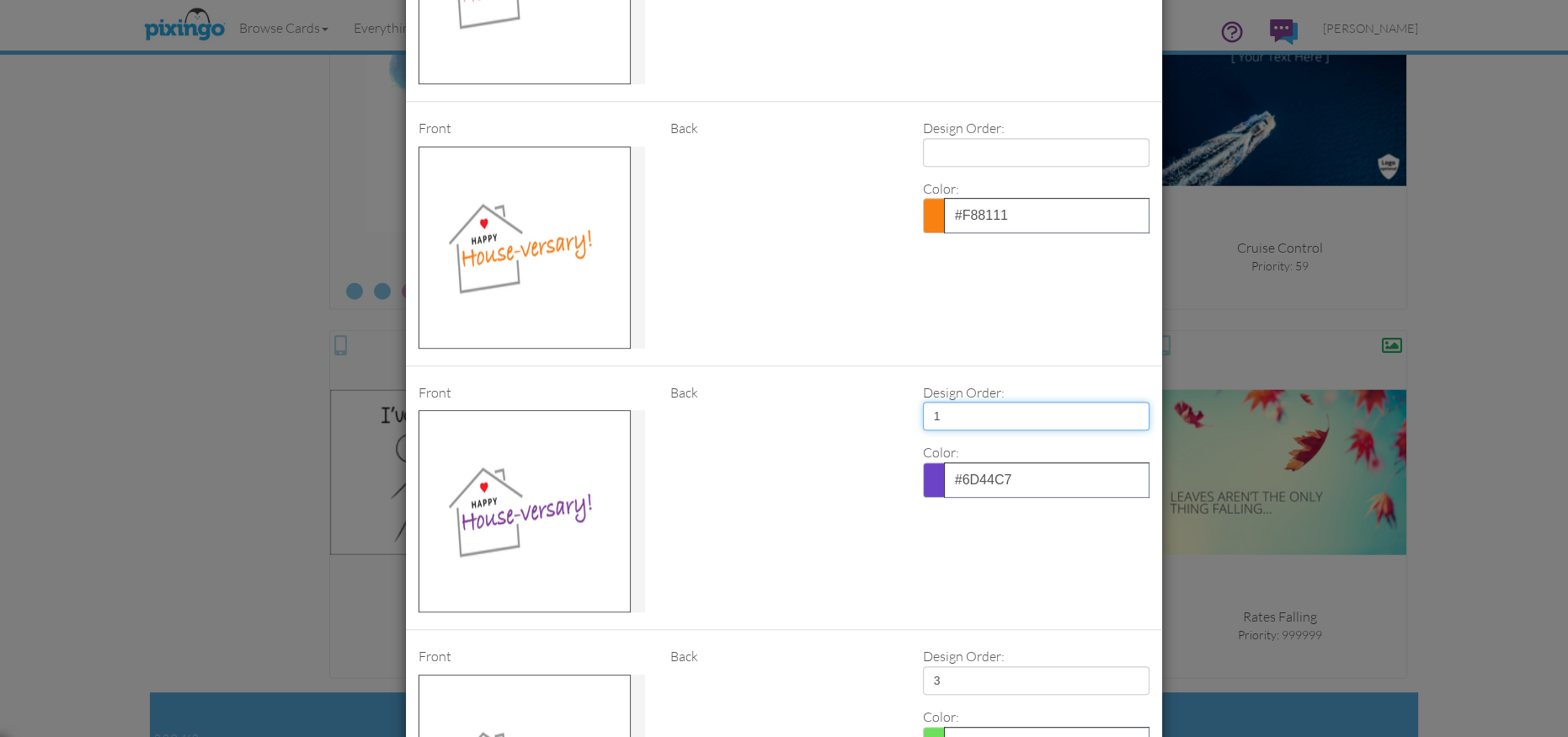
scroll to position [689, 0]
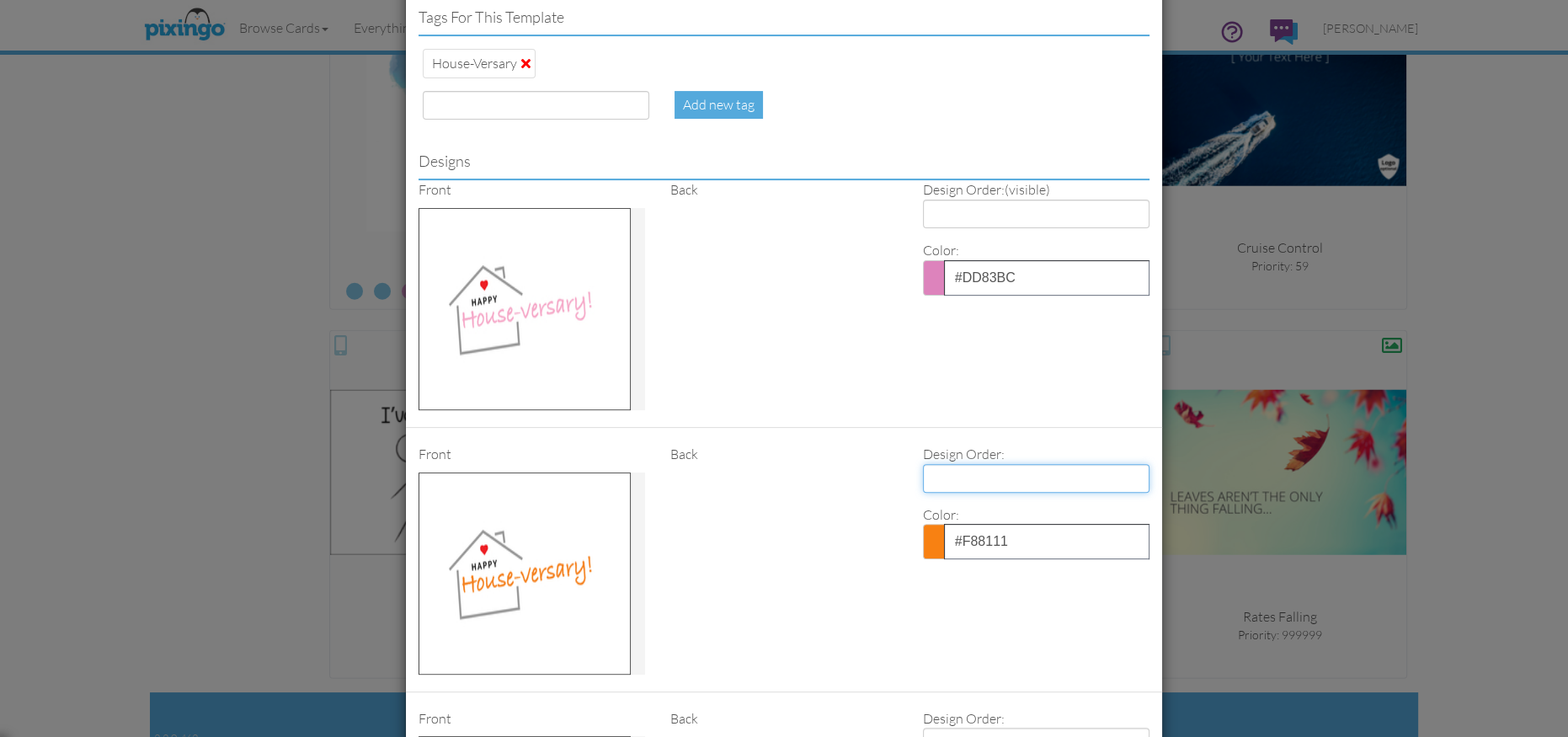
click at [974, 475] on select "1 2 3 4" at bounding box center [1036, 478] width 226 height 28
select select "number:2"
click at [923, 464] on select "1 2 3 4" at bounding box center [1036, 478] width 226 height 28
select select "?"
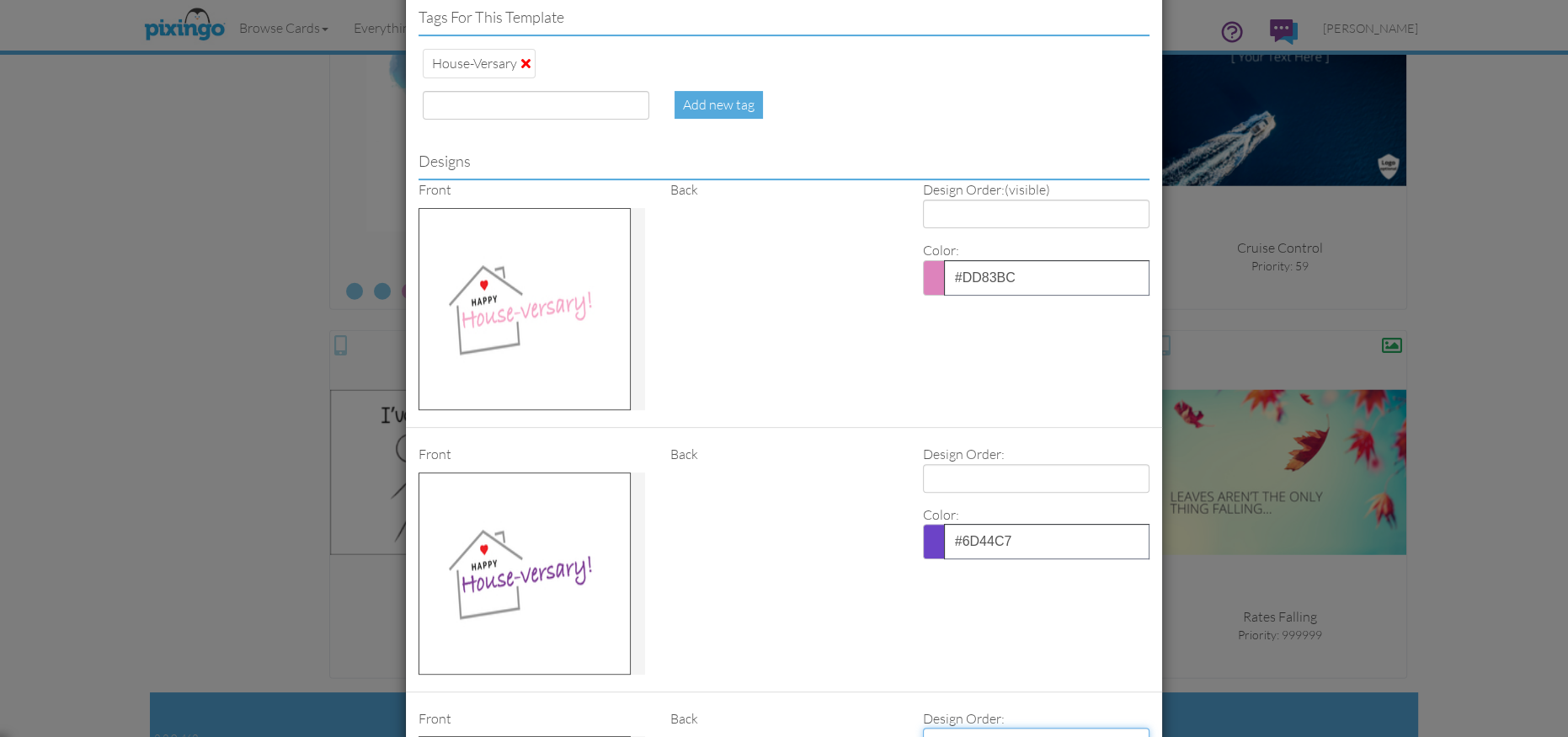
type input "39"
type input "76"
click at [941, 215] on select "1 2 3 4" at bounding box center [1036, 214] width 226 height 28
select select "number:3"
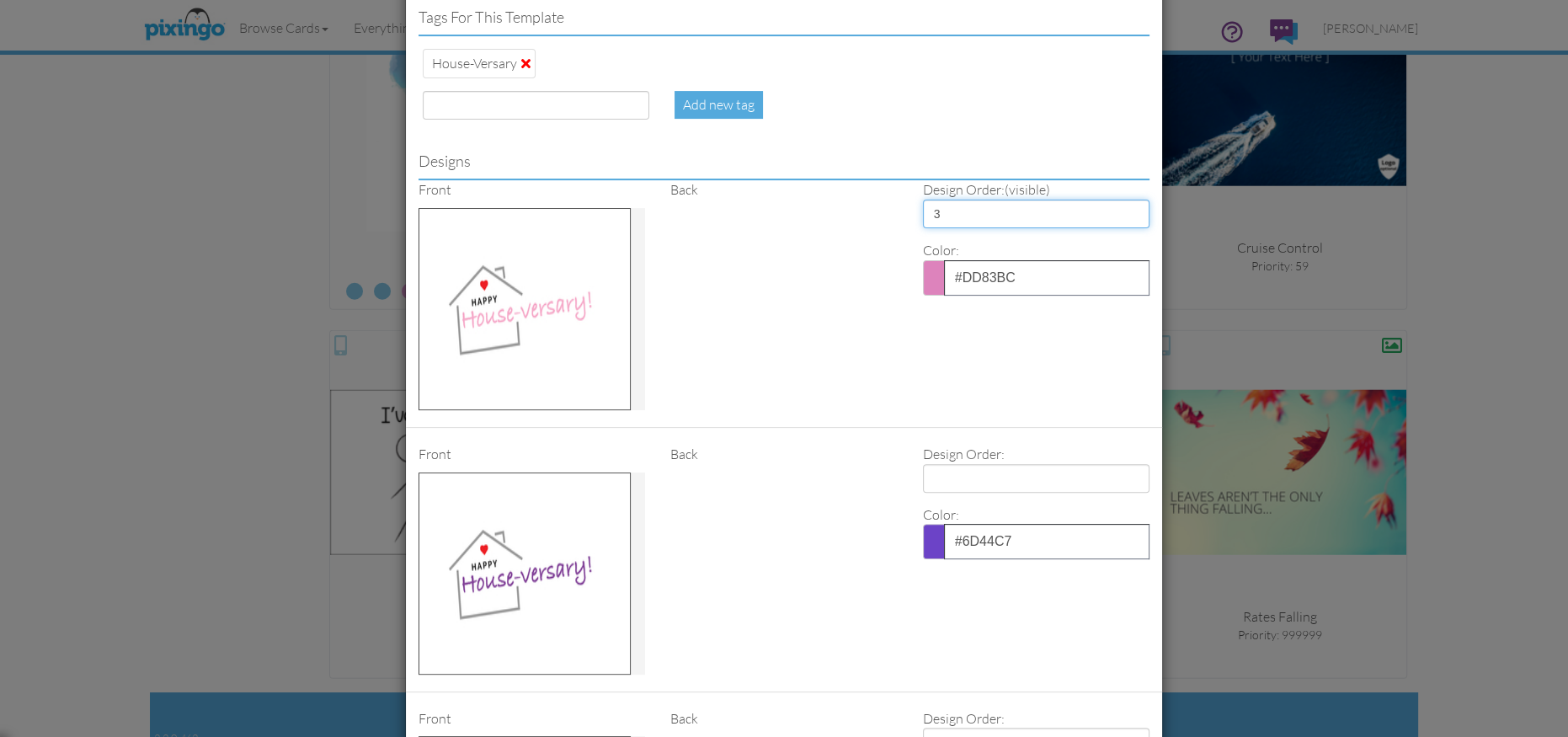
click at [923, 200] on select "1 2 3 4" at bounding box center [1036, 214] width 226 height 28
select select "number:2"
select select "number:1"
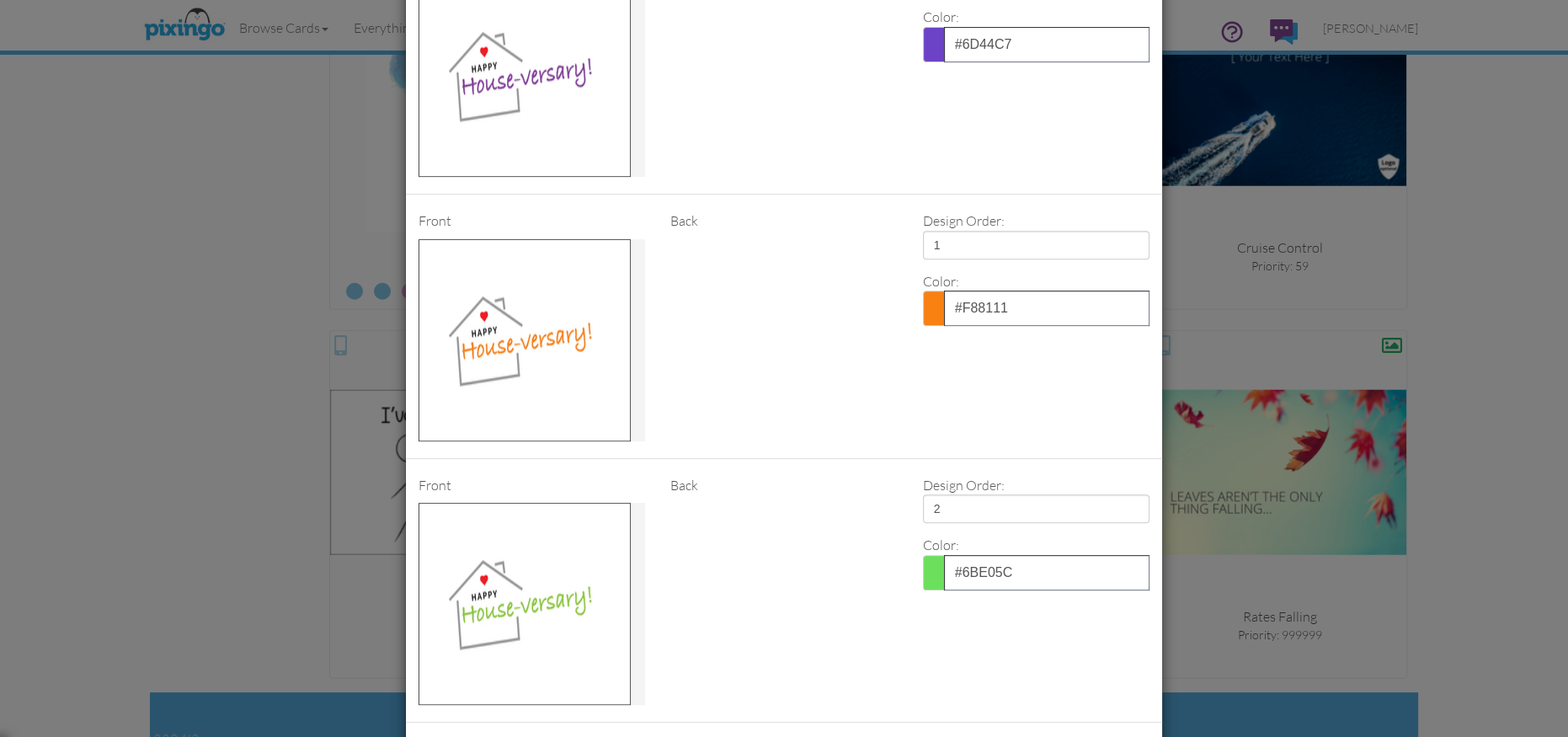
type input "39"
type input "76"
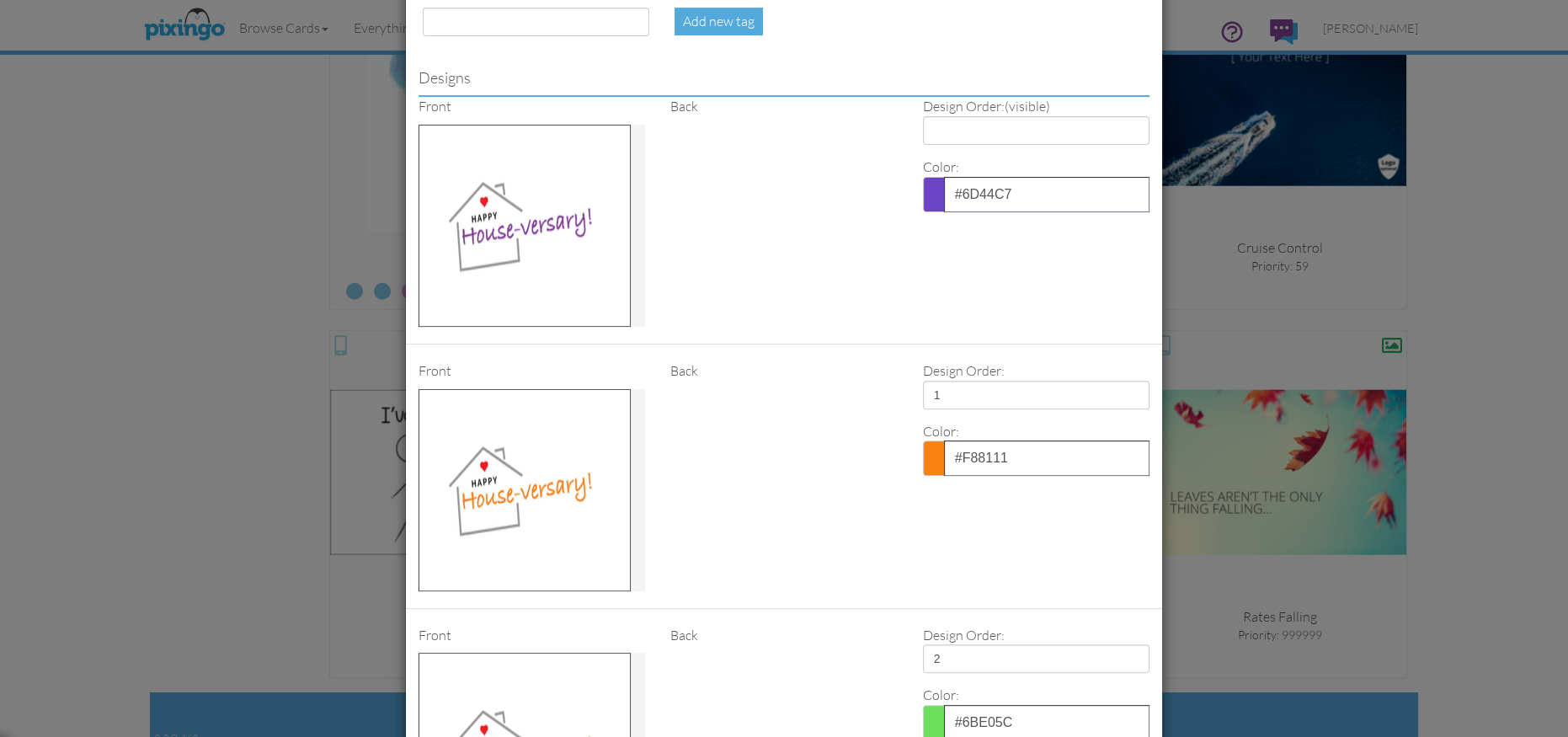
scroll to position [771, 0]
click at [940, 133] on select "1 2 3 4" at bounding box center [1036, 130] width 226 height 28
select select "number:1"
click at [923, 117] on select "1 2 3 4" at bounding box center [1036, 130] width 226 height 28
select select "?"
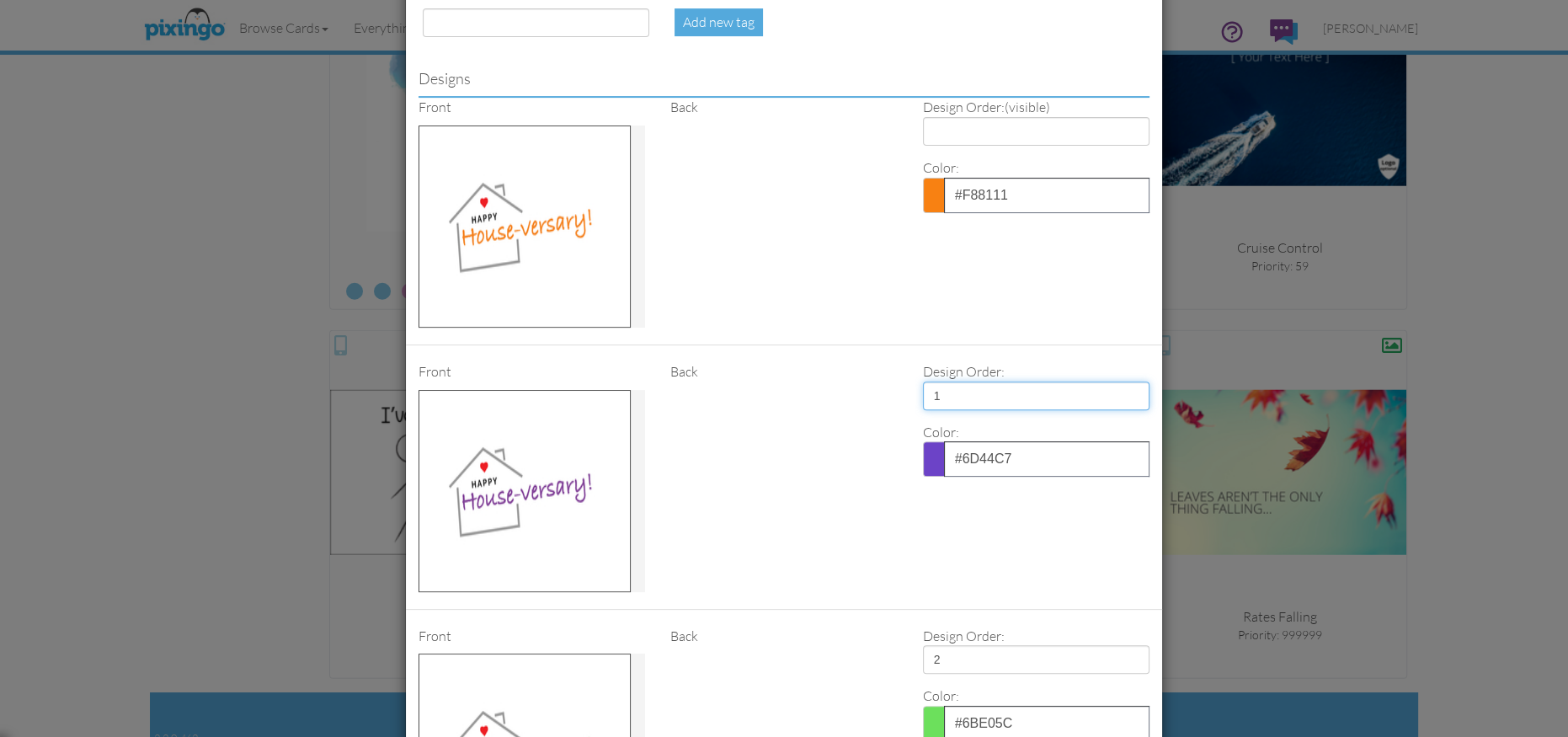
type input "39"
type input "76"
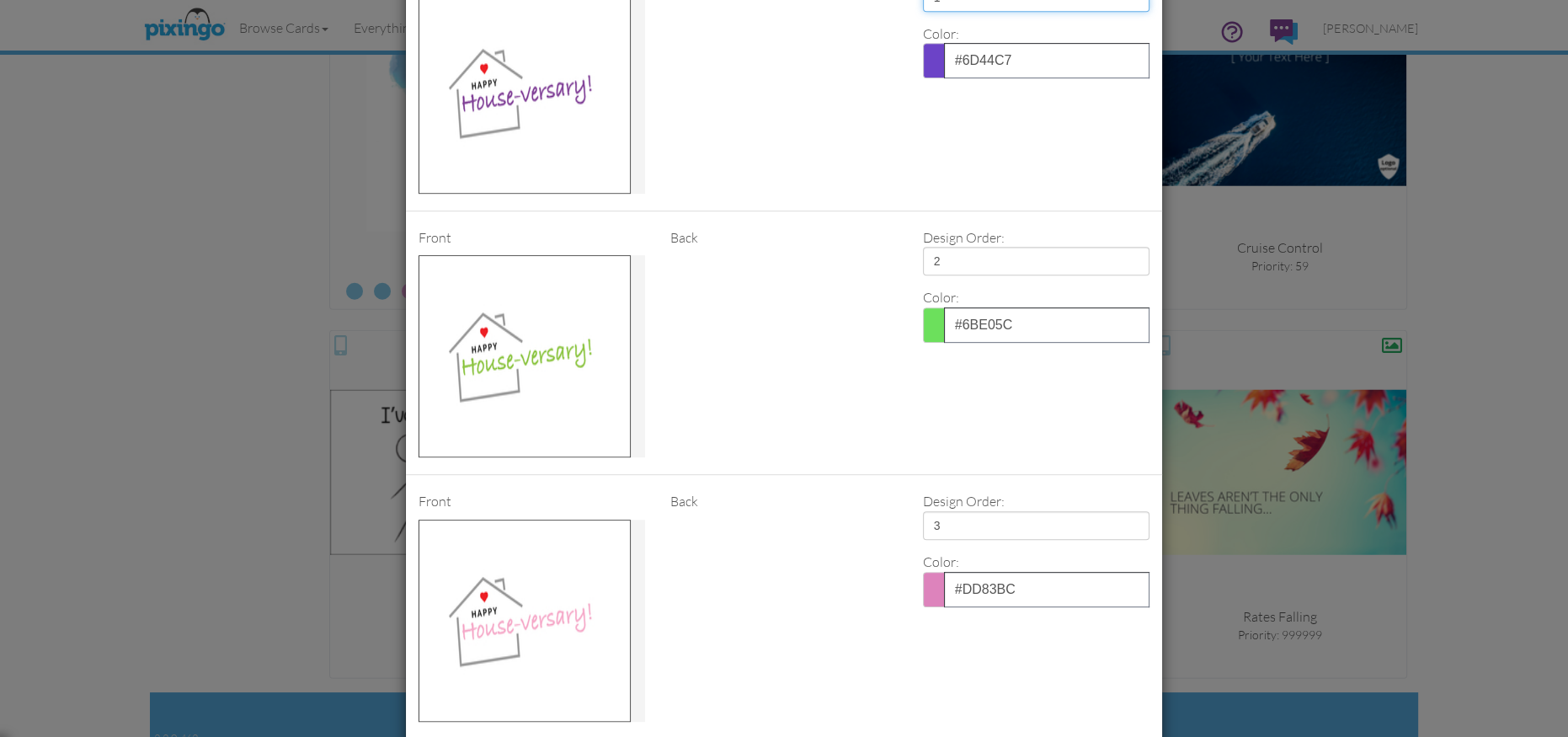
scroll to position [1290, 0]
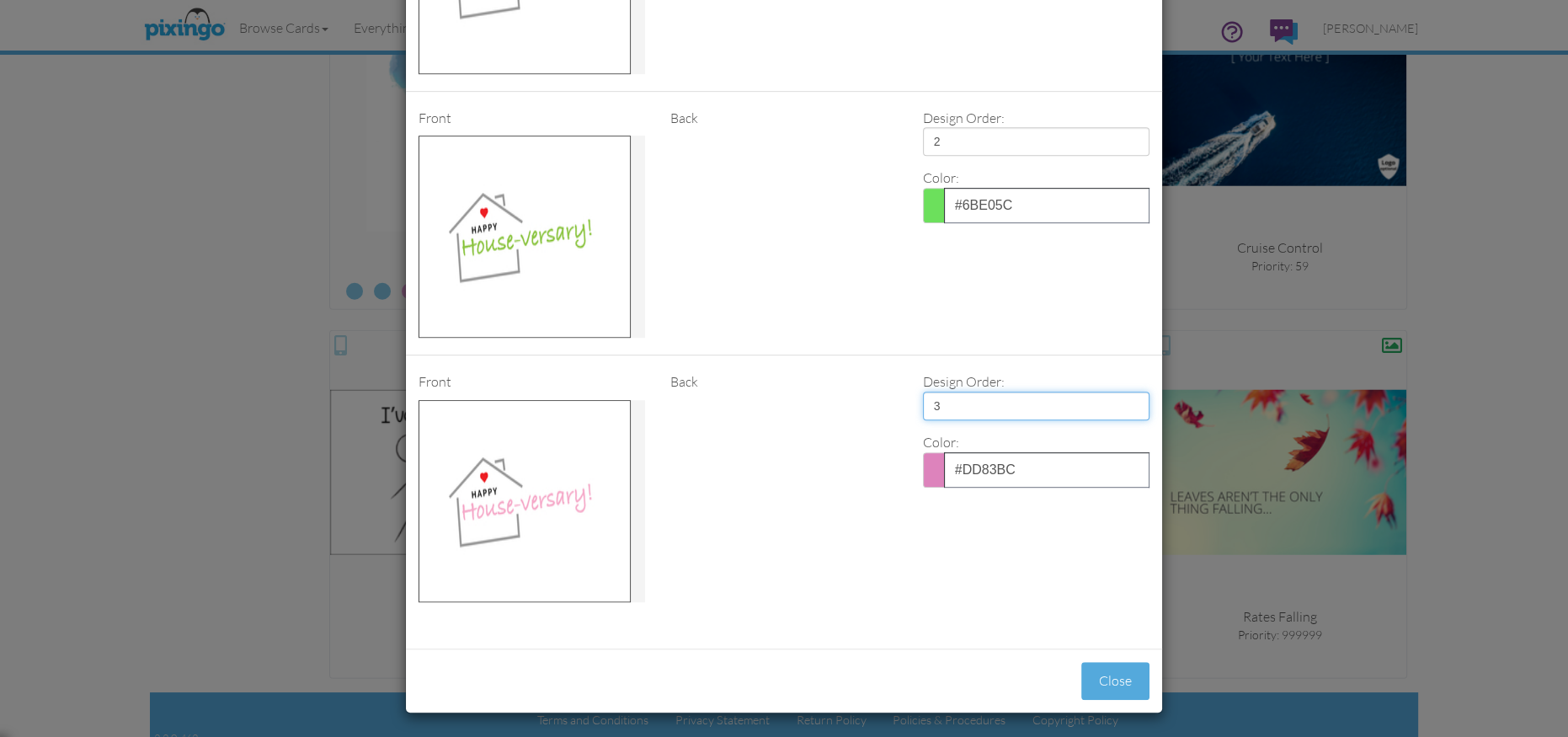
click at [964, 403] on select "1 2 3 4" at bounding box center [1036, 405] width 226 height 28
click at [944, 411] on select "1 2 3 4" at bounding box center [1036, 405] width 226 height 28
select select "number:4"
click at [923, 391] on select "1 2 3 4" at bounding box center [1036, 405] width 226 height 28
type input "76"
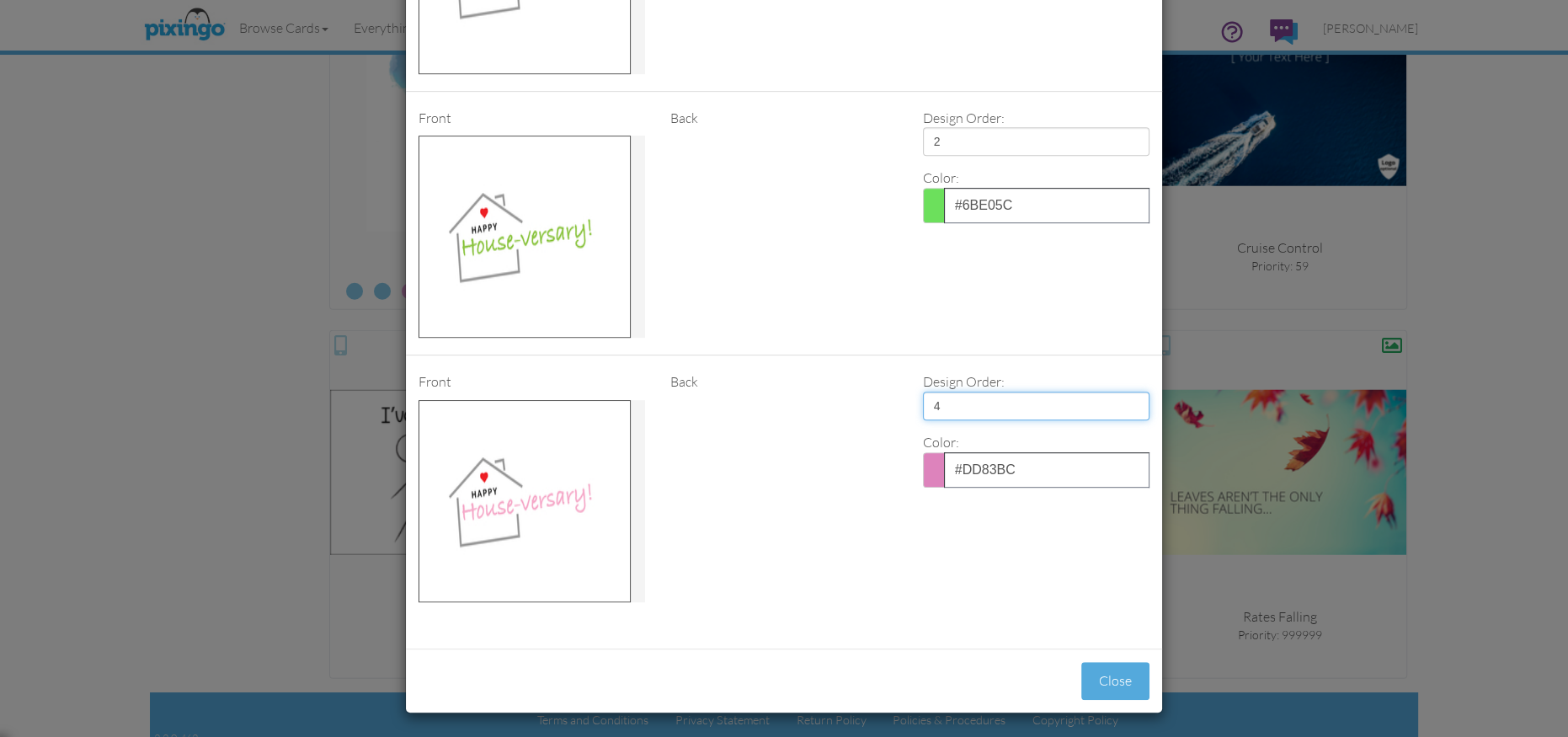
type input "39"
type input "76"
click at [957, 139] on select "1 2 3 4" at bounding box center [1036, 141] width 226 height 28
select select "number:3"
click at [923, 127] on select "1 2 3 4" at bounding box center [1036, 141] width 226 height 28
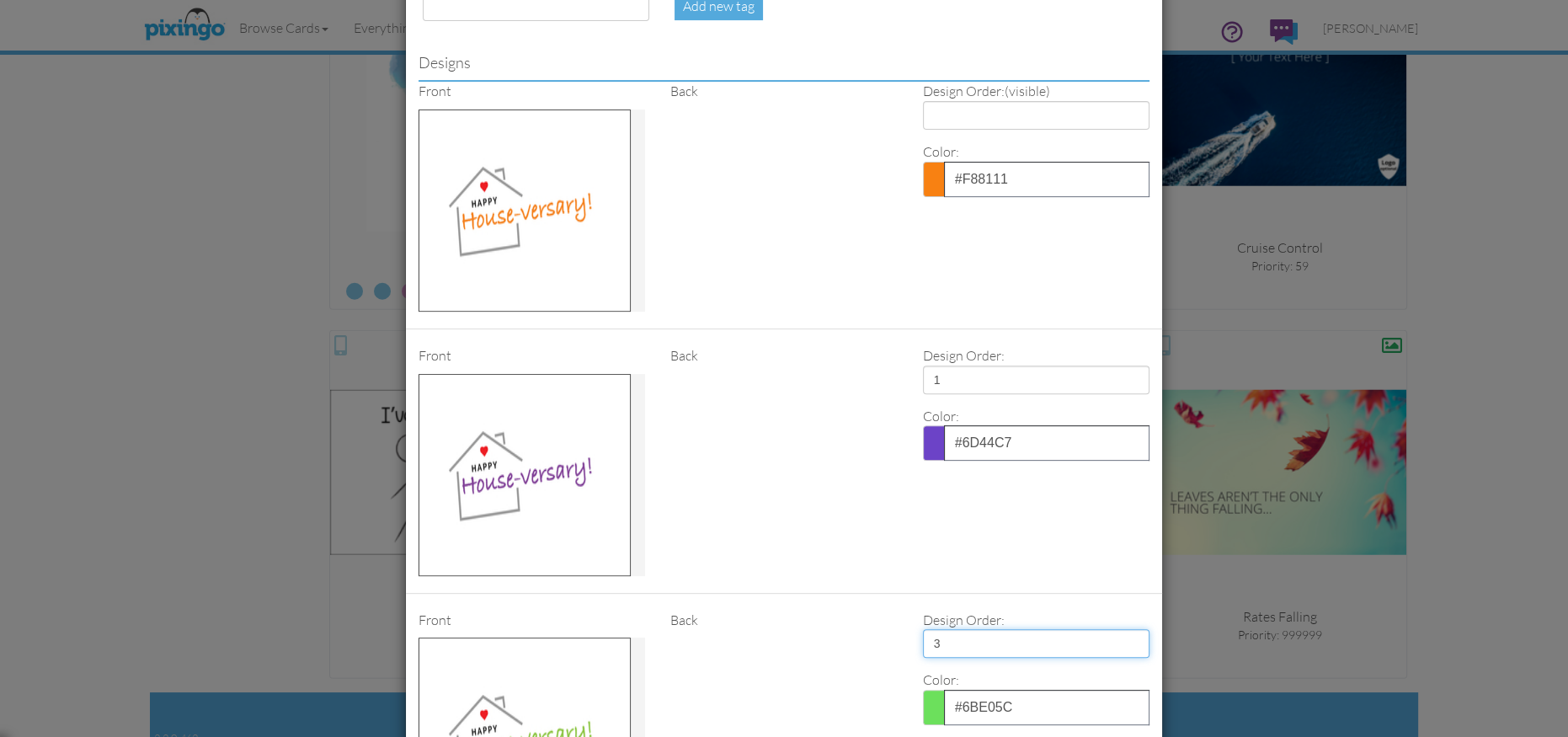
scroll to position [782, 0]
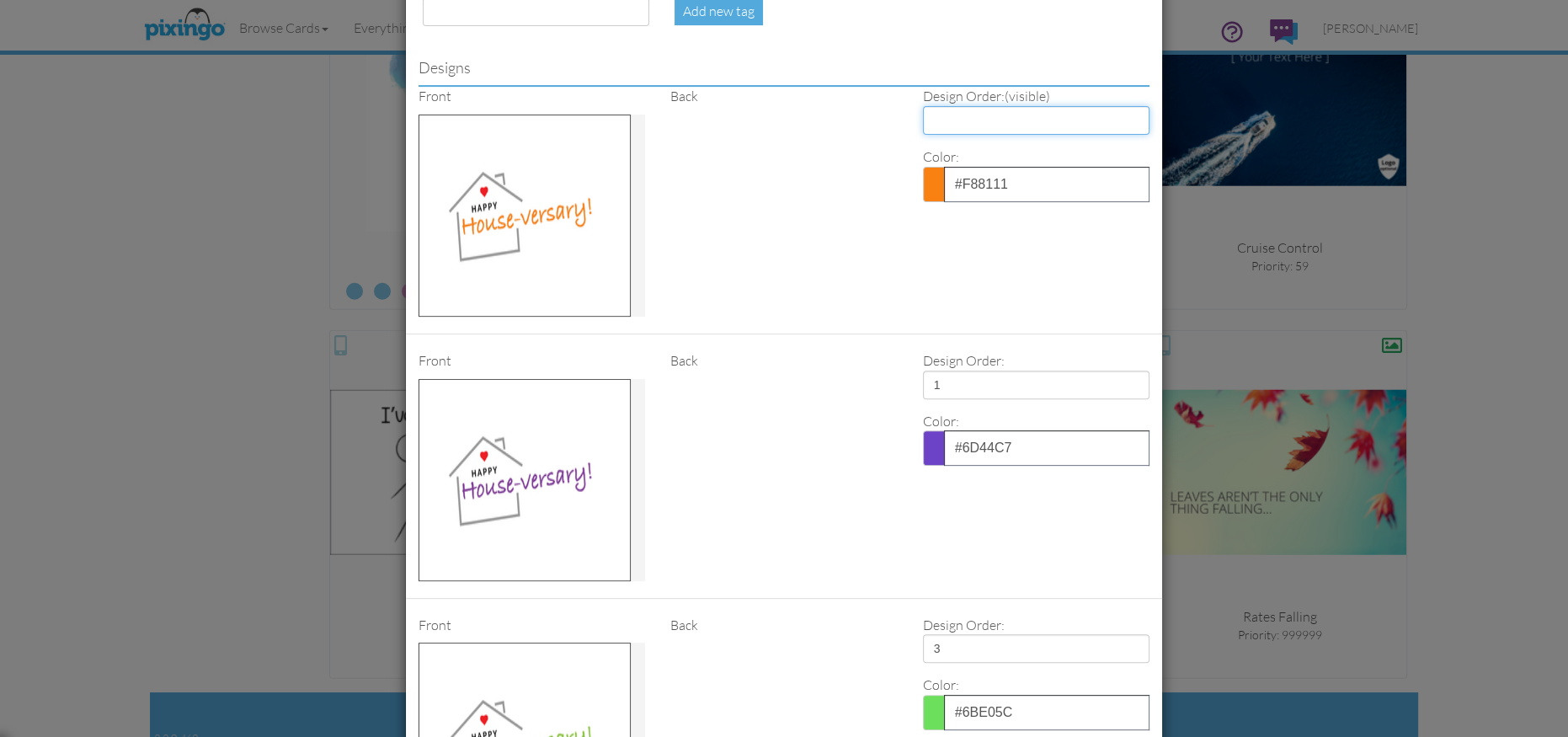
click at [946, 118] on select "1 2 3 4" at bounding box center [1036, 120] width 226 height 28
select select "number:2"
click at [923, 106] on select "1 2 3 4" at bounding box center [1036, 120] width 226 height 28
select select "?"
click at [950, 113] on select "1 2 3 4" at bounding box center [1036, 120] width 226 height 28
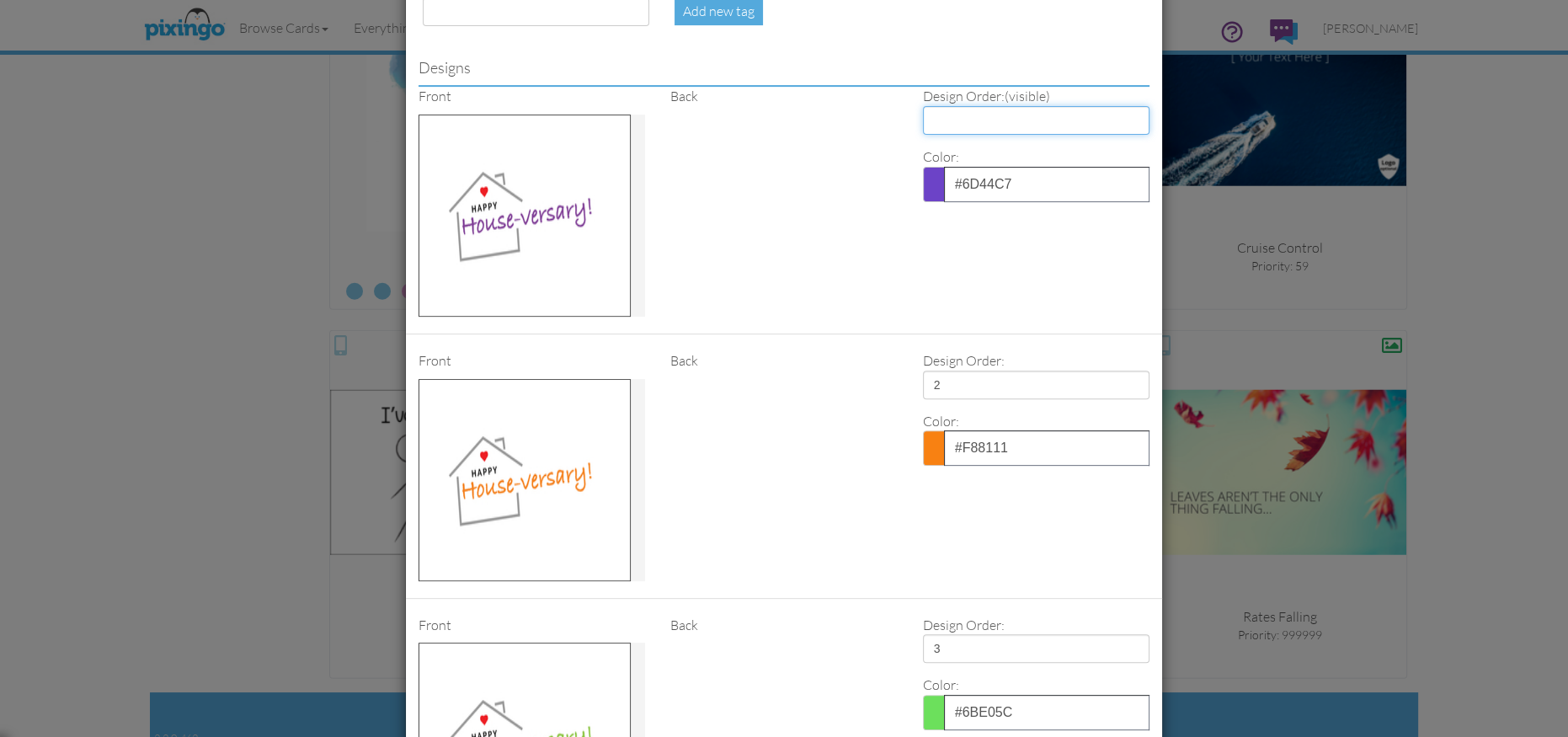
select select "number:1"
click at [923, 106] on select "1 2 3 4" at bounding box center [1036, 120] width 226 height 28
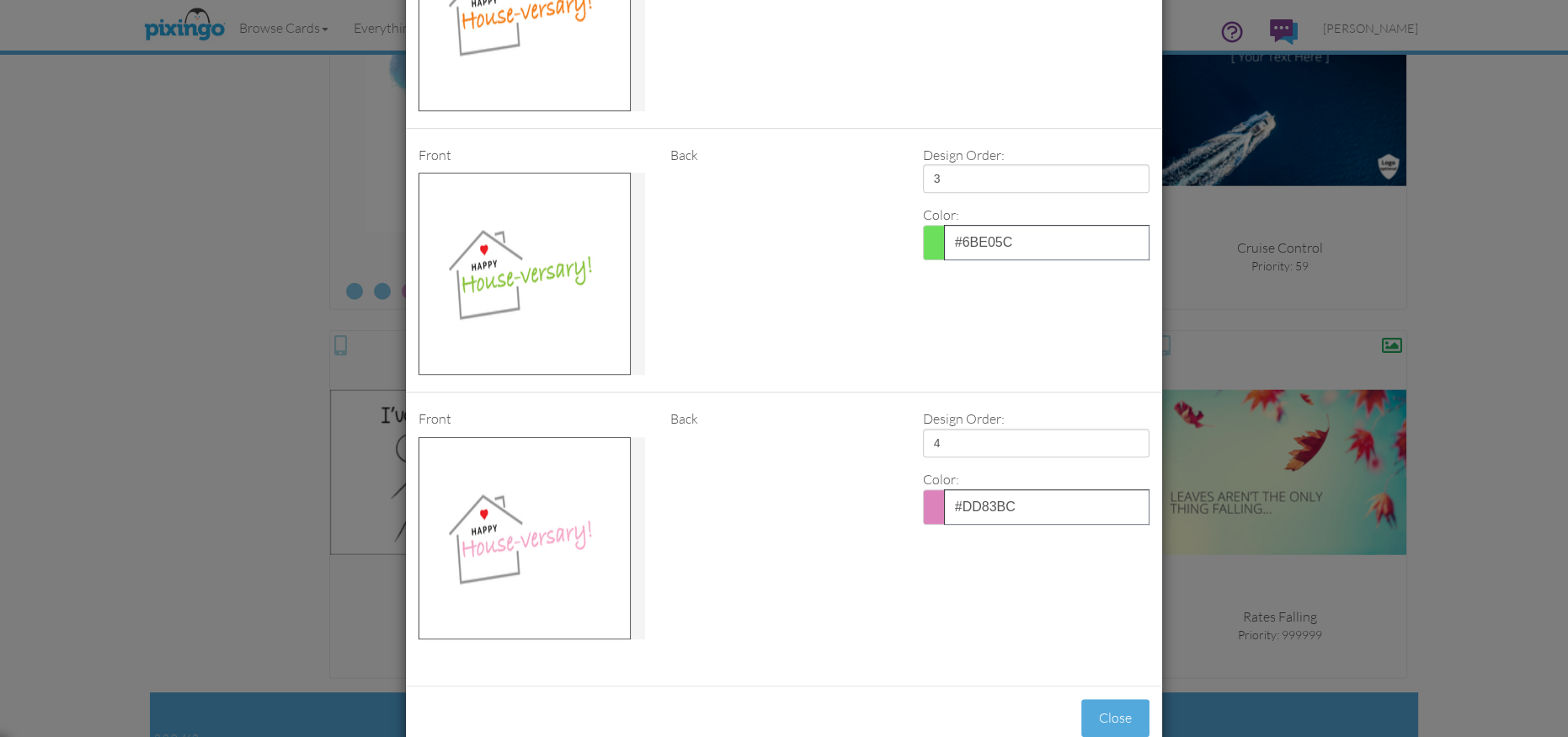
scroll to position [1290, 0]
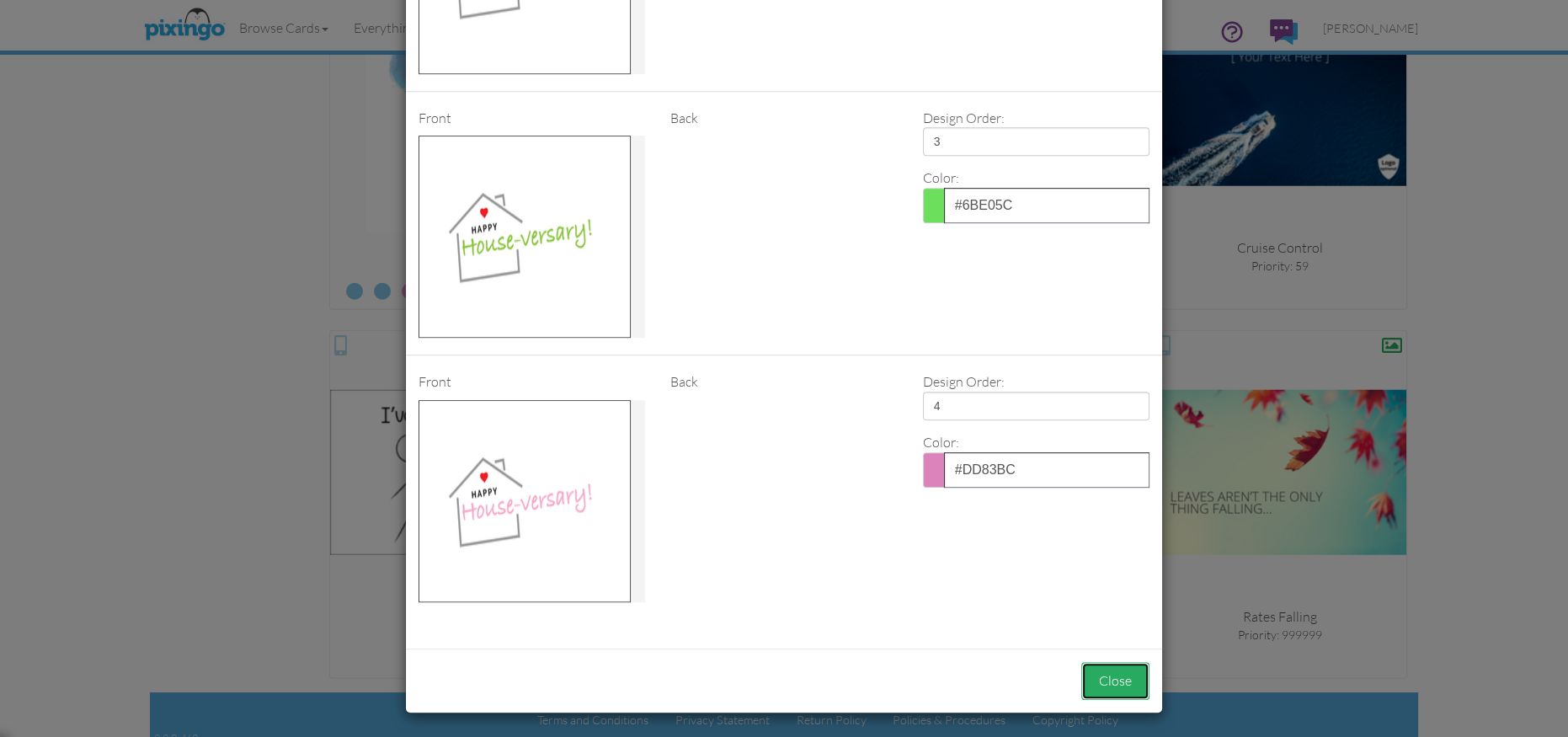
click at [1110, 668] on button "Close" at bounding box center [1116, 681] width 69 height 38
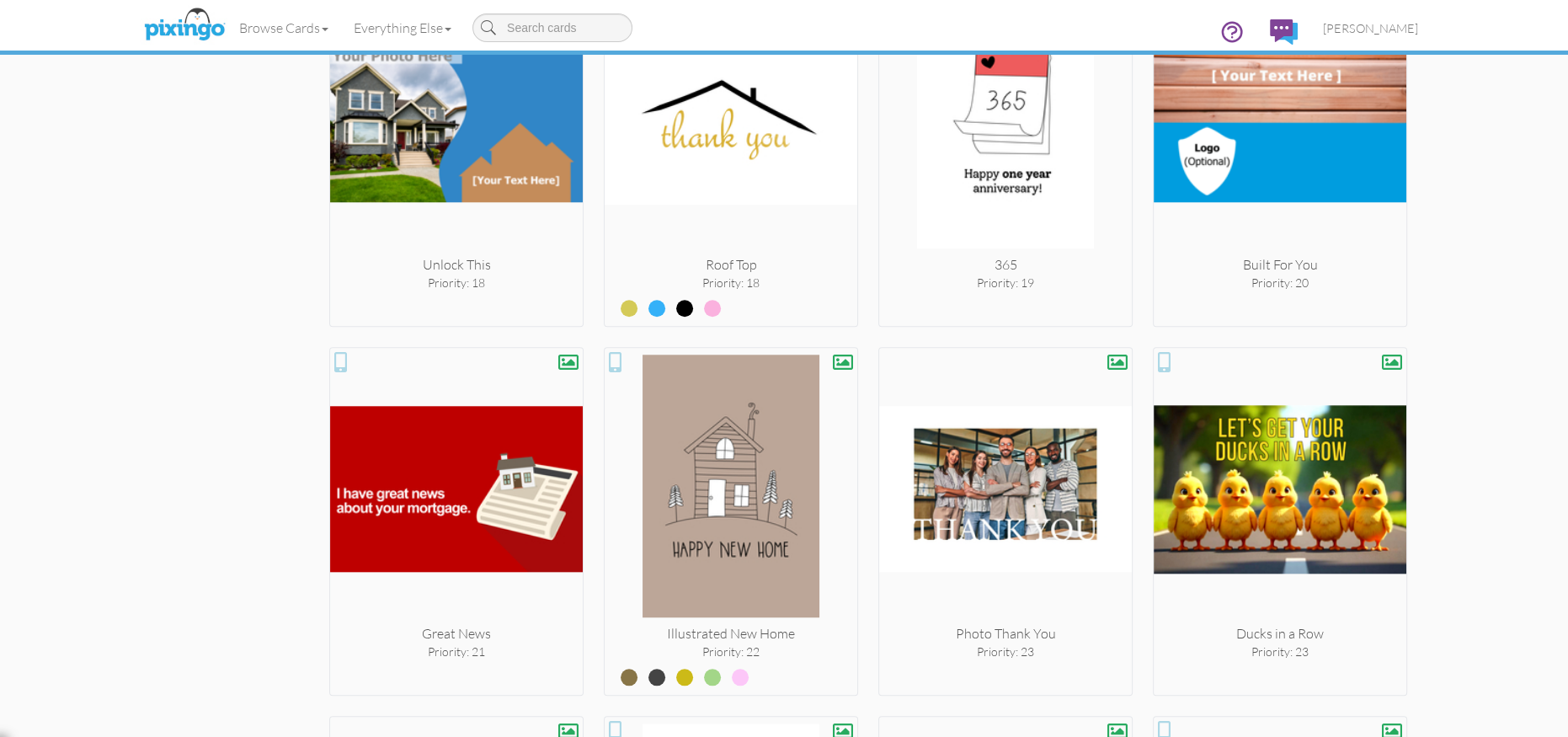
scroll to position [2232, 0]
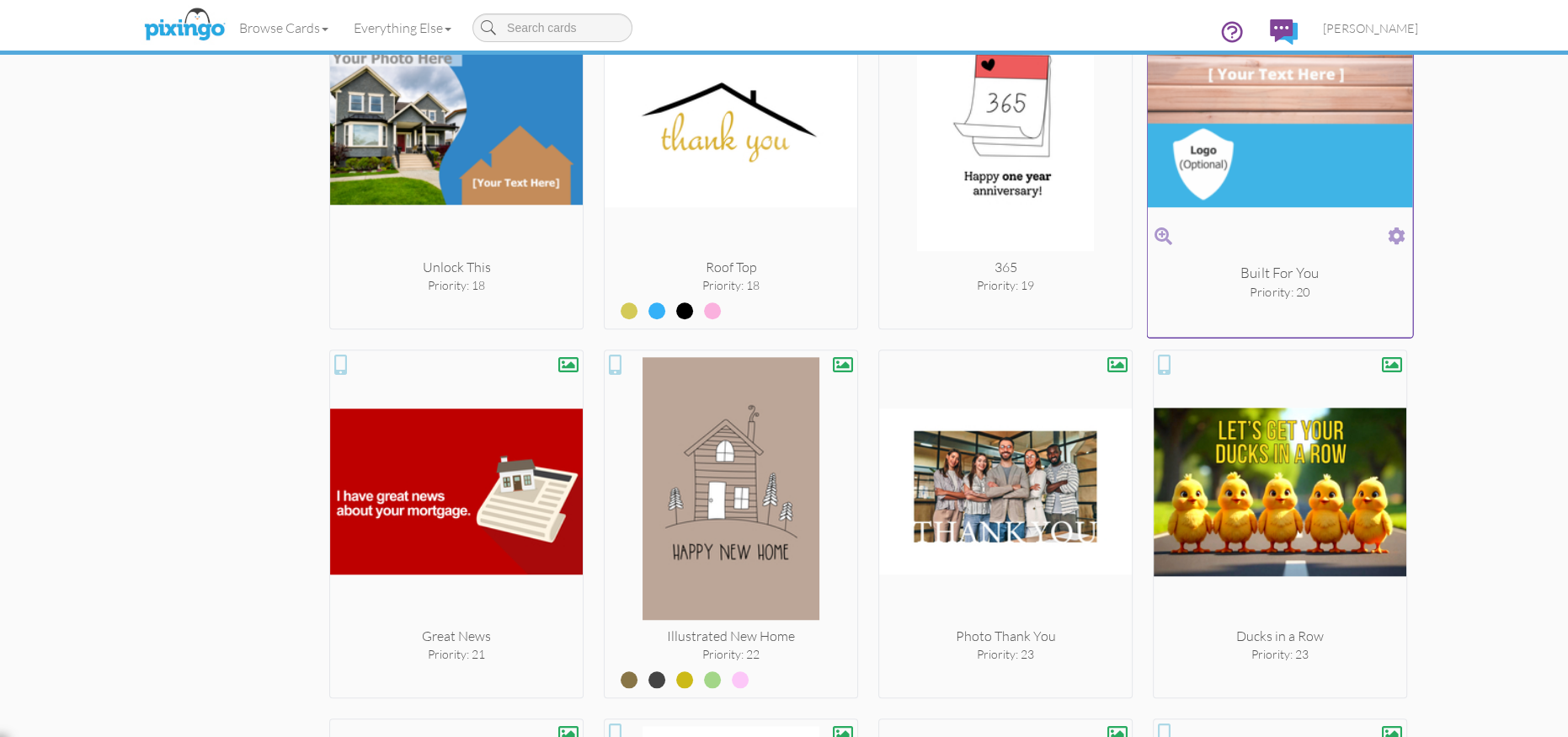
click at [1400, 227] on span at bounding box center [1396, 236] width 18 height 24
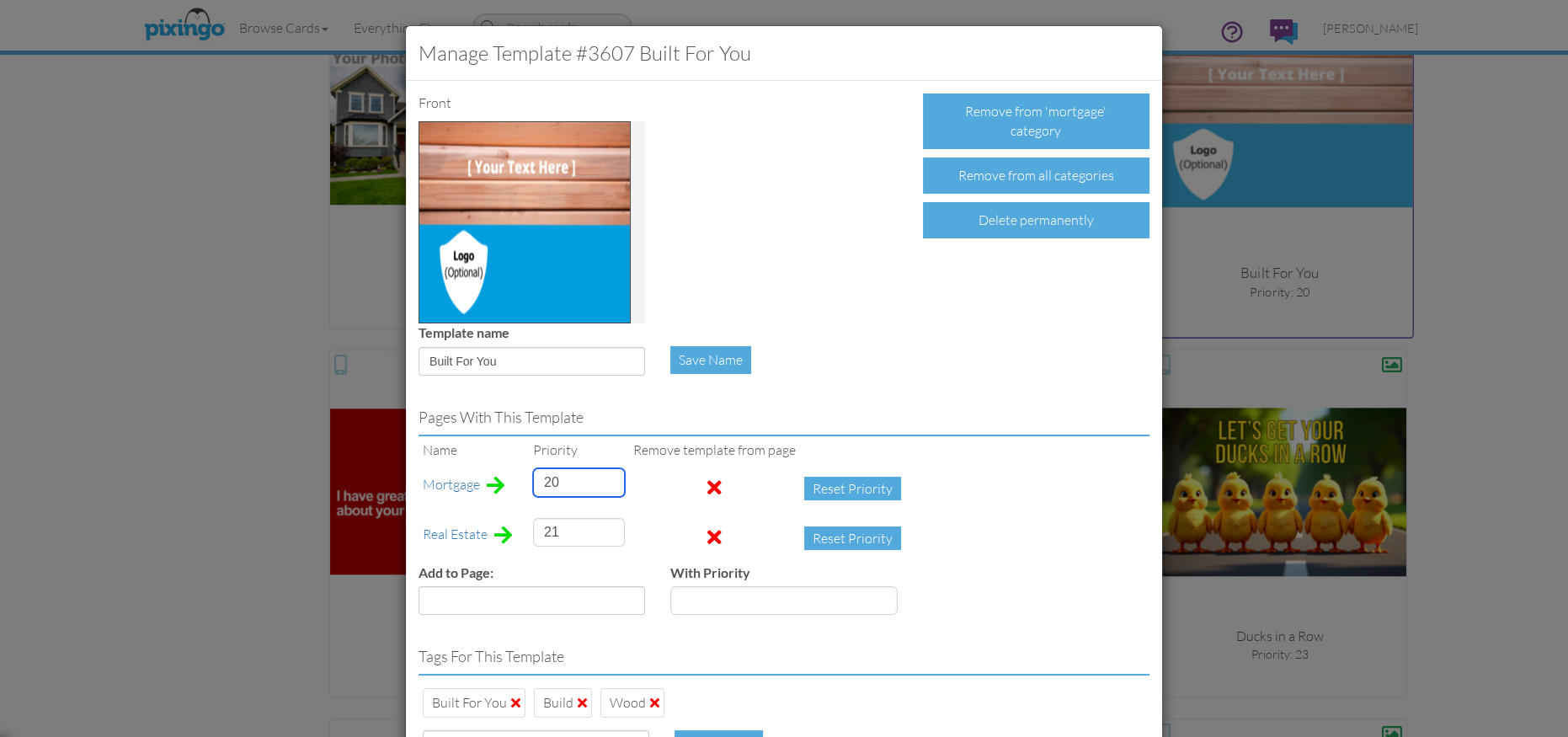
drag, startPoint x: 558, startPoint y: 486, endPoint x: 536, endPoint y: 484, distance: 22.1
click at [537, 484] on input "20" at bounding box center [578, 482] width 92 height 28
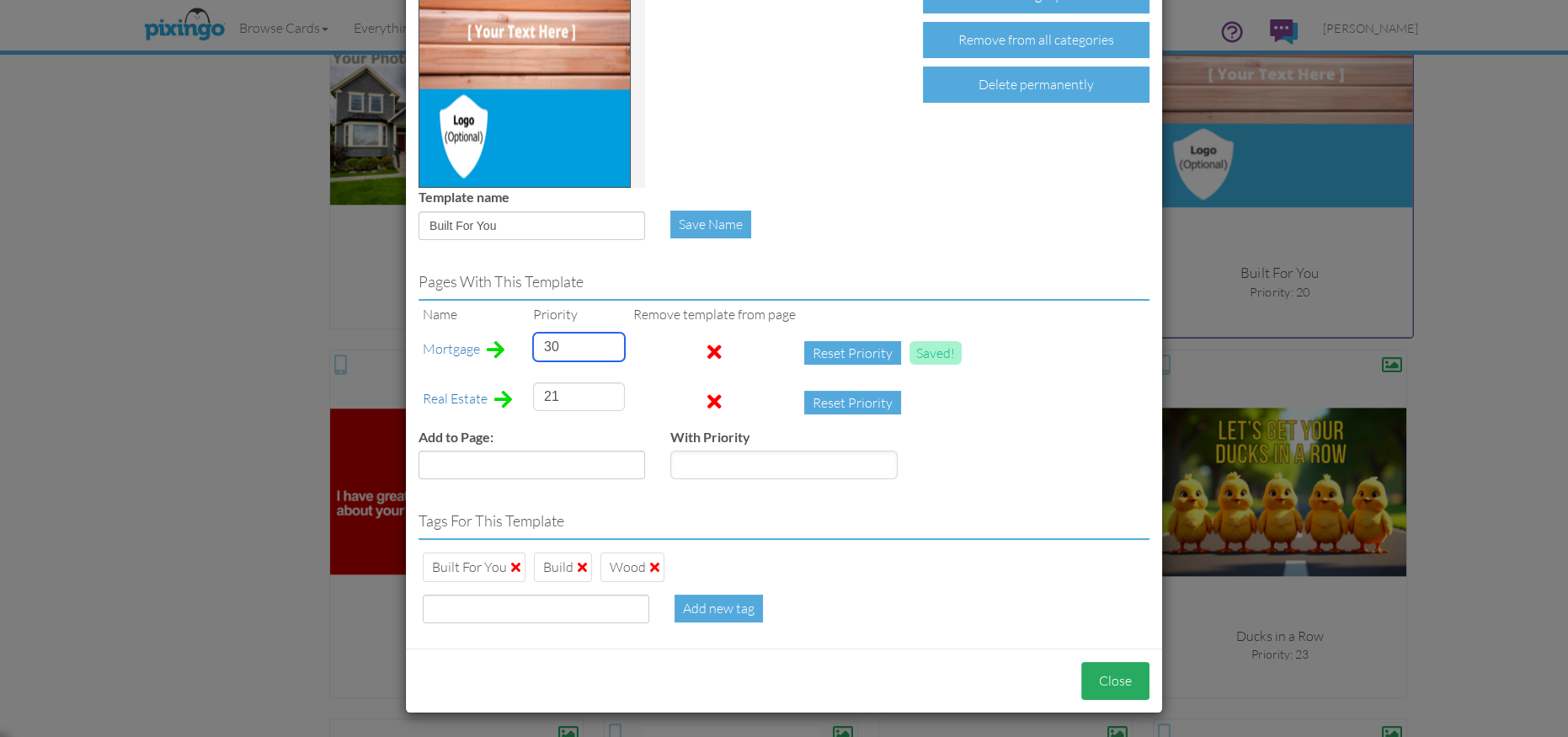
type input "30"
click at [1113, 683] on button "Close" at bounding box center [1116, 681] width 69 height 38
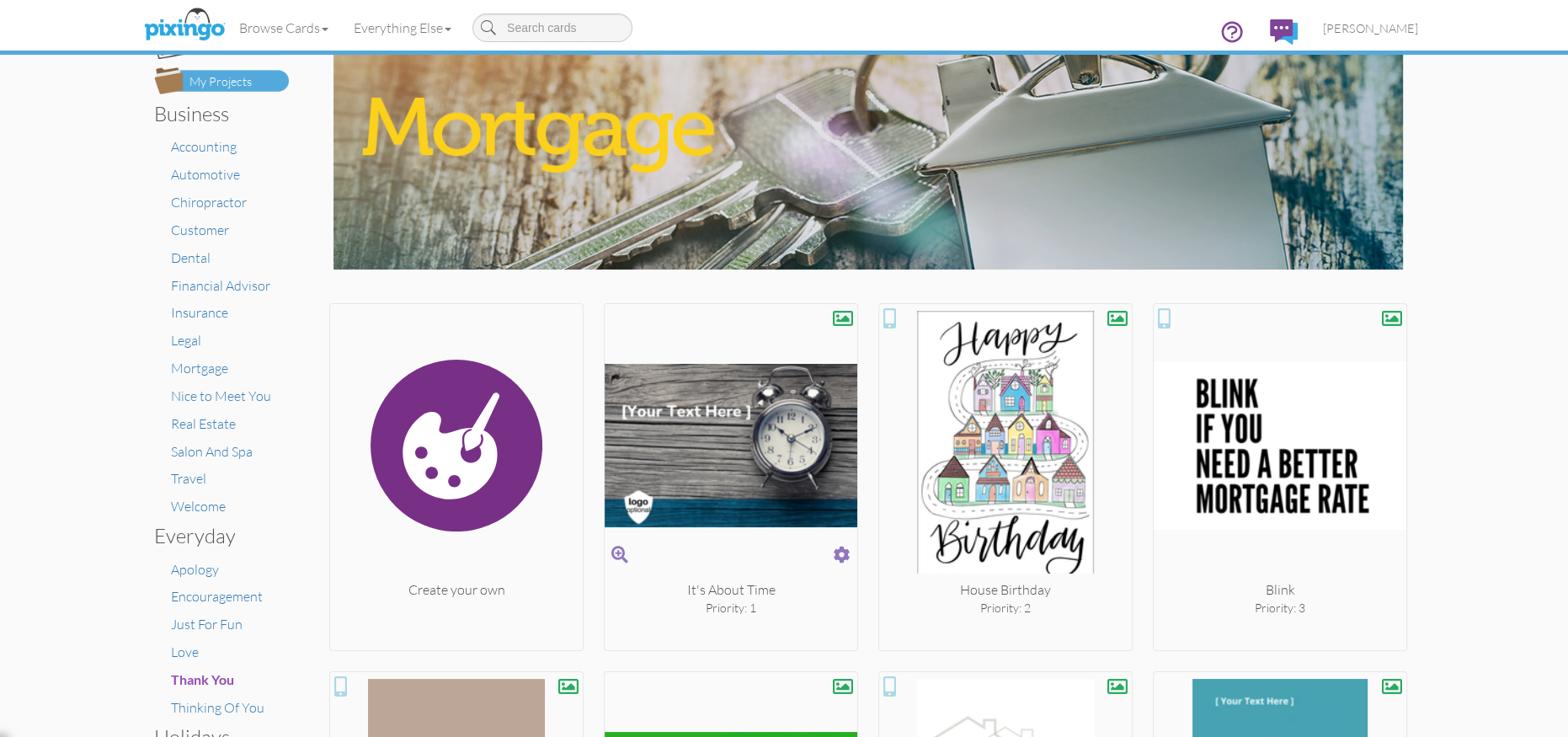
scroll to position [66, 0]
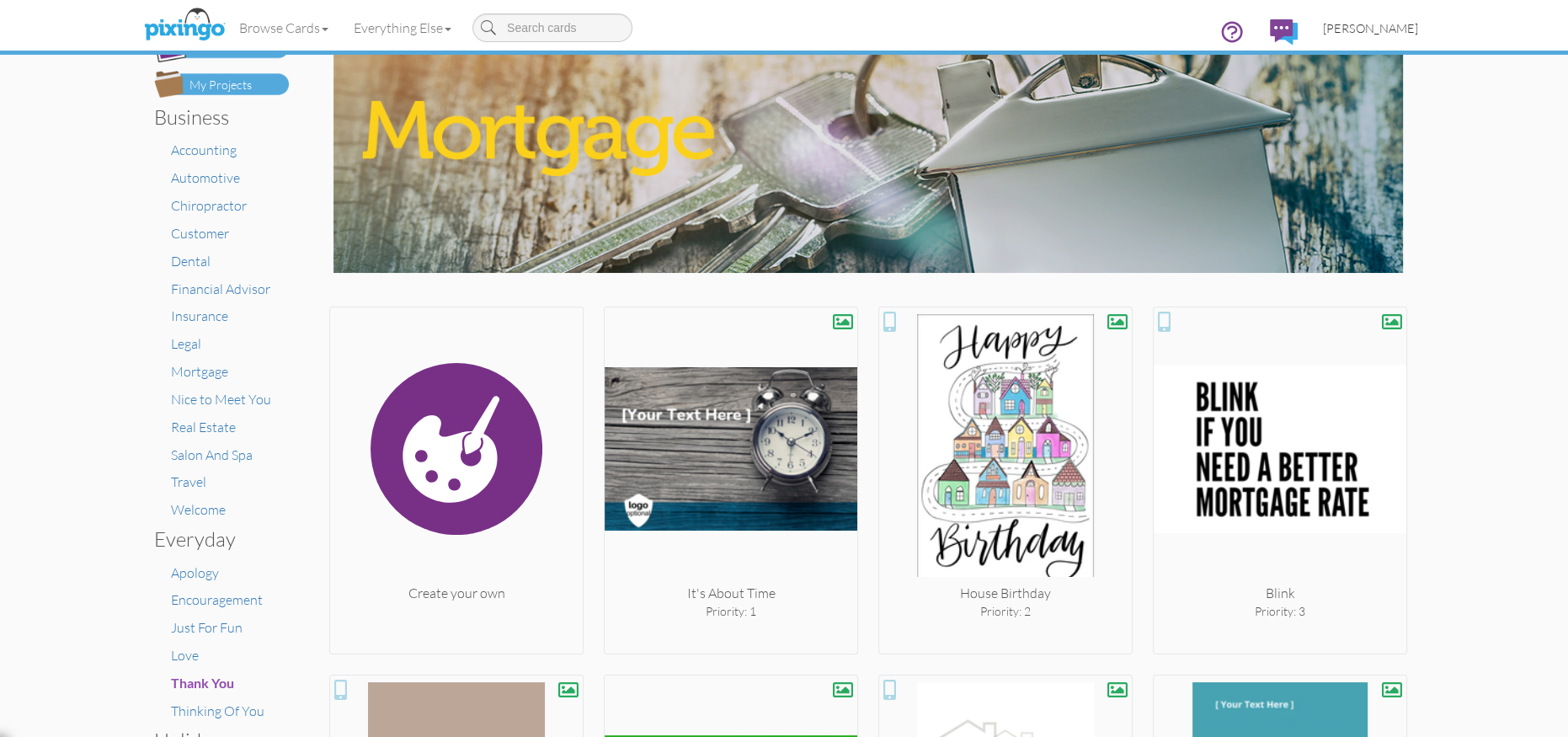
click at [1376, 27] on span "[PERSON_NAME]" at bounding box center [1370, 28] width 95 height 15
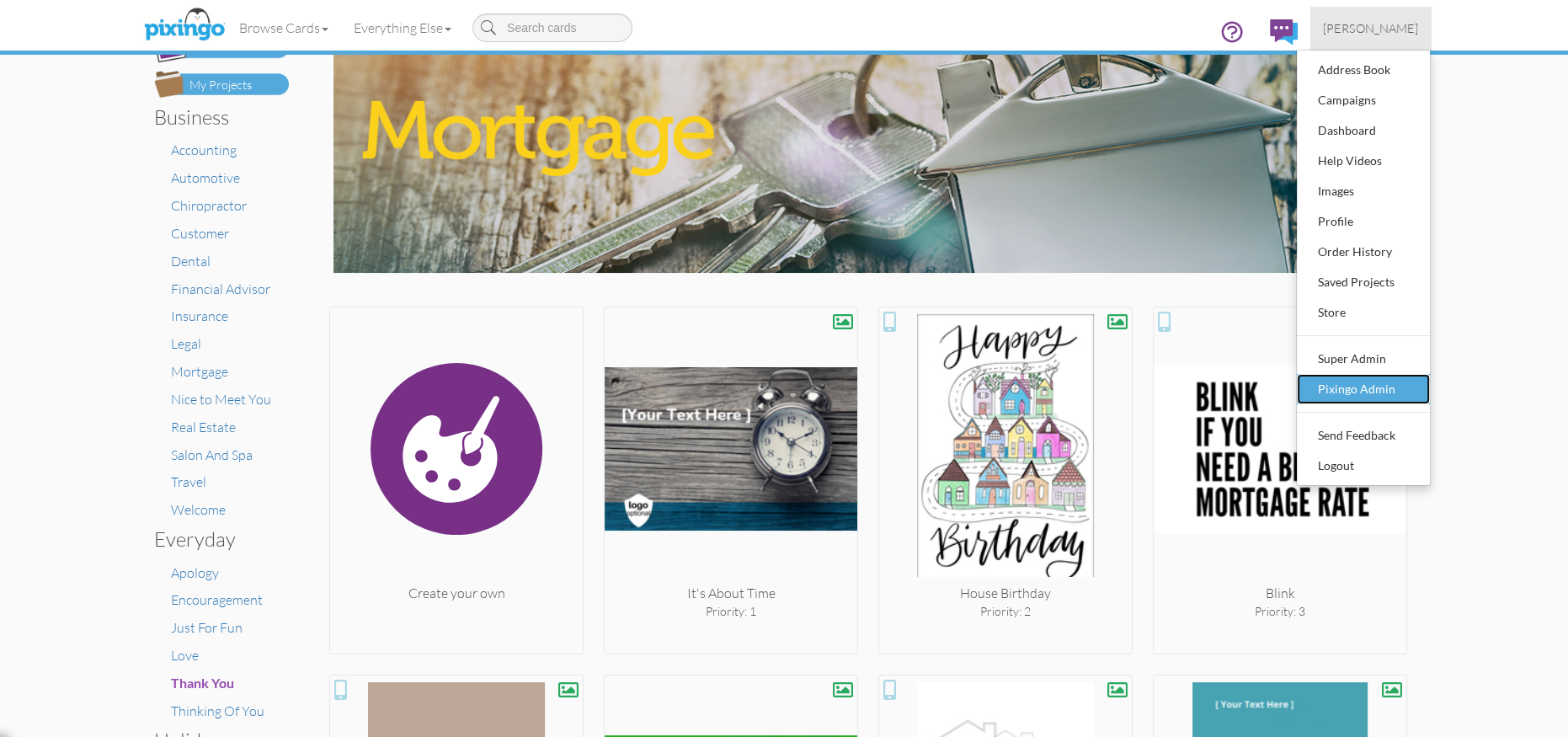
click at [1330, 378] on div "Pixingo Admin" at bounding box center [1363, 389] width 100 height 25
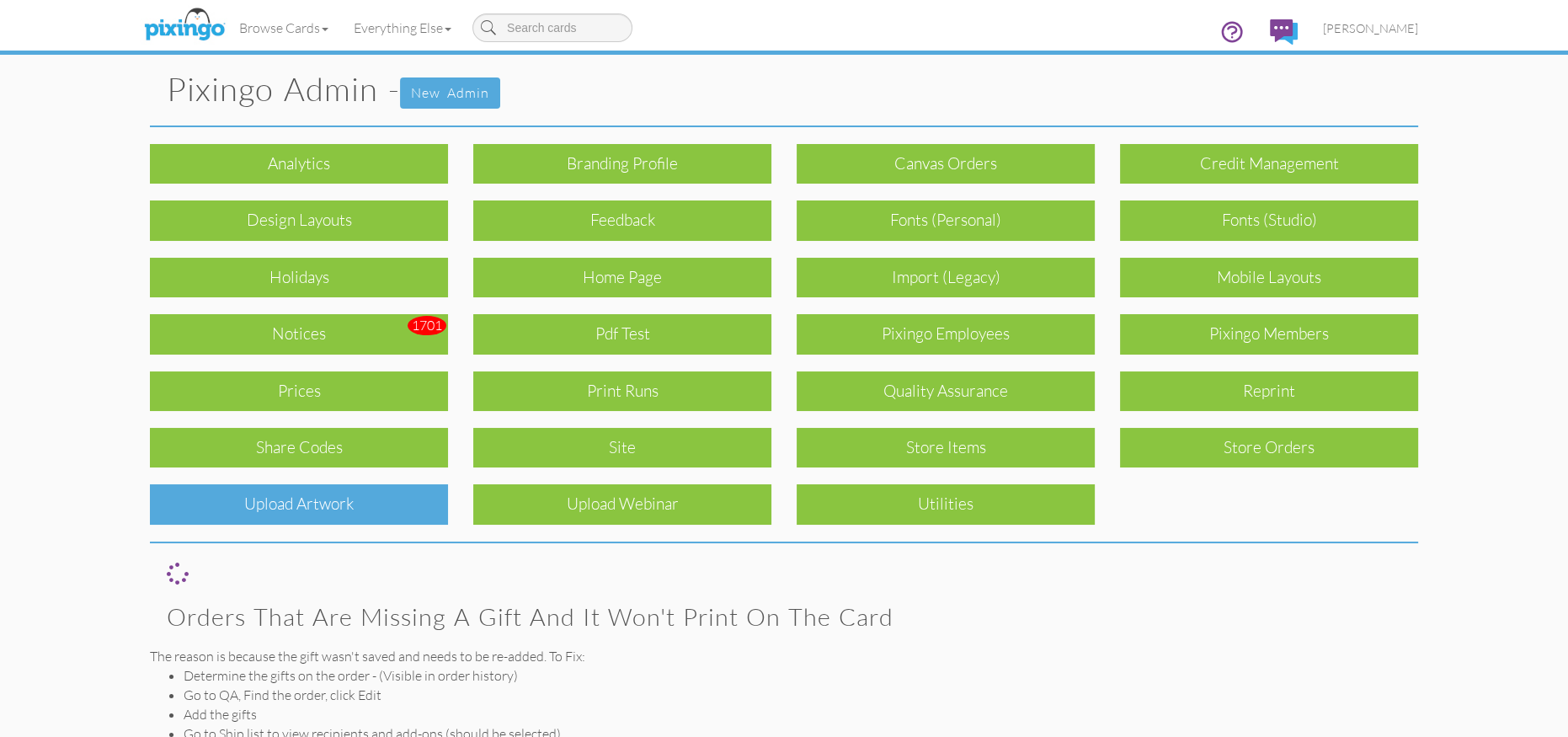
click at [268, 512] on div "Upload Artwork" at bounding box center [299, 504] width 299 height 39
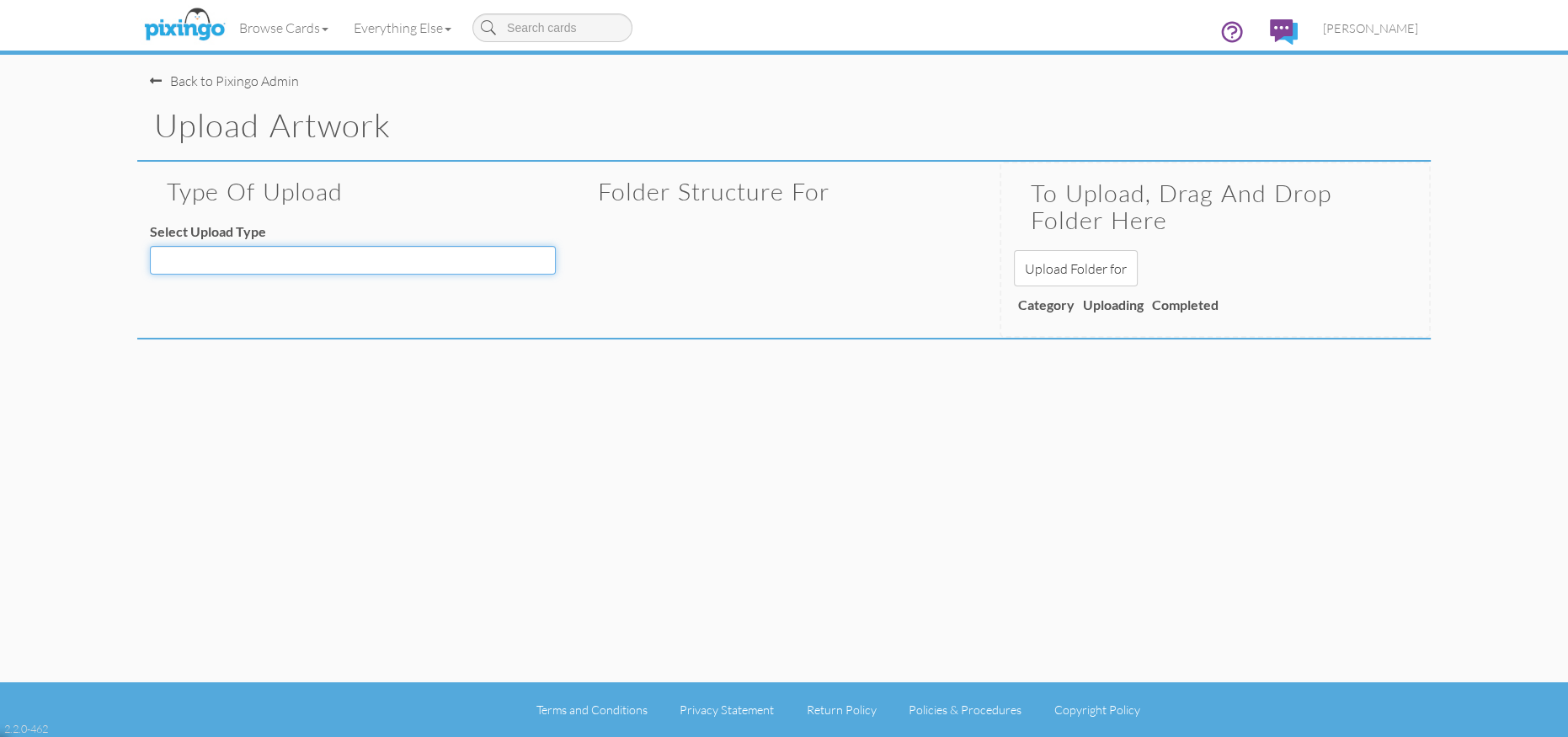
click at [330, 263] on select "Decoration - Backgrounds Decoration - Kits Decoration - Ready Texts Decoration …" at bounding box center [353, 260] width 406 height 28
select select "object:15929"
click at [150, 246] on select "Decoration - Backgrounds Decoration - Kits Decoration - Ready Texts Decoration …" at bounding box center [353, 260] width 406 height 28
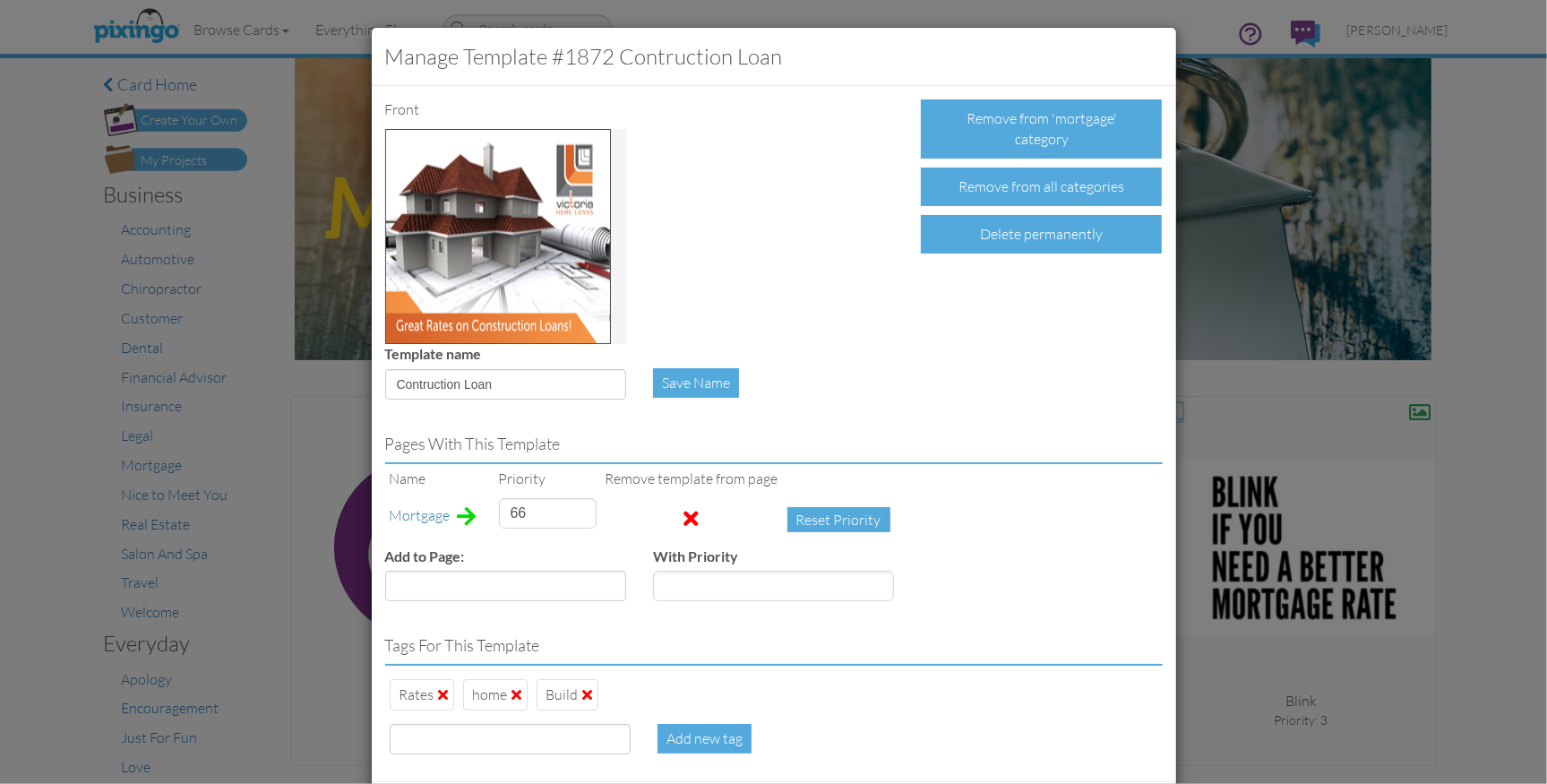
scroll to position [6315, 0]
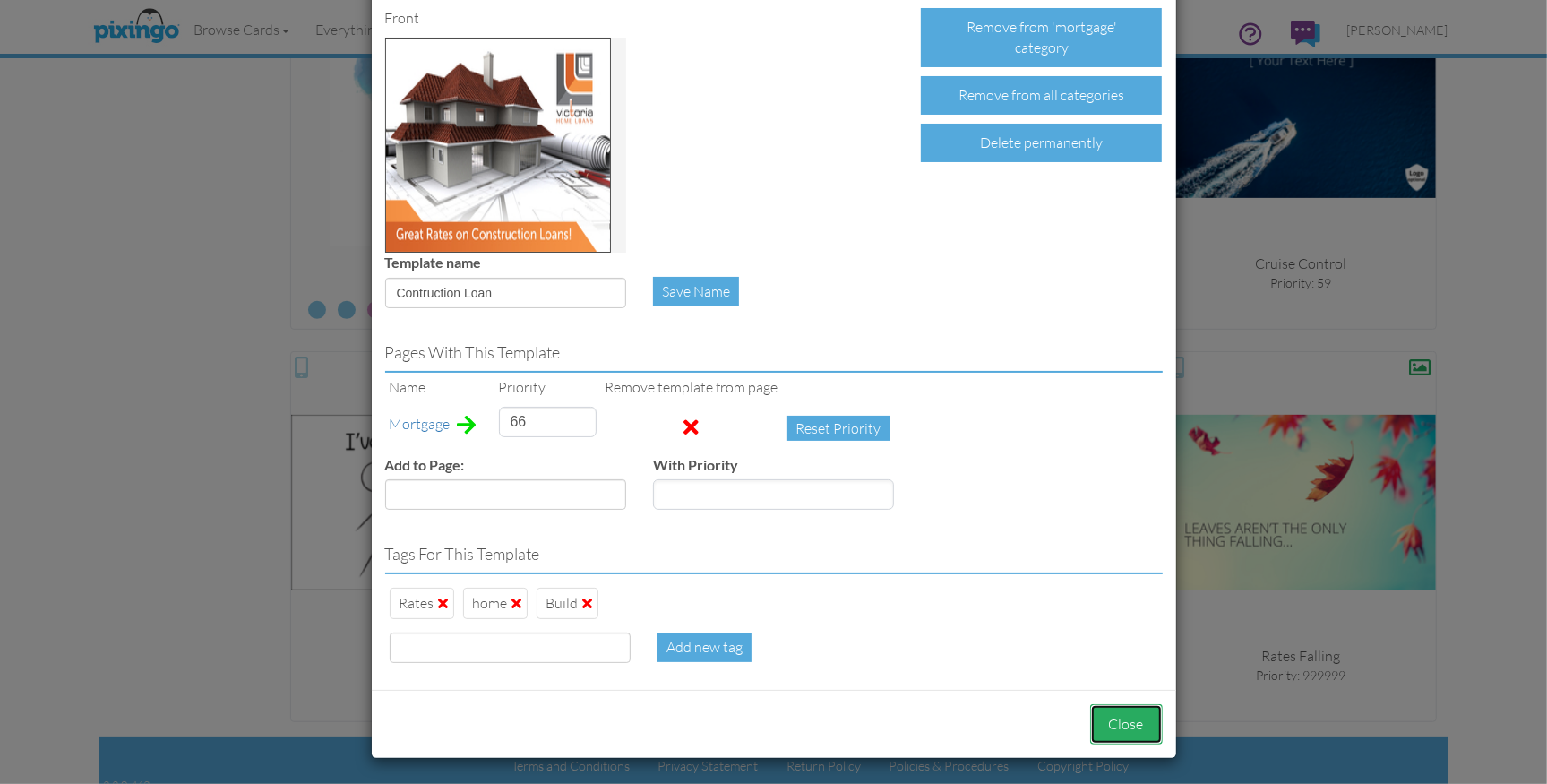
click at [1149, 726] on button "Close" at bounding box center [1127, 725] width 73 height 40
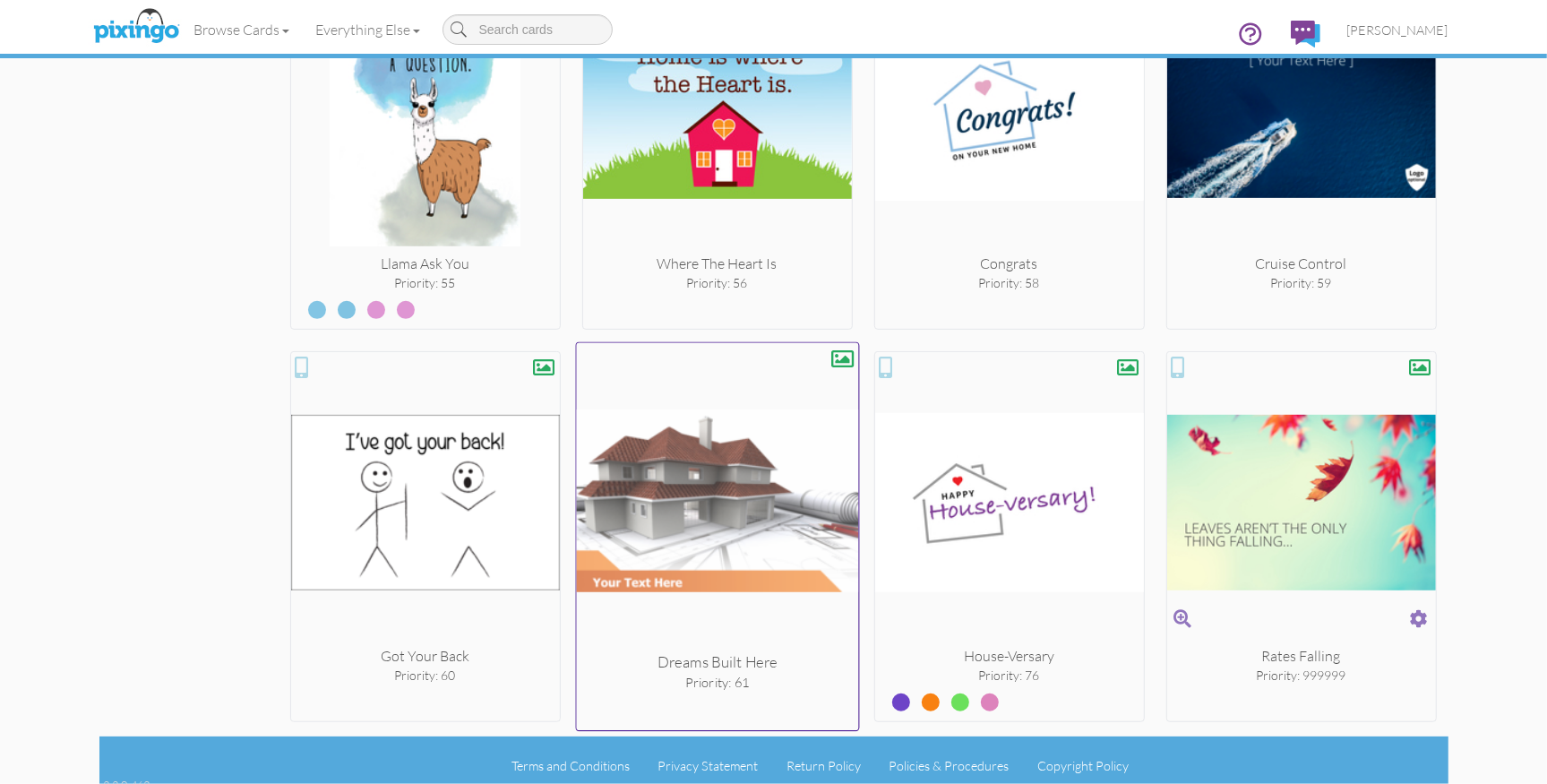
click at [676, 486] on img at bounding box center [716, 501] width 282 height 301
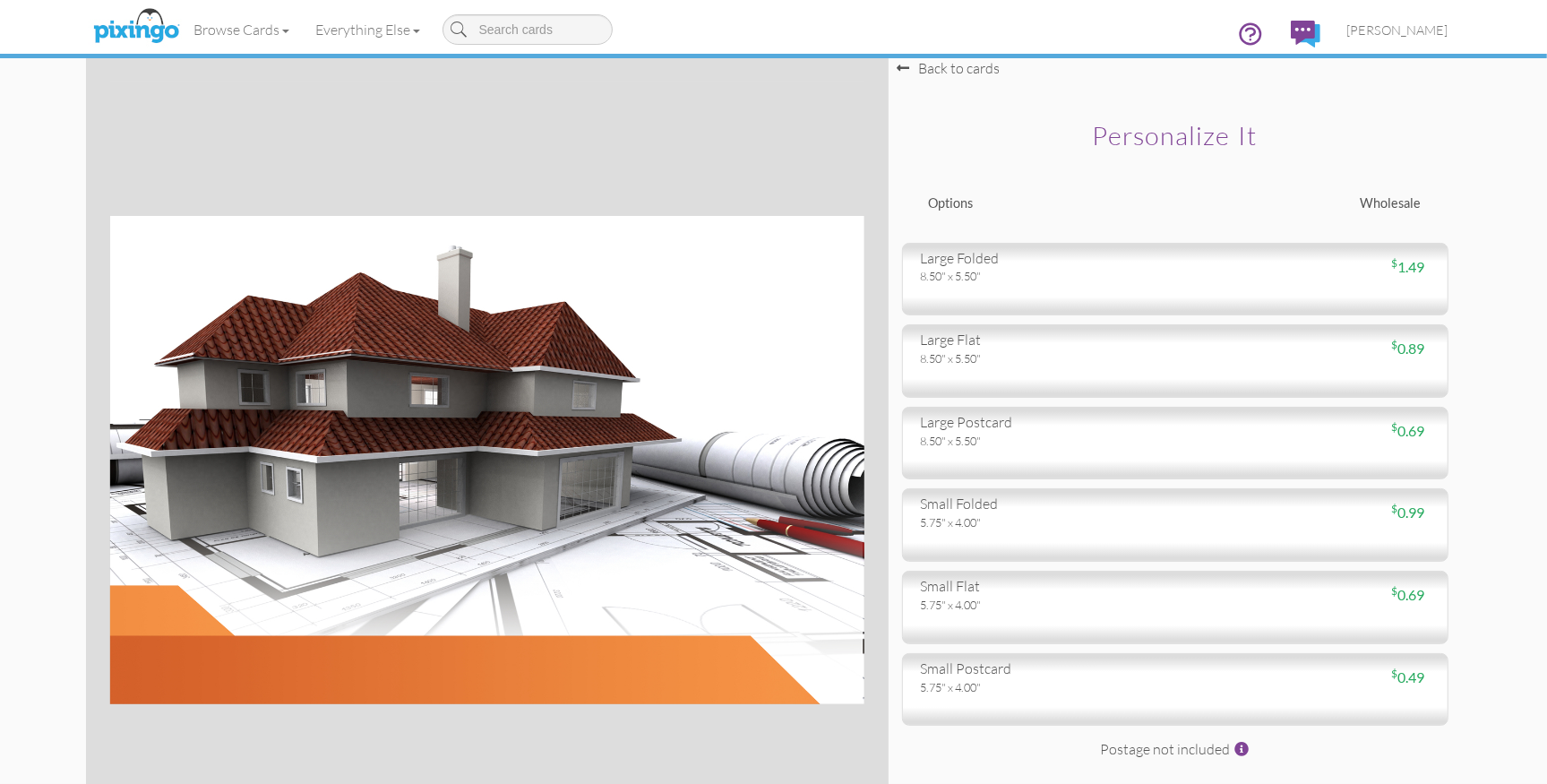
click at [962, 69] on div "Browse Cards Business Accounting Automotive Chiropractor Customer Dental Financ…" at bounding box center [774, 36] width 1349 height 71
drag, startPoint x: 937, startPoint y: 69, endPoint x: 924, endPoint y: 71, distance: 13.2
click at [933, 70] on select-card-size "Toggle navigation Visit Pixingo Mobile Browse Cards Business Accounting Automot…" at bounding box center [773, 482] width 1547 height 964
click at [904, 69] on div "Browse Cards Business Accounting Automotive Chiropractor Customer Dental Financ…" at bounding box center [774, 36] width 1349 height 71
click at [911, 71] on div "Back to cards" at bounding box center [949, 68] width 103 height 21
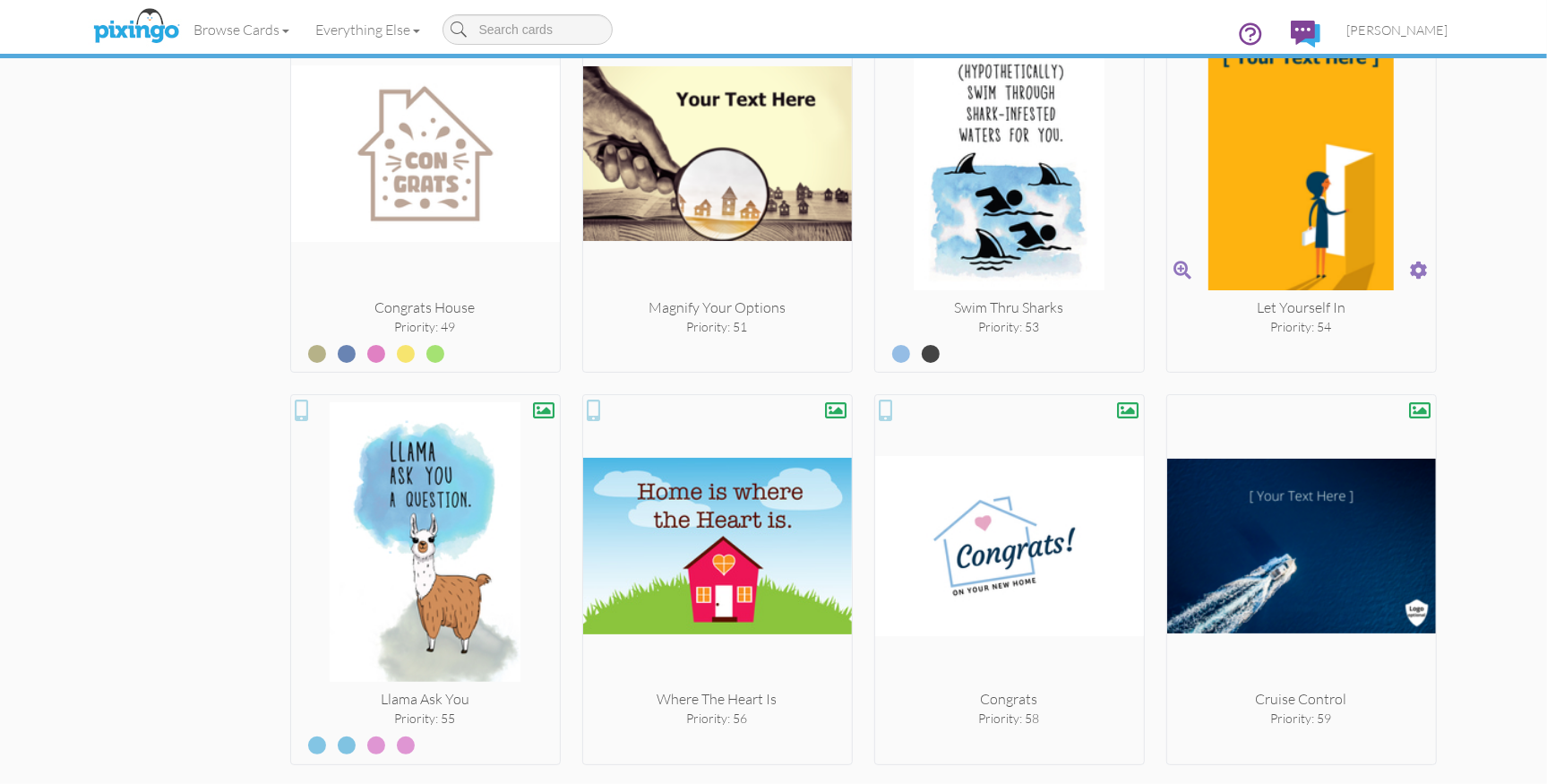
scroll to position [6315, 0]
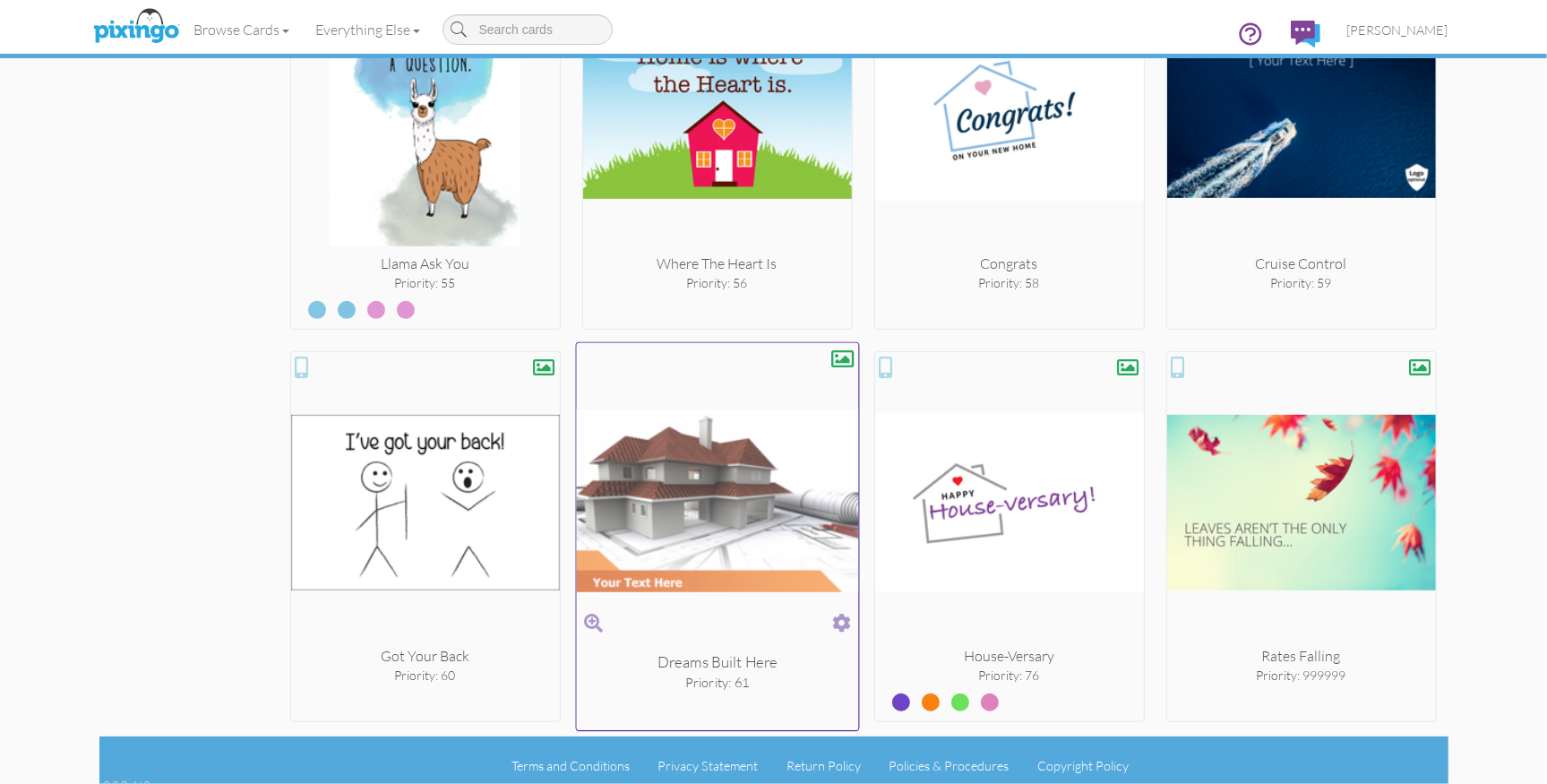
click at [847, 615] on span at bounding box center [841, 623] width 19 height 26
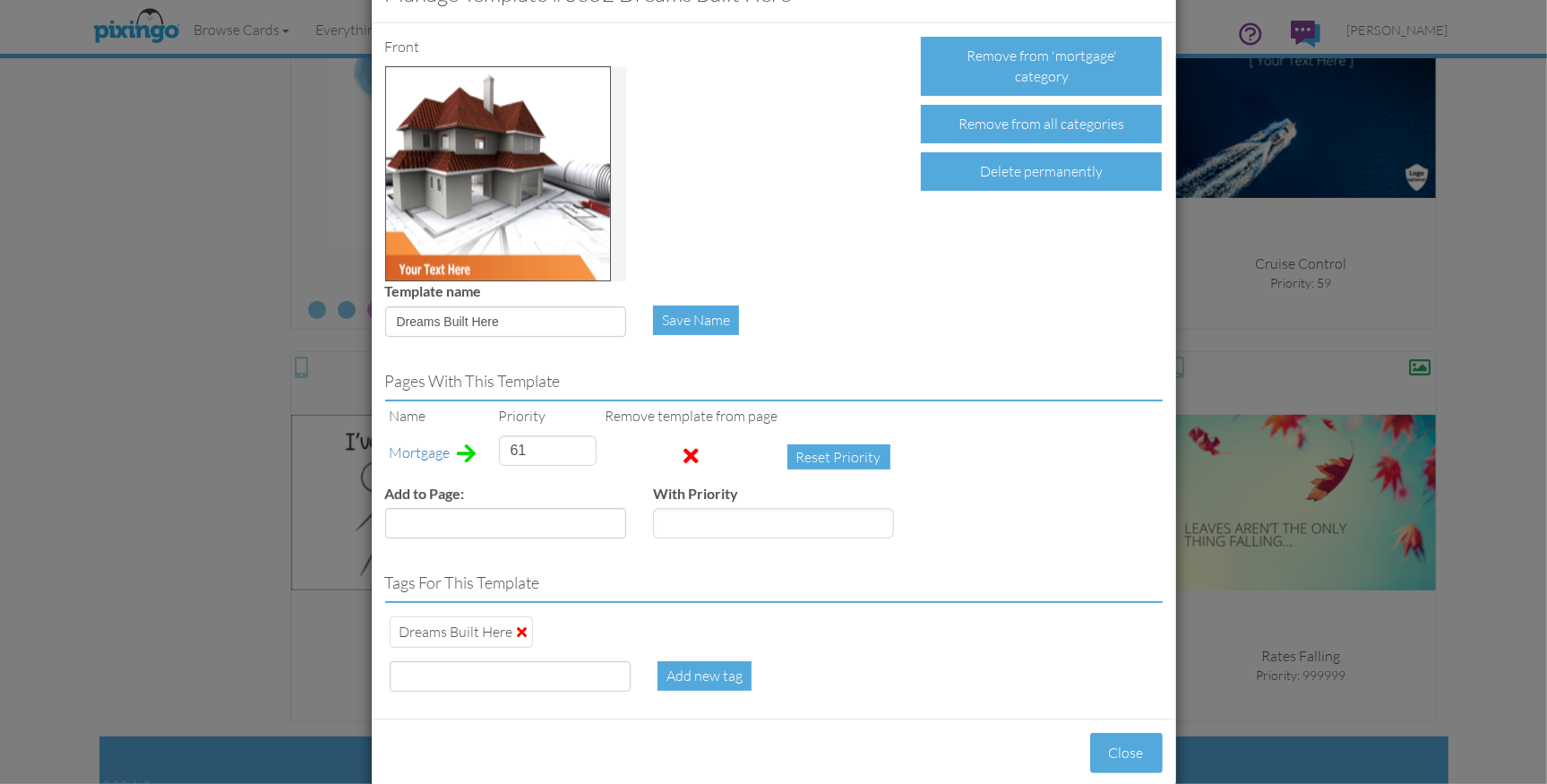
scroll to position [91, 0]
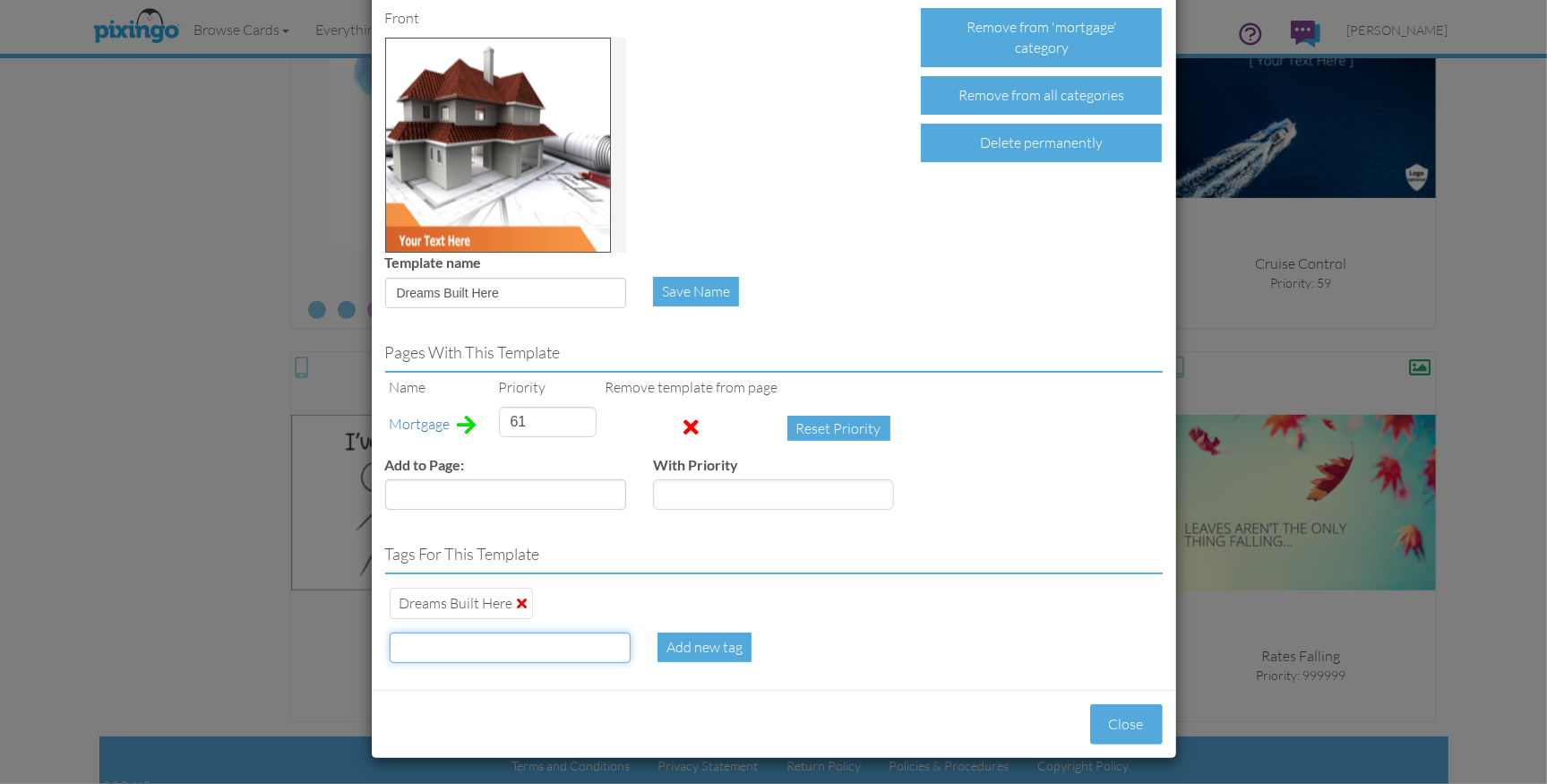
click at [465, 646] on input at bounding box center [510, 647] width 241 height 30
type input "construction"
click at [695, 645] on div "Add new tag" at bounding box center [705, 647] width 94 height 29
click at [528, 646] on input at bounding box center [510, 647] width 241 height 30
type input "plans"
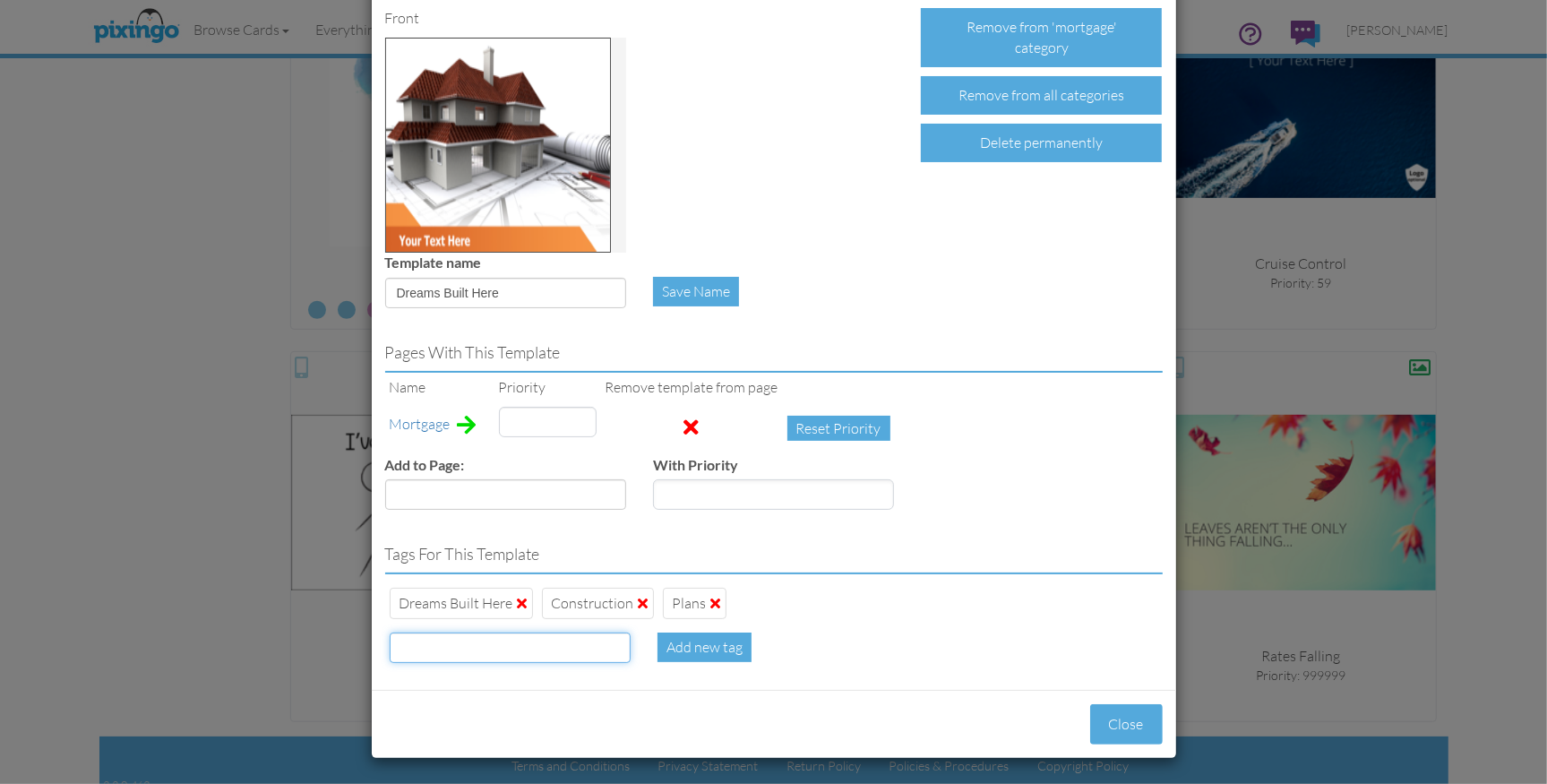
type input "61"
type input "blue print"
type input "61"
type input "loan"
click at [706, 640] on div "Add new tag" at bounding box center [705, 647] width 94 height 29
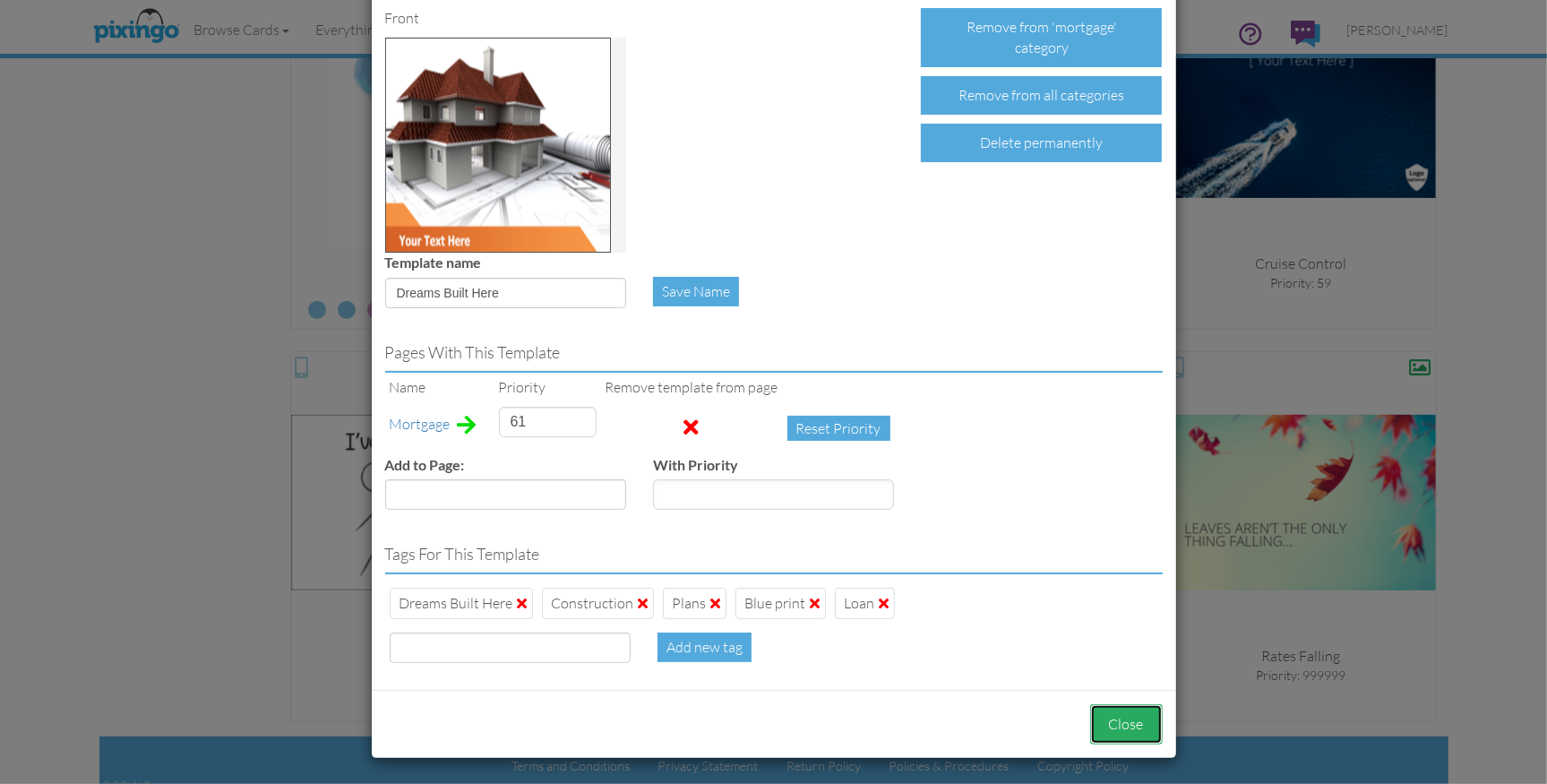
click at [1114, 716] on button "Close" at bounding box center [1127, 725] width 73 height 40
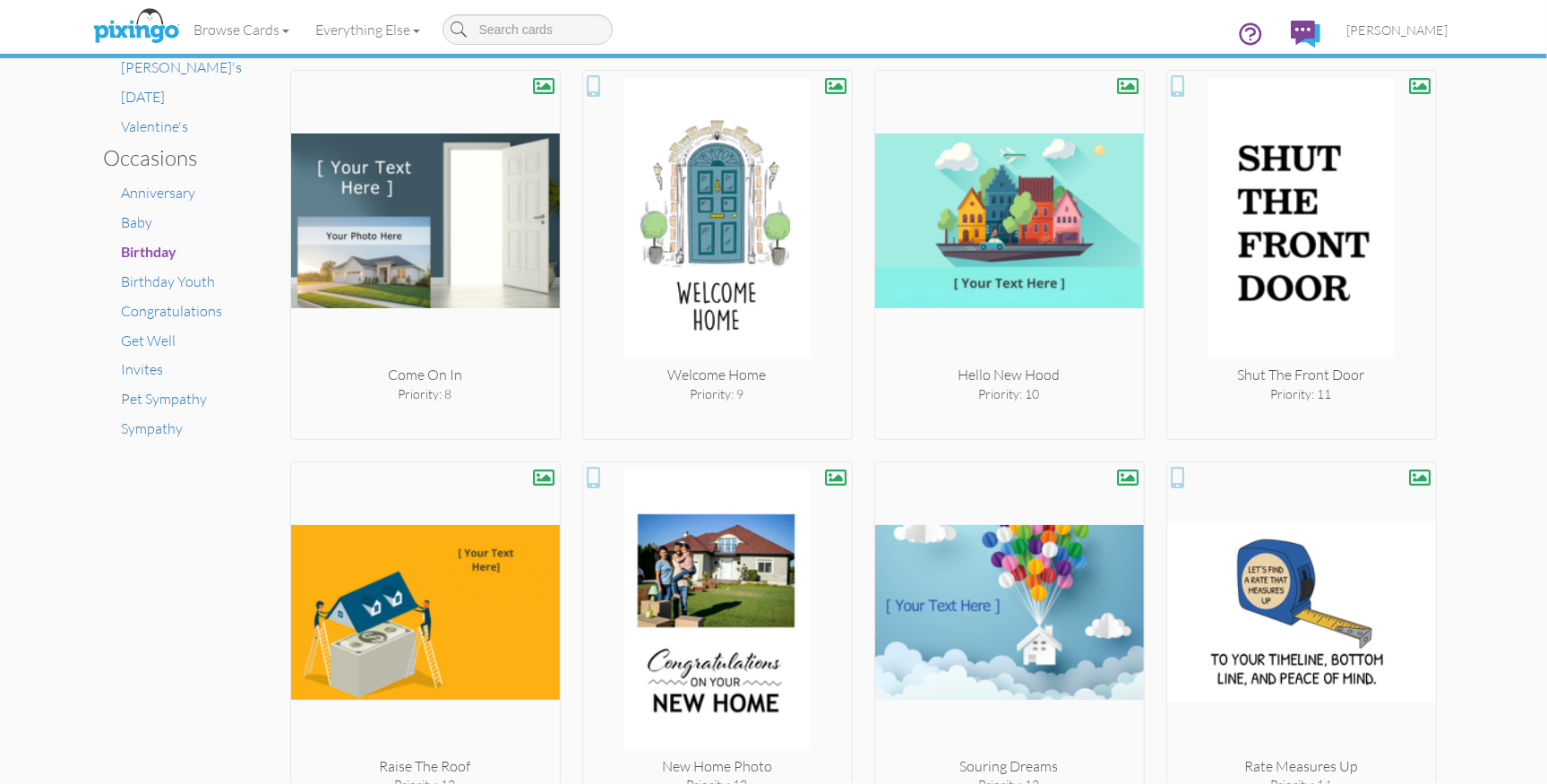
scroll to position [0, 0]
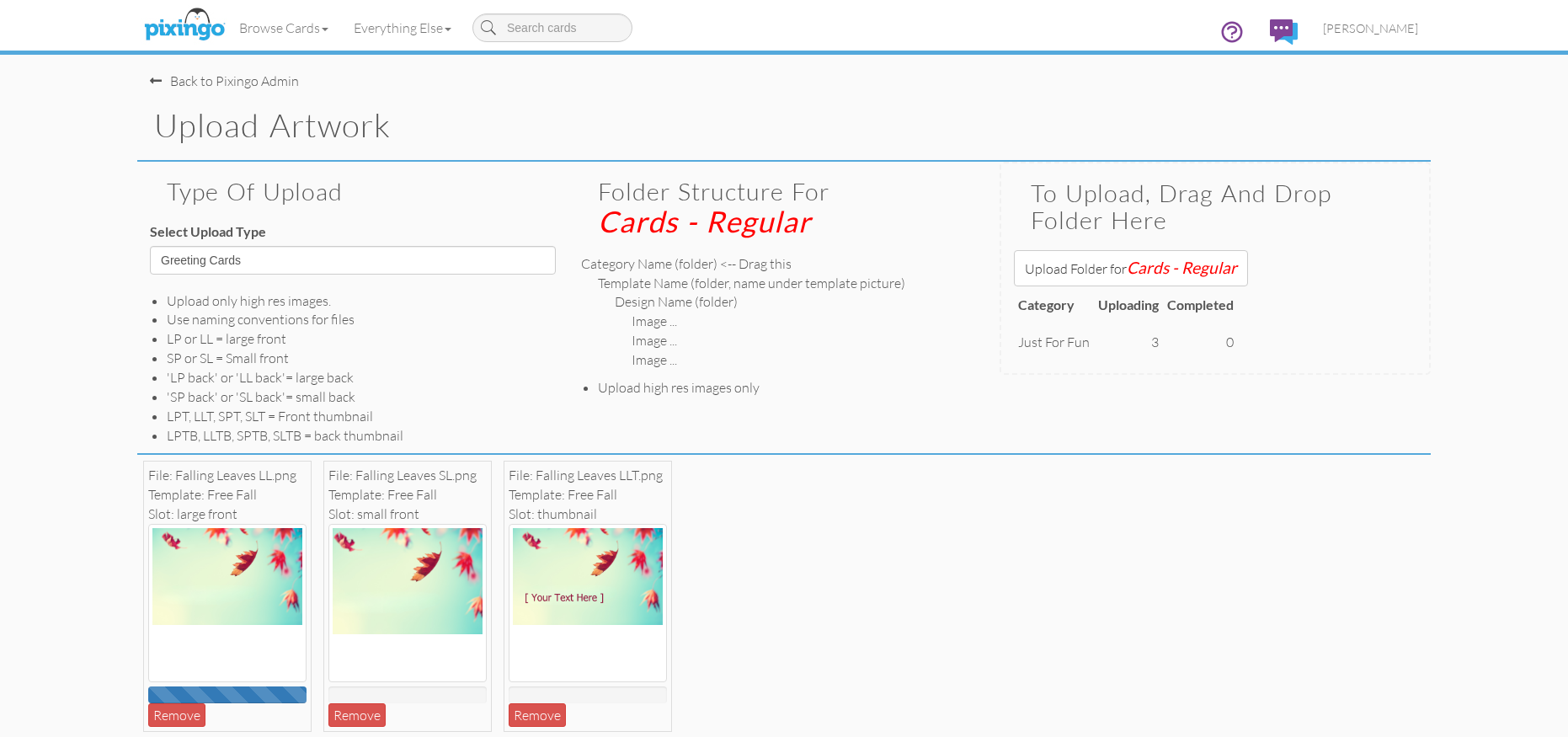
select select "object:15929"
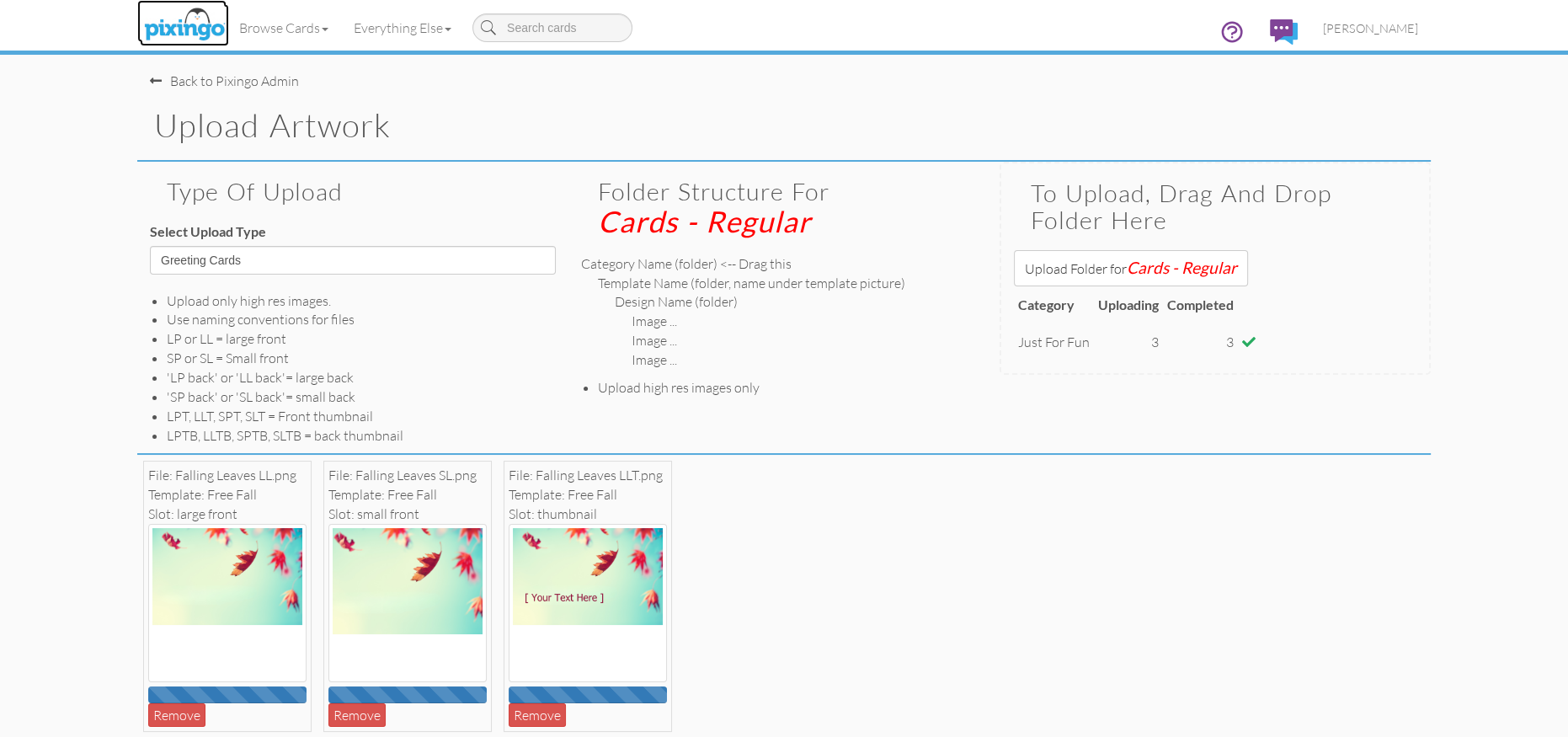
click at [199, 33] on img at bounding box center [184, 25] width 89 height 42
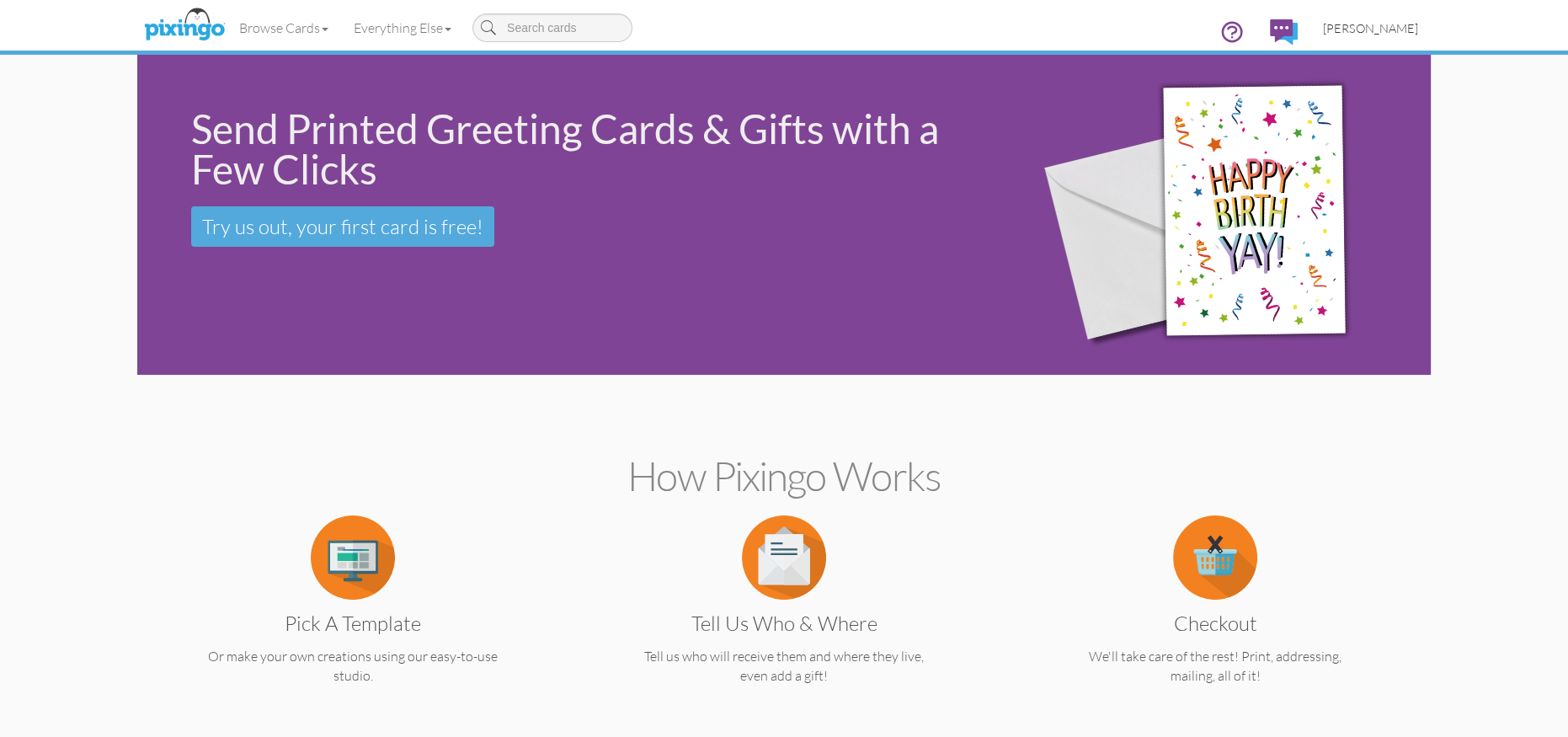
click at [1396, 25] on span "[PERSON_NAME]" at bounding box center [1370, 28] width 95 height 15
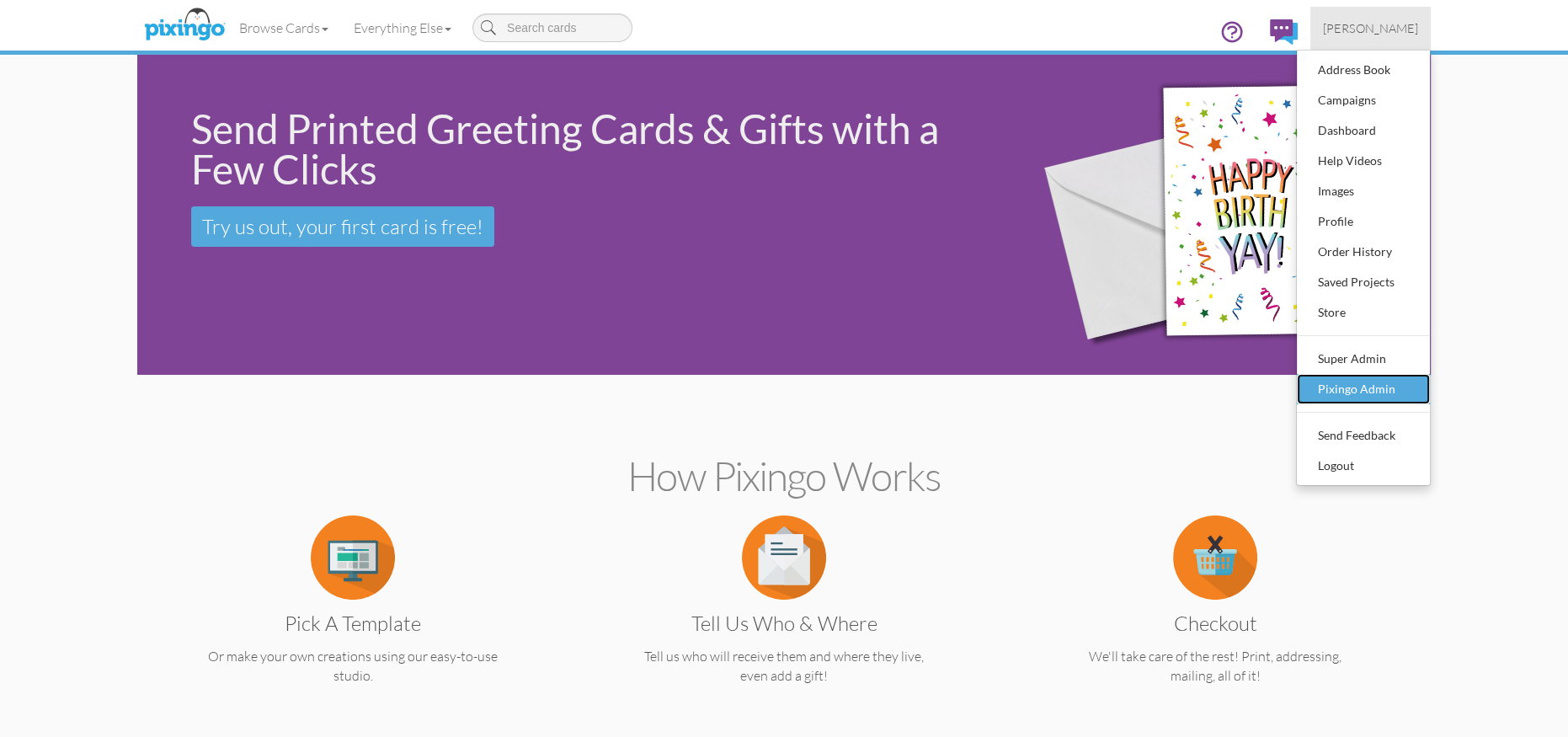
click at [1361, 391] on div "Pixingo Admin" at bounding box center [1363, 389] width 100 height 25
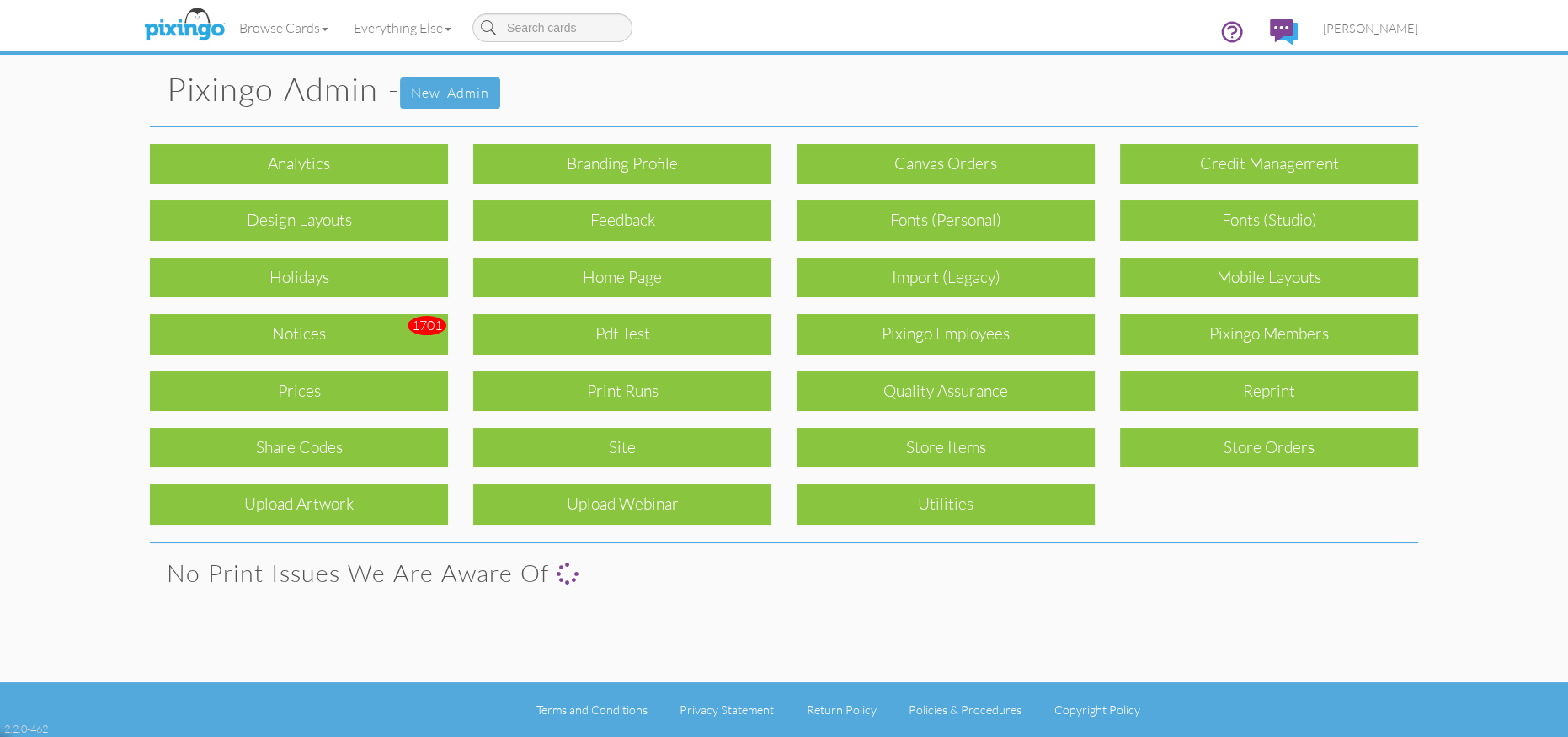
click at [1438, 525] on pixingo-admin "Toggle navigation Visit Pixingo Mobile Browse Cards Business Accounting Automot…" at bounding box center [784, 368] width 1568 height 737
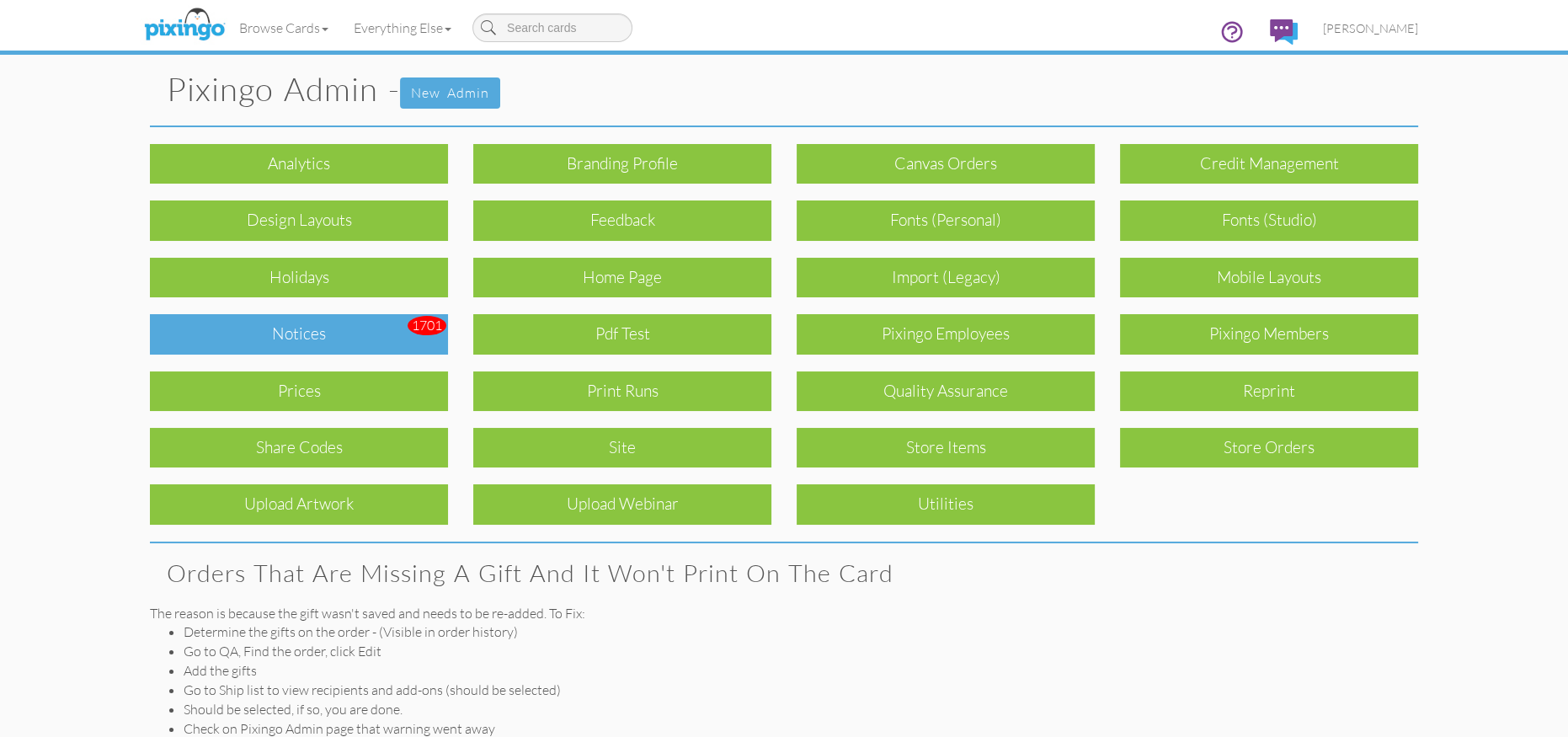
click at [336, 335] on div "Notices" at bounding box center [299, 334] width 299 height 39
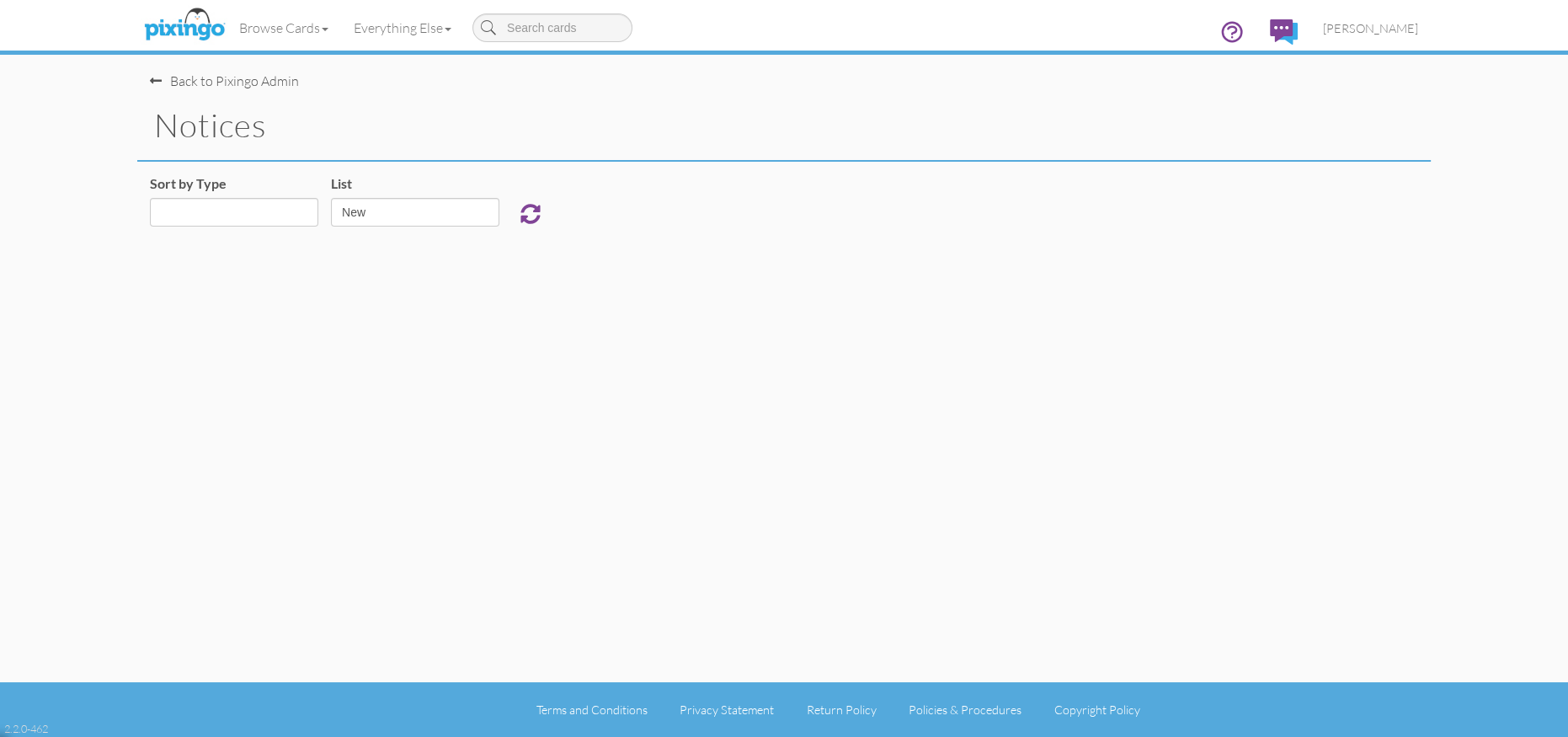
select select "object:16682"
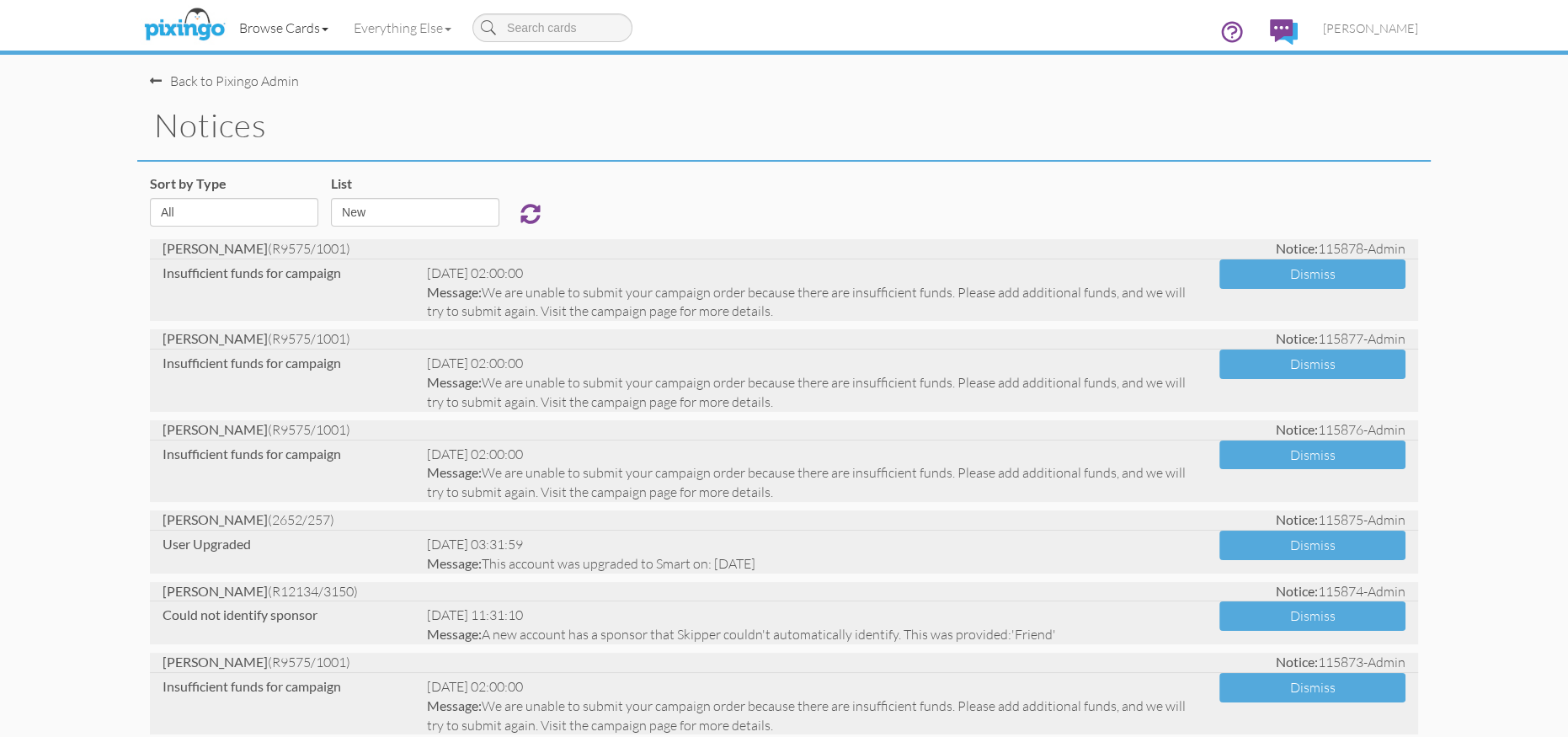
click at [279, 26] on link "Browse Cards" at bounding box center [284, 27] width 115 height 42
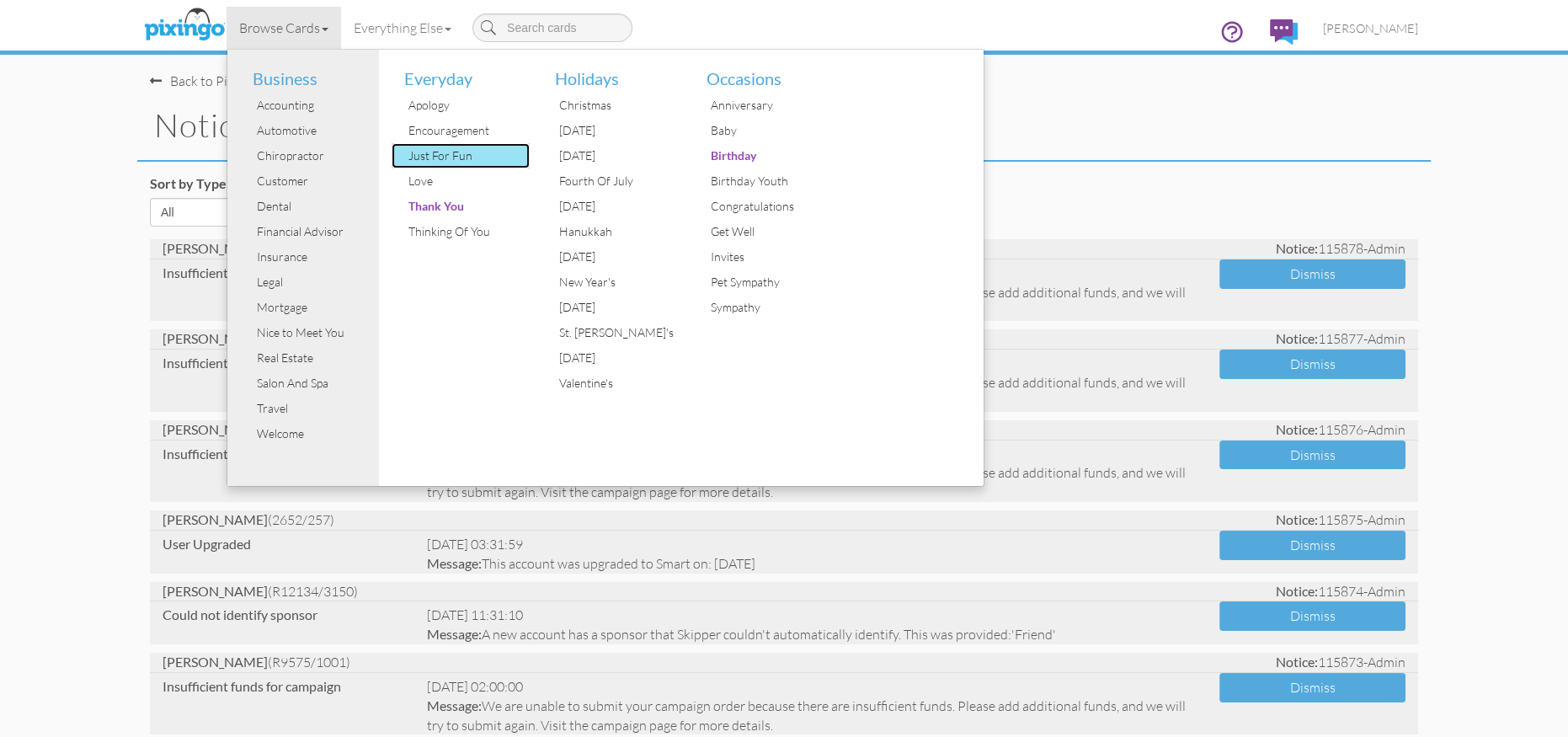
click at [467, 154] on div "Just For Fun" at bounding box center [467, 155] width 126 height 25
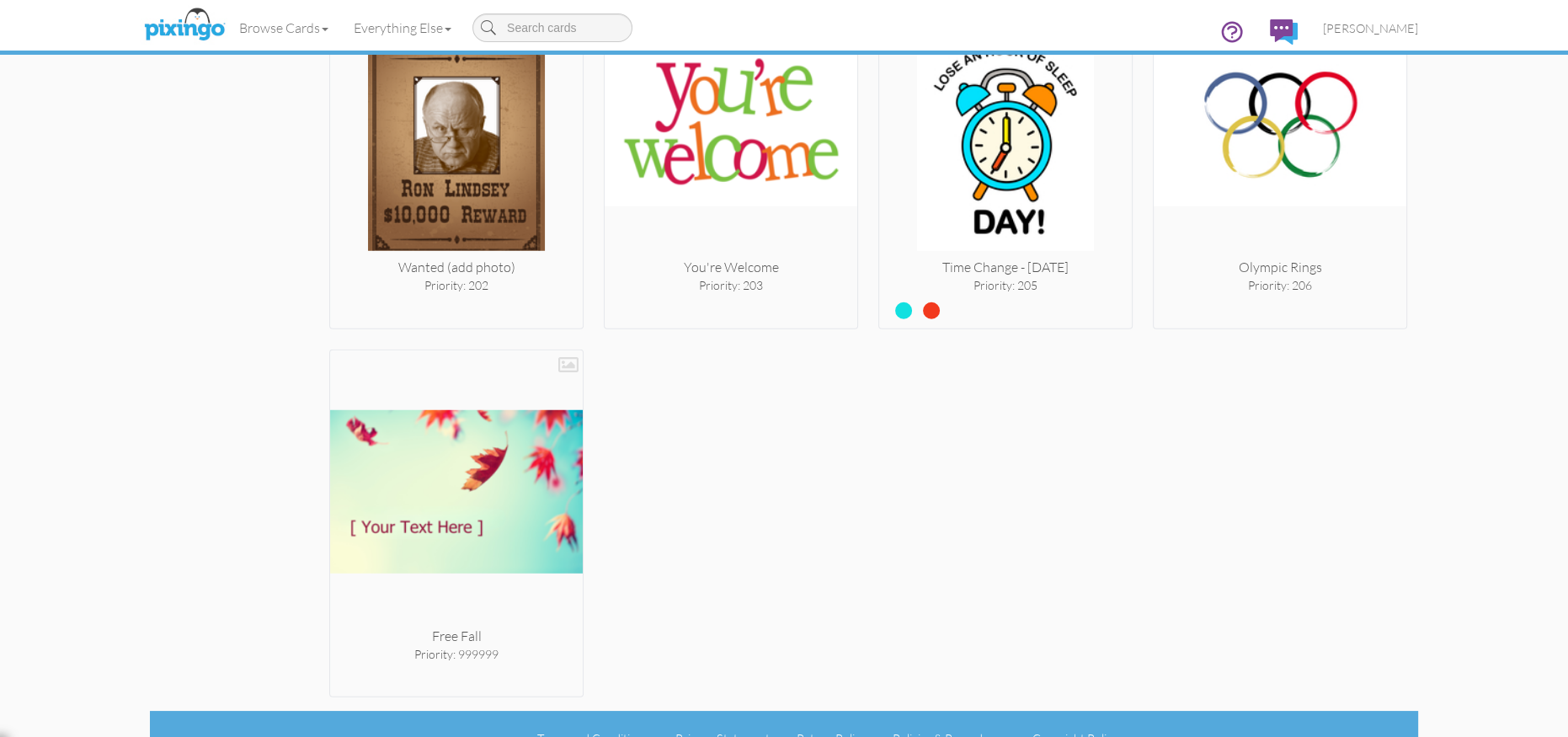
scroll to position [14765, 0]
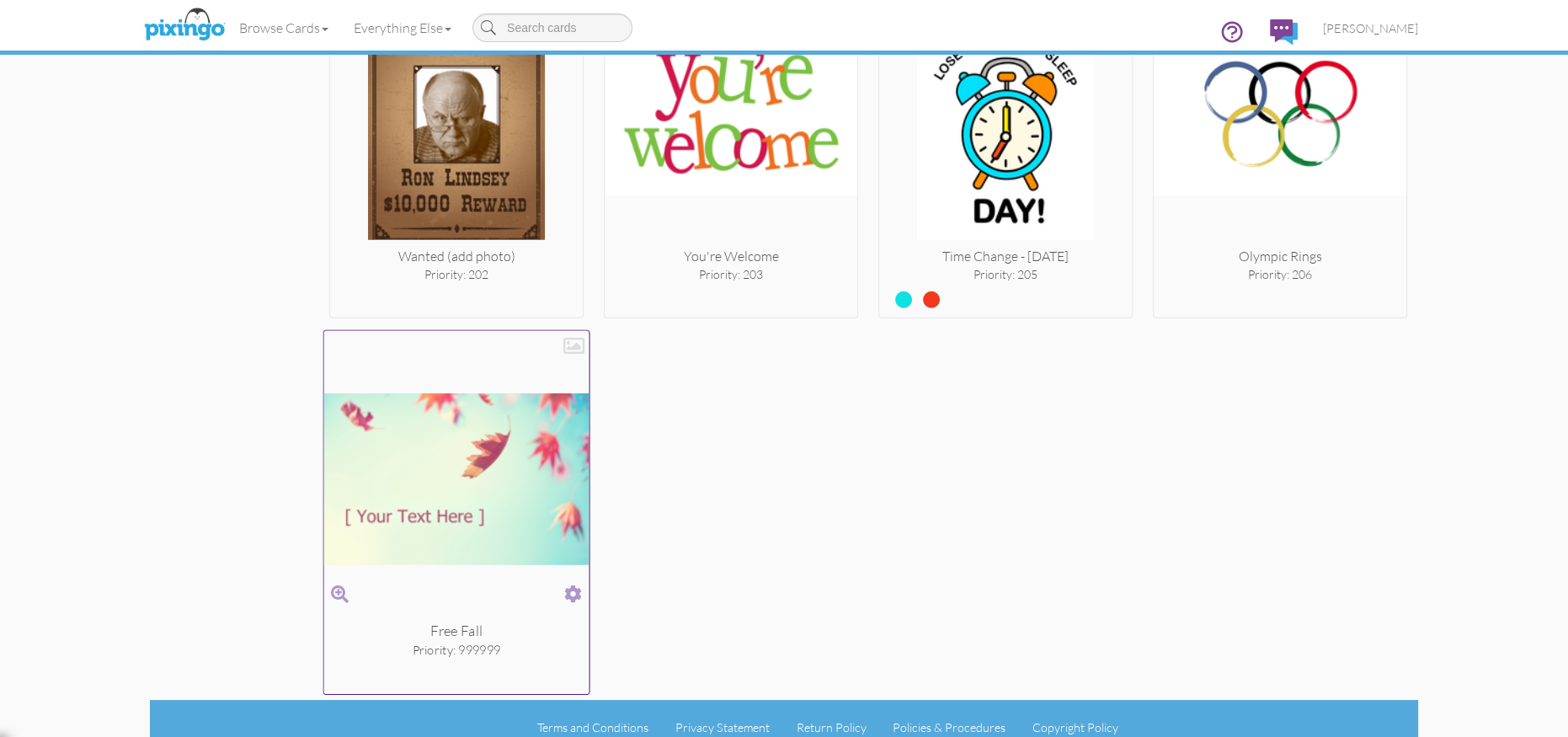
click at [573, 582] on span at bounding box center [573, 594] width 18 height 24
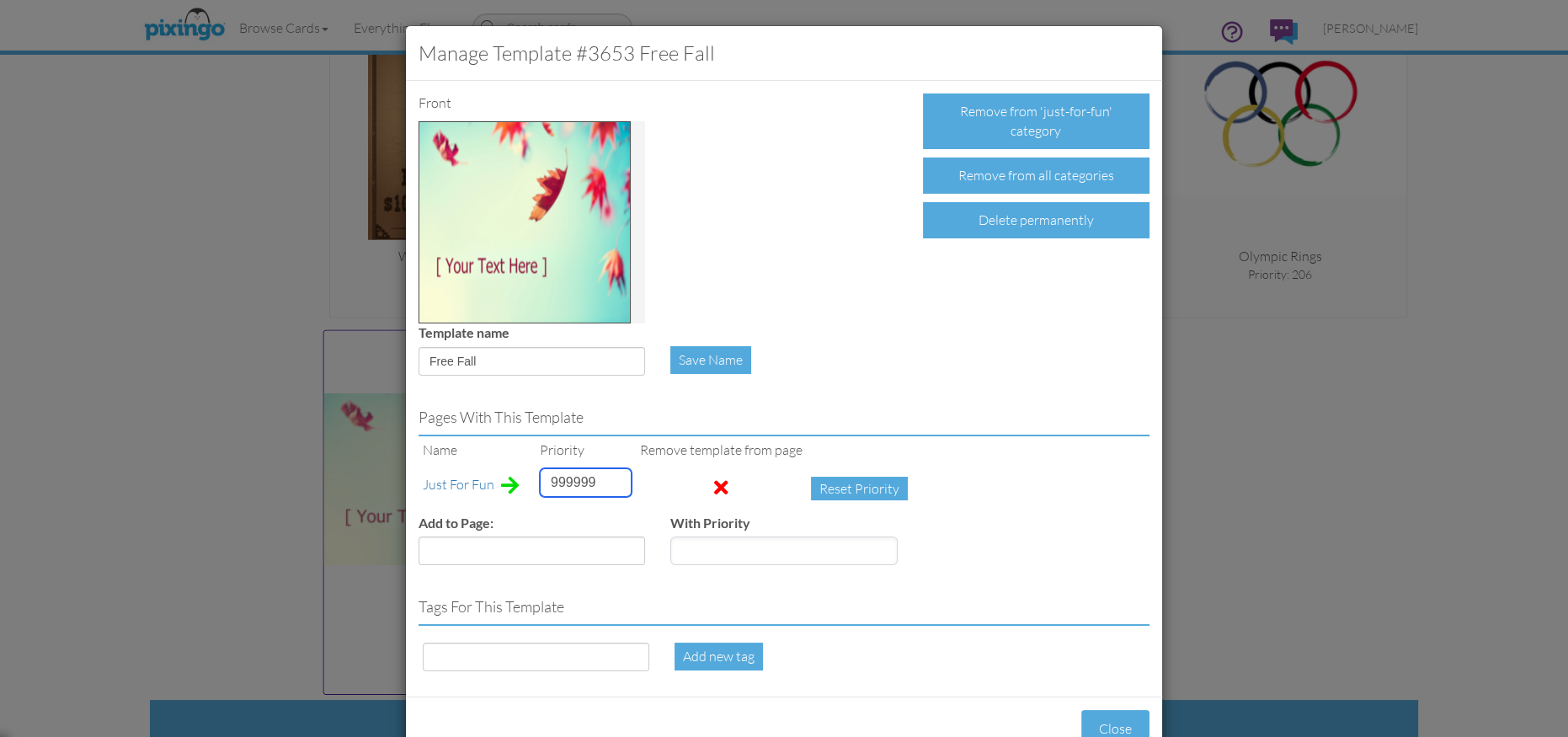
click at [560, 486] on input "999999" at bounding box center [585, 482] width 92 height 28
type input "3"
click at [1092, 577] on div "Add to Page: Accounting Anniversary Apology Automotive Baby Baby Shower Birthda…" at bounding box center [784, 547] width 757 height 65
click at [479, 661] on input at bounding box center [536, 656] width 226 height 28
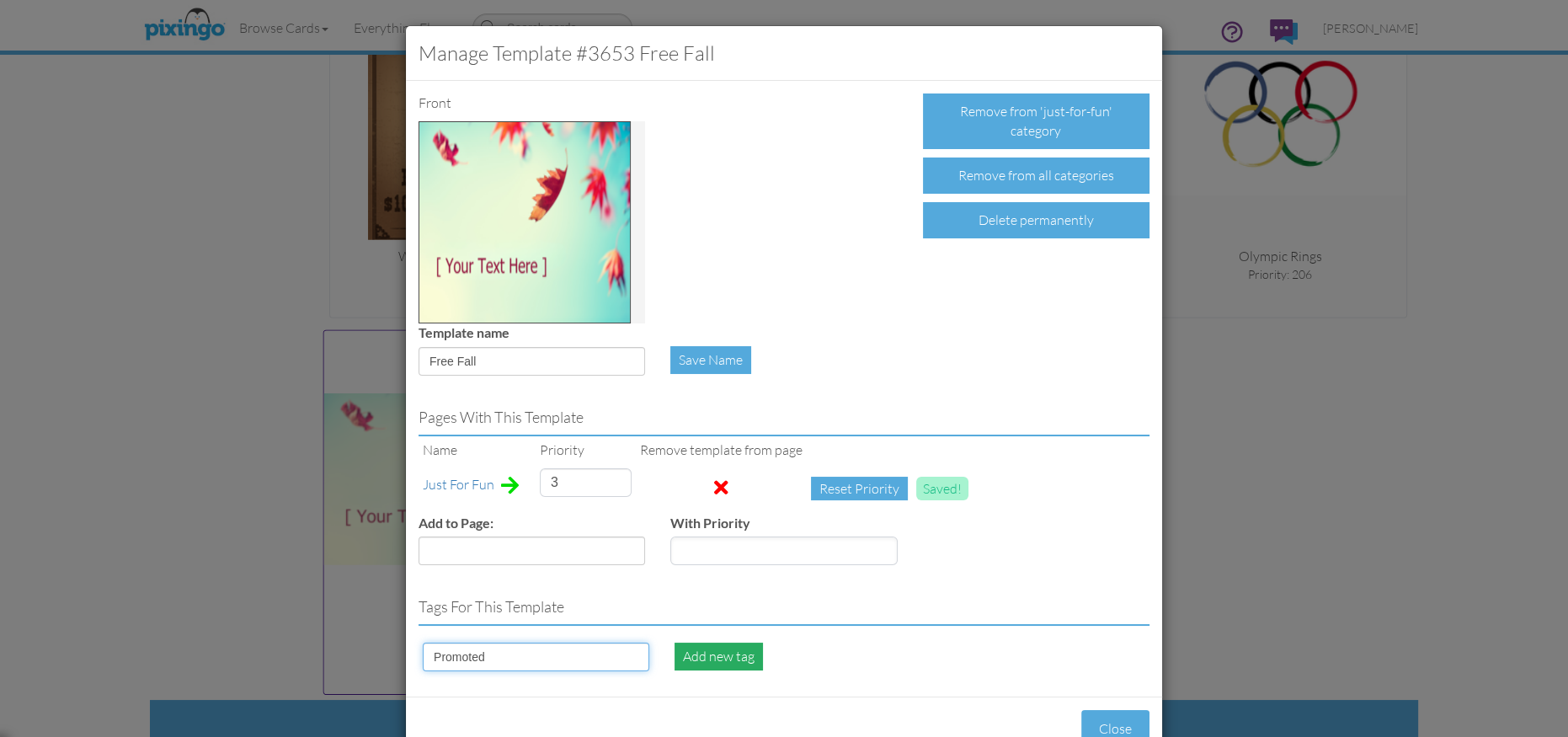
type input "Promoted"
click at [707, 655] on div "Add new tag" at bounding box center [718, 656] width 88 height 27
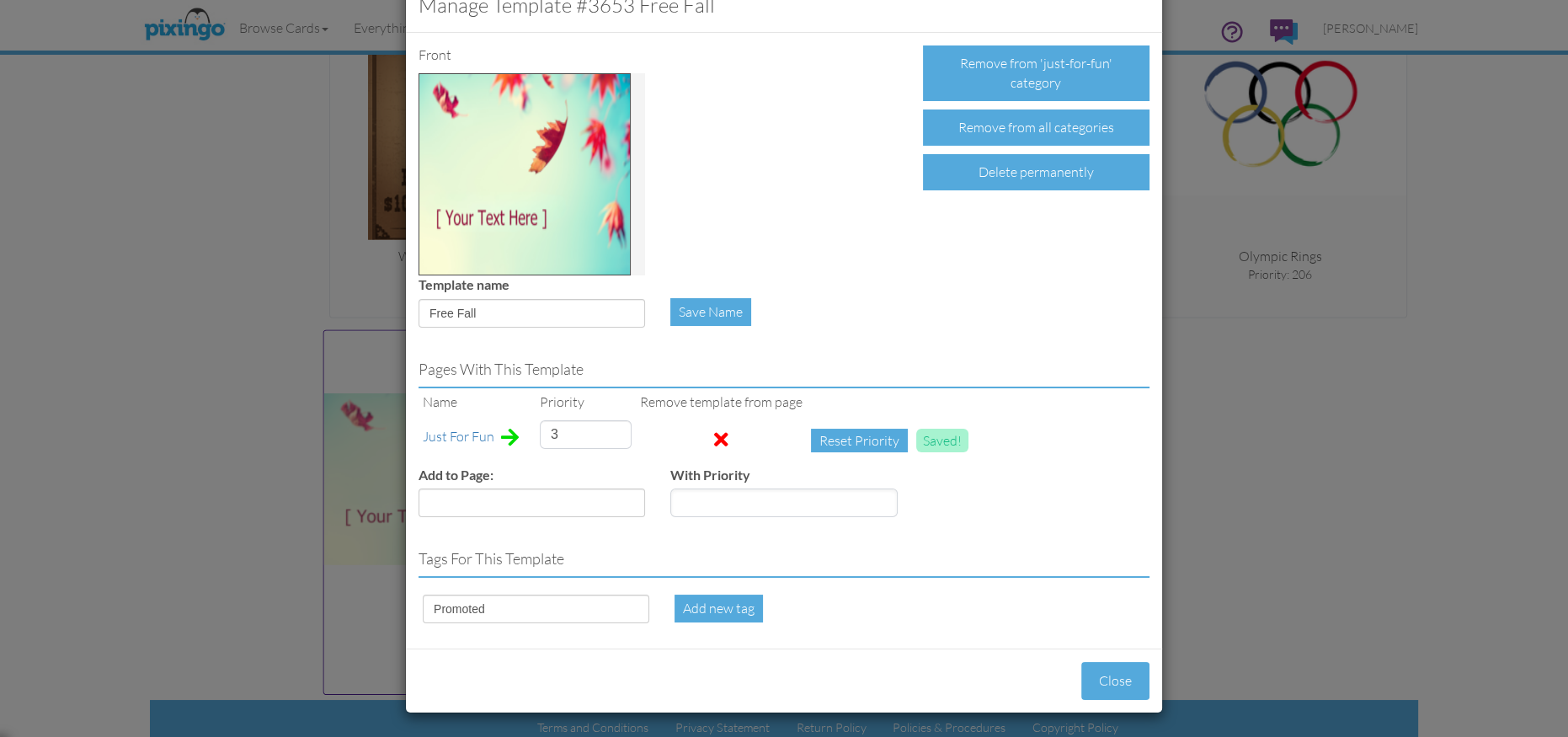
click at [935, 643] on div "Front Remove from 'just-for-fun' category Remove from all categories Delete per…" at bounding box center [784, 341] width 757 height 616
click at [1104, 668] on button "Close" at bounding box center [1116, 681] width 69 height 38
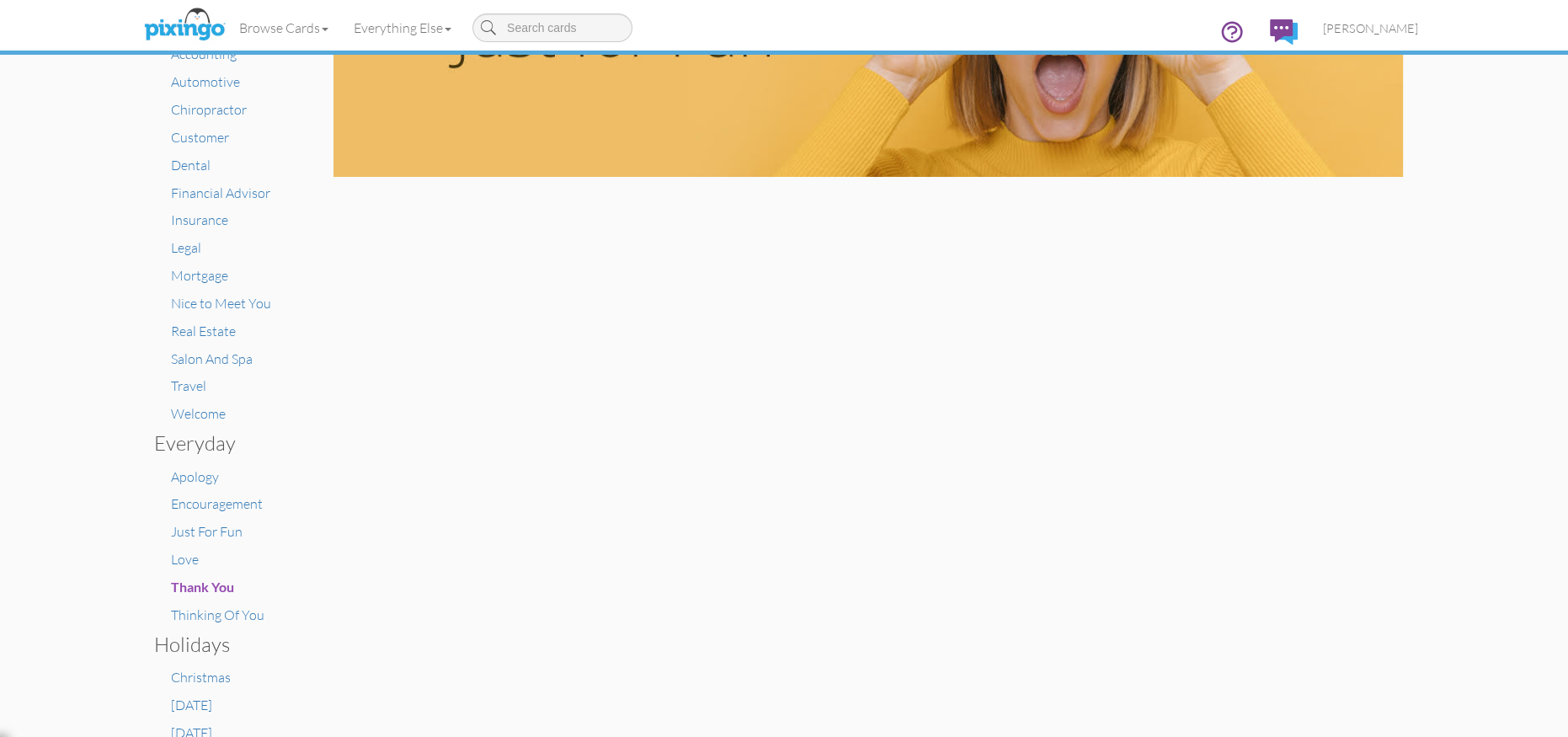
scroll to position [0, 0]
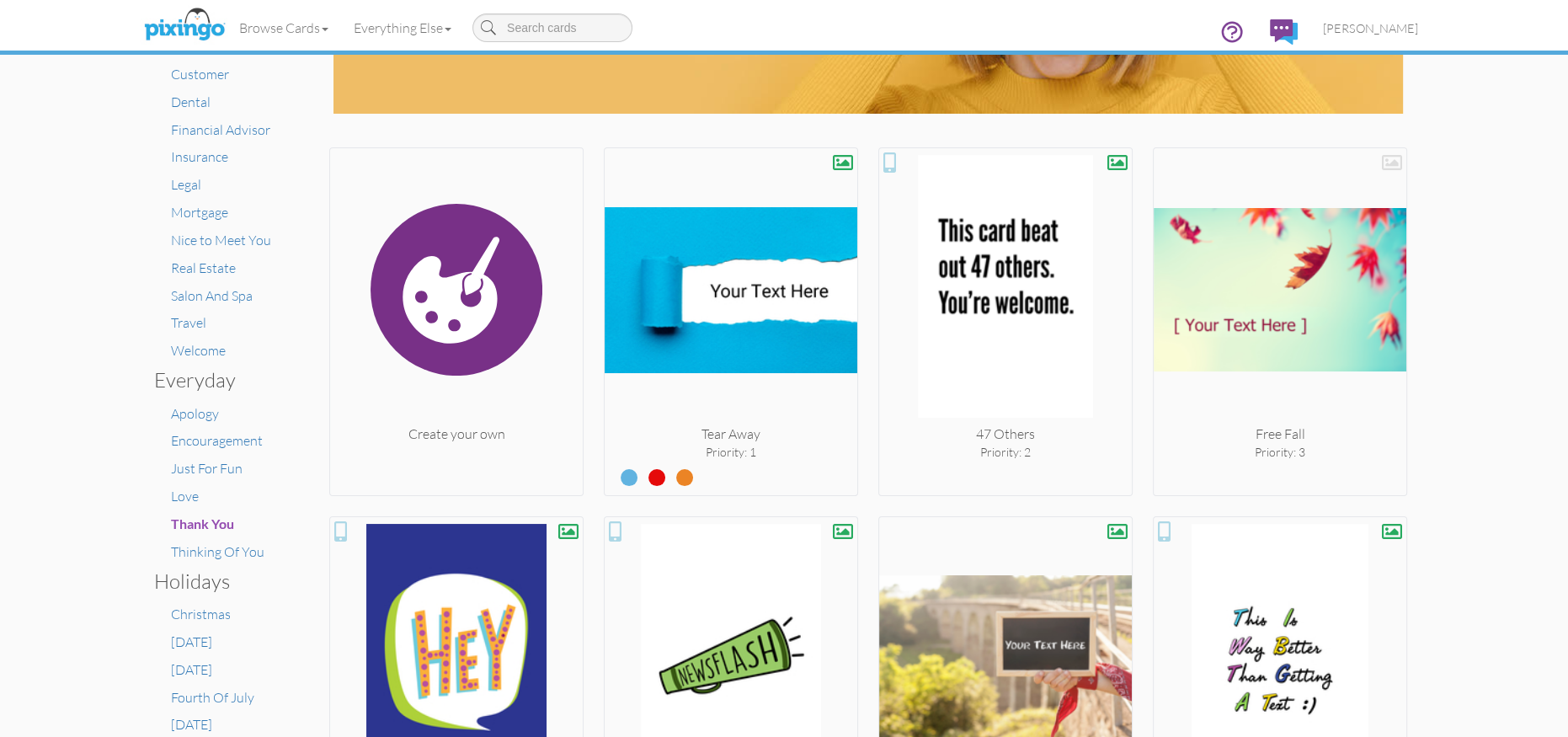
scroll to position [291, 0]
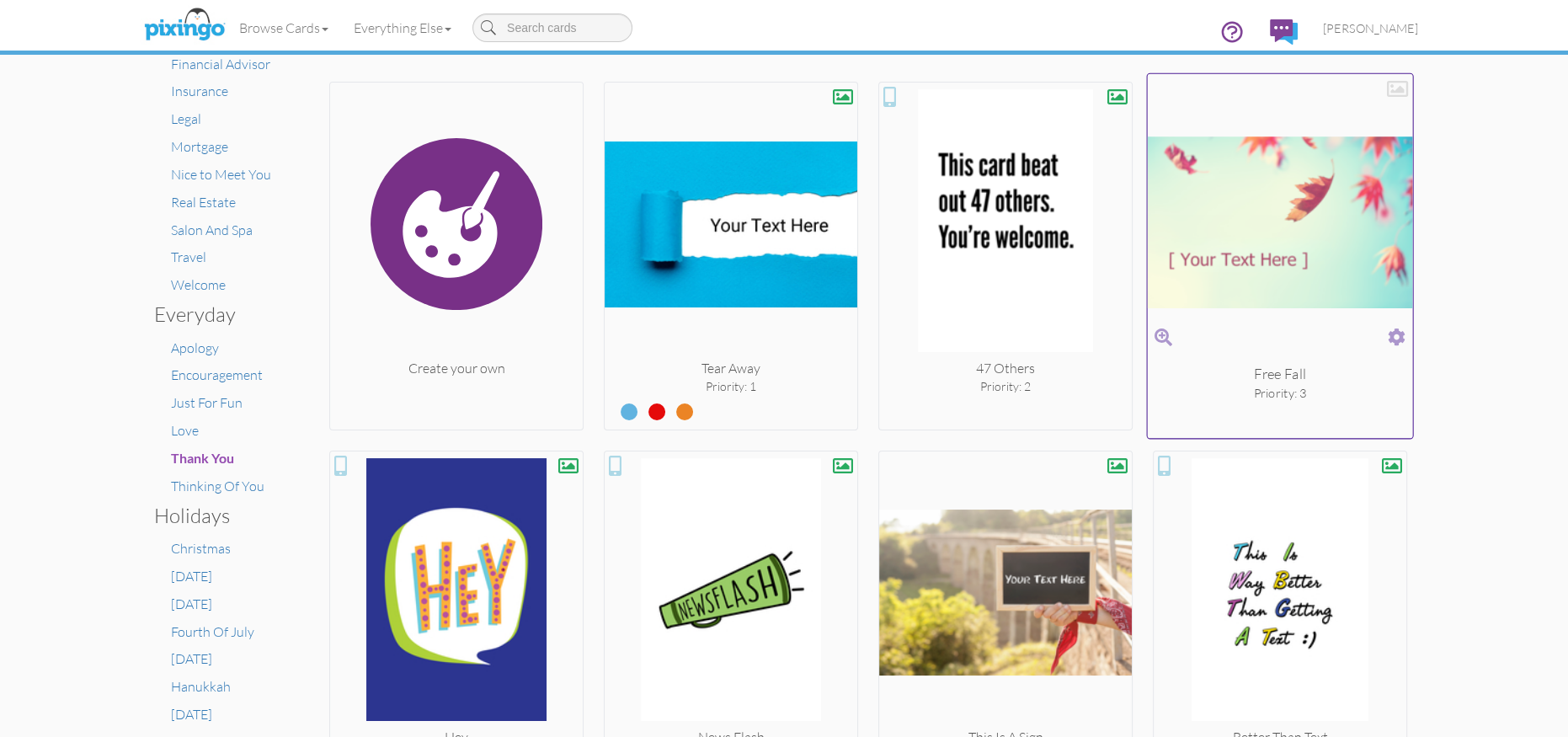
click at [1391, 335] on span at bounding box center [1396, 337] width 18 height 24
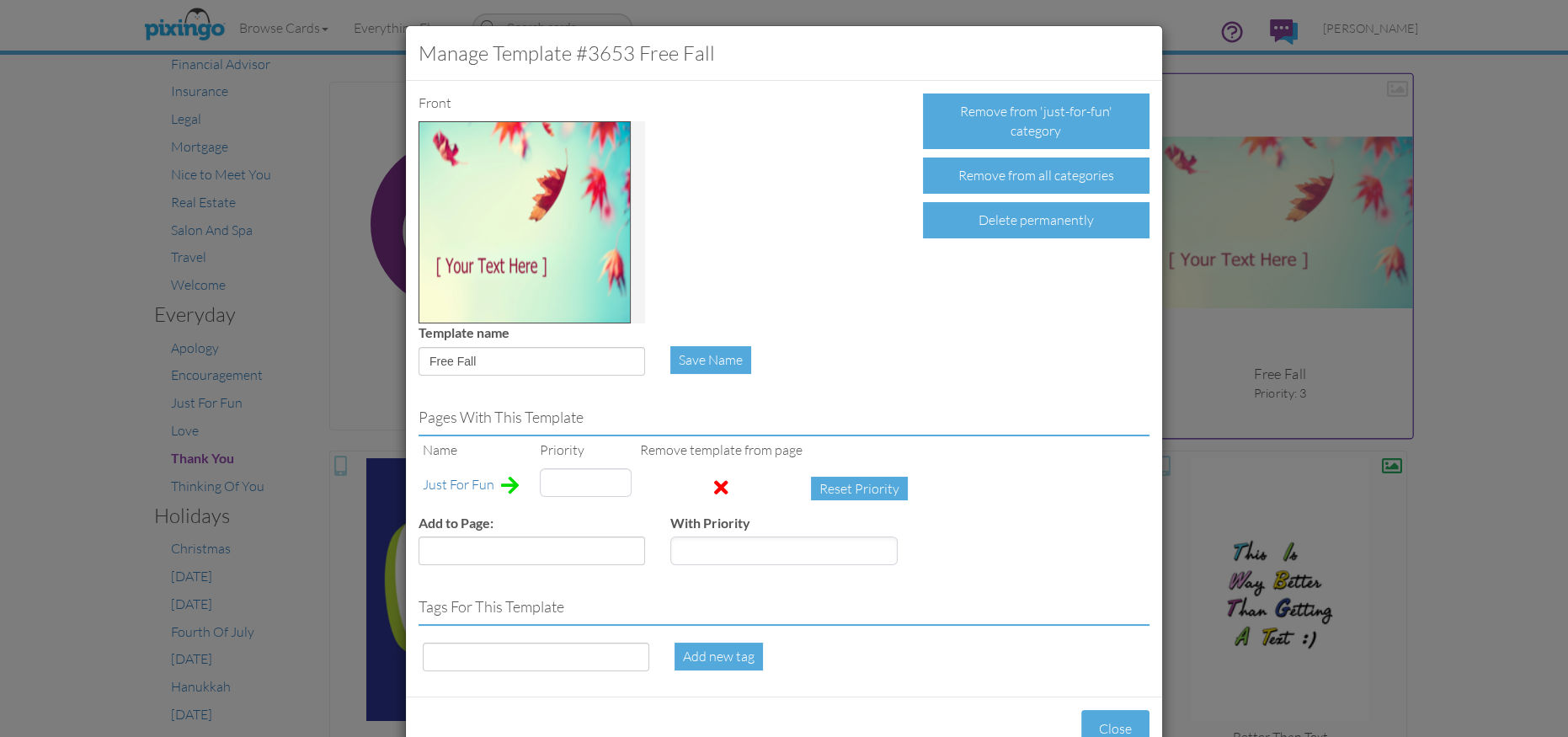
type input "3"
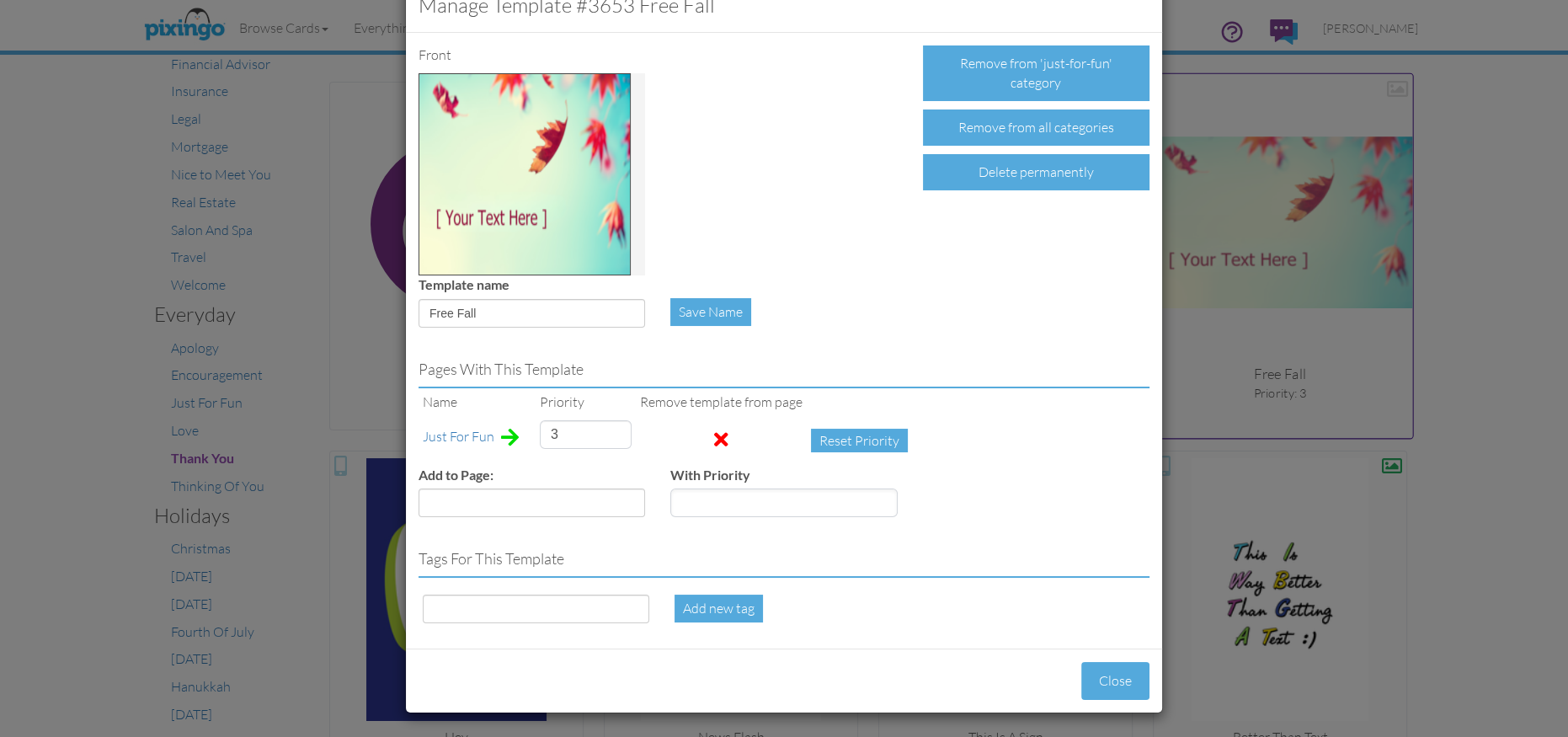
scroll to position [47, 0]
click at [484, 615] on input at bounding box center [536, 609] width 226 height 28
type input "leaves"
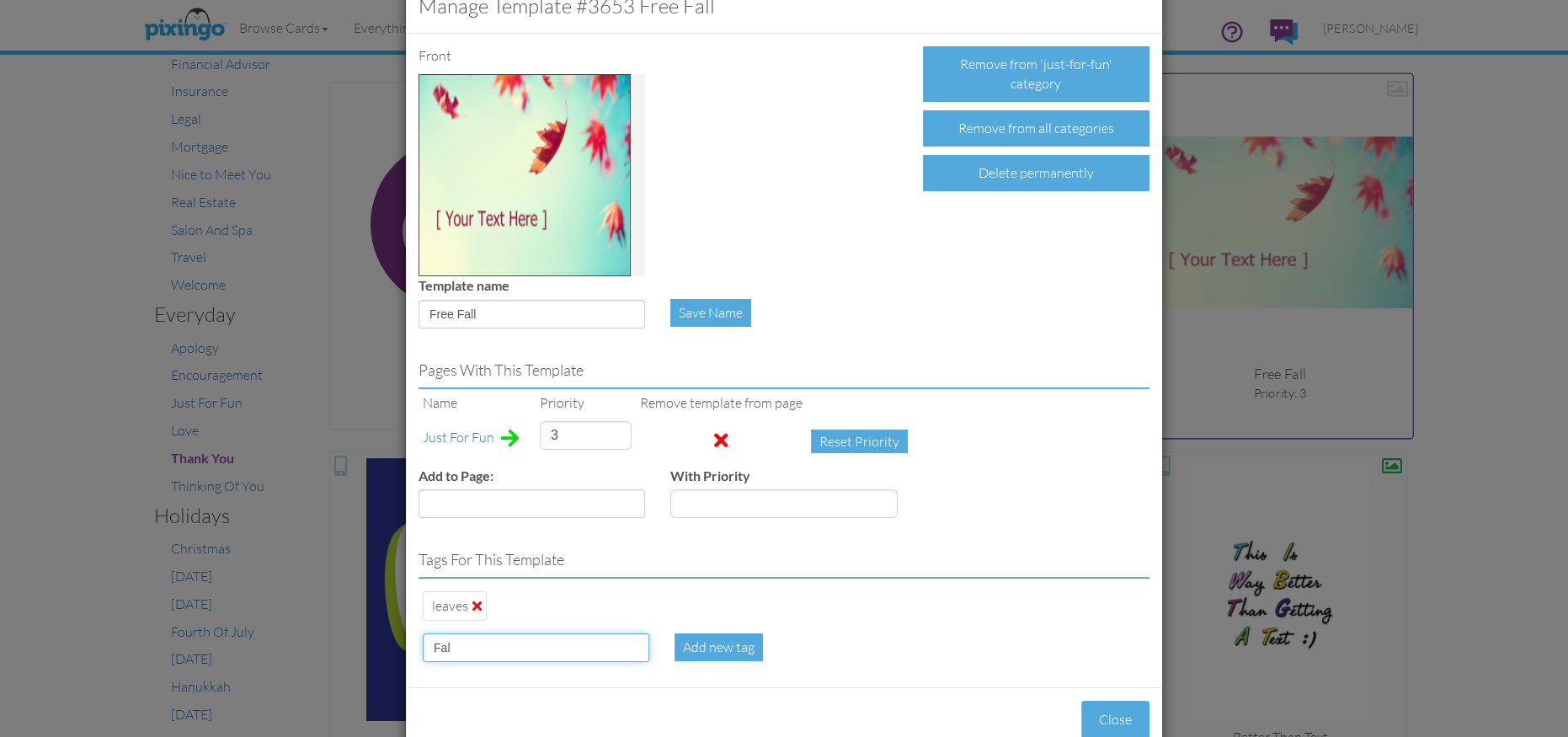
type input "Fall"
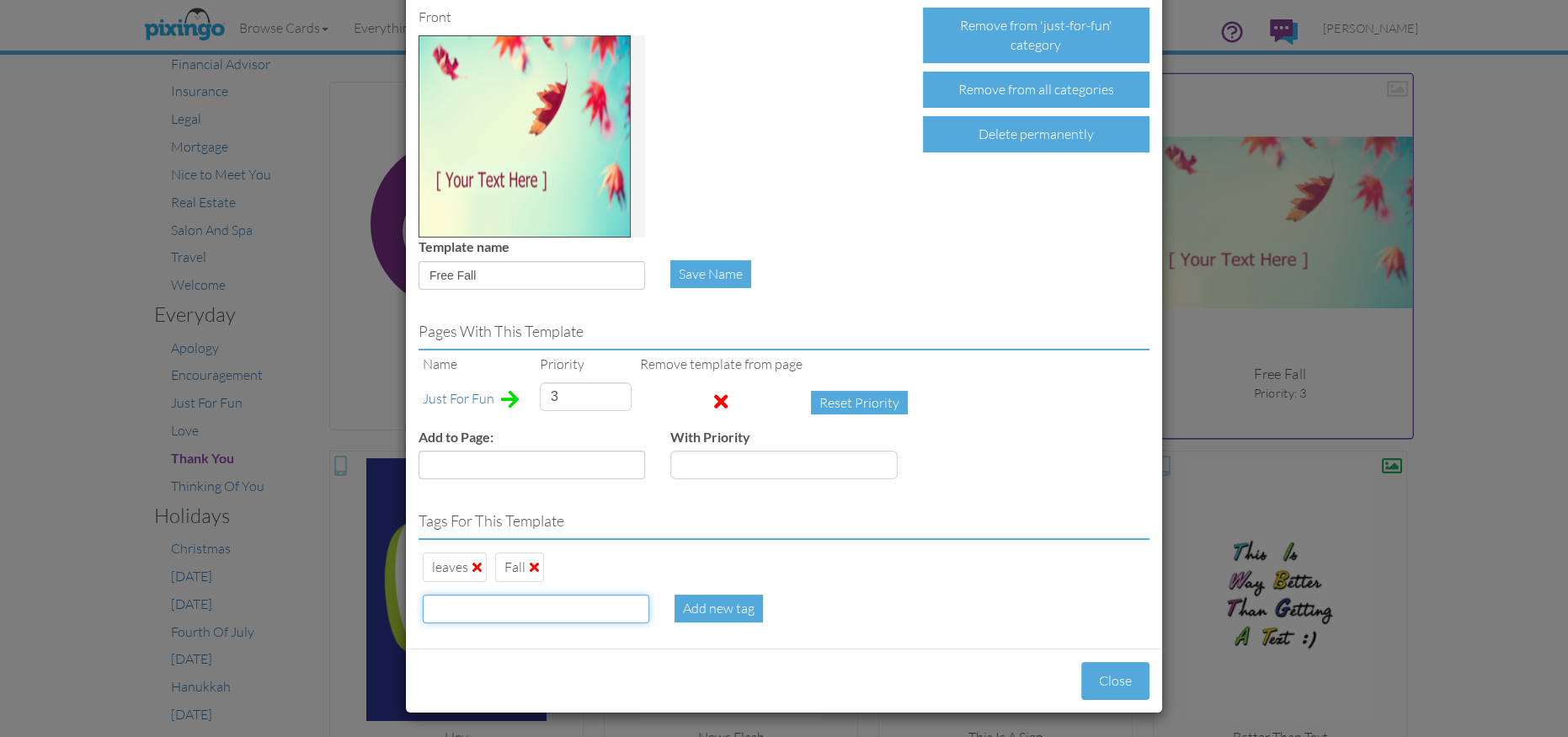
click at [492, 607] on input at bounding box center [536, 608] width 226 height 28
type input "Promoted"
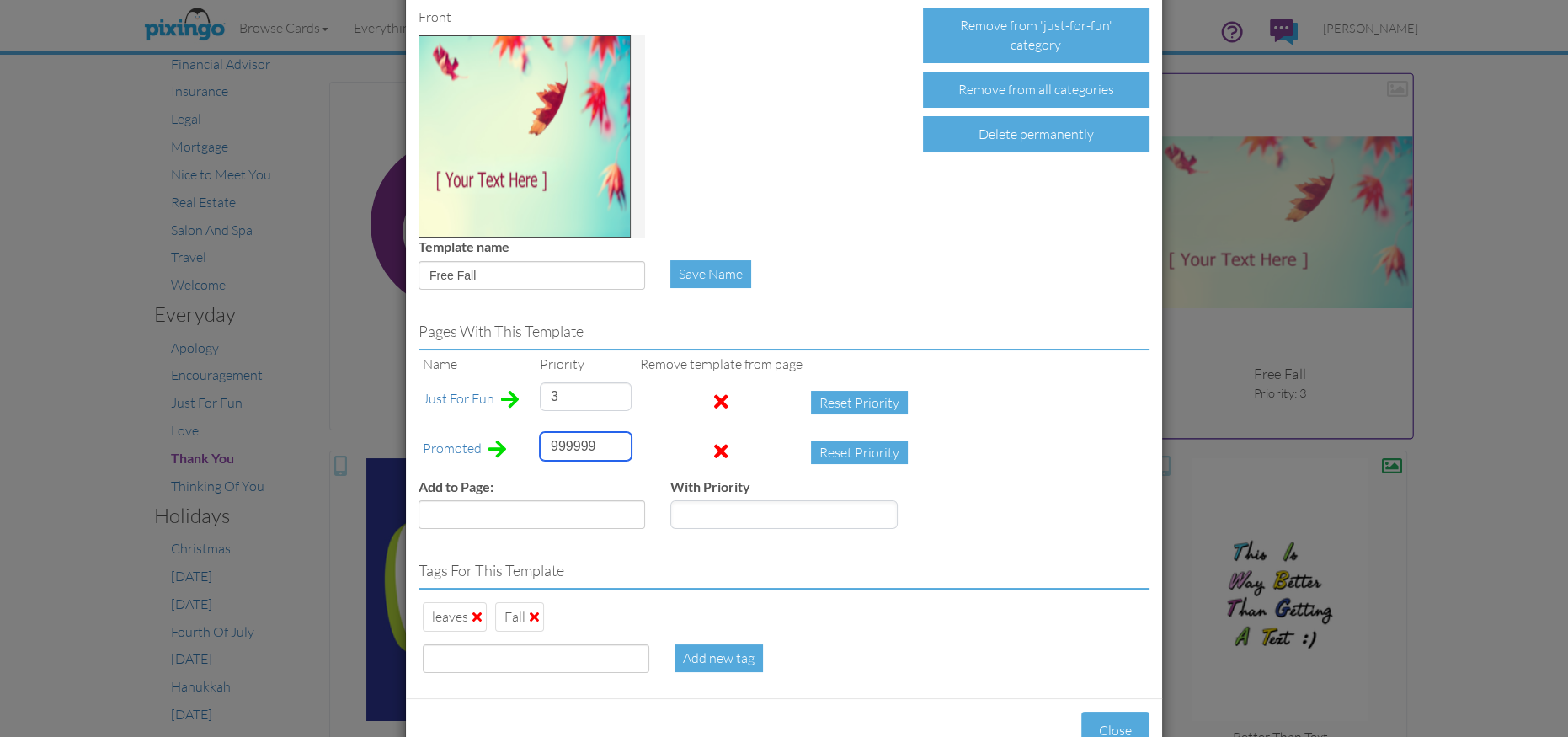
click at [564, 450] on input "999999" at bounding box center [585, 446] width 92 height 28
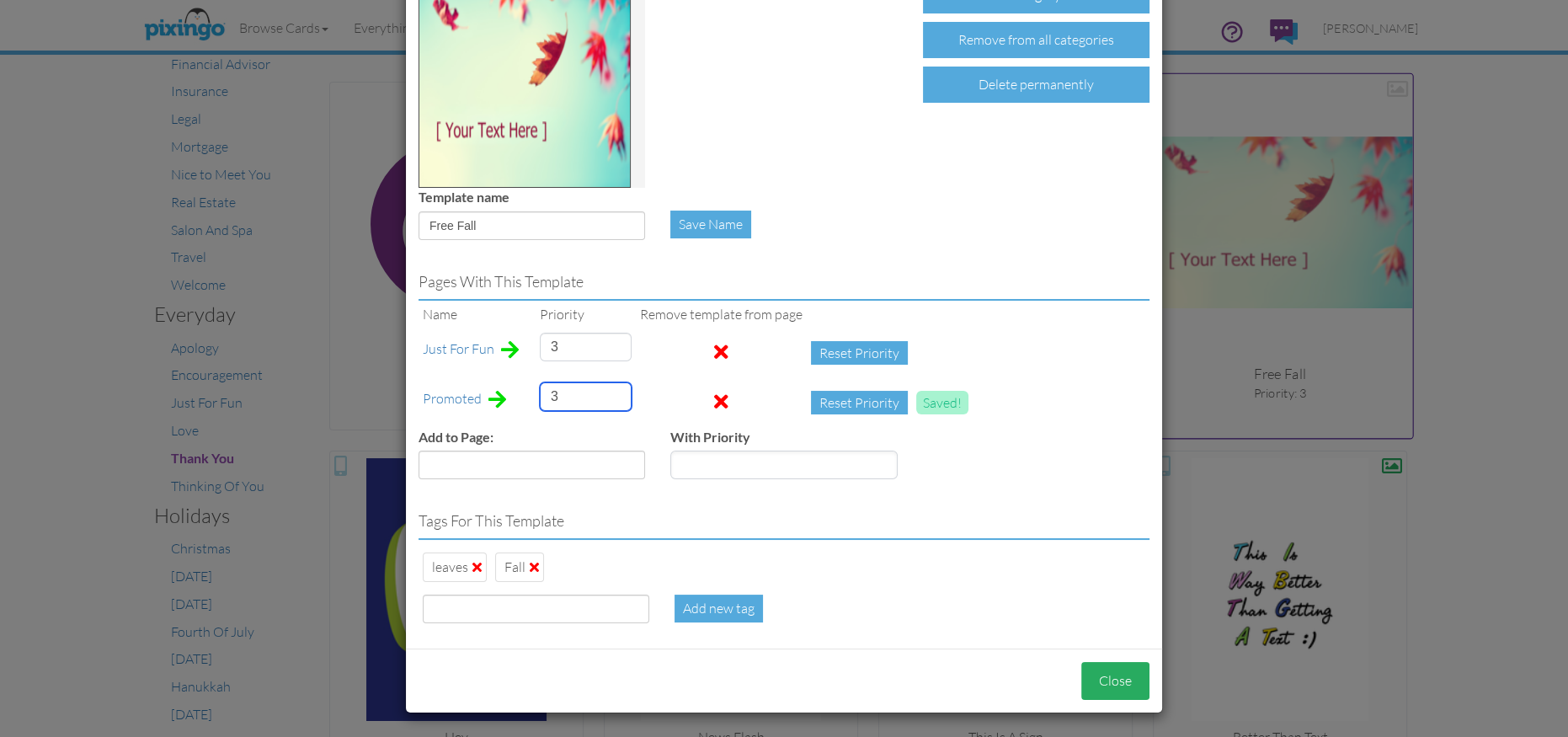
type input "3"
click at [1102, 686] on button "Close" at bounding box center [1116, 681] width 69 height 38
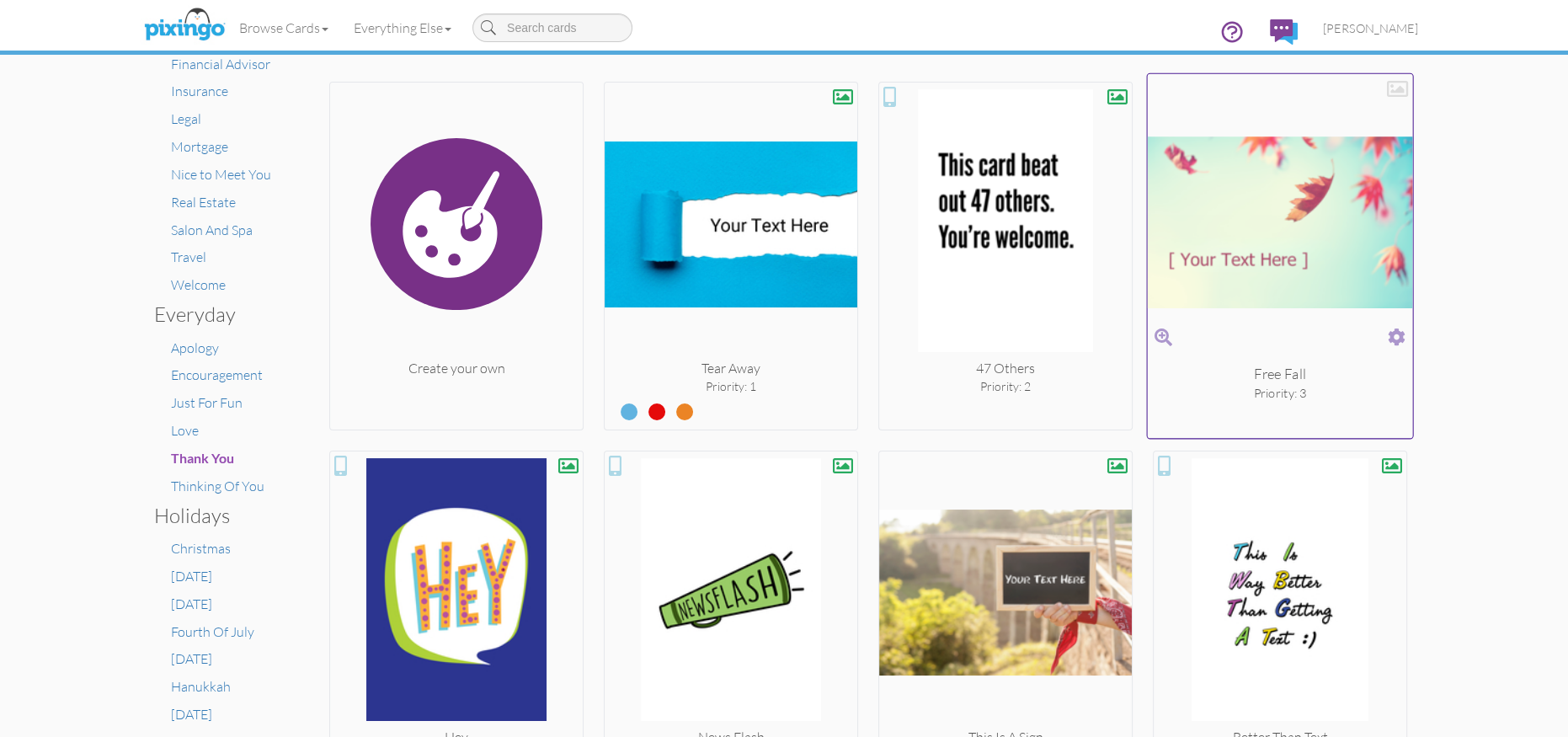
click at [1400, 89] on div at bounding box center [1397, 88] width 21 height 21
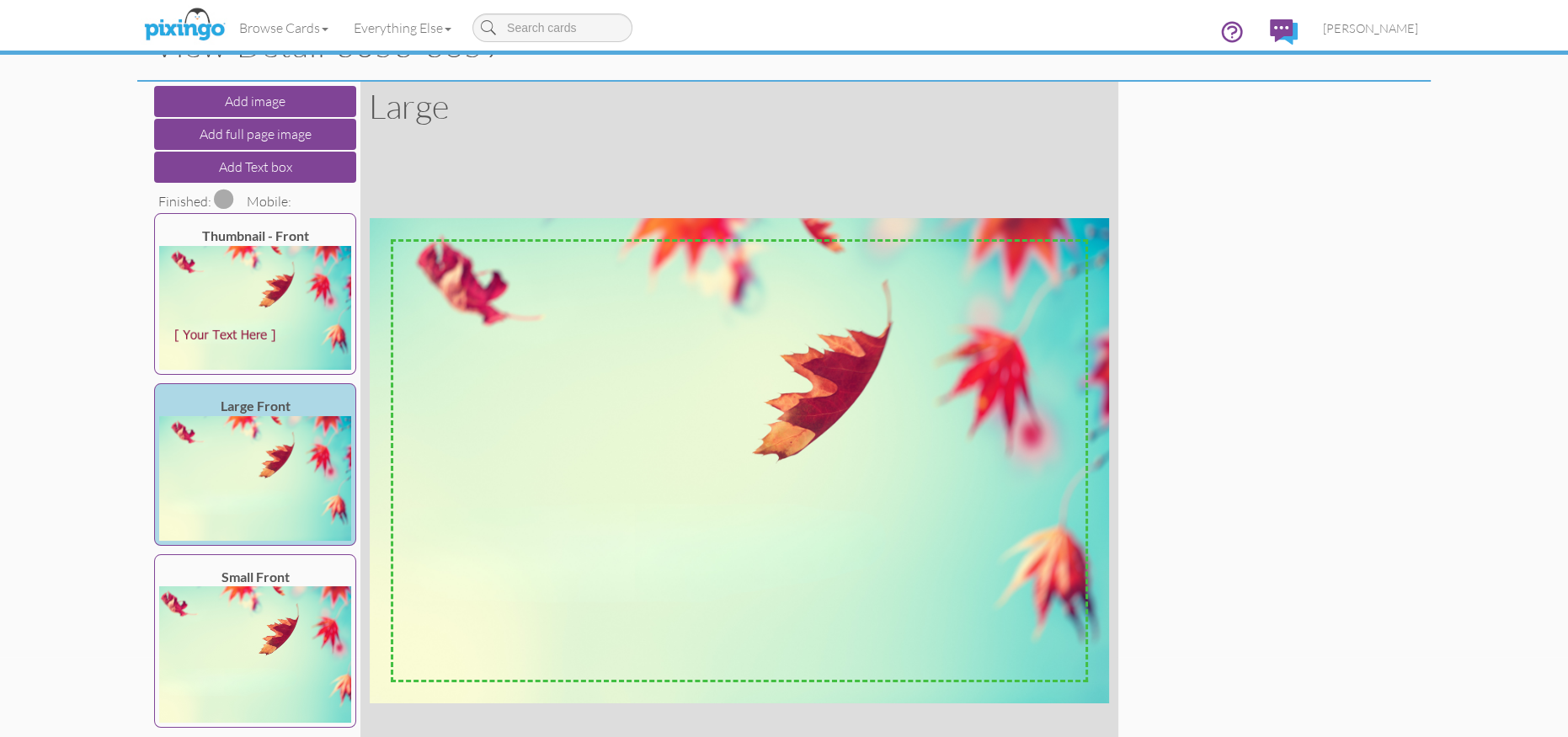
scroll to position [76, 0]
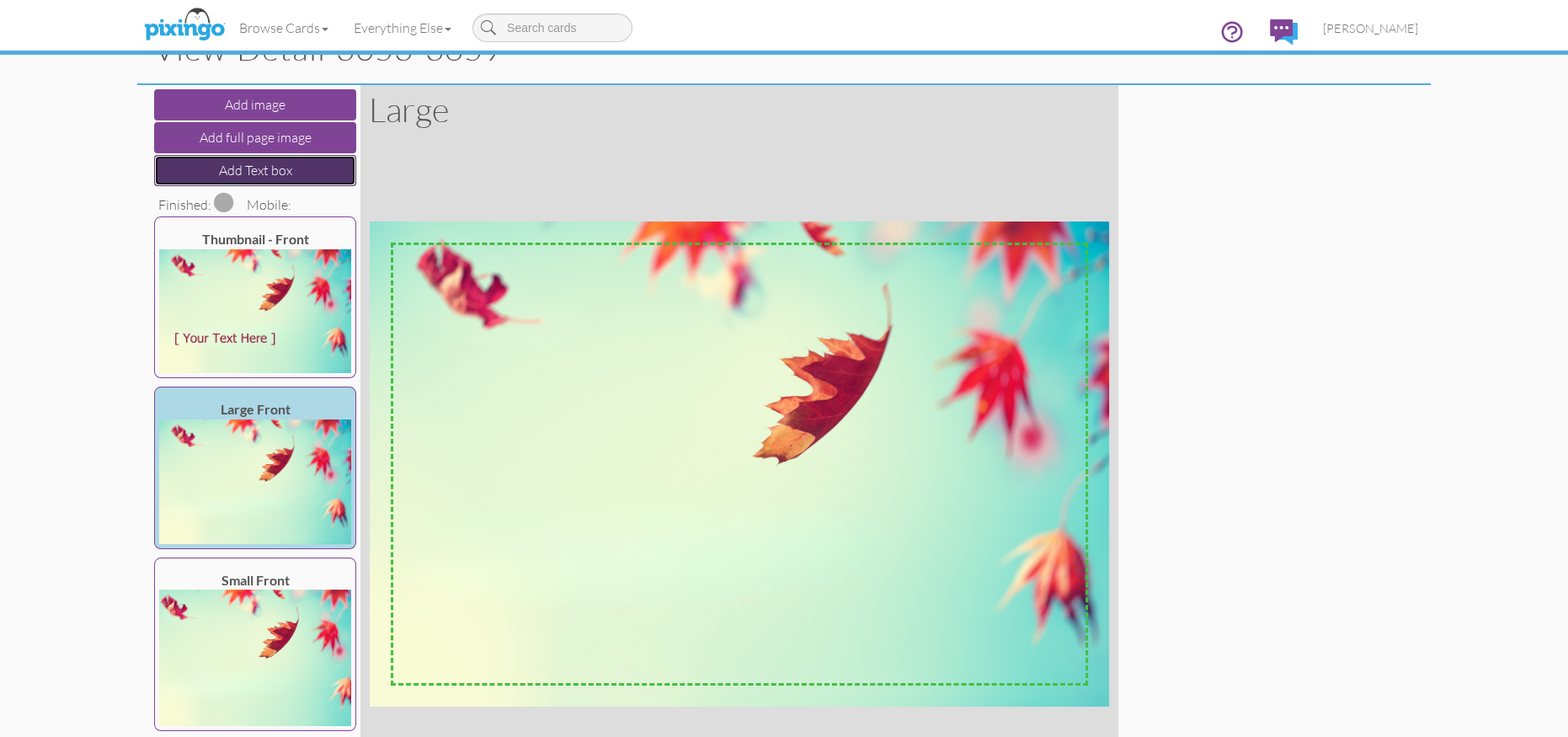
click at [216, 172] on button "Add Text box" at bounding box center [256, 171] width 202 height 31
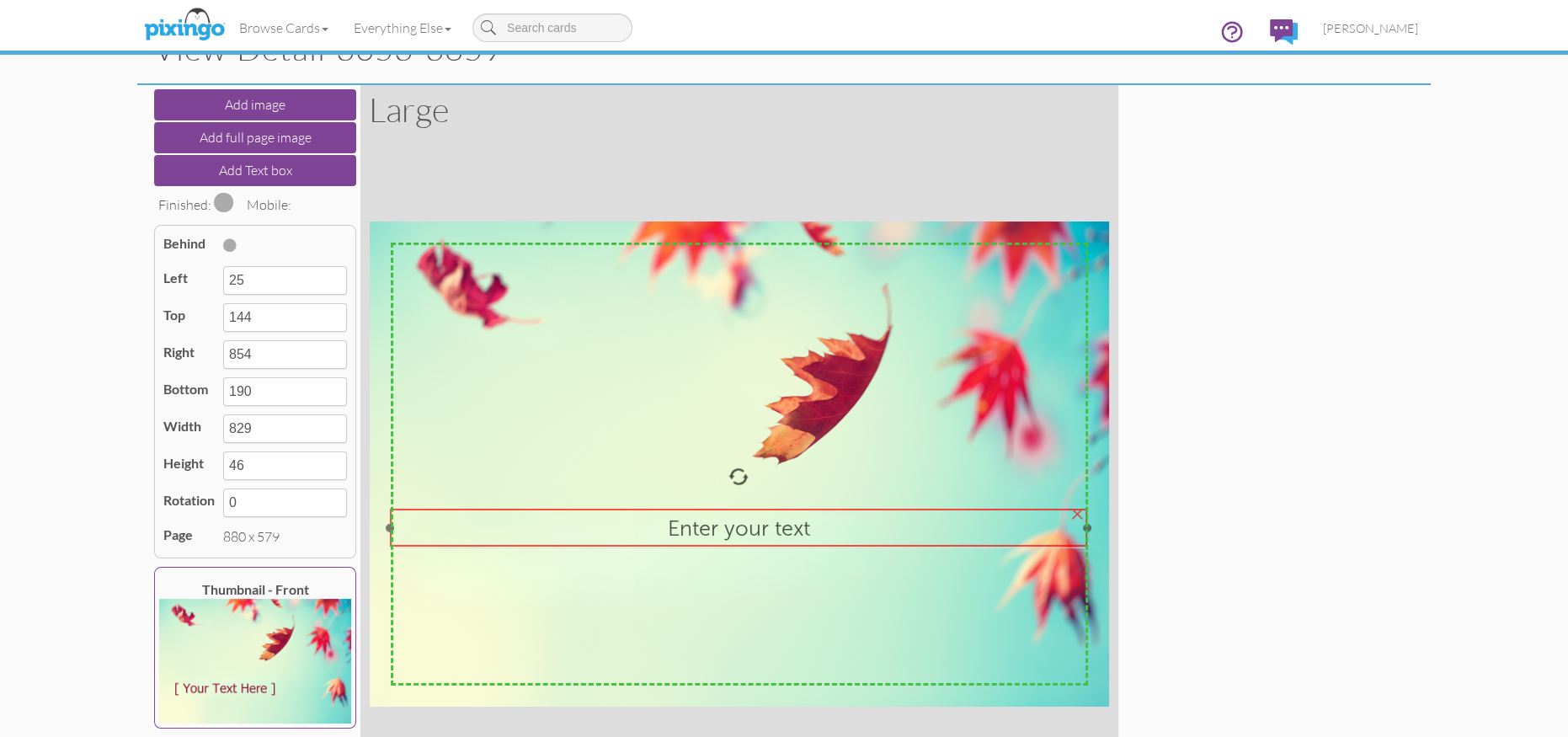
drag, startPoint x: 799, startPoint y: 375, endPoint x: 914, endPoint y: 543, distance: 203.6
click at [804, 540] on div "Enter your text" at bounding box center [739, 529] width 697 height 39
type input "30"
type input "341"
type input "859"
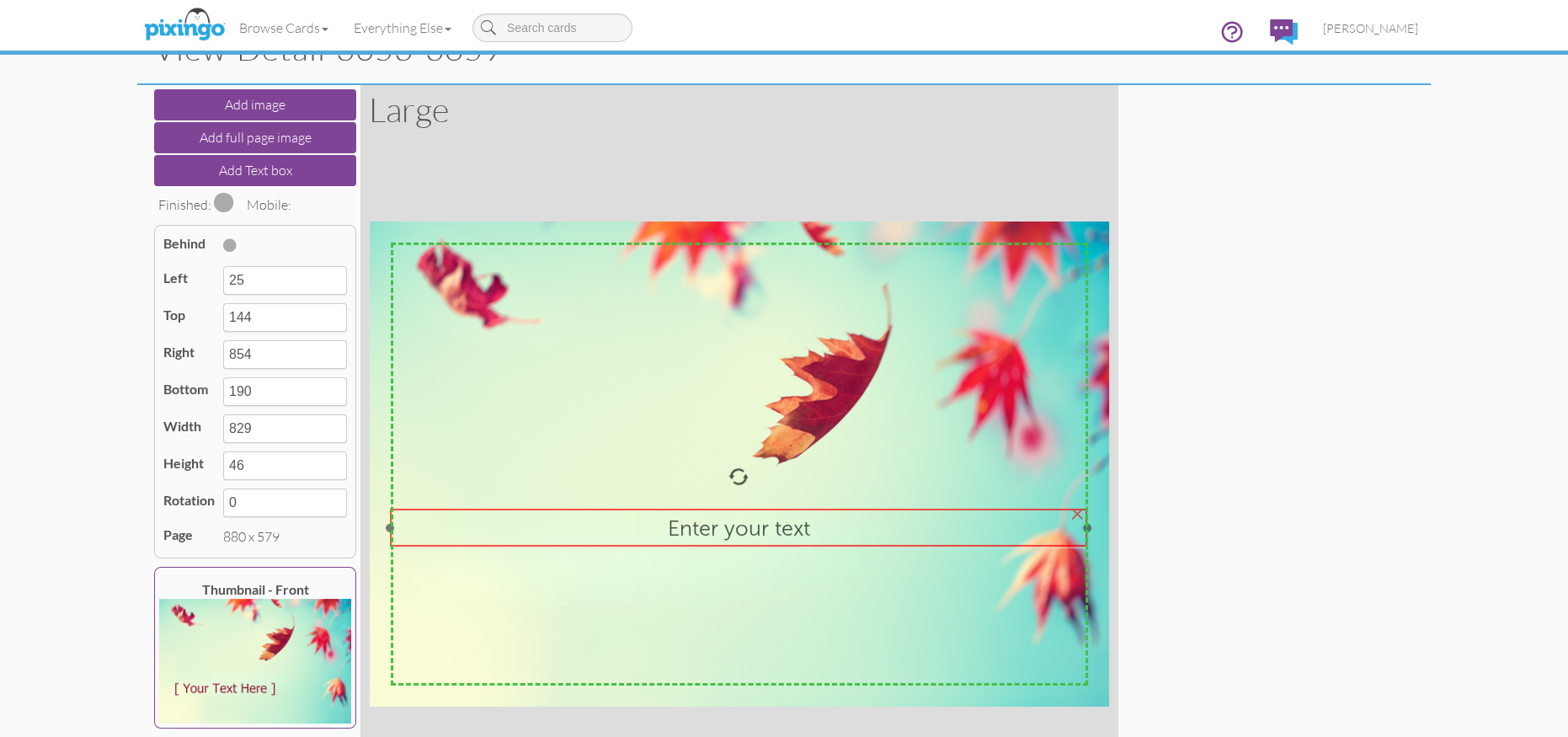
type input "387"
drag, startPoint x: 1089, startPoint y: 528, endPoint x: 965, endPoint y: 541, distance: 124.7
click at [971, 539] on div "Enter your text ×" at bounding box center [684, 528] width 579 height 39
type input "719"
type input "689"
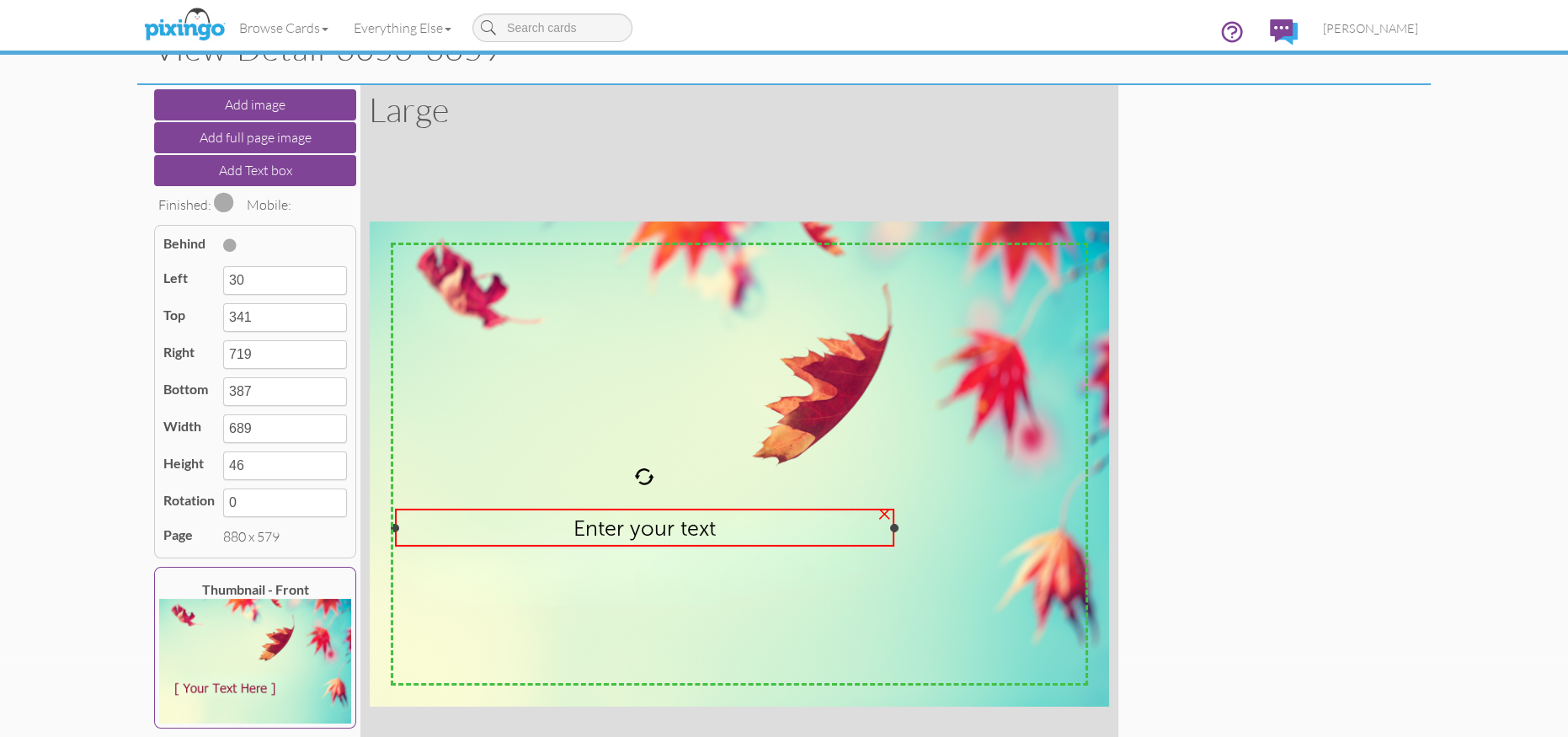
drag, startPoint x: 973, startPoint y: 526, endPoint x: 865, endPoint y: 541, distance: 109.0
click at [892, 535] on div "Enter your text ×" at bounding box center [644, 528] width 499 height 39
type input "623"
type input "593"
click at [589, 527] on span "Enter your text" at bounding box center [644, 528] width 142 height 26
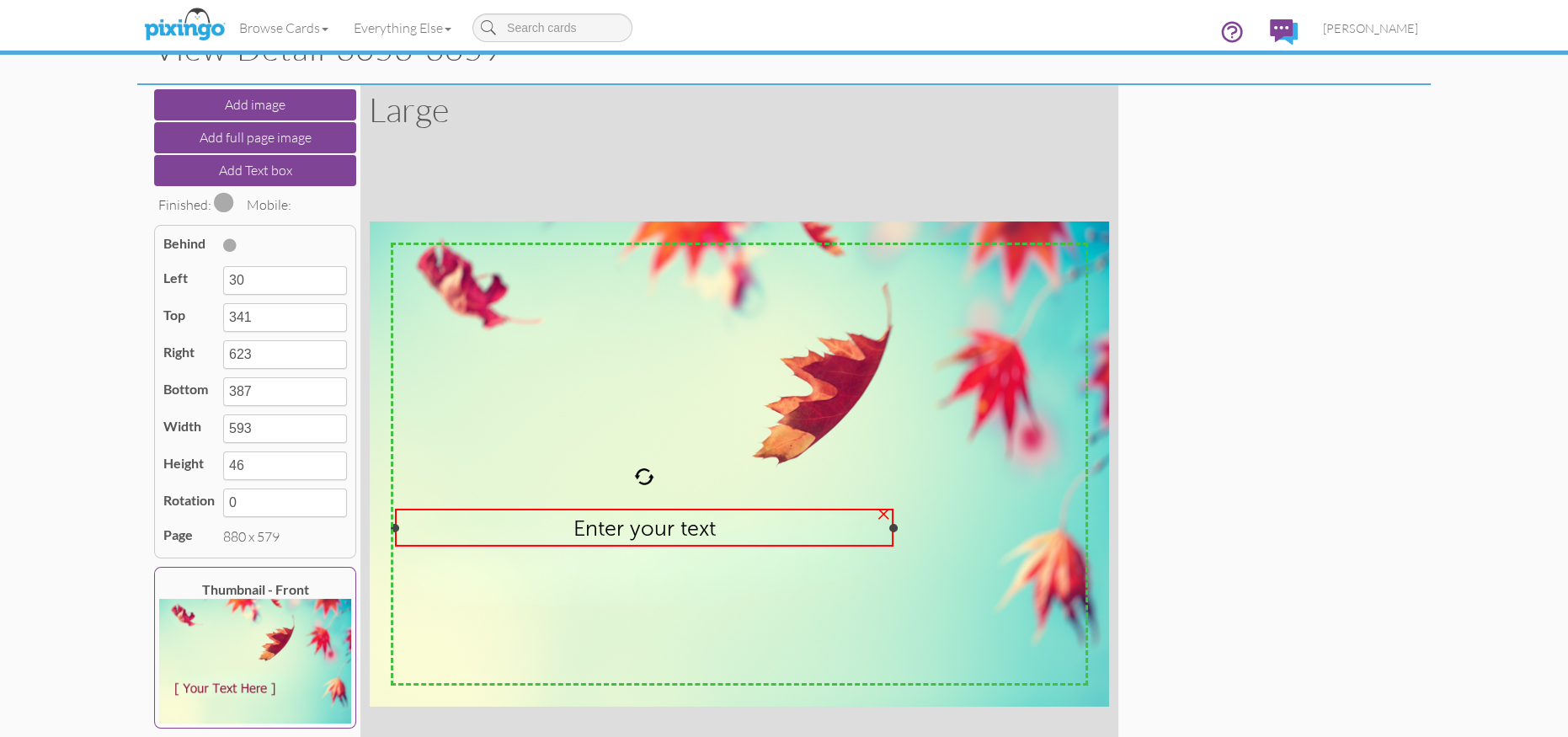
click at [589, 527] on span "Enter your text" at bounding box center [644, 528] width 142 height 26
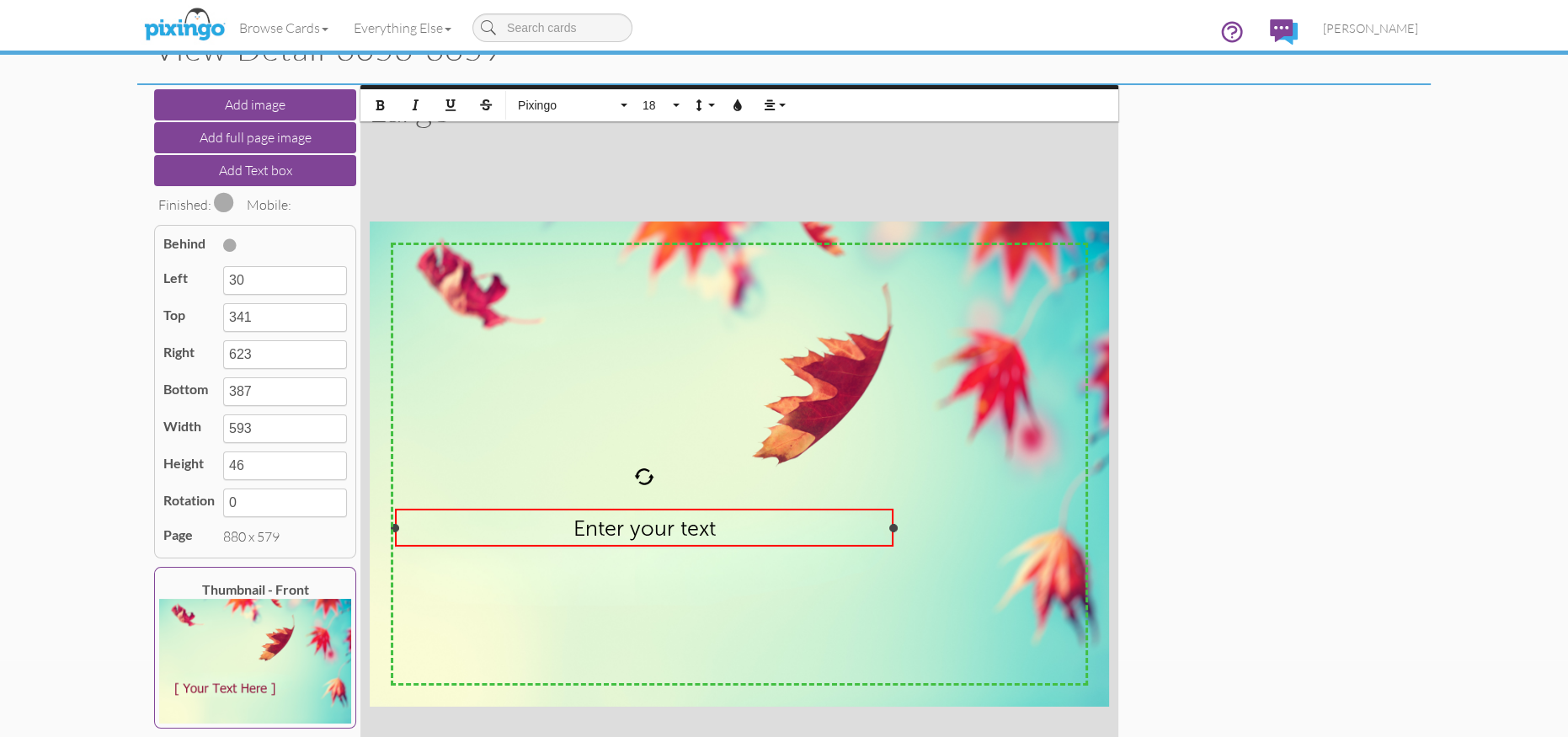
click at [589, 527] on span "Enter your text" at bounding box center [644, 528] width 142 height 26
click at [738, 112] on button "Colors" at bounding box center [737, 105] width 32 height 32
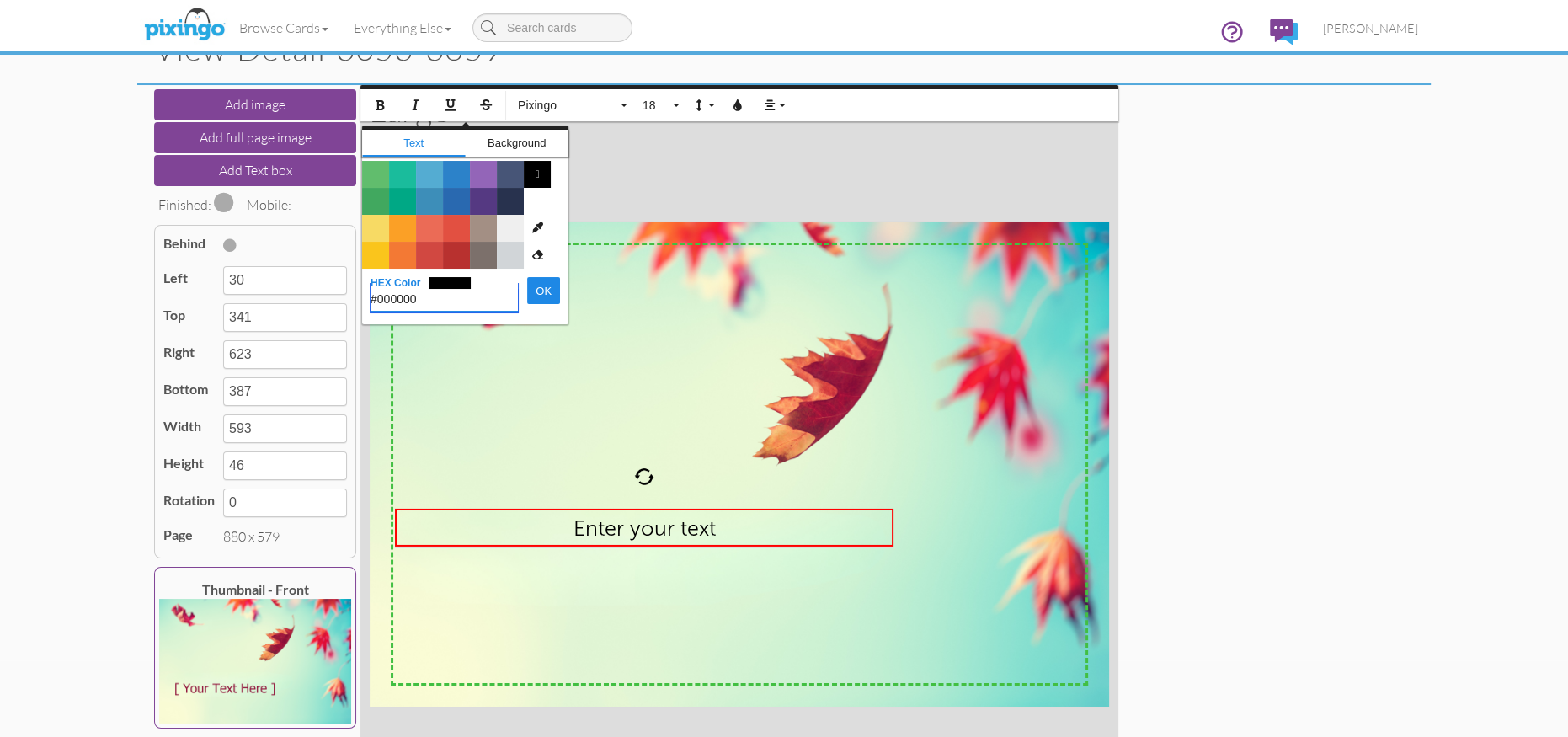
drag, startPoint x: 393, startPoint y: 296, endPoint x: 353, endPoint y: 295, distance: 40.0
click at [353, 295] on div "Add image Add full page image Add Text box Finished: Mobile: Behind Left 30 Top…" at bounding box center [784, 464] width 1268 height 758
paste input "91153c"
type input "#91153c"
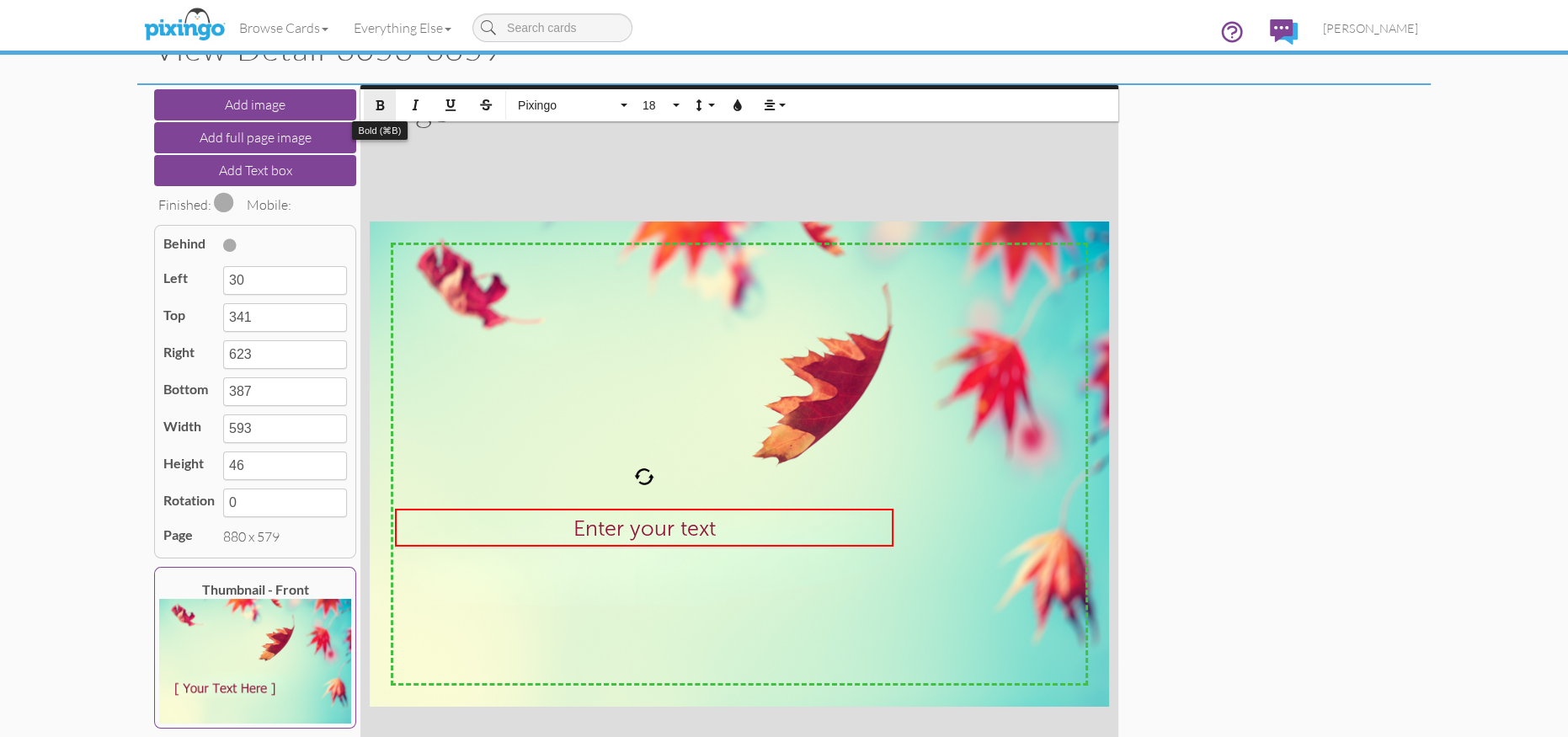
click at [374, 100] on icon "button" at bounding box center [380, 106] width 12 height 12
click at [675, 107] on button "18" at bounding box center [658, 105] width 49 height 32
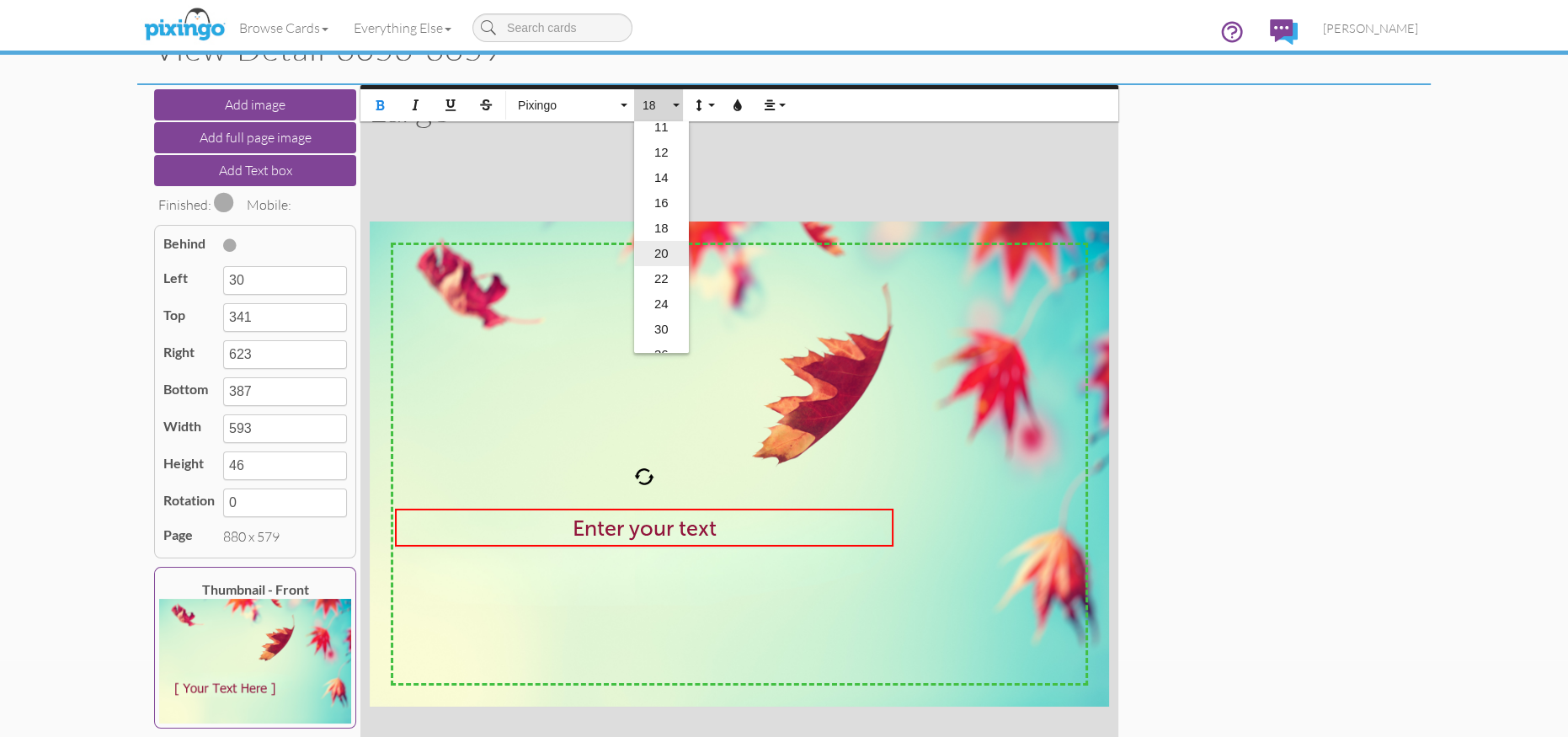
scroll to position [170, 0]
click at [659, 287] on link "24" at bounding box center [661, 292] width 55 height 25
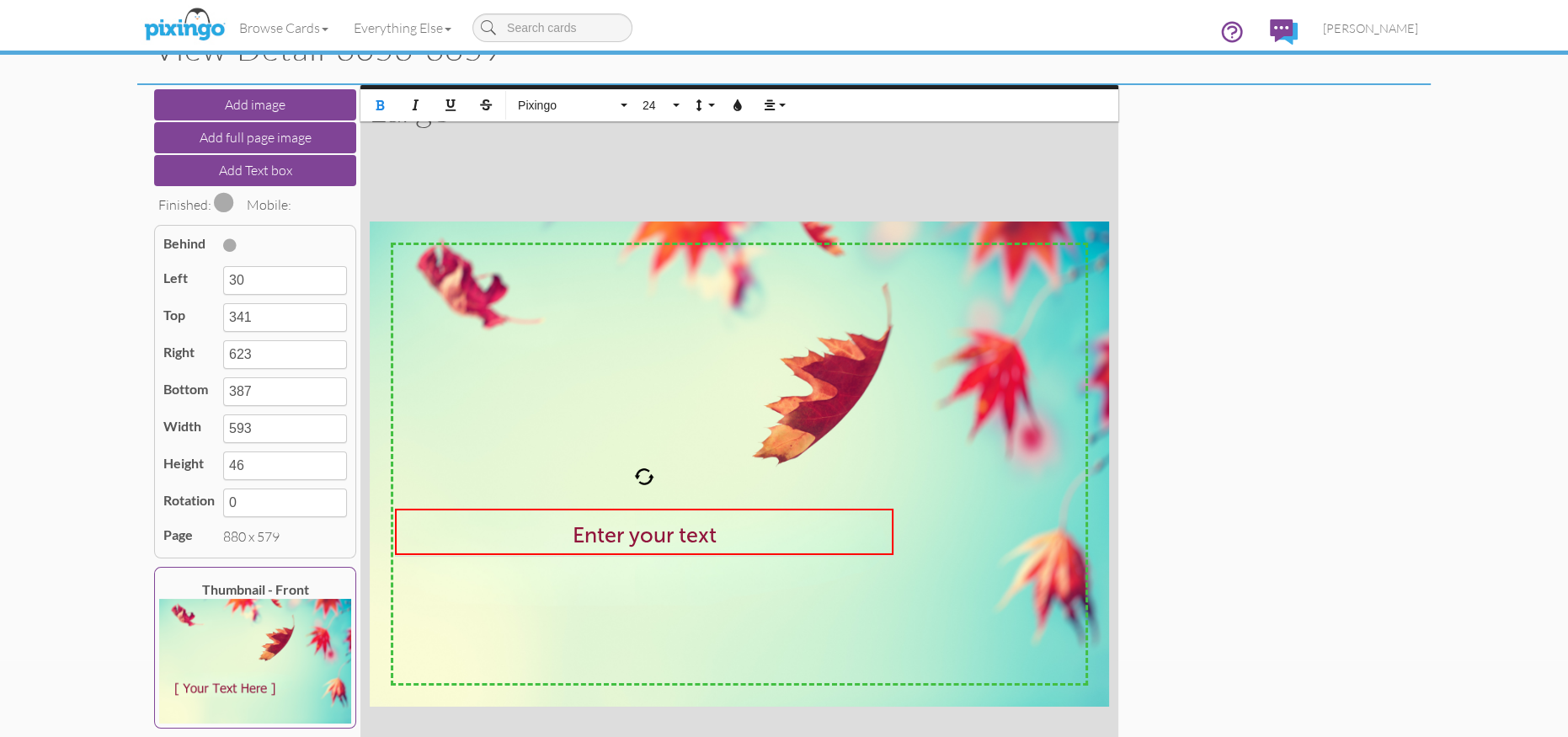
type input "397"
type input "56"
drag, startPoint x: 716, startPoint y: 537, endPoint x: 528, endPoint y: 535, distance: 188.0
click at [528, 535] on div "Enter your text ​" at bounding box center [643, 532] width 485 height 34
click at [660, 109] on span "18" at bounding box center [654, 106] width 28 height 15
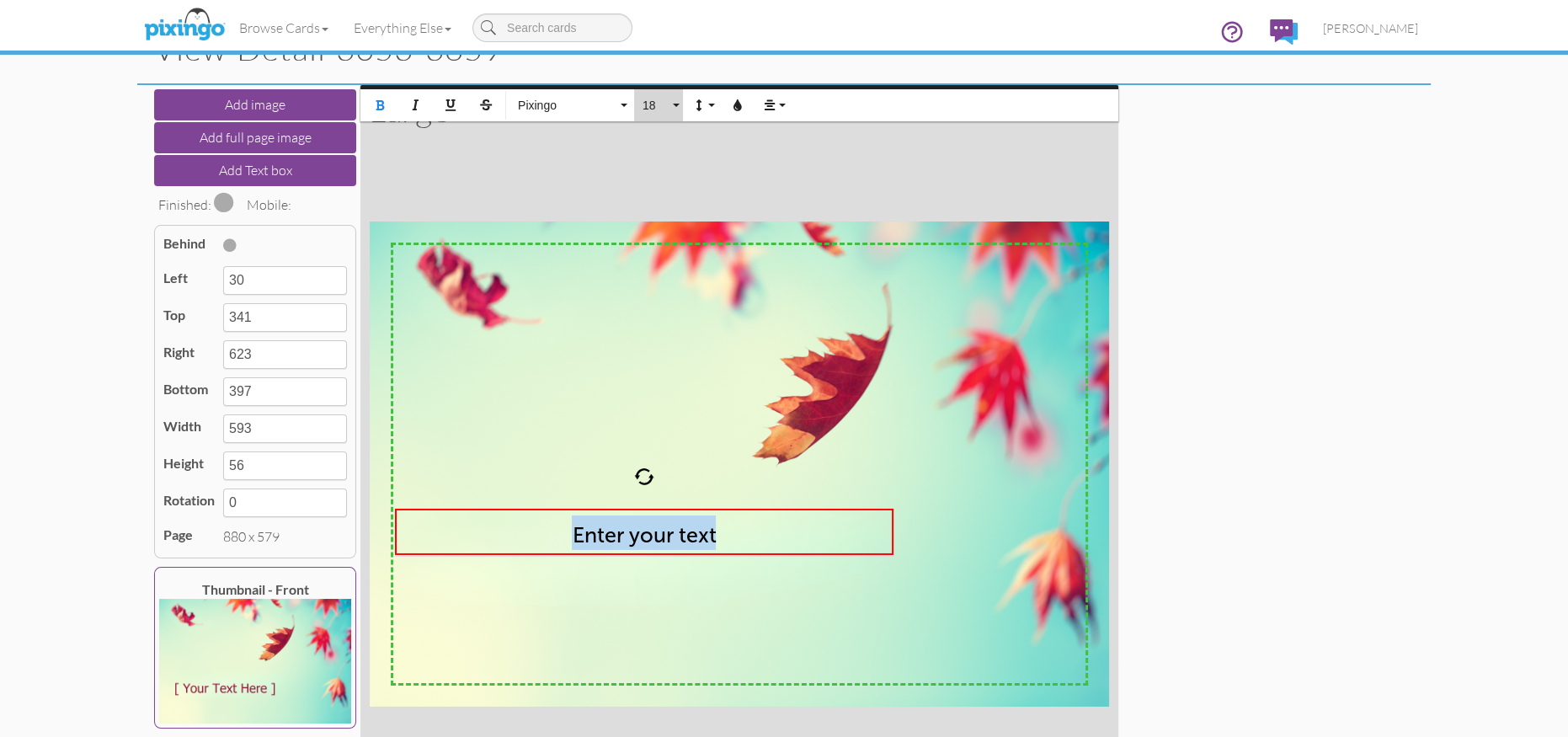
scroll to position [149, 0]
click at [658, 307] on link "24" at bounding box center [661, 312] width 55 height 25
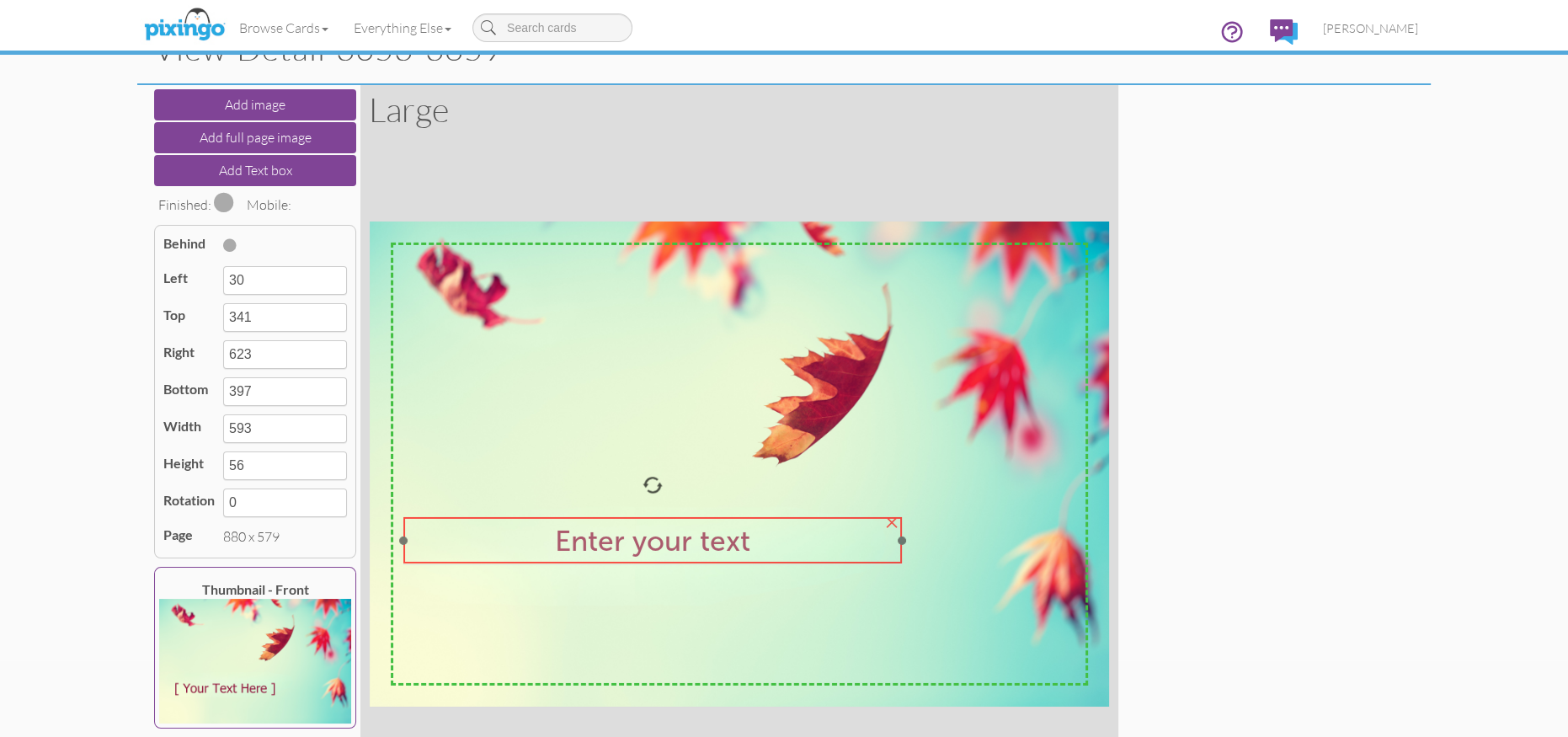
click at [664, 537] on span "Enter your text" at bounding box center [653, 541] width 196 height 34
type input "40"
type input "351"
type input "633"
type input "407"
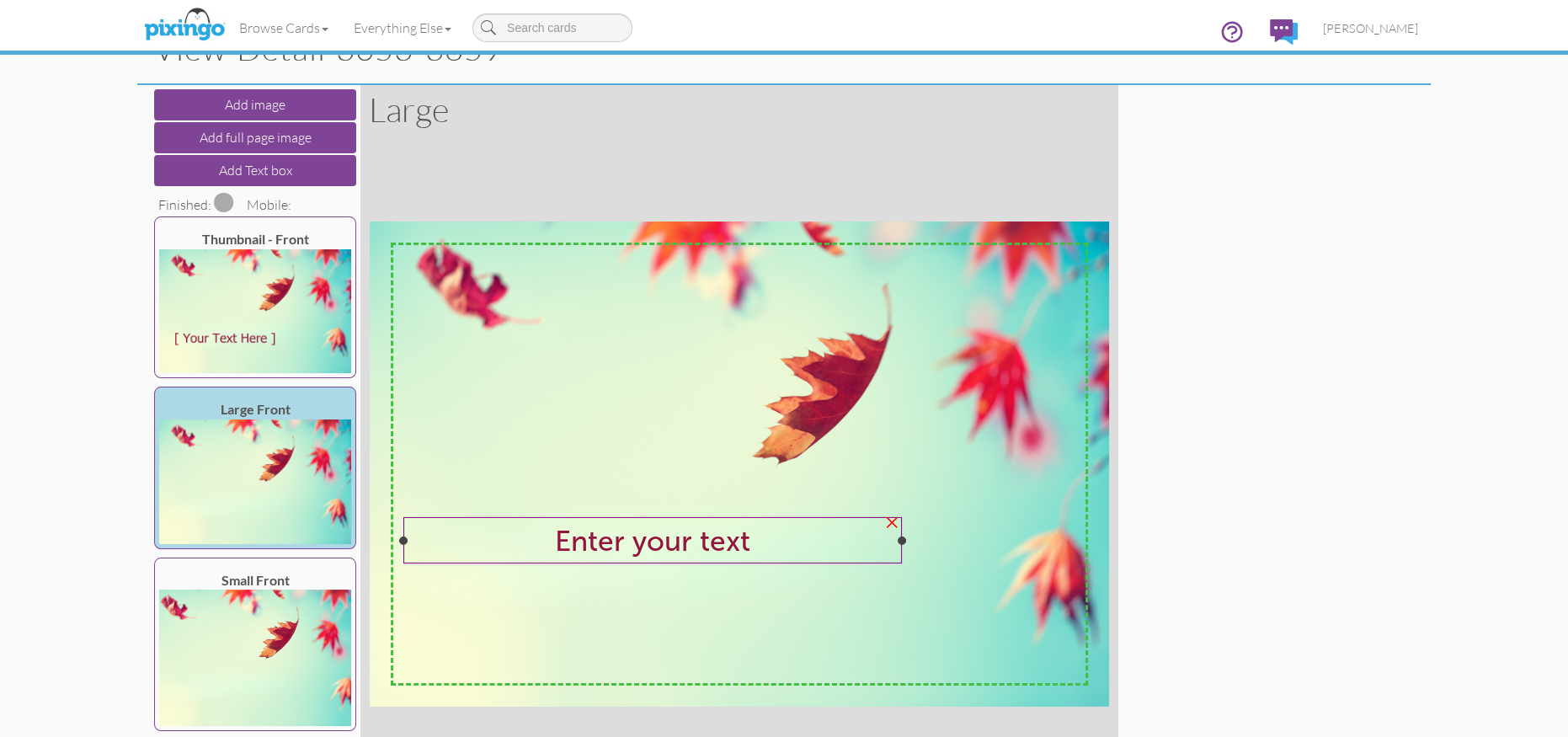
click at [708, 546] on span "Enter your text" at bounding box center [653, 541] width 196 height 34
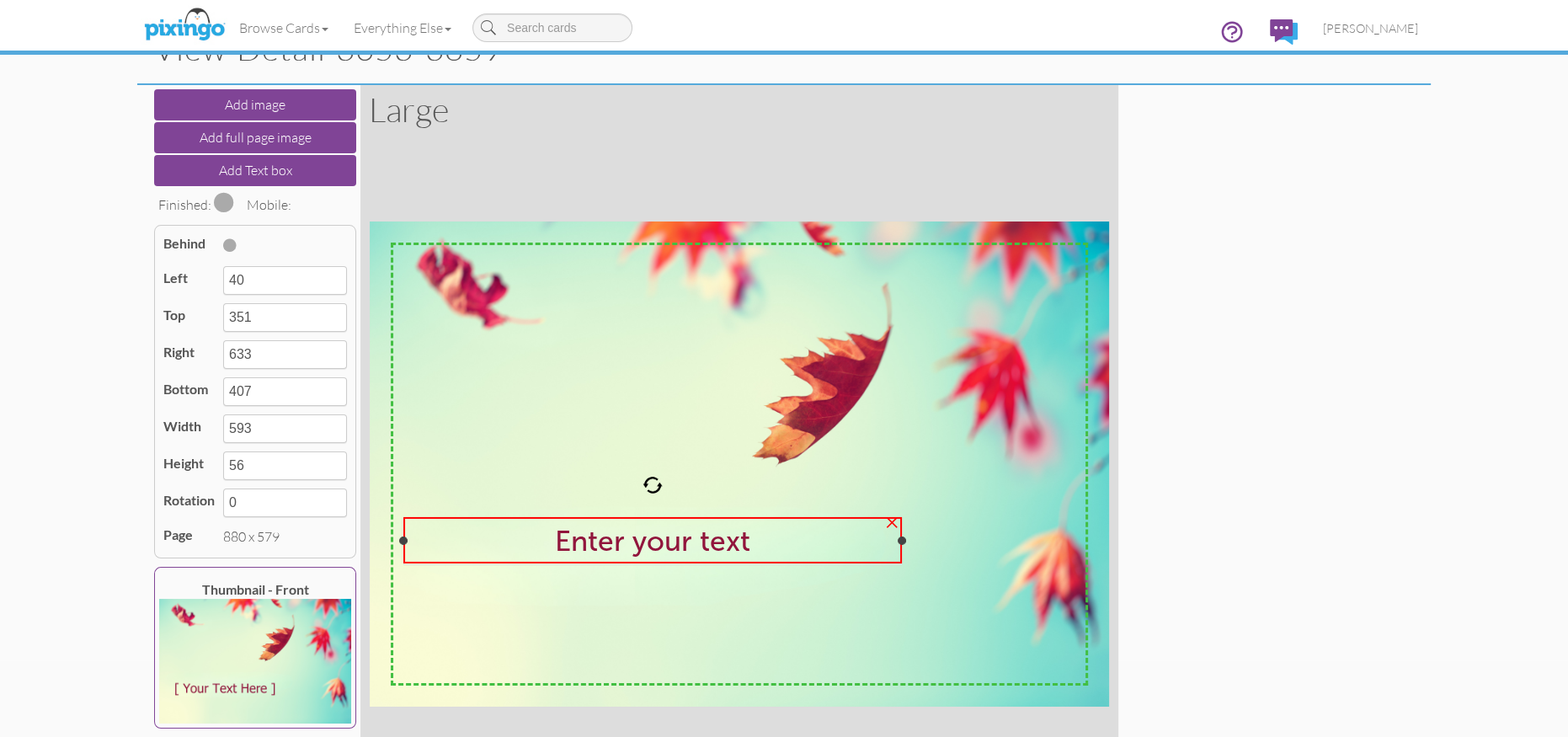
click at [708, 546] on span "Enter your text" at bounding box center [653, 541] width 196 height 34
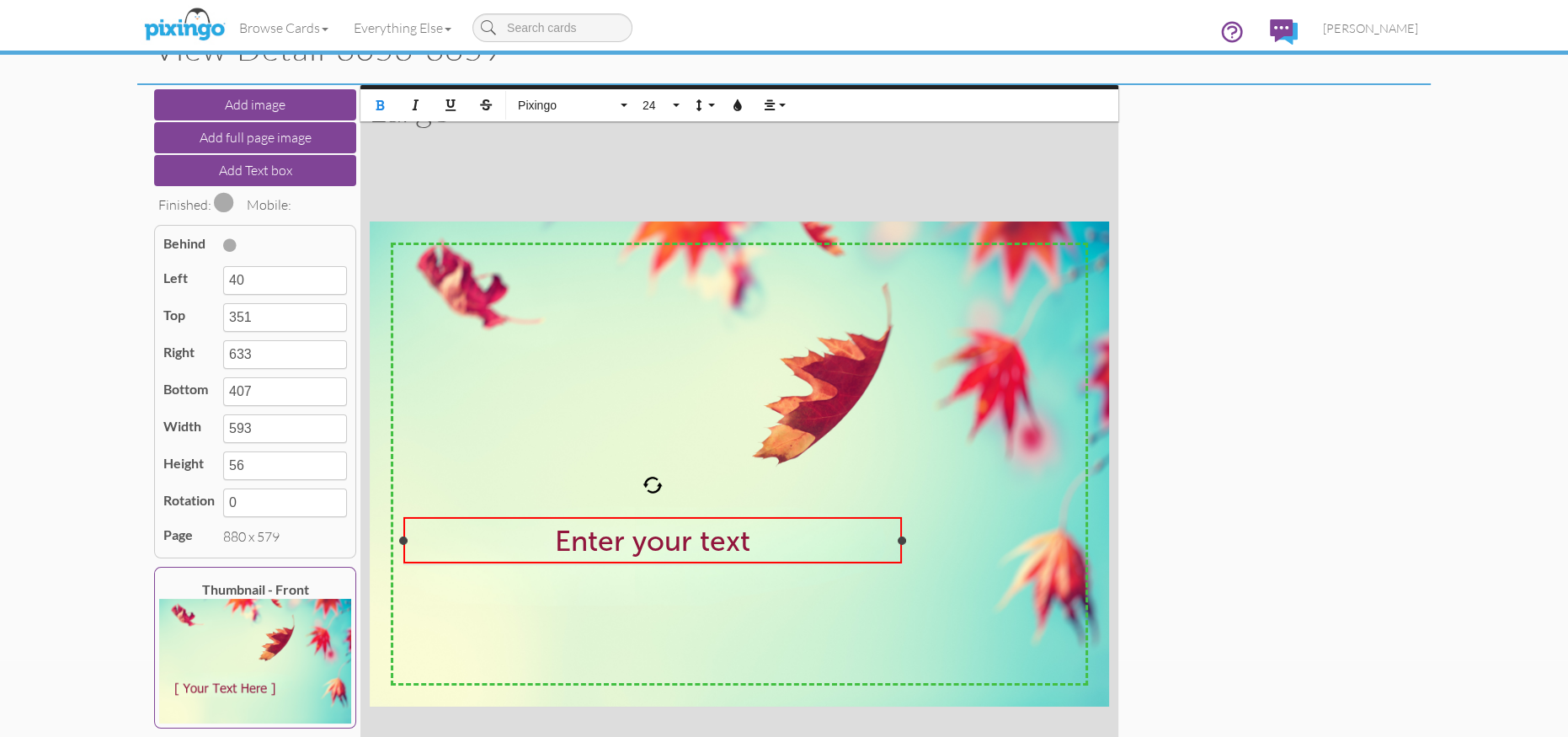
click at [708, 546] on span "Enter your text" at bounding box center [653, 541] width 196 height 34
click at [793, 541] on div "Enter your text" at bounding box center [652, 541] width 485 height 34
click at [677, 104] on button "24" at bounding box center [658, 105] width 49 height 32
click at [666, 157] on link "18" at bounding box center [661, 161] width 55 height 25
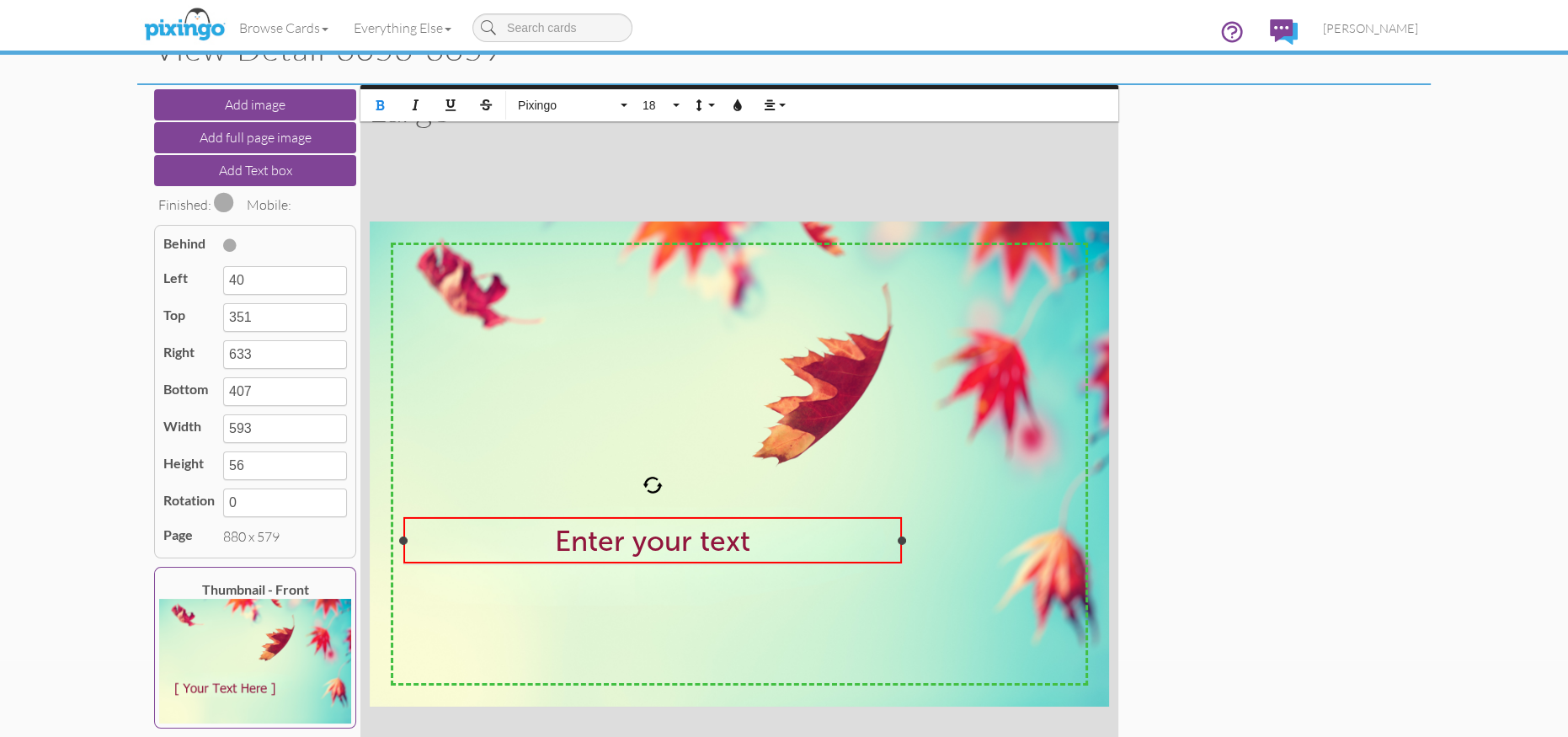
click at [599, 527] on span "Enter your text" at bounding box center [653, 541] width 196 height 34
click at [701, 544] on span "Enter your text" at bounding box center [653, 541] width 196 height 34
click at [783, 544] on div "Enter your text ​" at bounding box center [652, 541] width 485 height 34
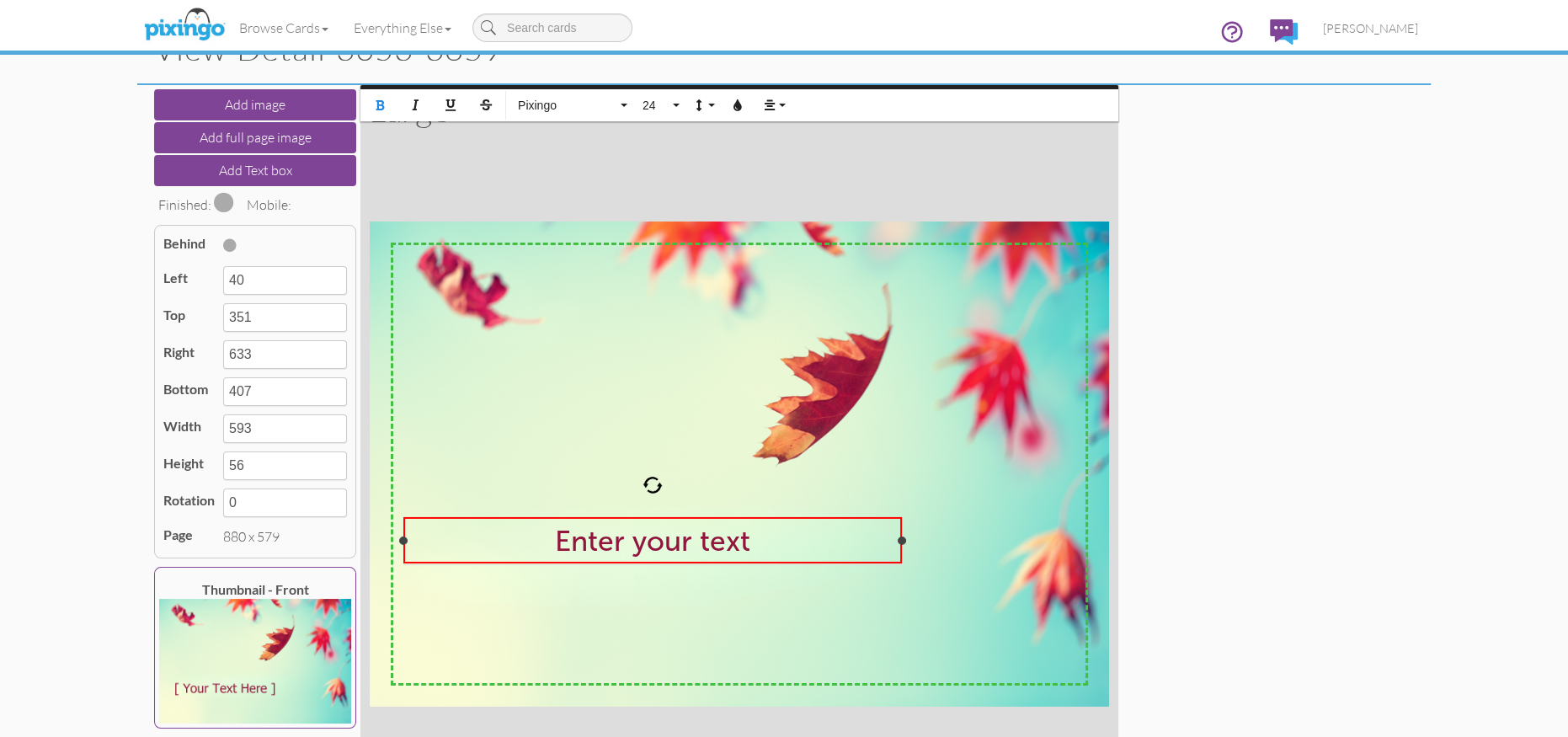
click at [783, 544] on div "Enter your text ​" at bounding box center [652, 541] width 485 height 34
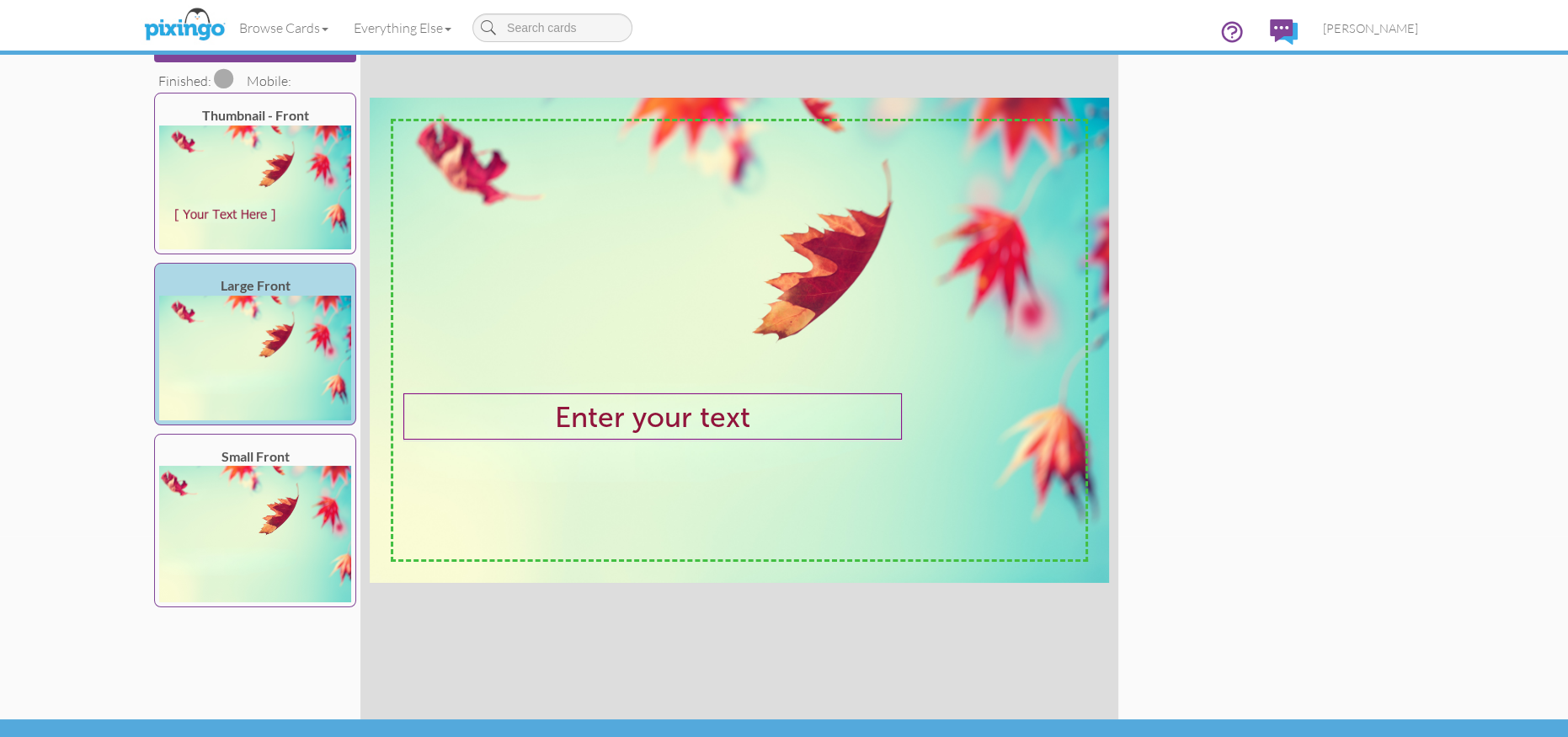
scroll to position [237, 0]
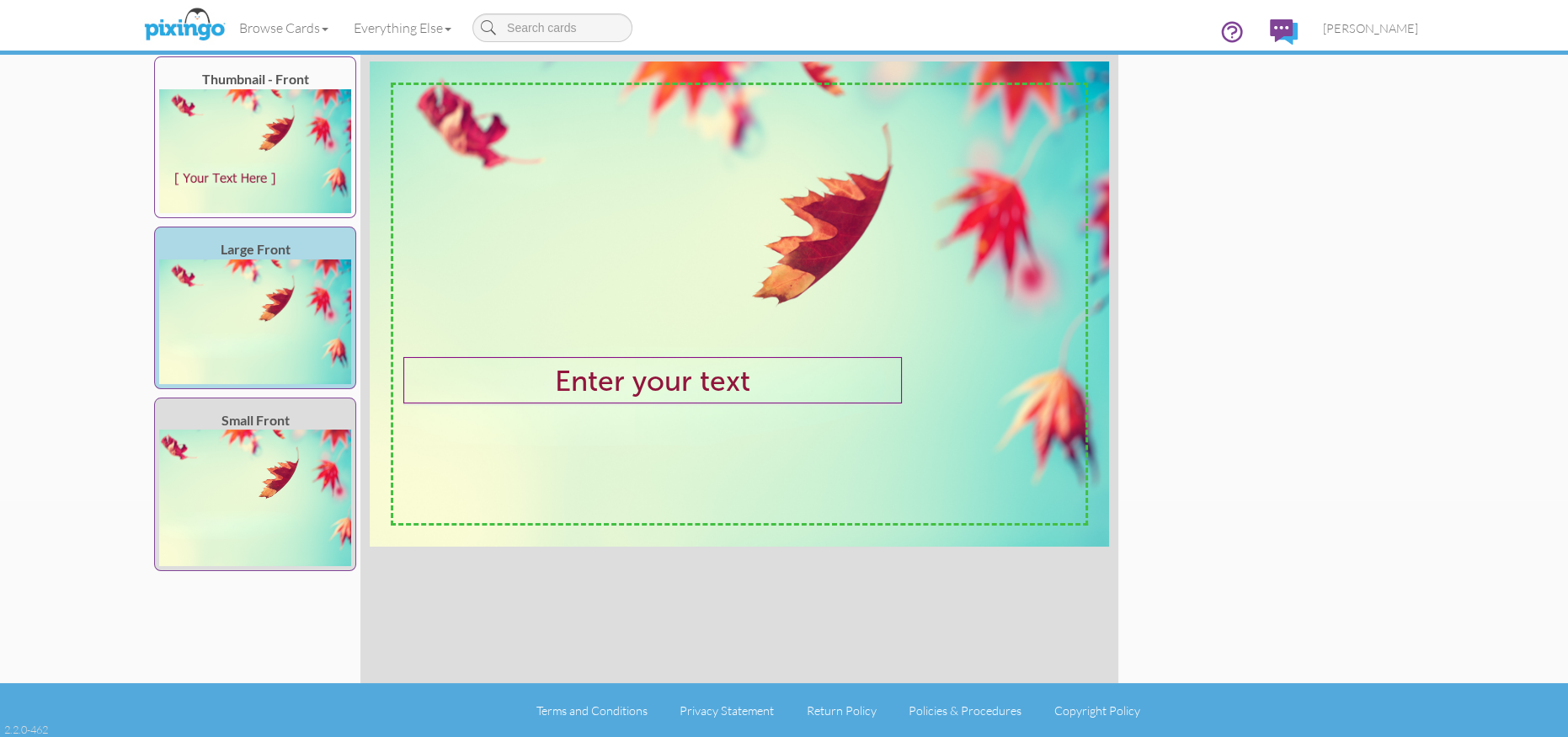
click at [197, 513] on img at bounding box center [256, 498] width 192 height 136
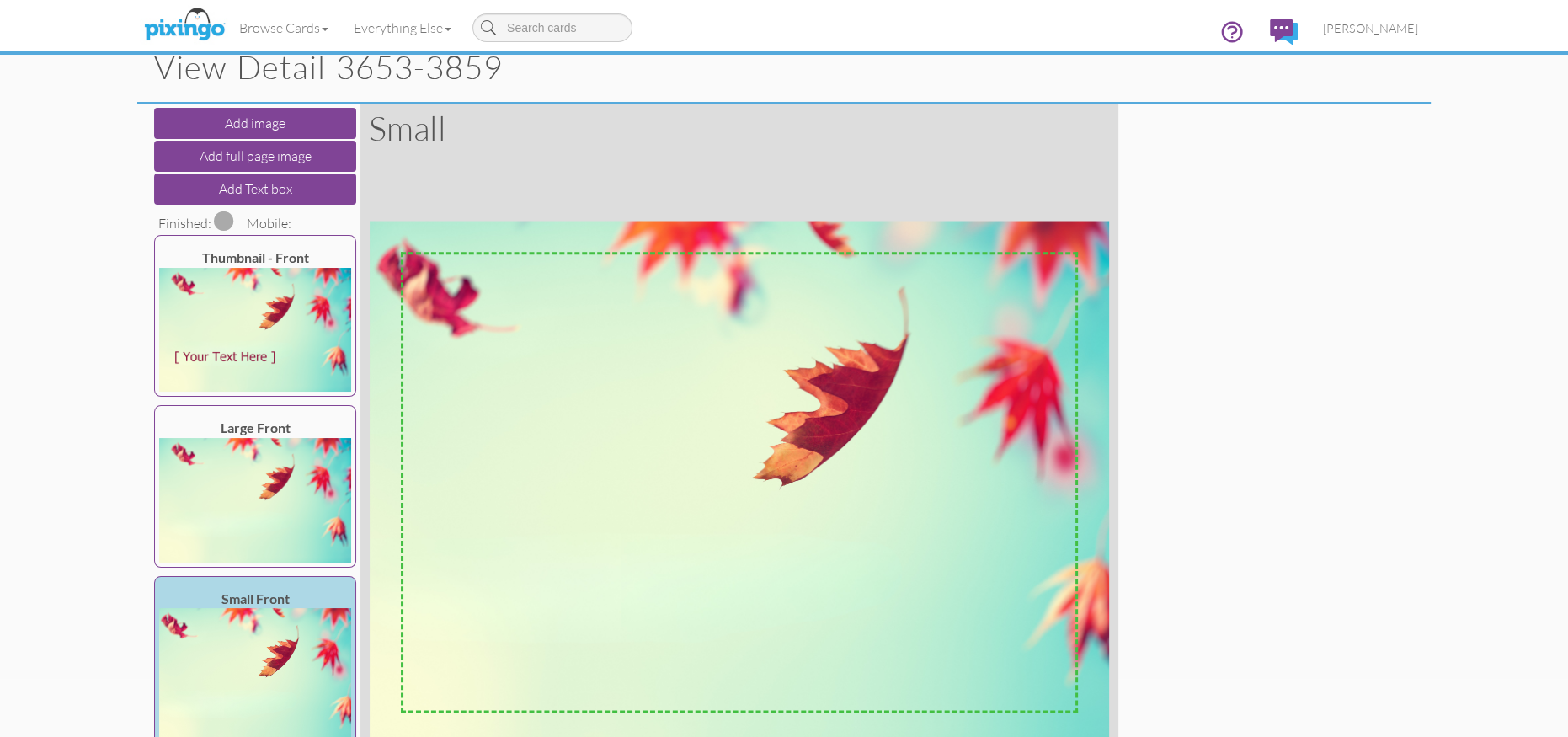
scroll to position [0, 0]
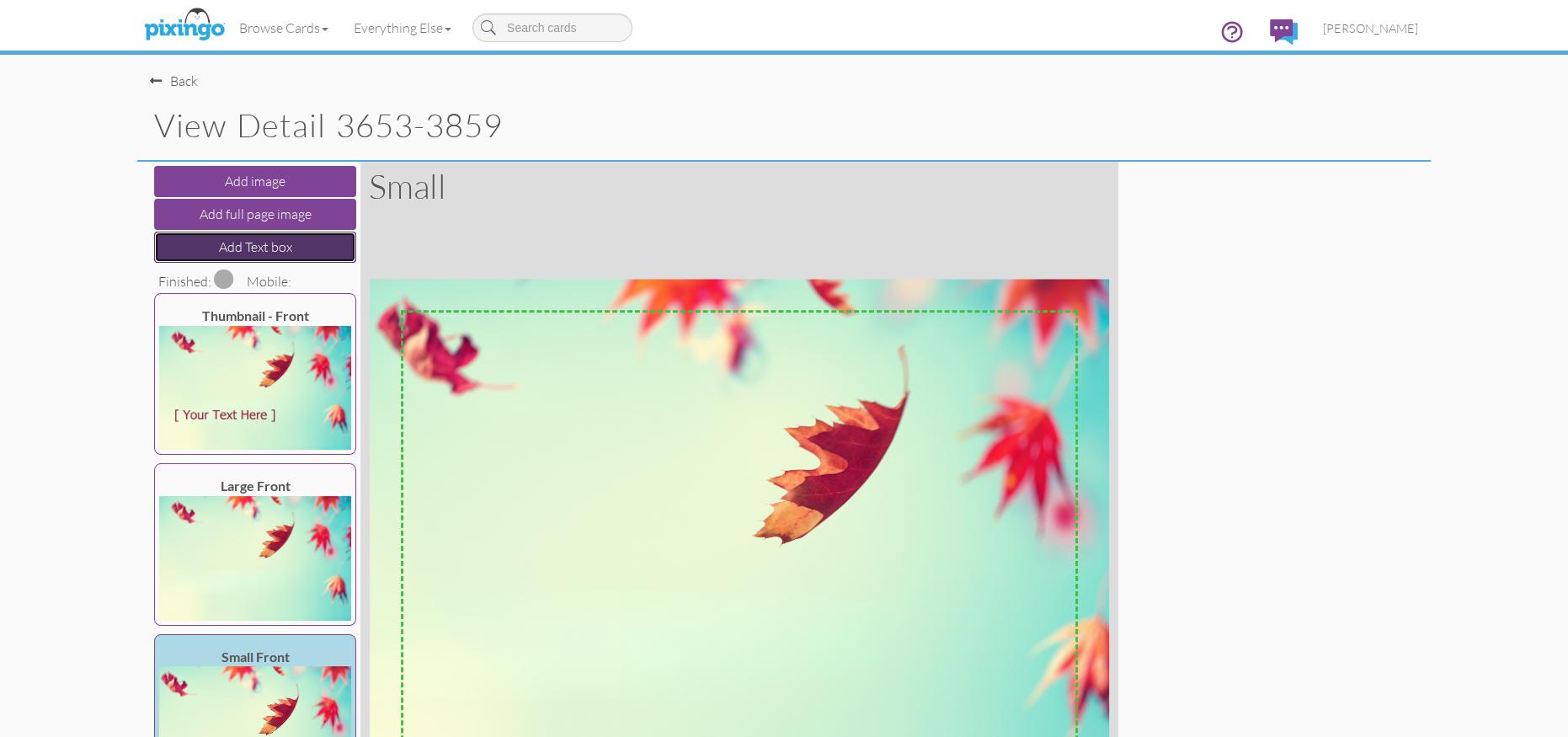
click at [266, 245] on button "Add Text box" at bounding box center [256, 247] width 202 height 31
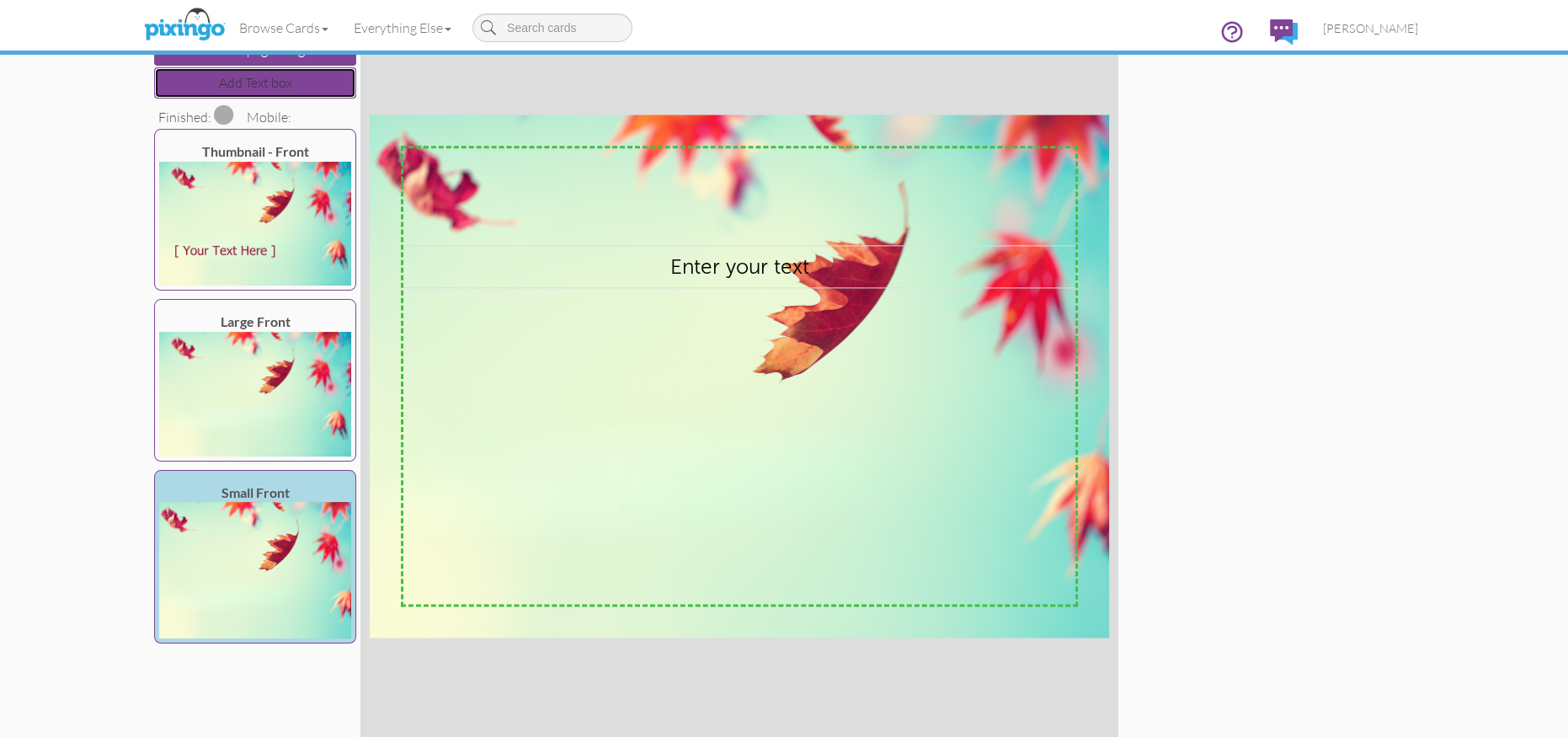
scroll to position [195, 0]
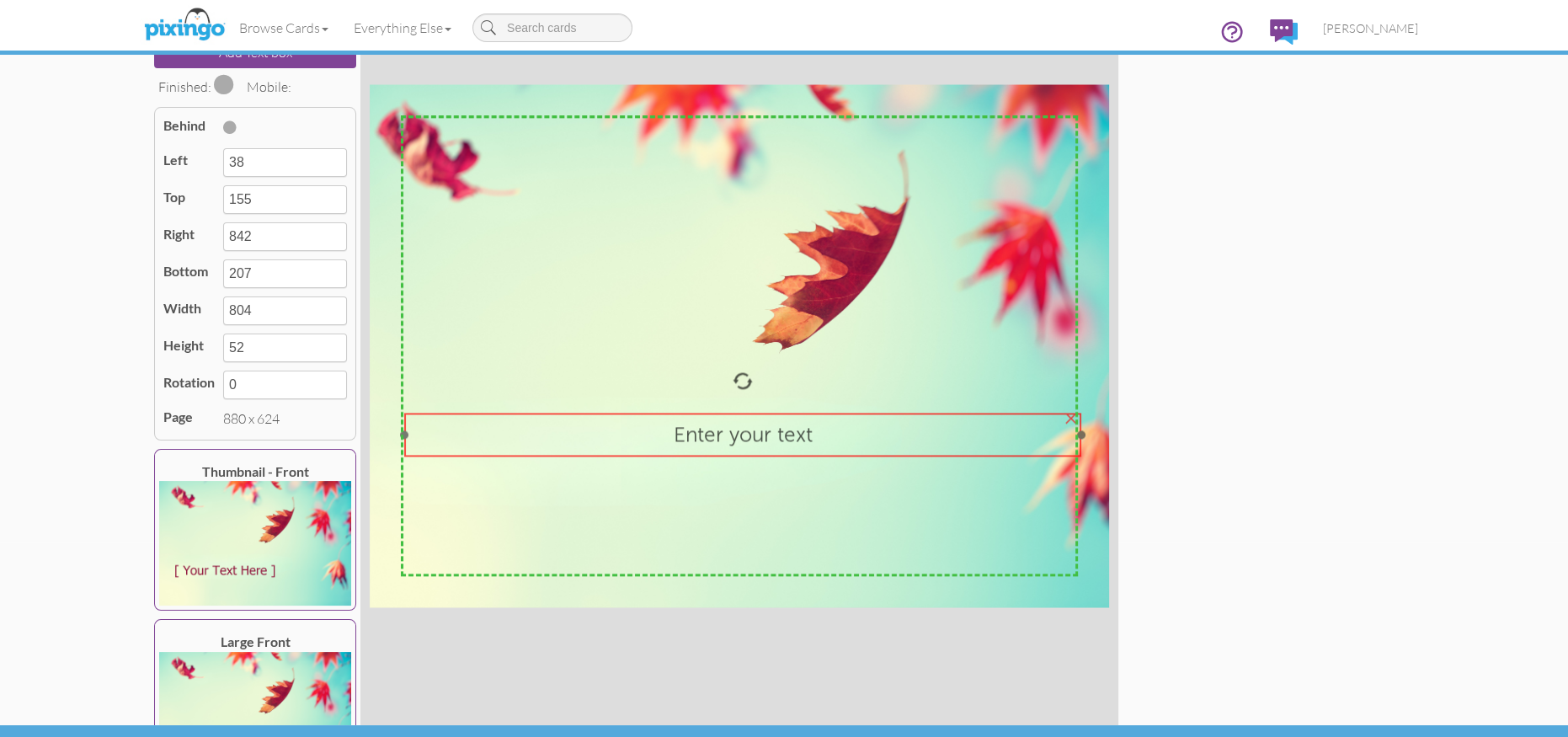
drag, startPoint x: 697, startPoint y: 271, endPoint x: 1001, endPoint y: 460, distance: 358.0
click at [703, 450] on div "Enter your text" at bounding box center [742, 434] width 676 height 43
type input "43"
type input "390"
type input "847"
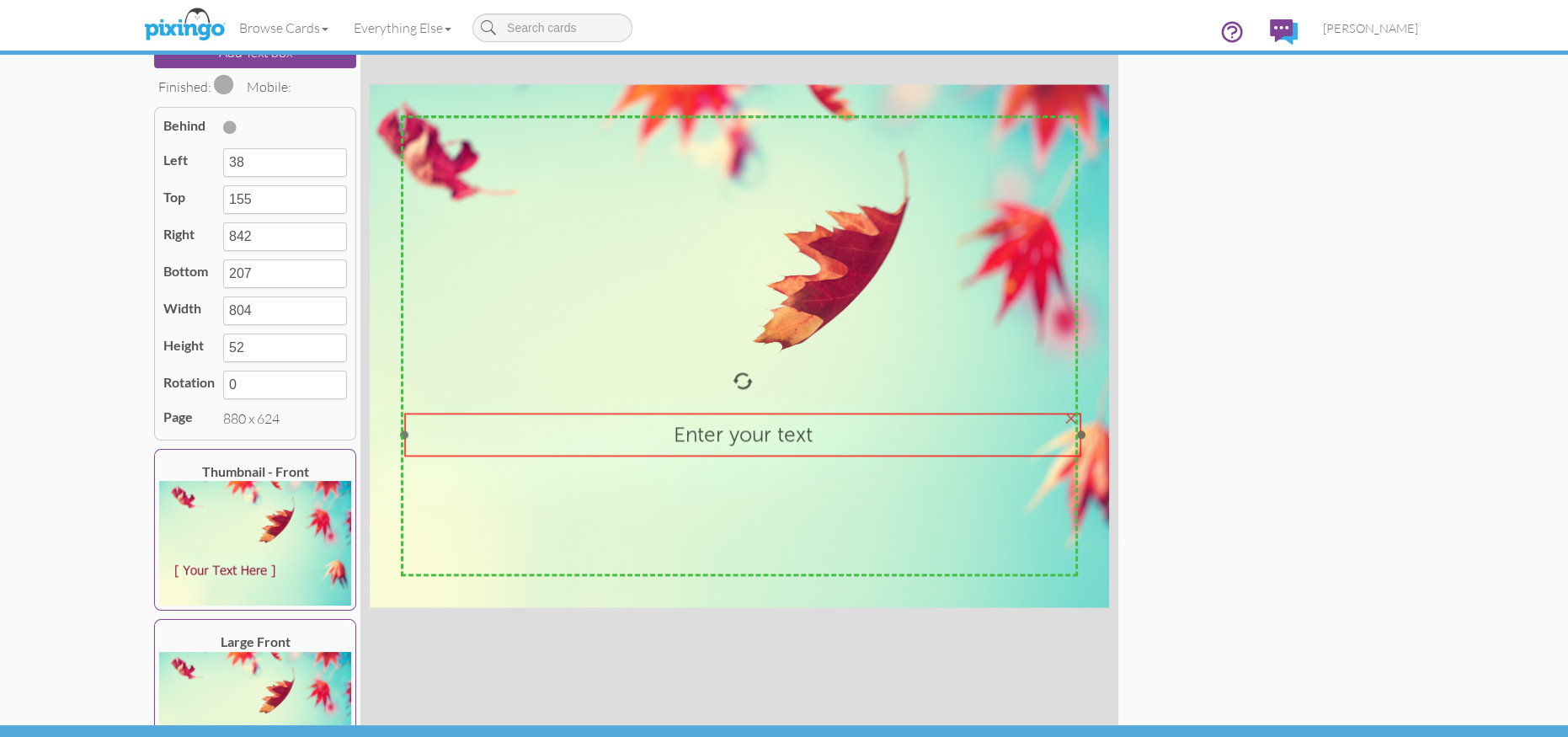
type input "442"
drag, startPoint x: 1083, startPoint y: 434, endPoint x: 941, endPoint y: 438, distance: 142.1
click at [941, 438] on div at bounding box center [941, 435] width 9 height 9
type input "679"
type input "636"
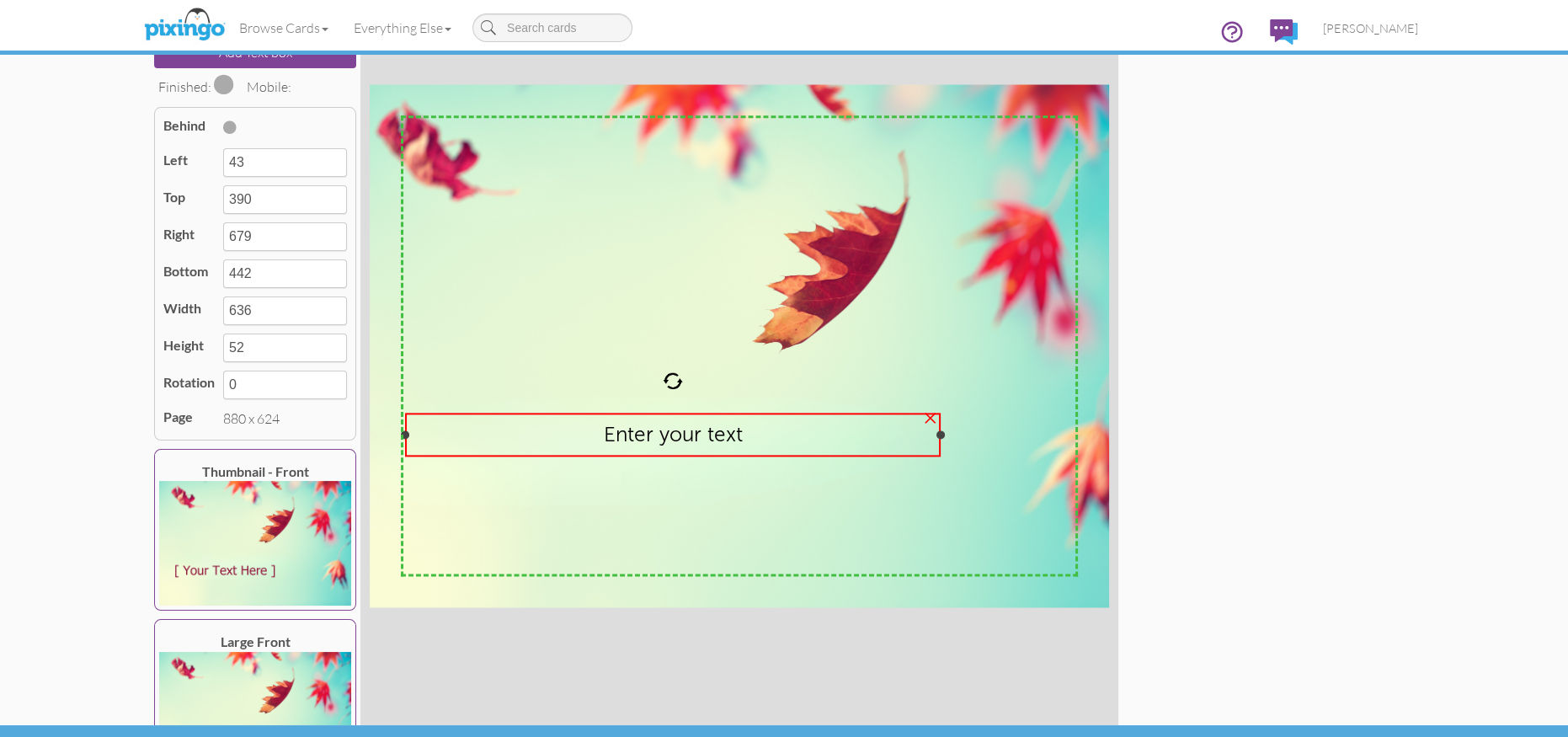
click at [657, 435] on span "Enter your text" at bounding box center [672, 434] width 139 height 24
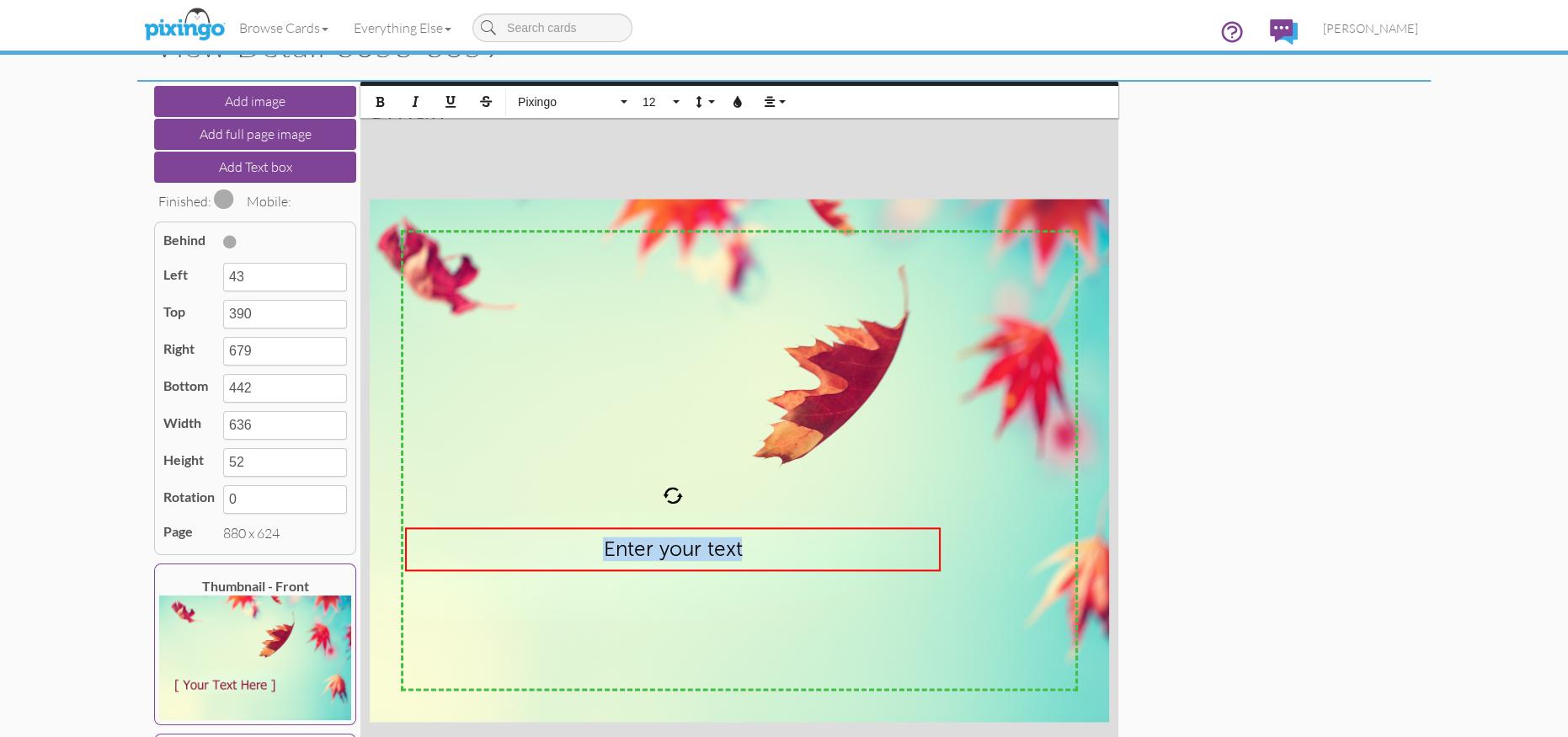
scroll to position [0, 0]
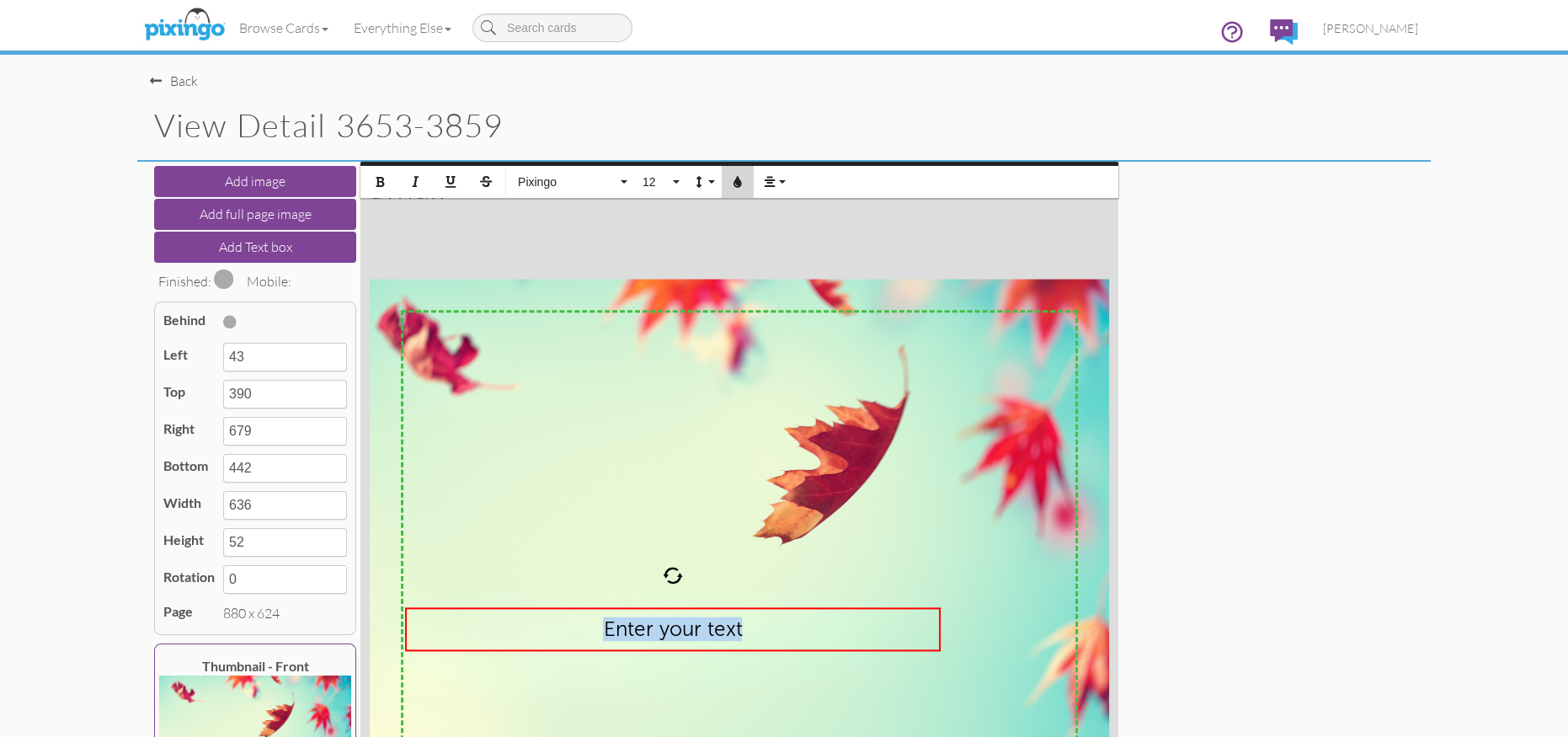
click at [734, 177] on icon "button" at bounding box center [738, 182] width 12 height 12
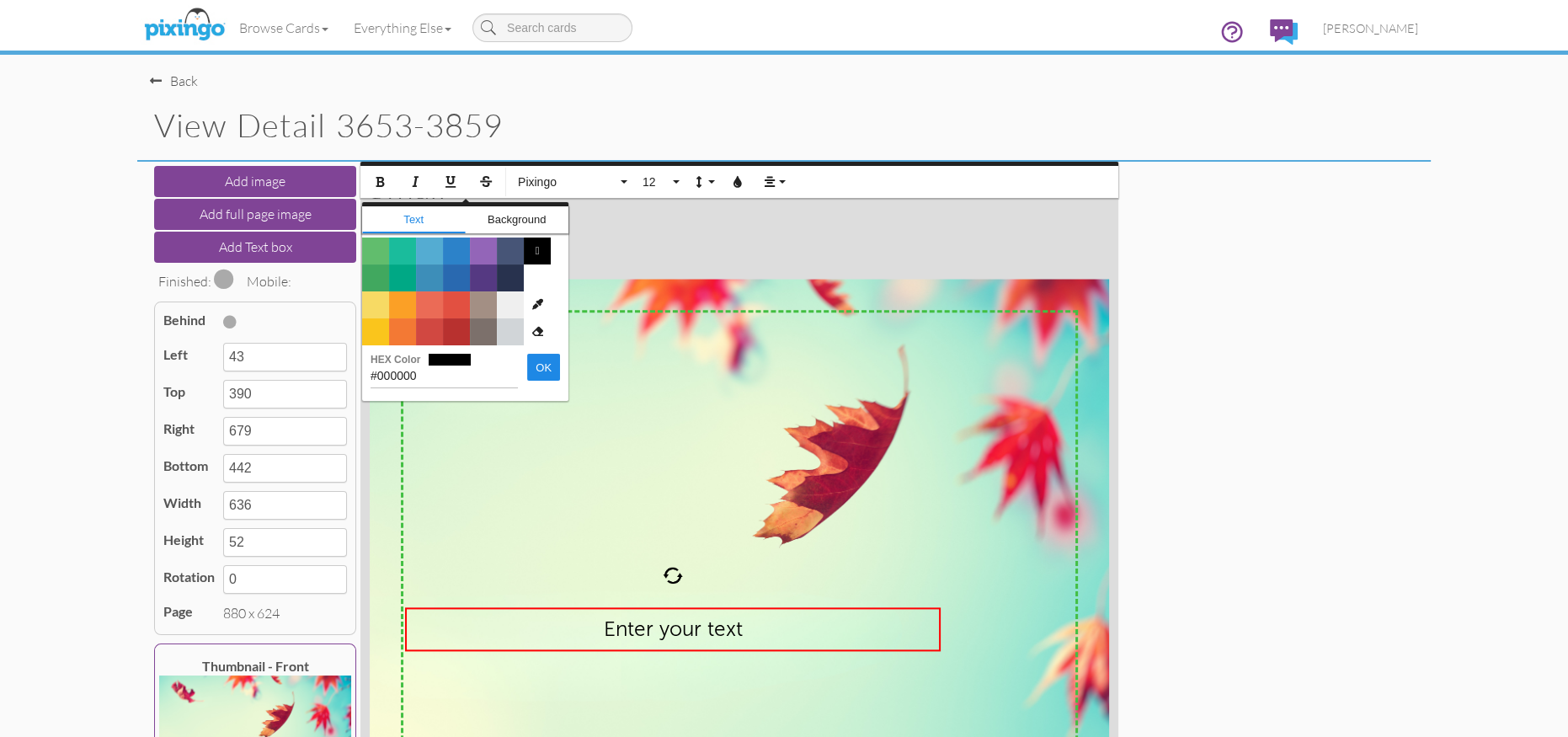
drag, startPoint x: 425, startPoint y: 376, endPoint x: 361, endPoint y: 372, distance: 64.1
click at [362, 372] on div "#000000 HEX Color OK" at bounding box center [465, 372] width 207 height 52
type input "#91153c"
click at [528, 372] on button "OK" at bounding box center [544, 366] width 33 height 27
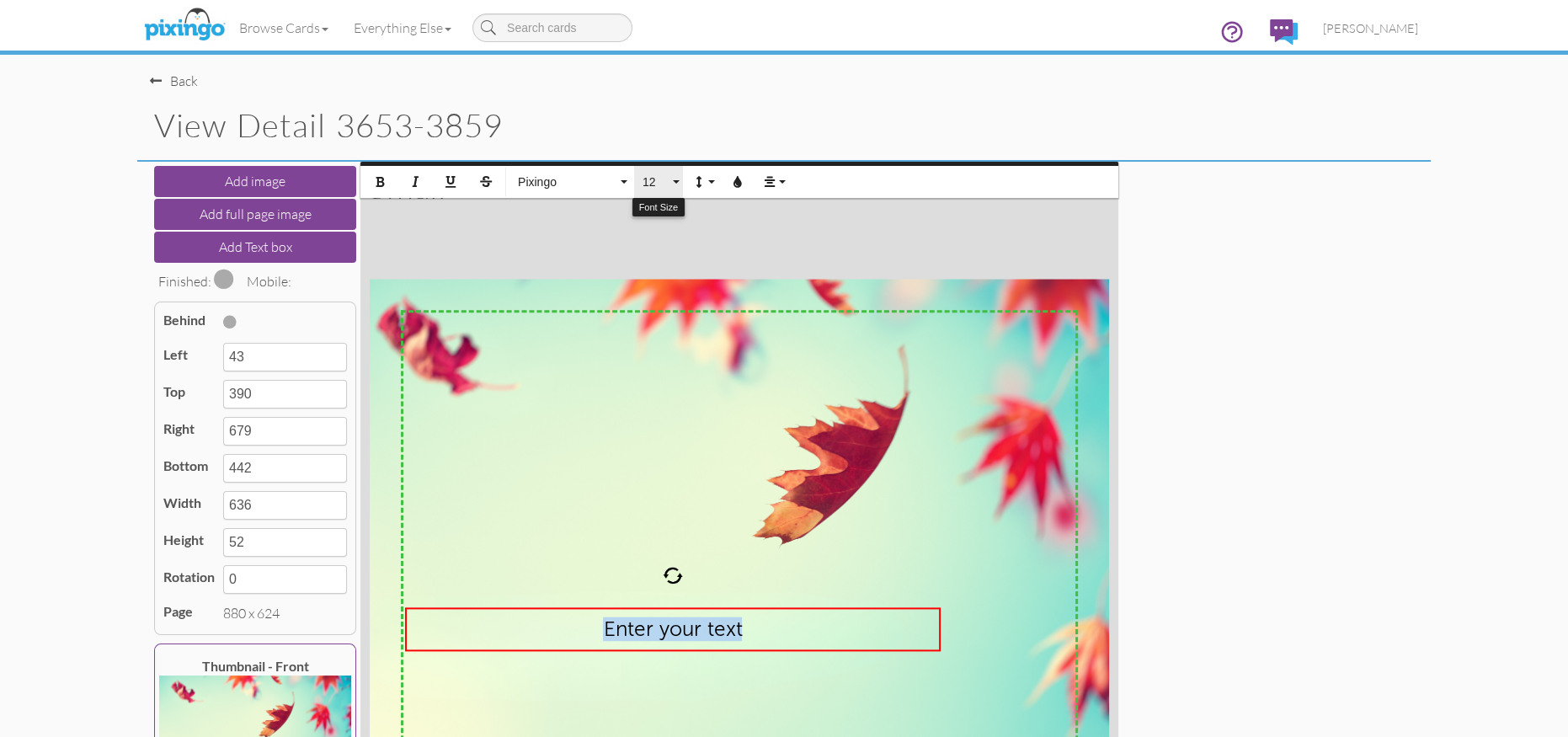
click at [672, 179] on button "12" at bounding box center [658, 181] width 49 height 32
click at [652, 267] on link "24" at bounding box center [661, 268] width 55 height 25
type input "471"
type input "81"
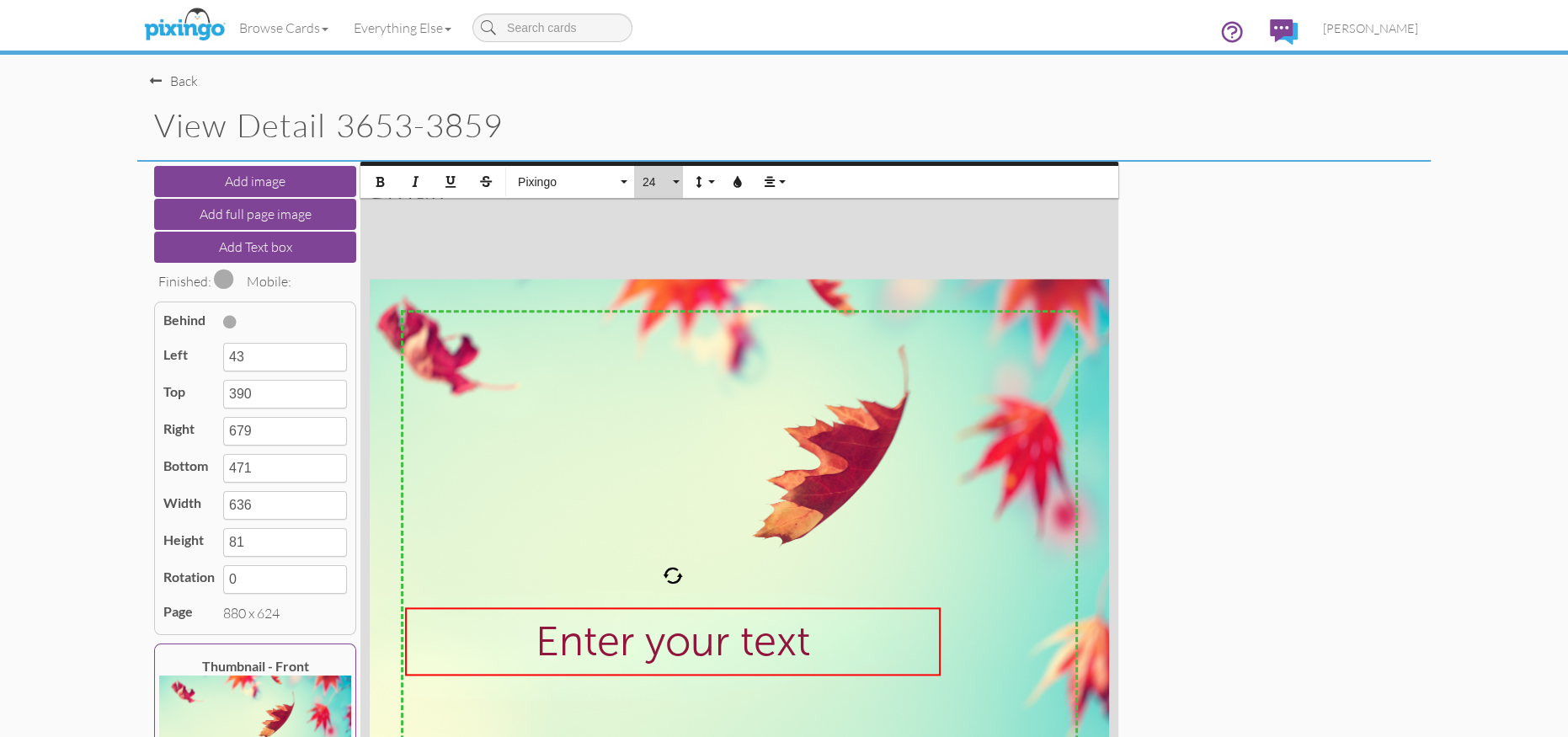
click at [677, 180] on button "24" at bounding box center [658, 181] width 49 height 32
click at [666, 266] on link "20" at bounding box center [661, 263] width 55 height 25
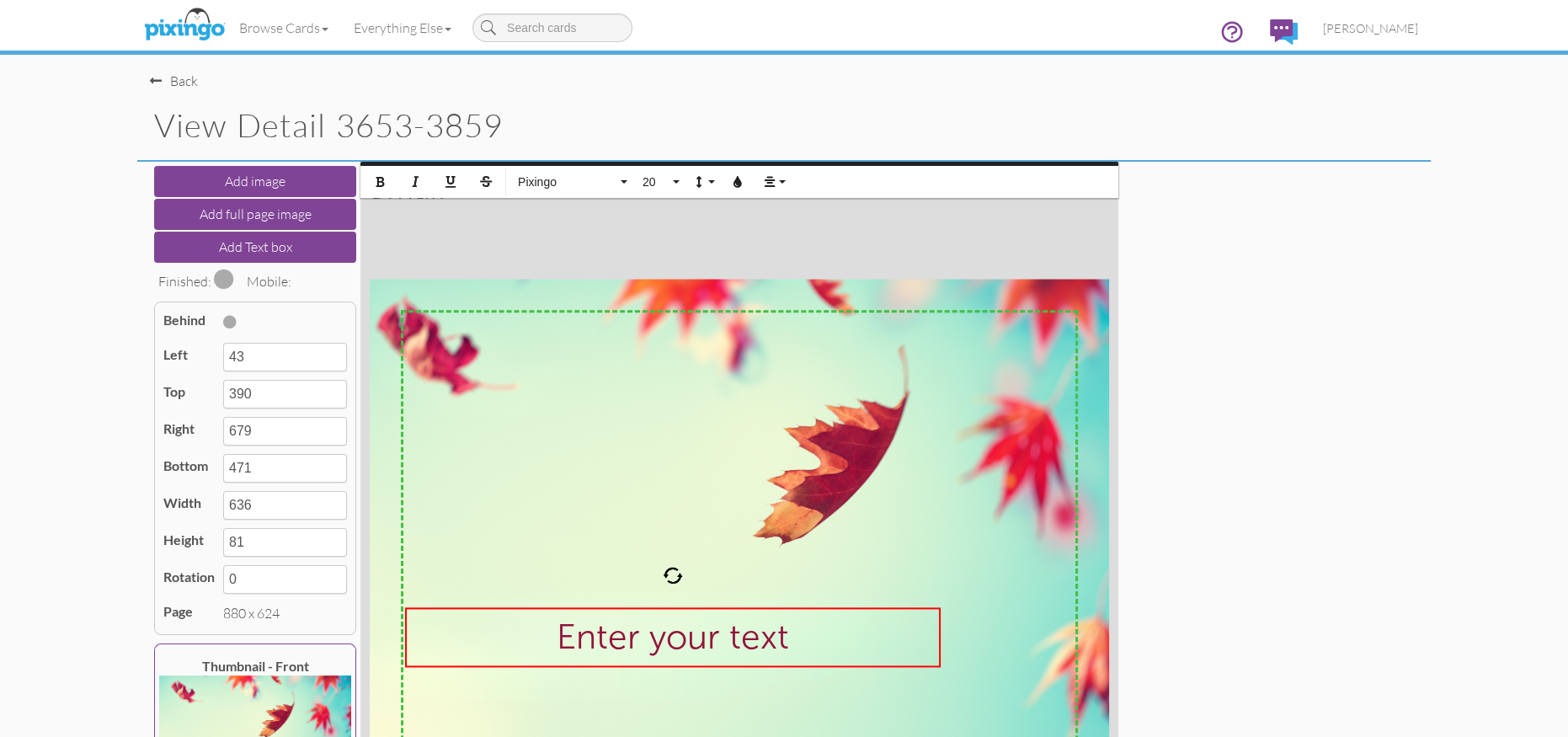
type input "461"
type input "71"
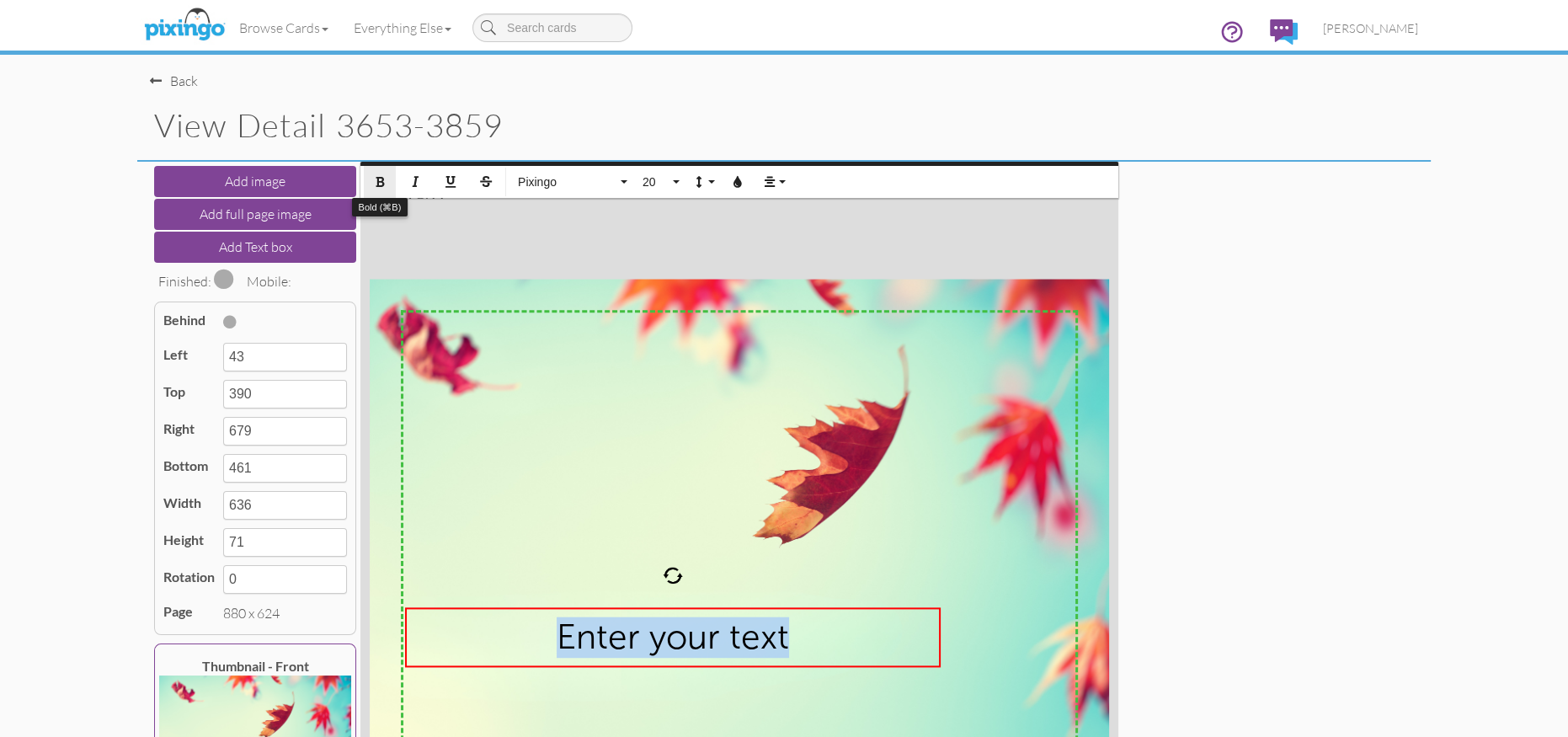
click at [376, 182] on icon "button" at bounding box center [380, 182] width 12 height 12
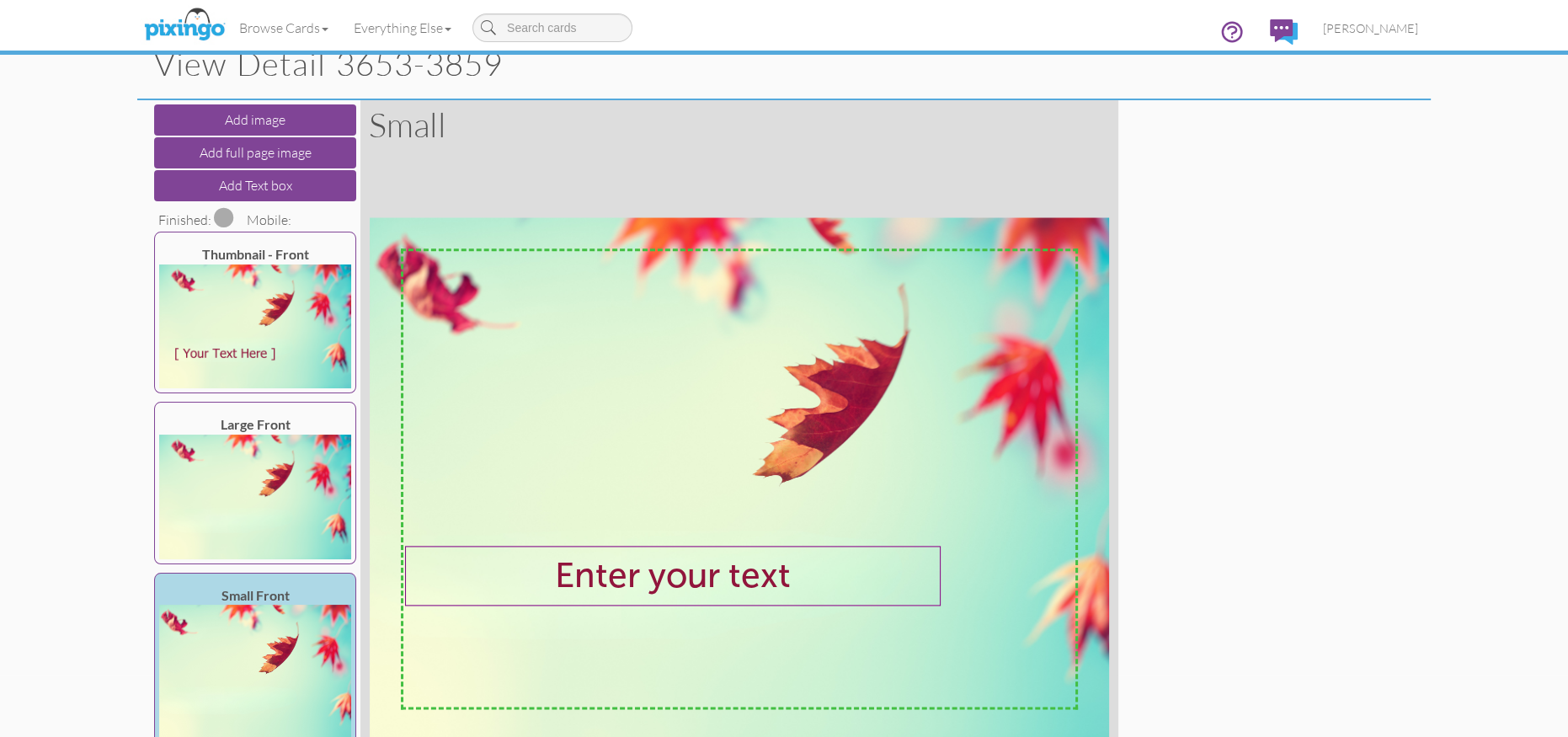
scroll to position [0, 0]
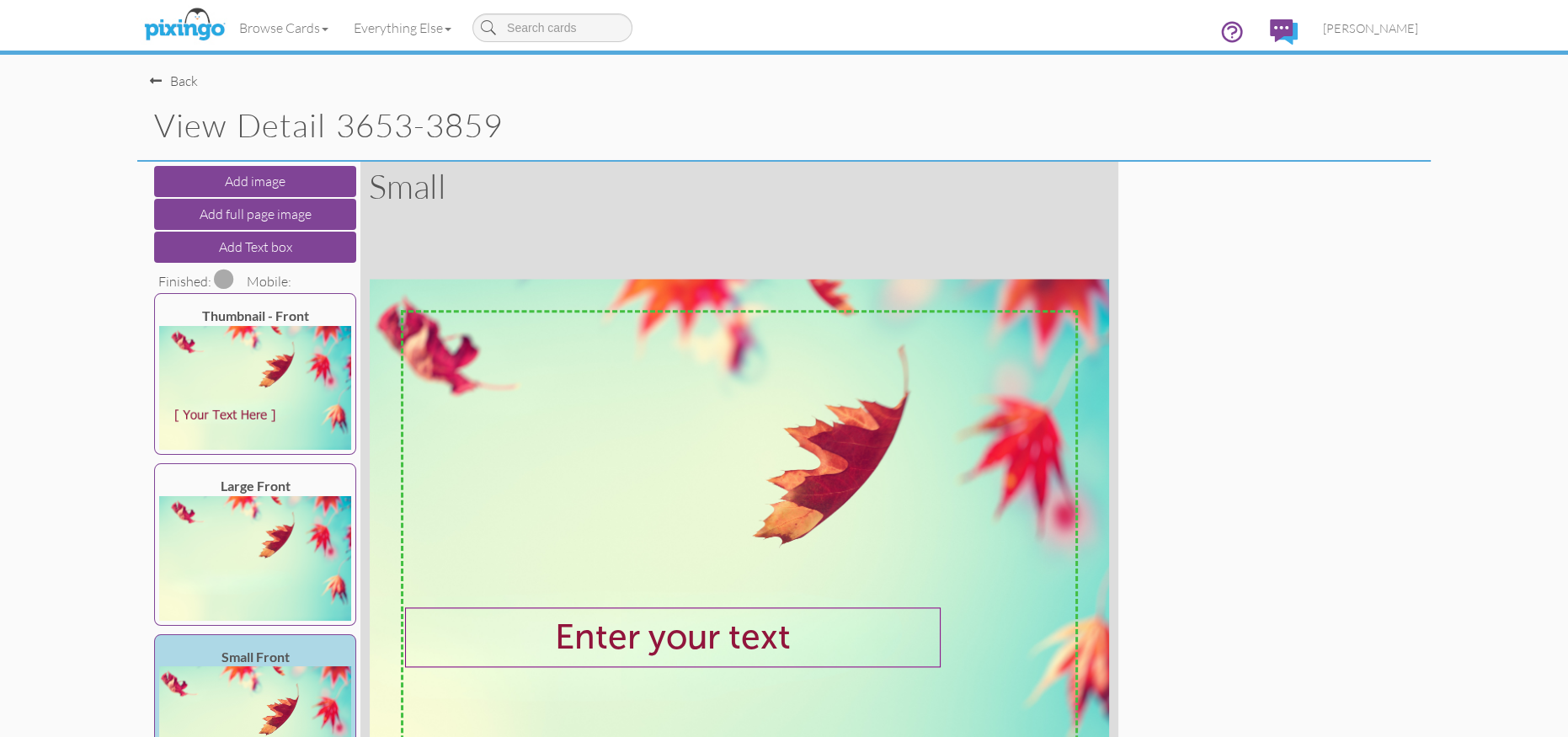
click at [227, 274] on span at bounding box center [224, 279] width 21 height 21
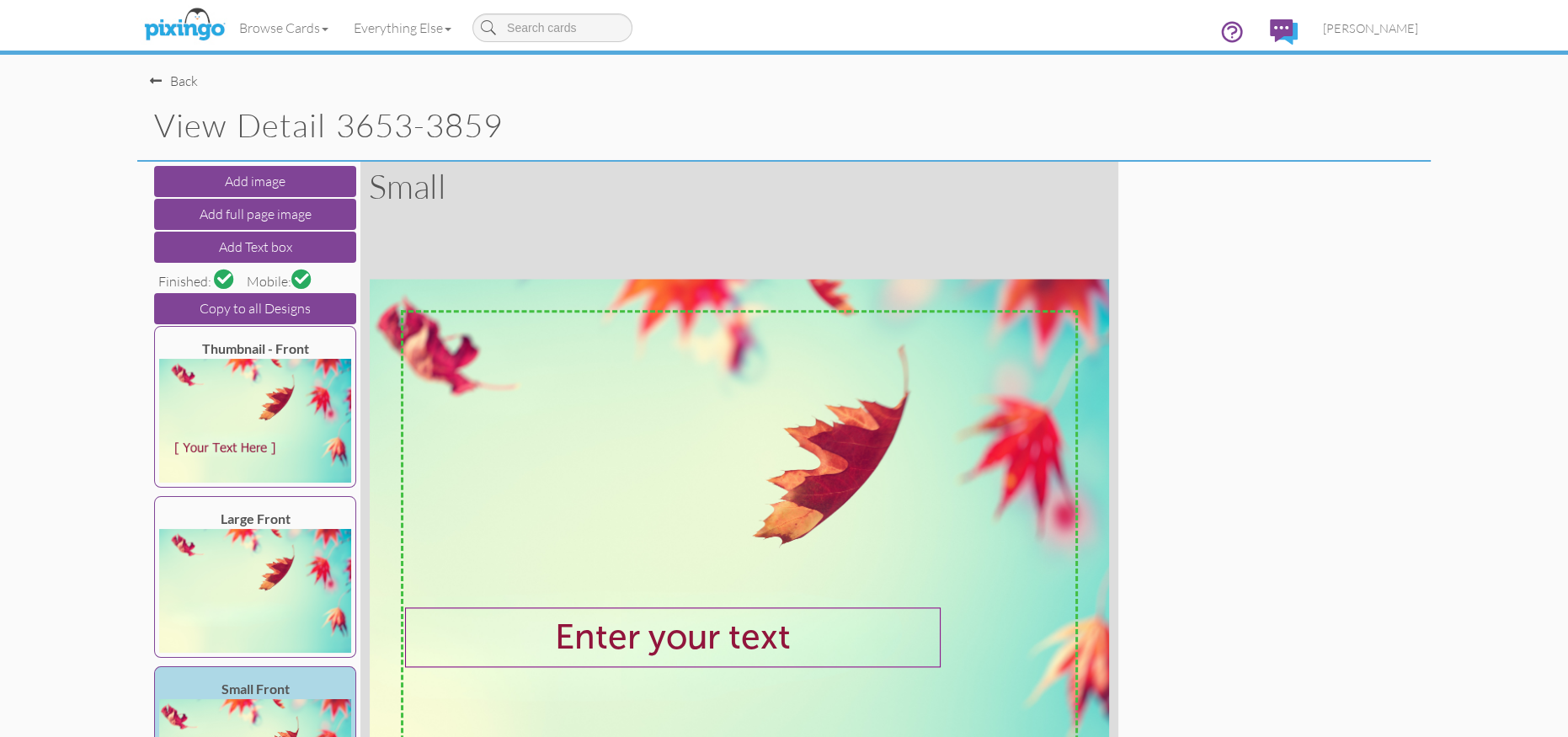
click at [305, 281] on span at bounding box center [302, 278] width 15 height 15
click at [1269, 418] on div "Add image Add full page image Add Text box Finished: Mobile: Copy to all Design…" at bounding box center [784, 541] width 1268 height 758
click at [272, 25] on link "Browse Cards" at bounding box center [284, 27] width 115 height 42
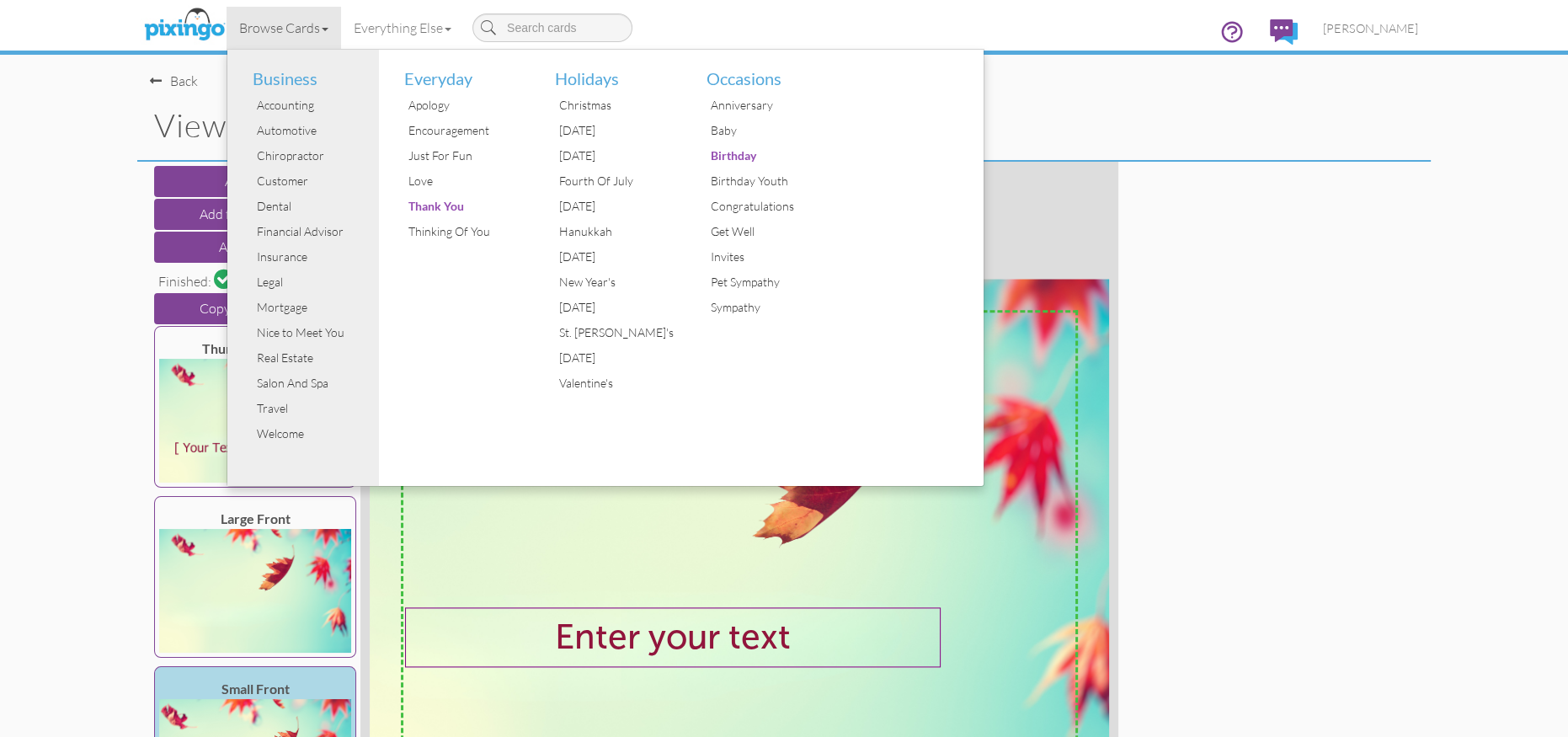
click at [170, 81] on div "Back" at bounding box center [174, 81] width 48 height 20
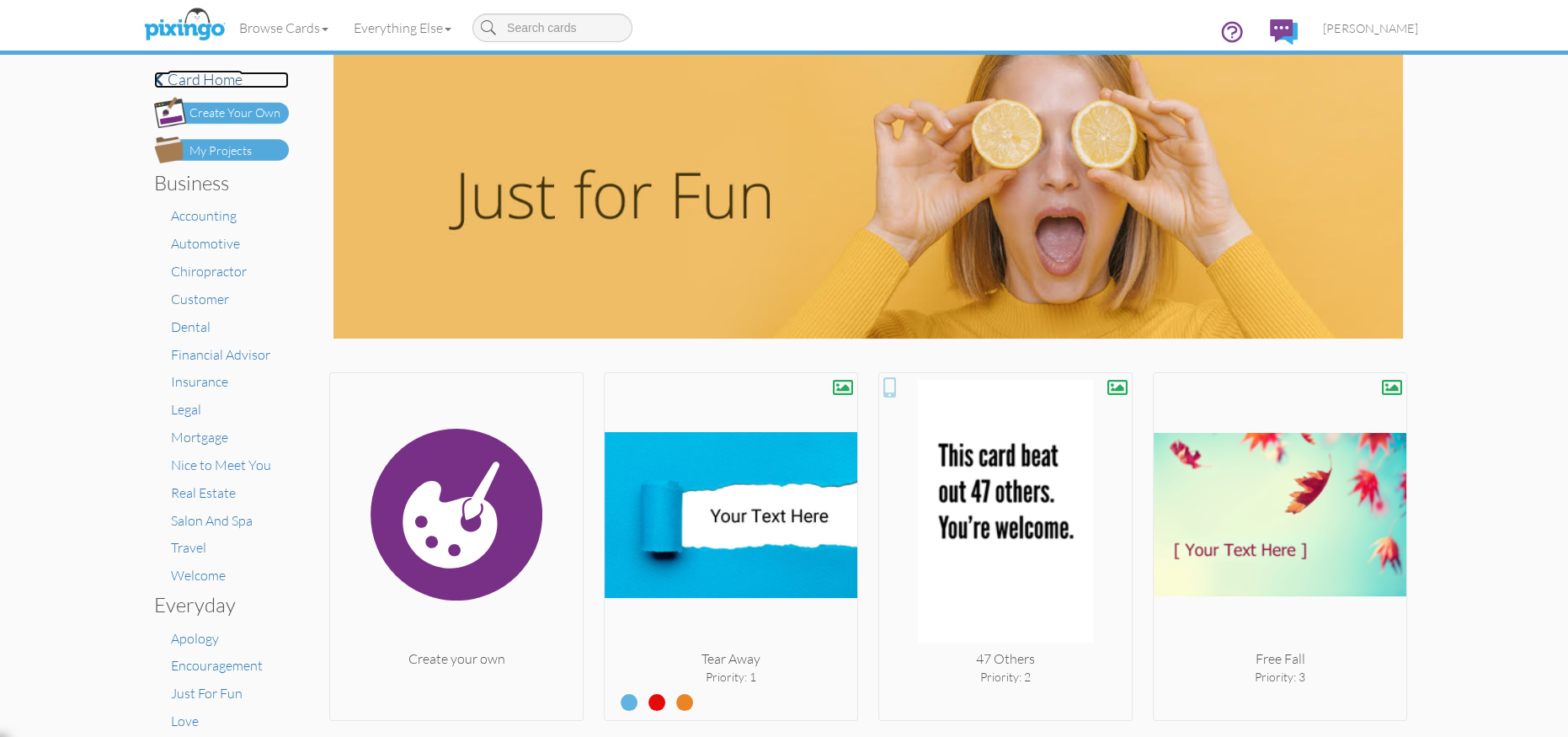
click at [208, 77] on h4 "Card home" at bounding box center [221, 80] width 135 height 17
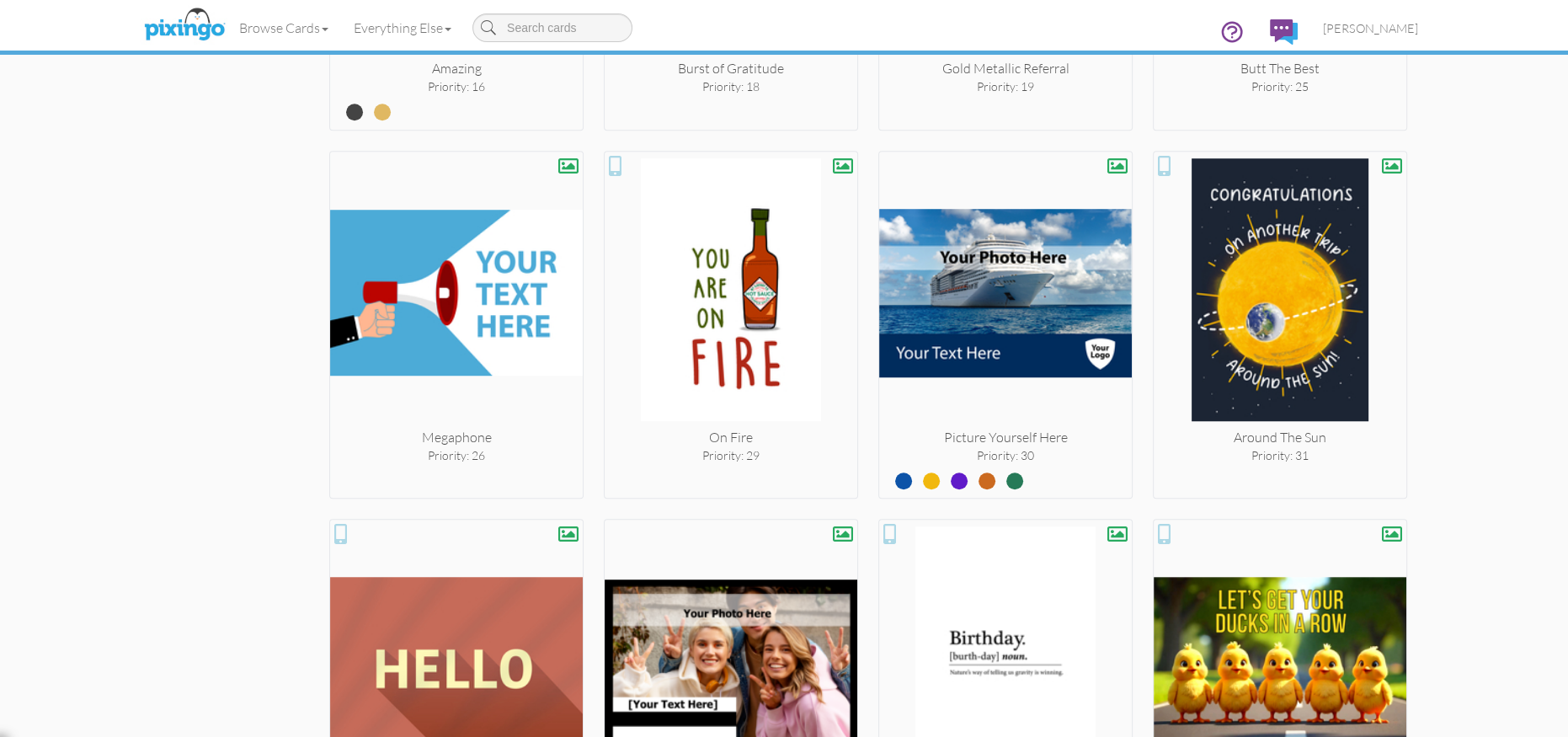
scroll to position [1751, 0]
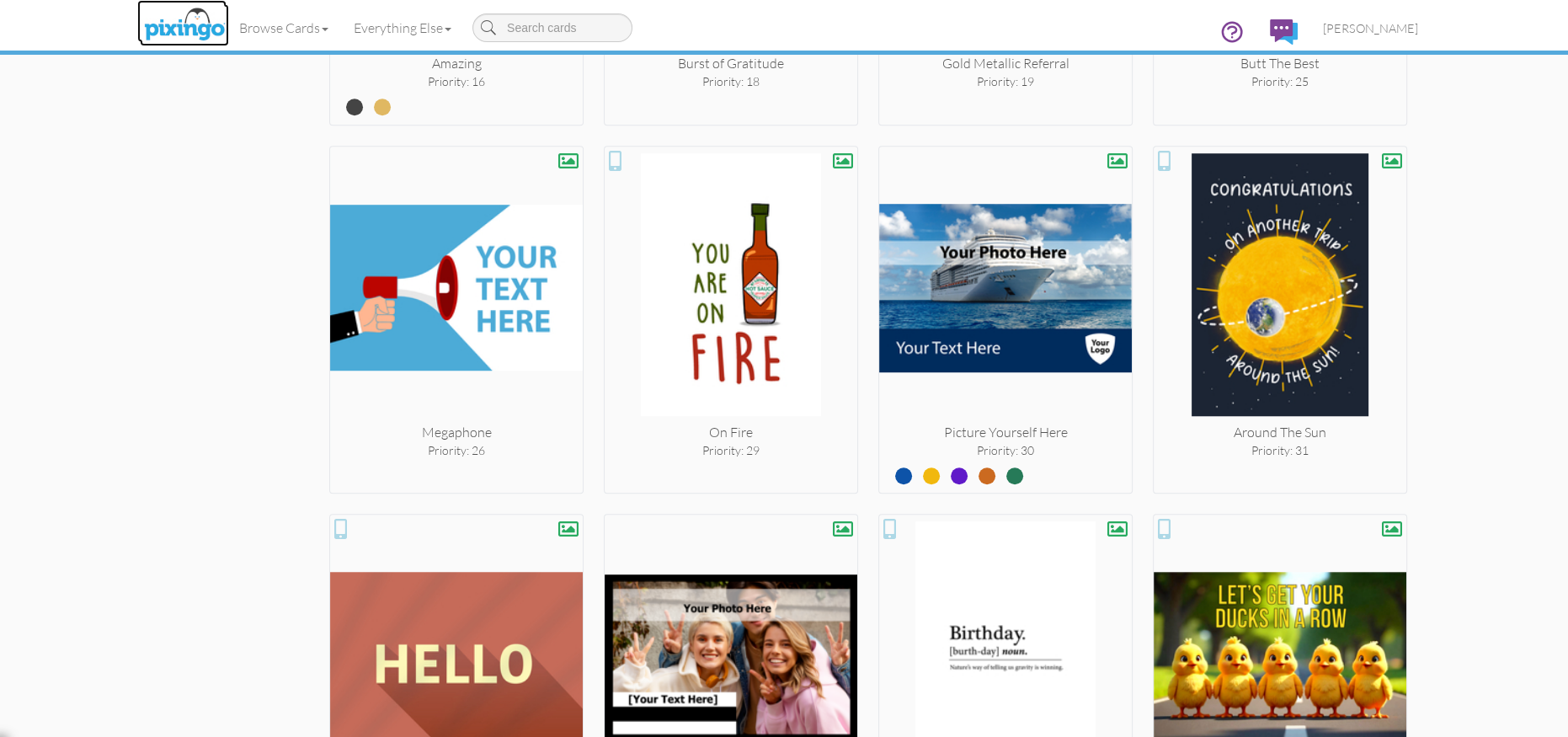
click at [178, 21] on img at bounding box center [184, 25] width 89 height 42
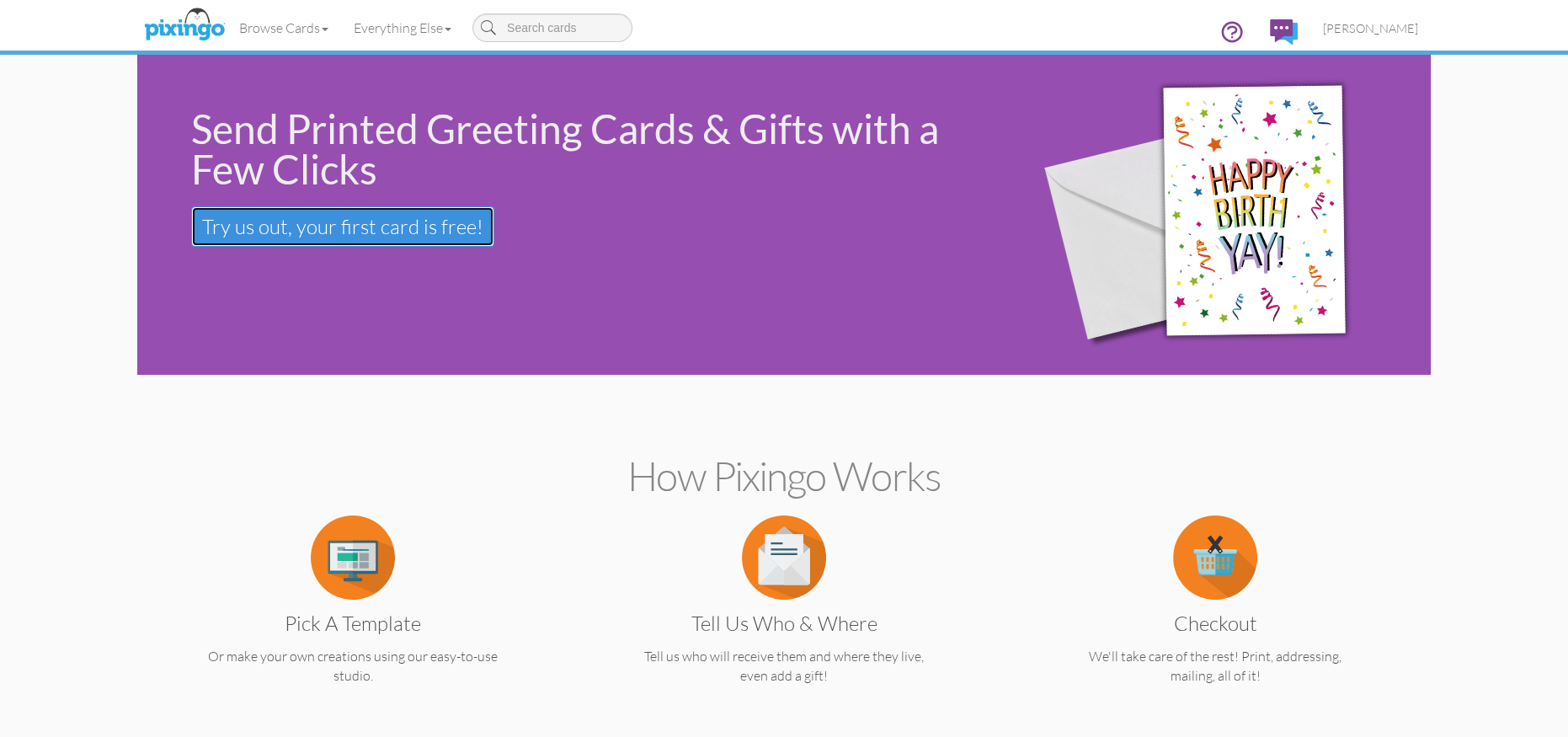
click at [275, 221] on span "Try us out, your first card is free!" at bounding box center [343, 226] width 281 height 25
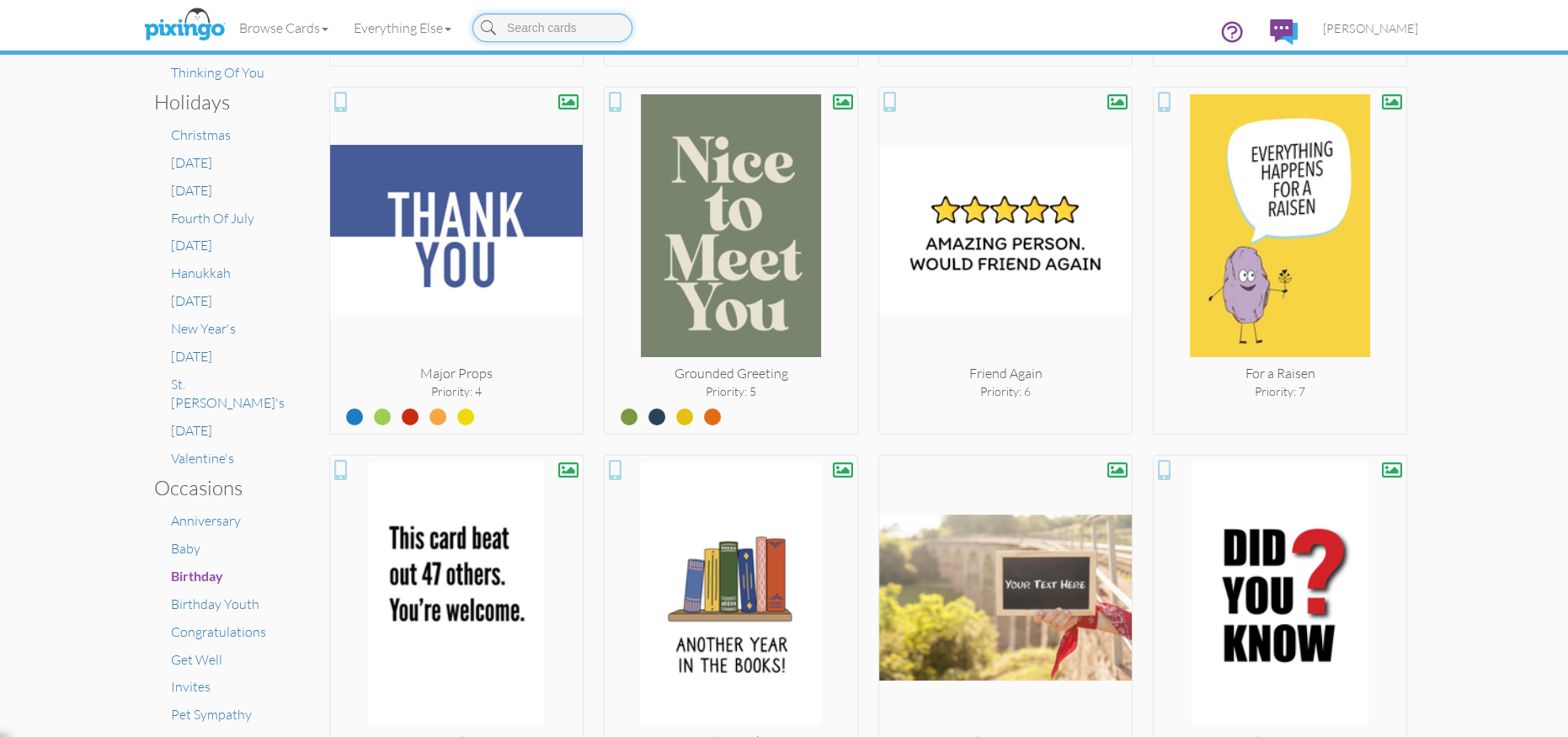
scroll to position [705, 0]
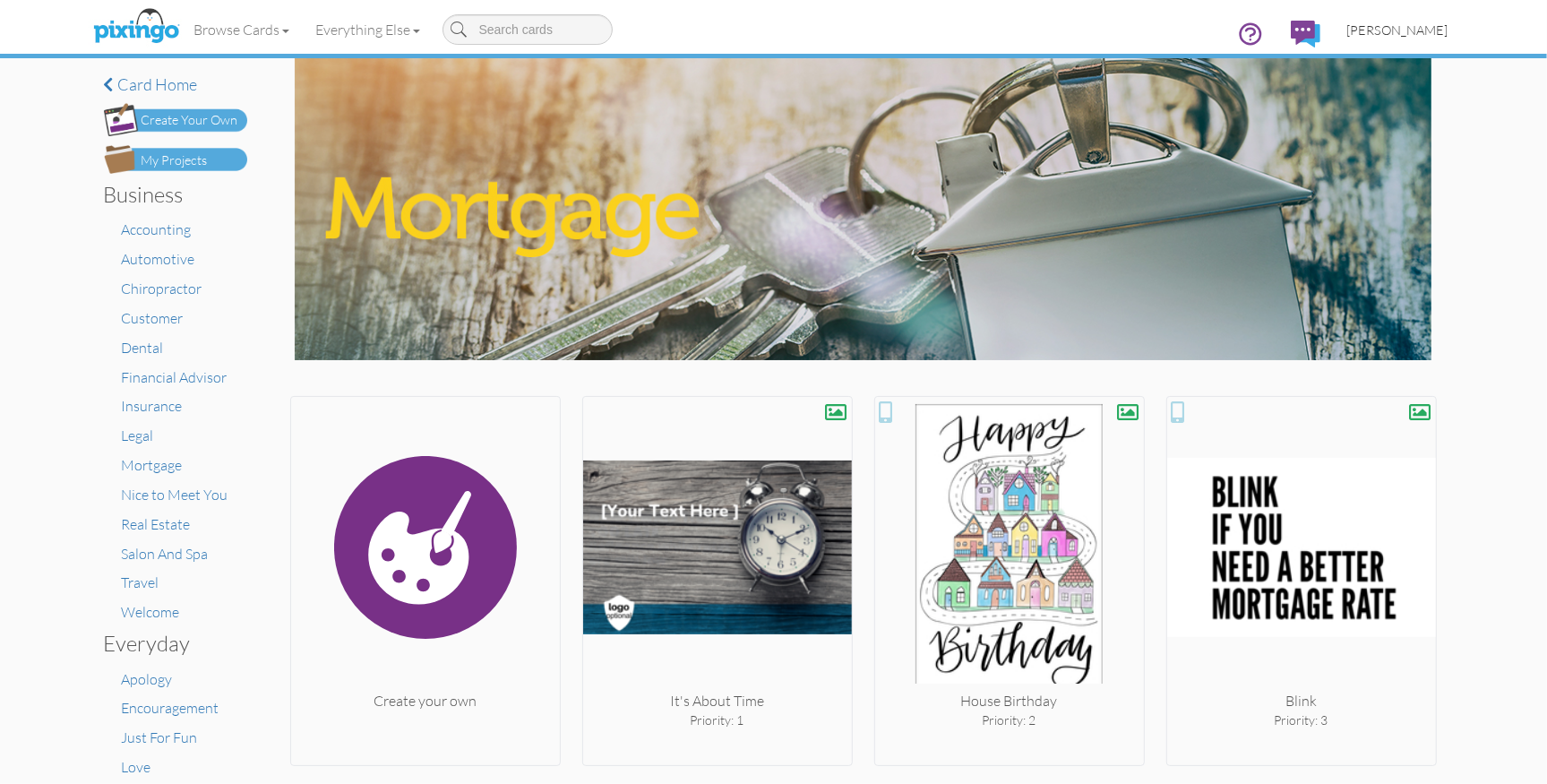
click at [1428, 34] on span "[PERSON_NAME]" at bounding box center [1398, 30] width 101 height 16
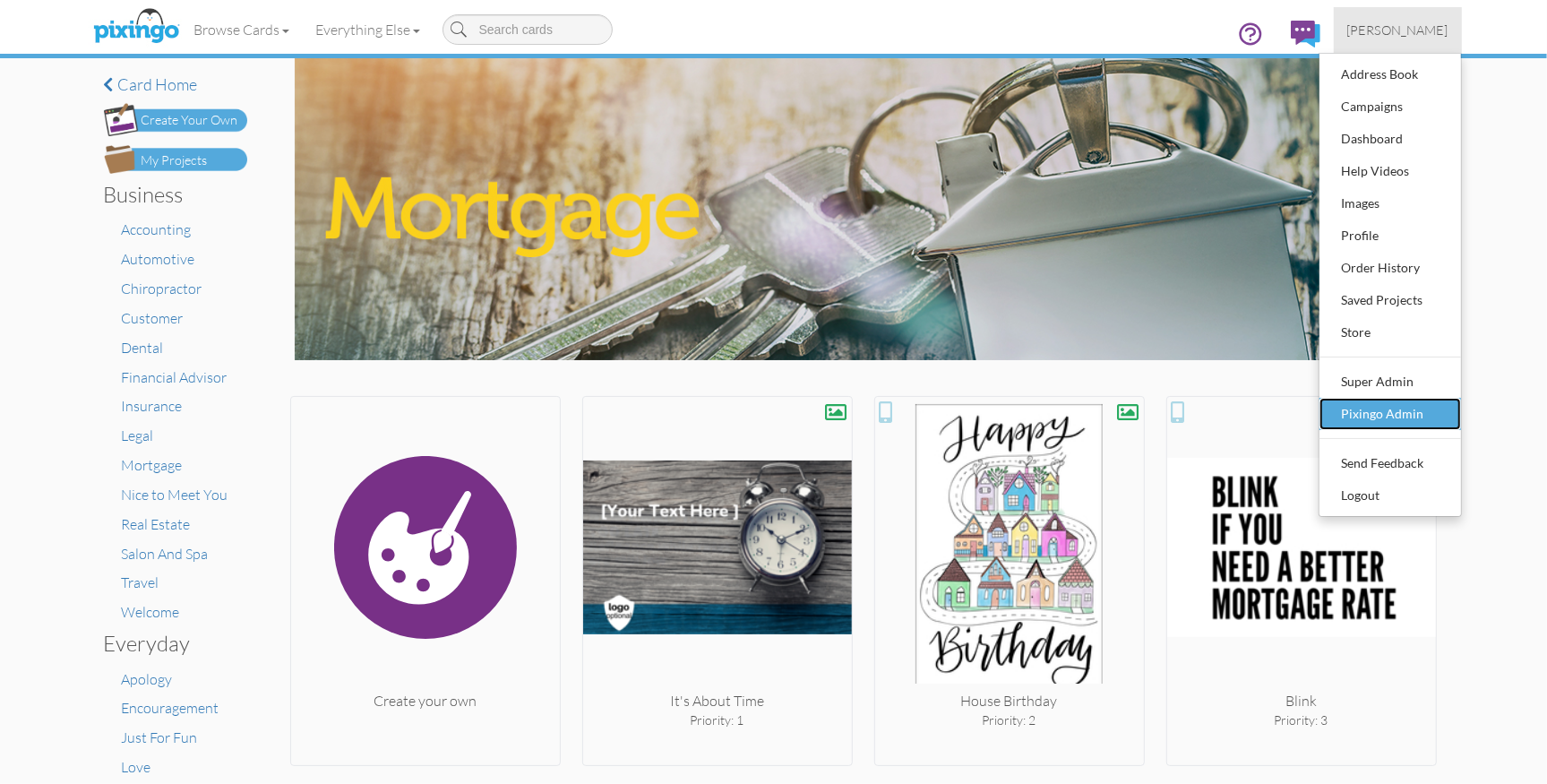
click at [1439, 413] on div "Pixingo Admin" at bounding box center [1391, 413] width 106 height 26
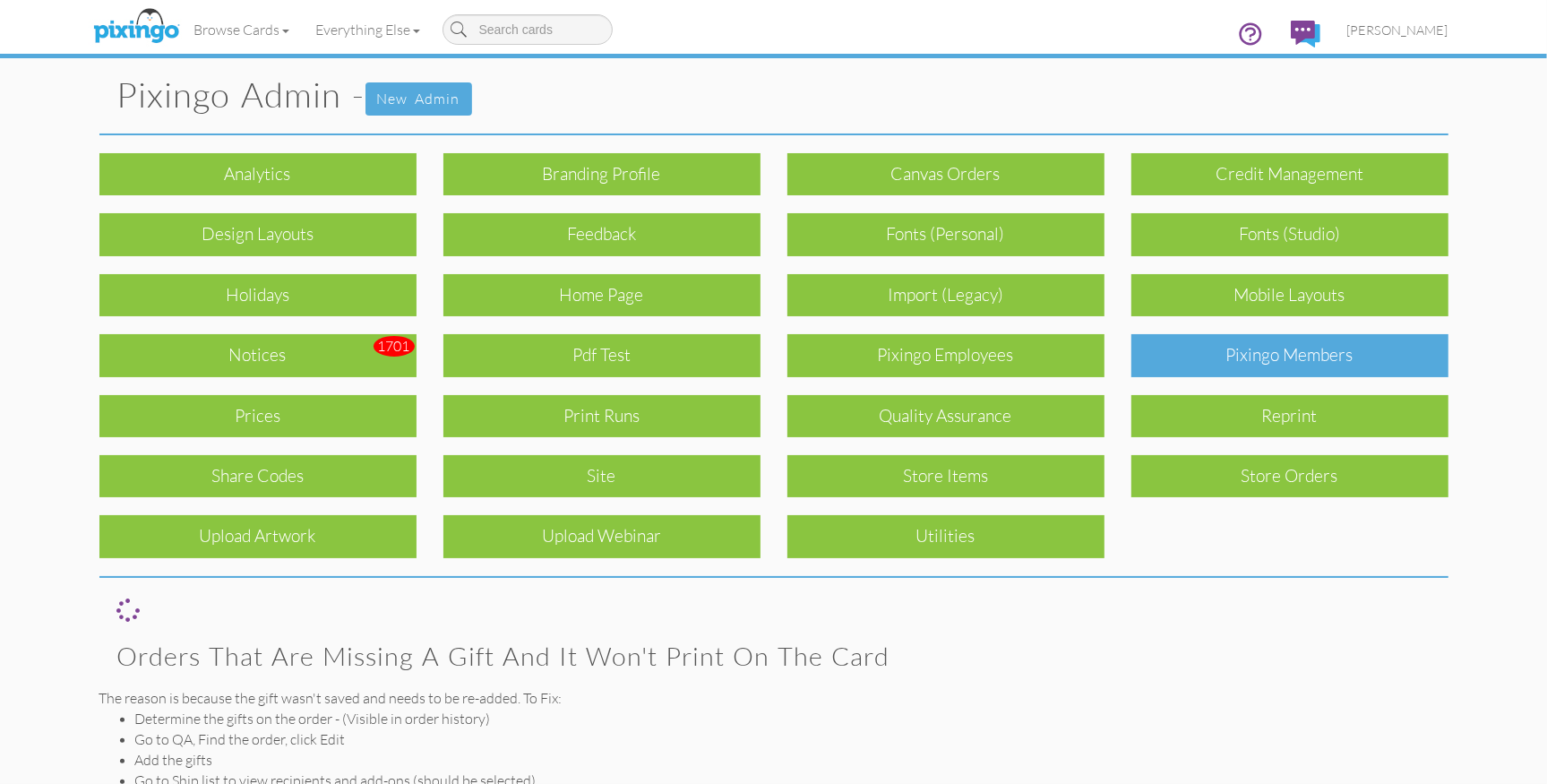
click at [1333, 351] on div "Pixingo Members" at bounding box center [1291, 355] width 318 height 42
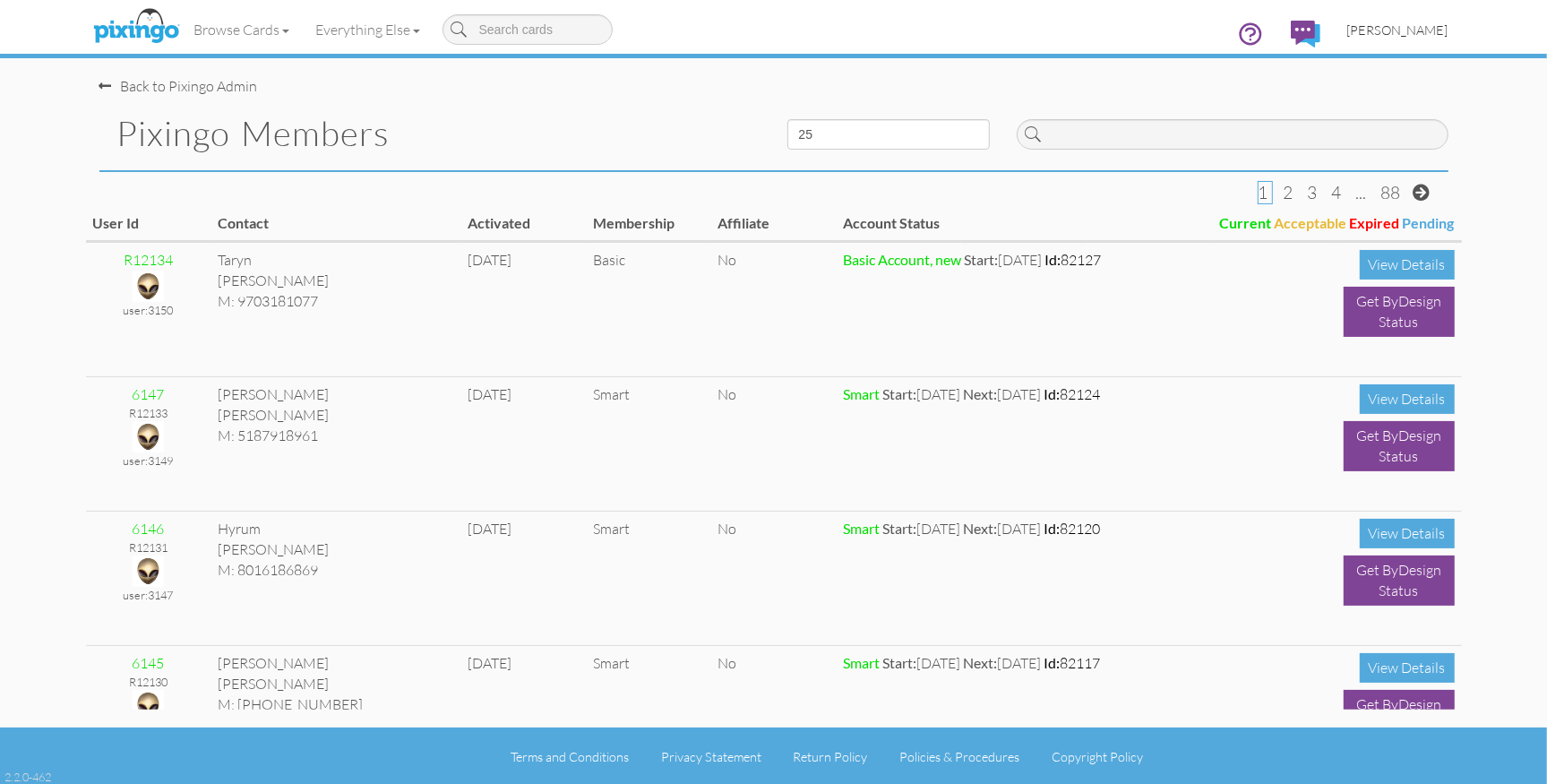
click at [1395, 32] on span "[PERSON_NAME]" at bounding box center [1398, 30] width 101 height 16
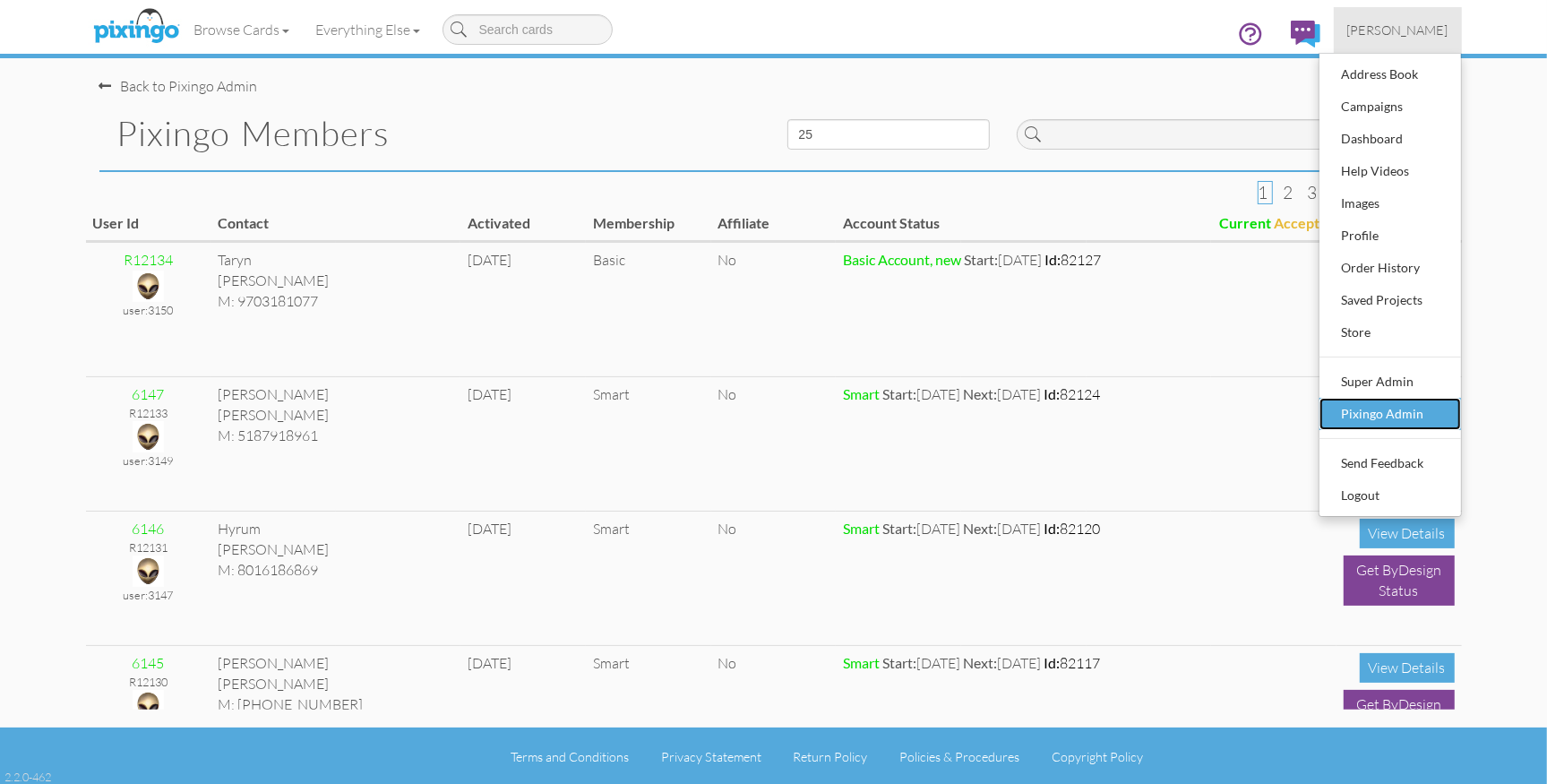
click at [1354, 416] on div "Pixingo Admin" at bounding box center [1391, 413] width 106 height 26
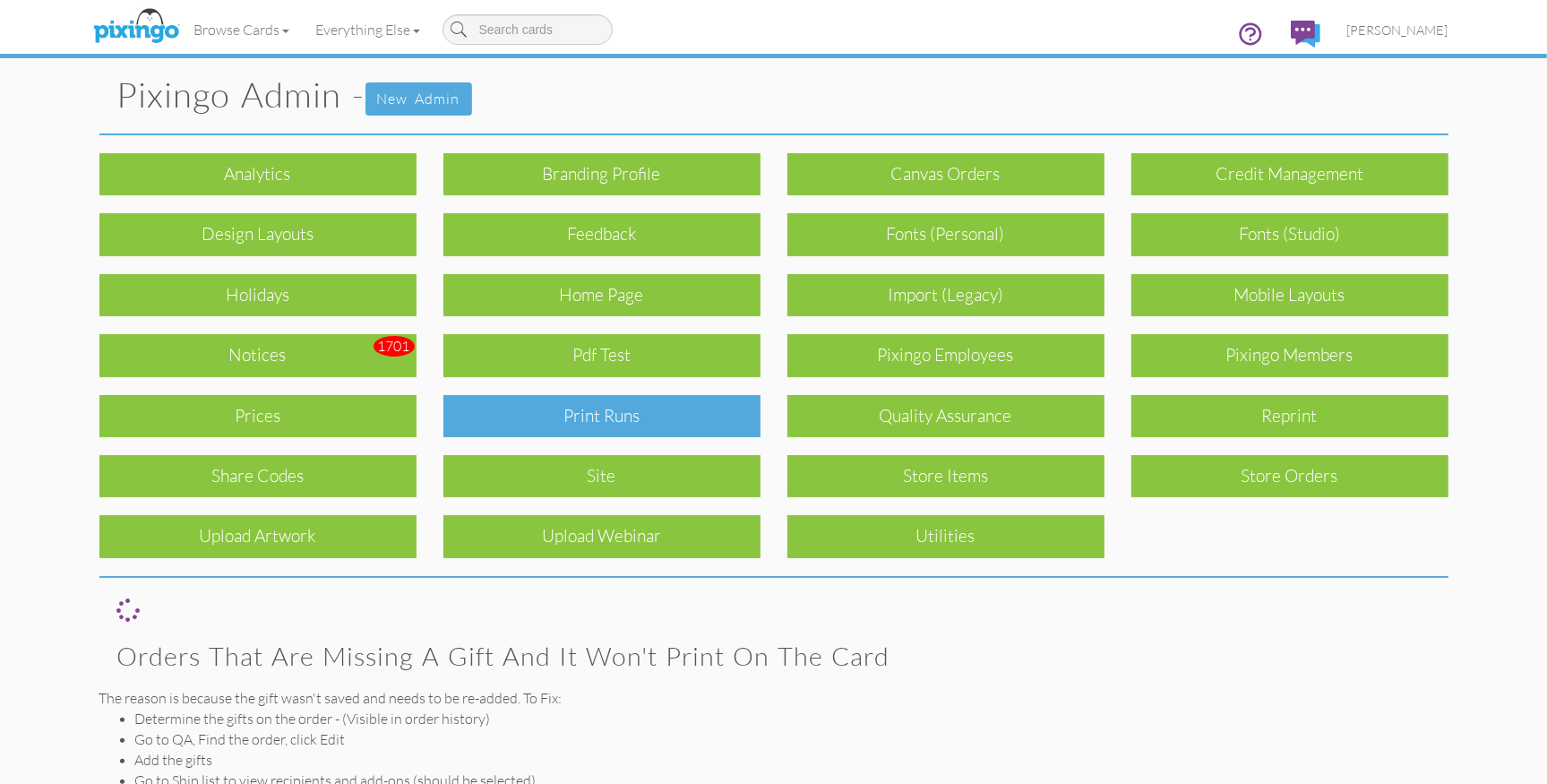
click at [649, 413] on div "Print Runs" at bounding box center [602, 416] width 318 height 42
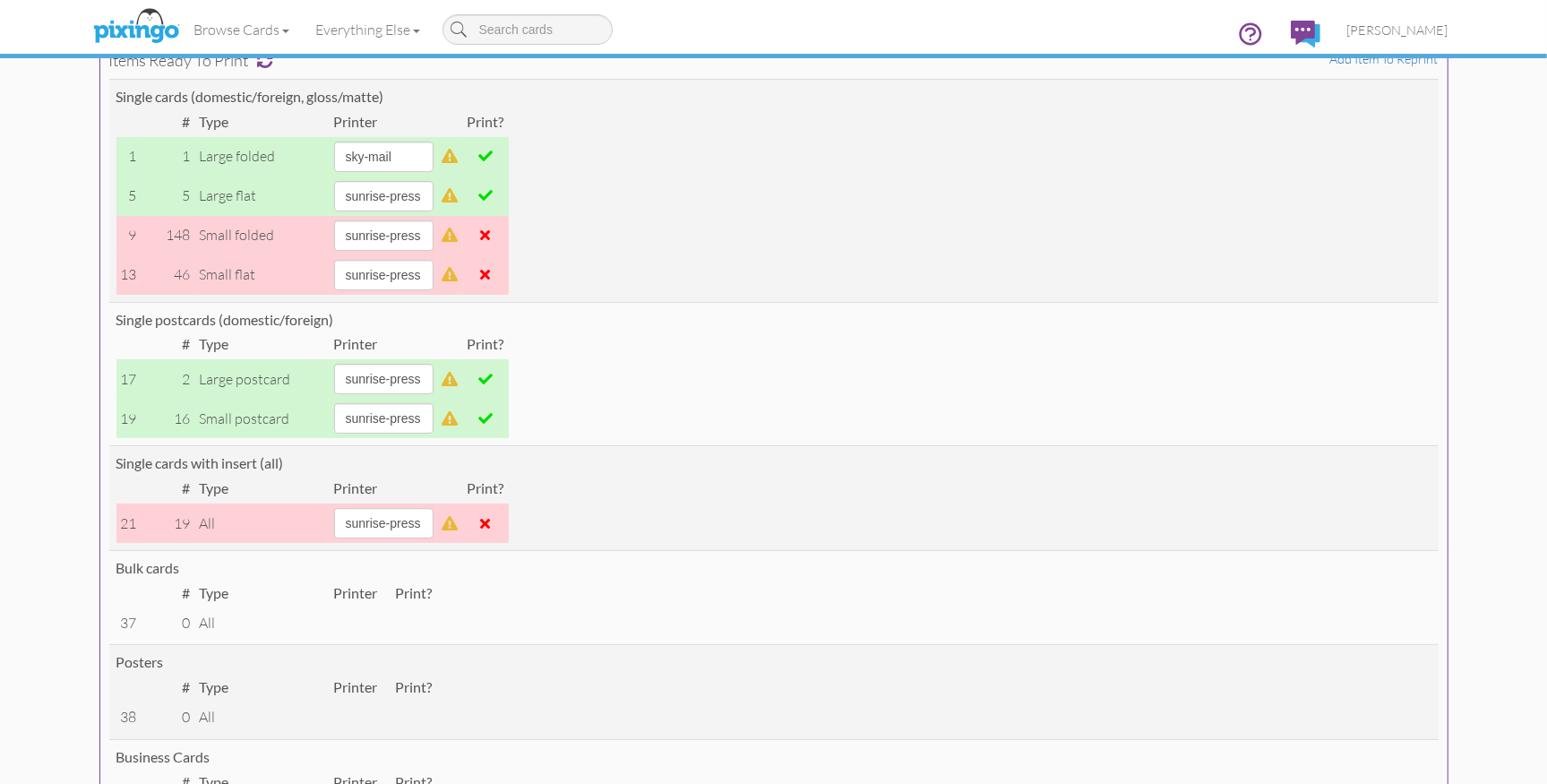
scroll to position [154, 0]
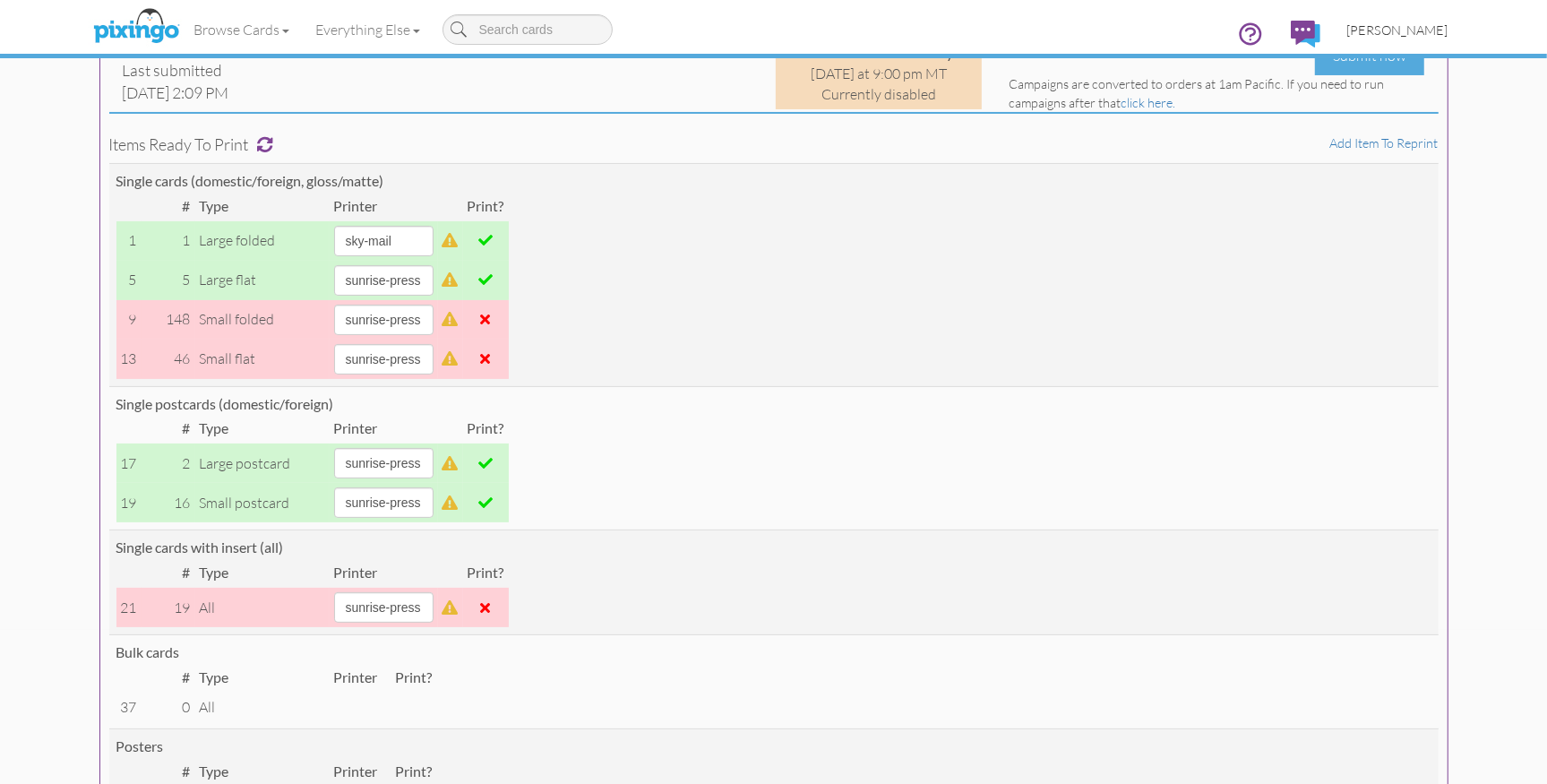
click at [1408, 31] on span "[PERSON_NAME]" at bounding box center [1398, 30] width 101 height 16
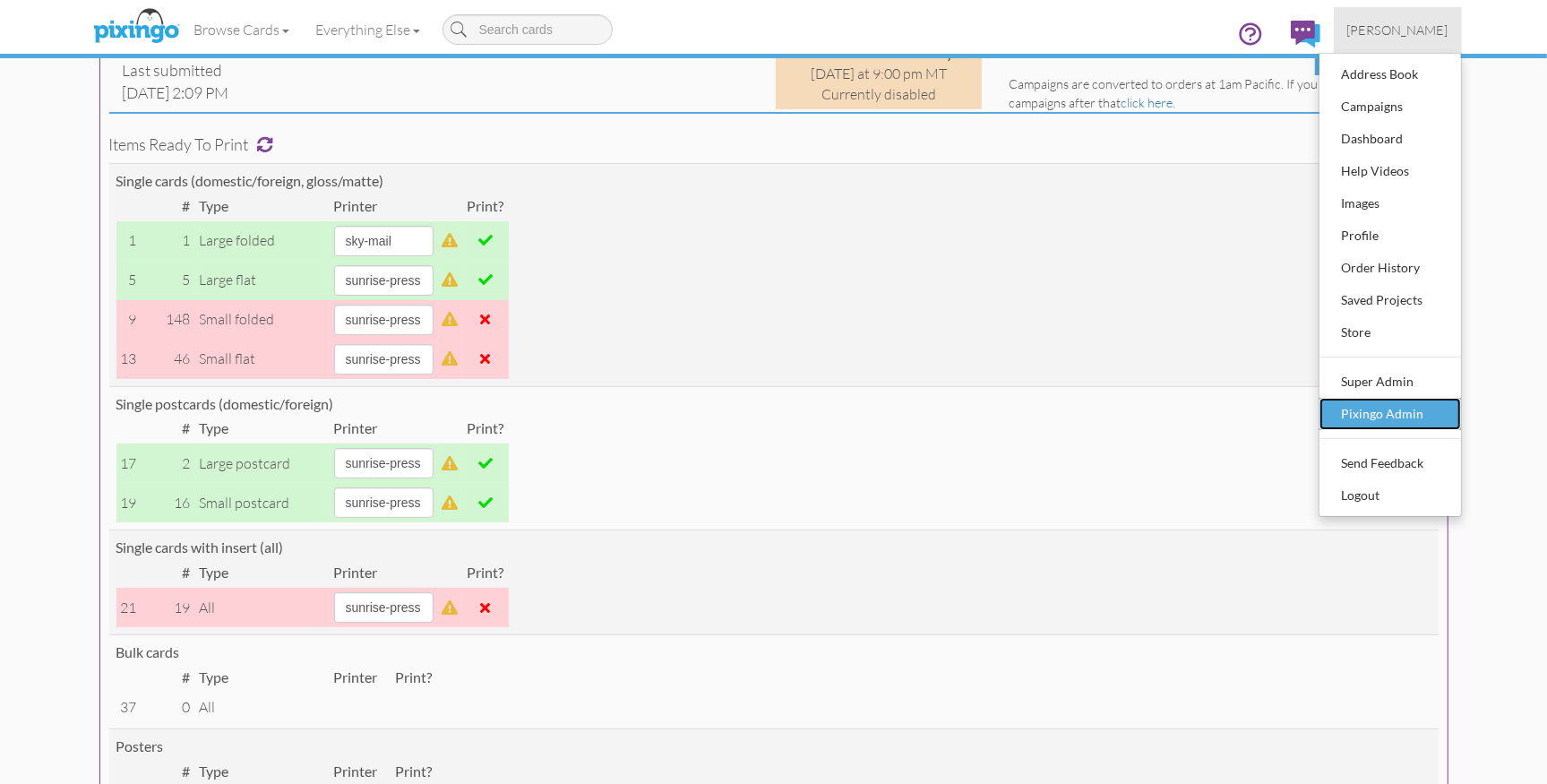
click at [1377, 412] on div "Pixingo Admin" at bounding box center [1391, 413] width 106 height 26
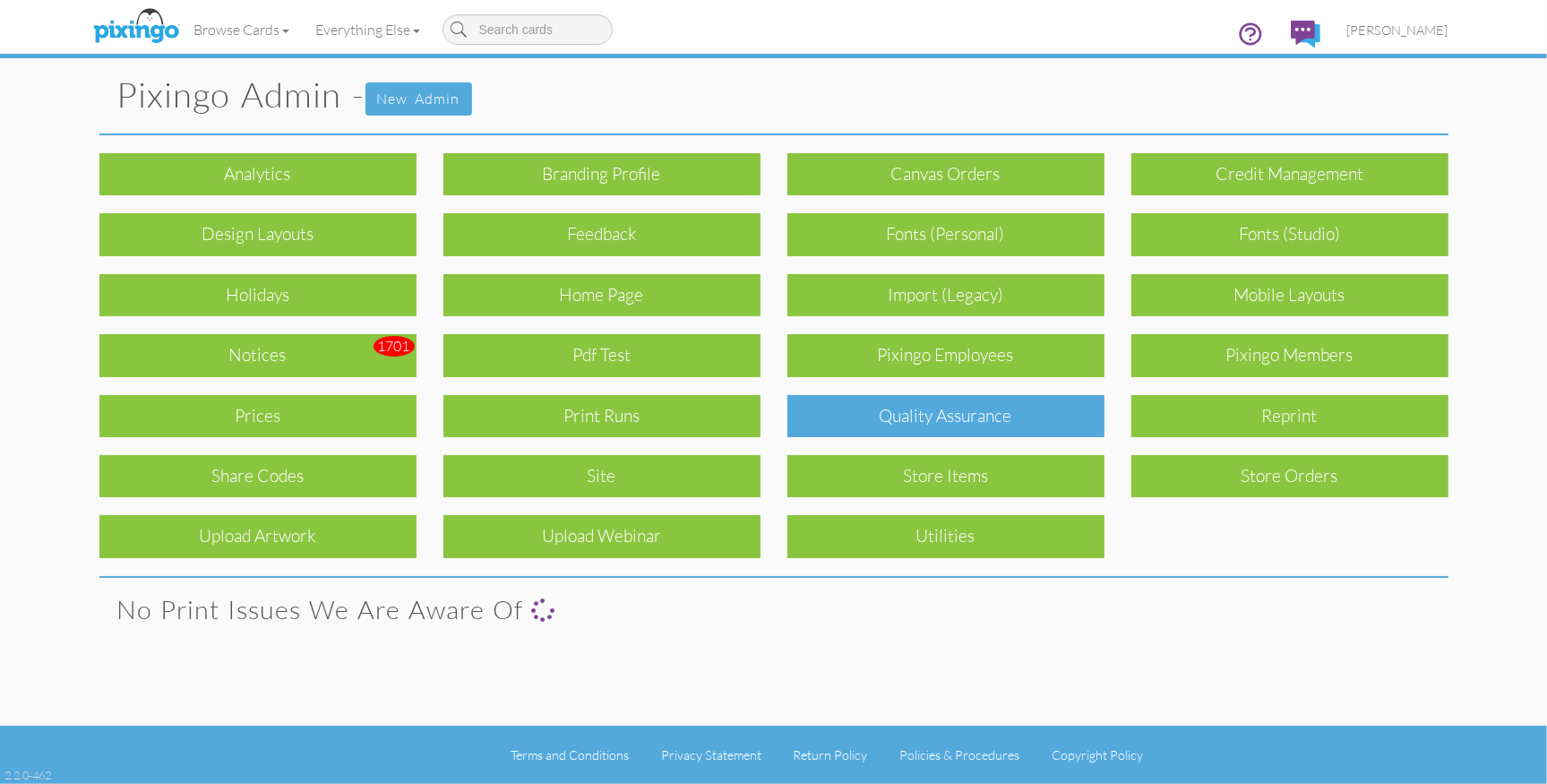
click at [1017, 403] on div "Quality Assurance" at bounding box center [946, 416] width 318 height 42
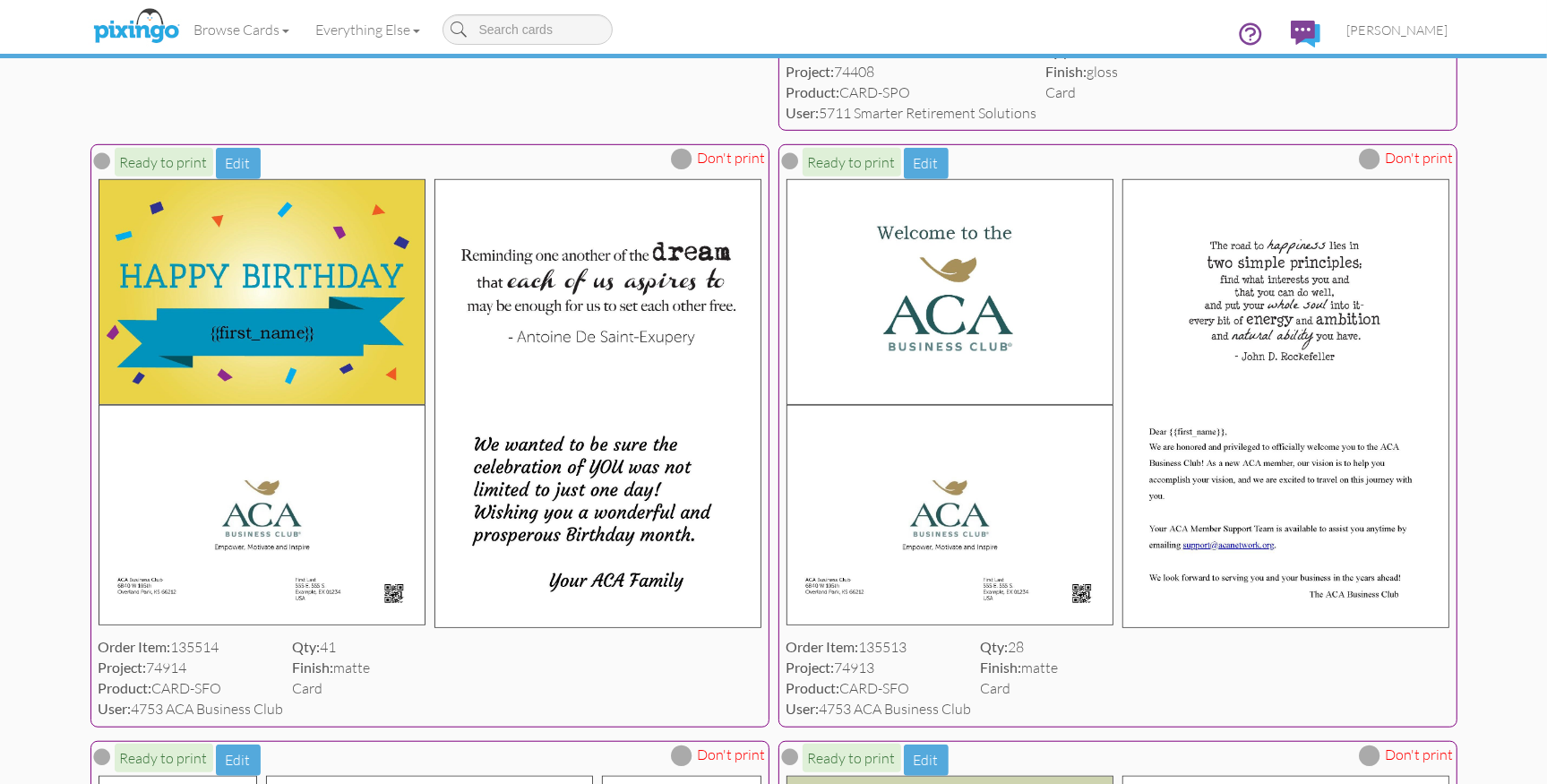
scroll to position [895, 0]
